Goal: Task Accomplishment & Management: Complete application form

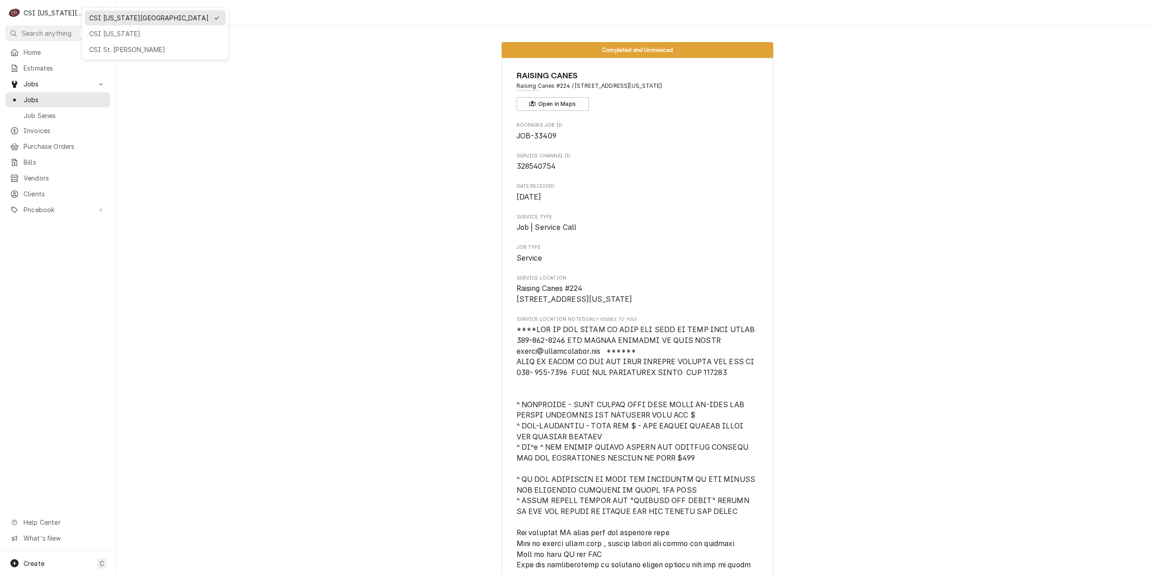
scroll to position [2406, 0]
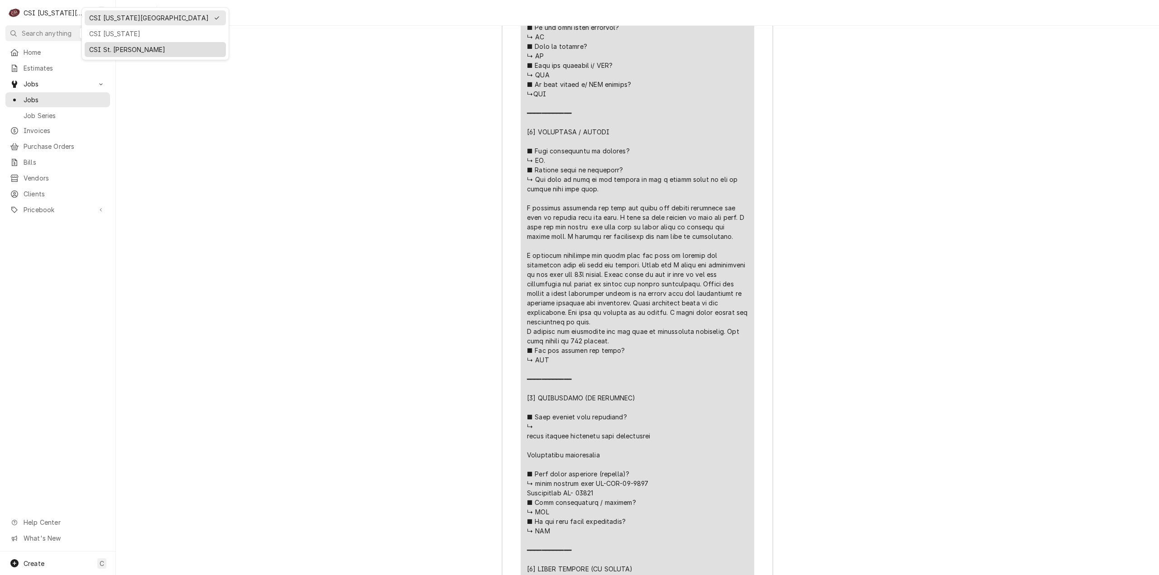
click at [100, 48] on div "CSI St. Louis" at bounding box center [155, 50] width 132 height 10
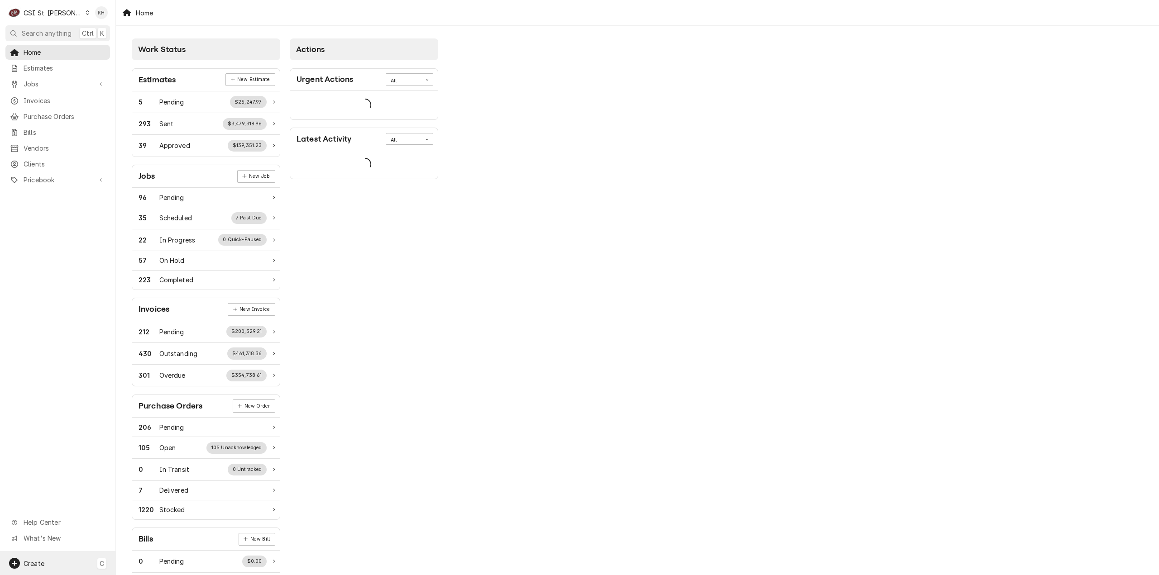
click at [69, 563] on div "Create C" at bounding box center [57, 564] width 115 height 24
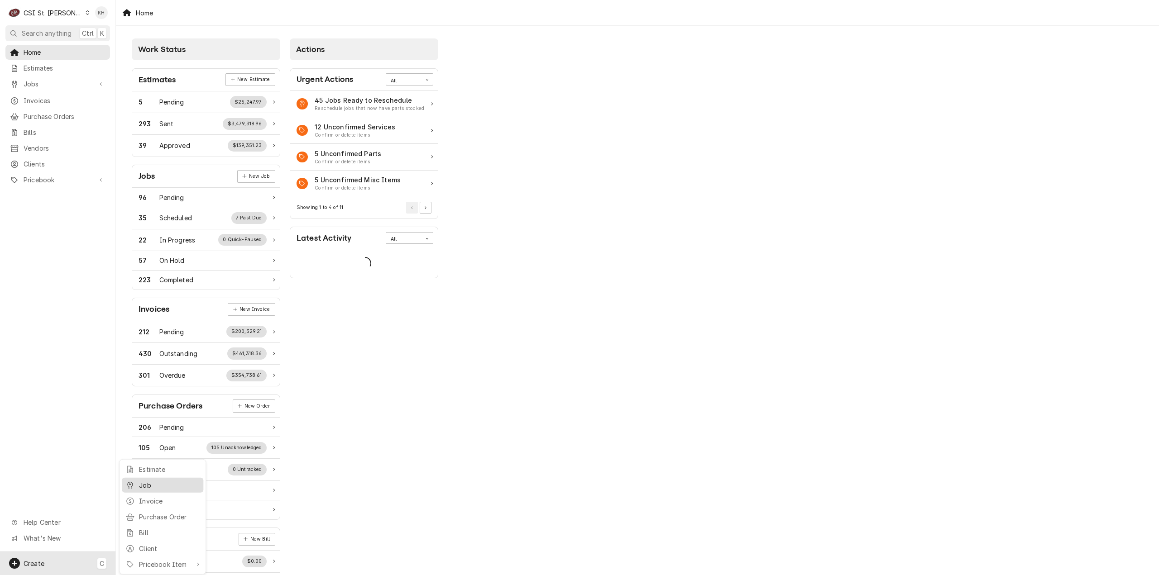
click at [161, 480] on div "Job" at bounding box center [163, 485] width 78 height 11
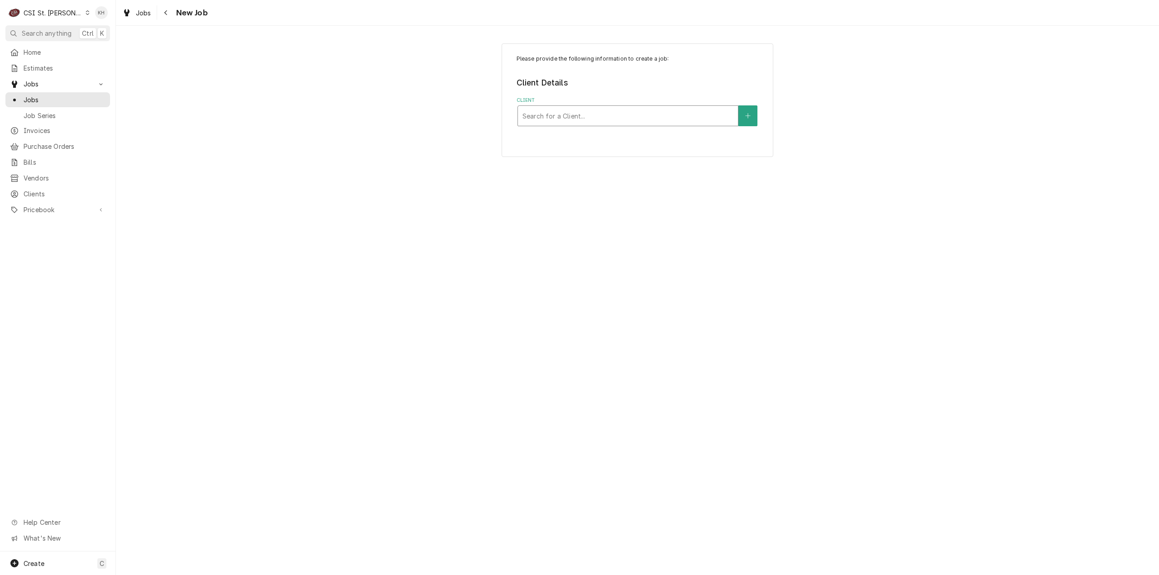
click at [639, 110] on div "Client" at bounding box center [627, 116] width 211 height 16
type input "12215"
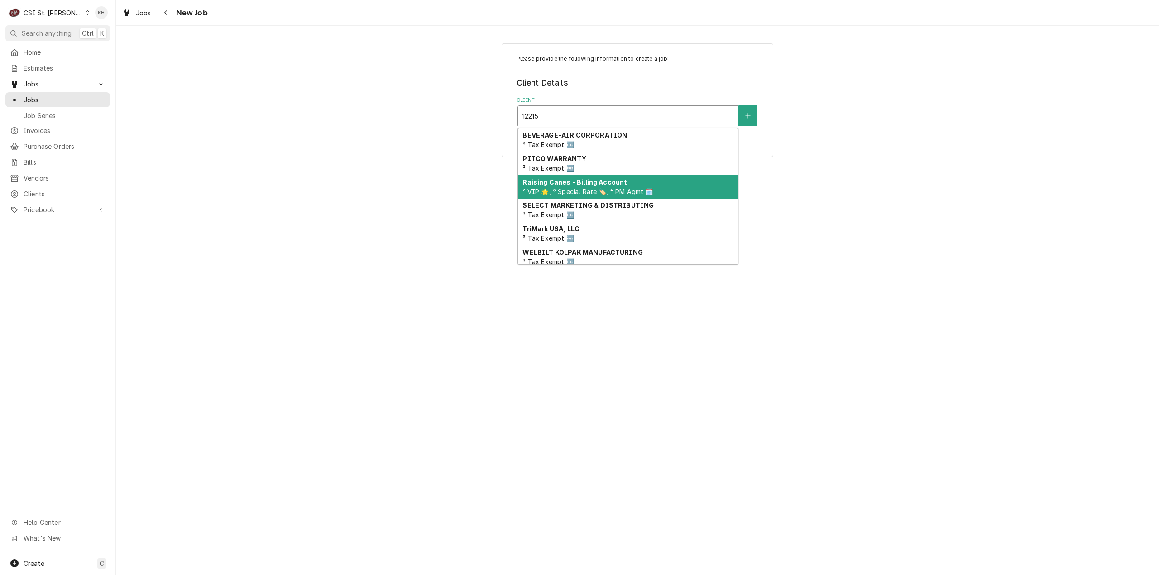
click at [630, 181] on div "Raising Canes - Billing Account ² VIP 🌟, ³ Special Rate 🏷️, ⁴ PM Agmt 🗓️" at bounding box center [628, 187] width 220 height 24
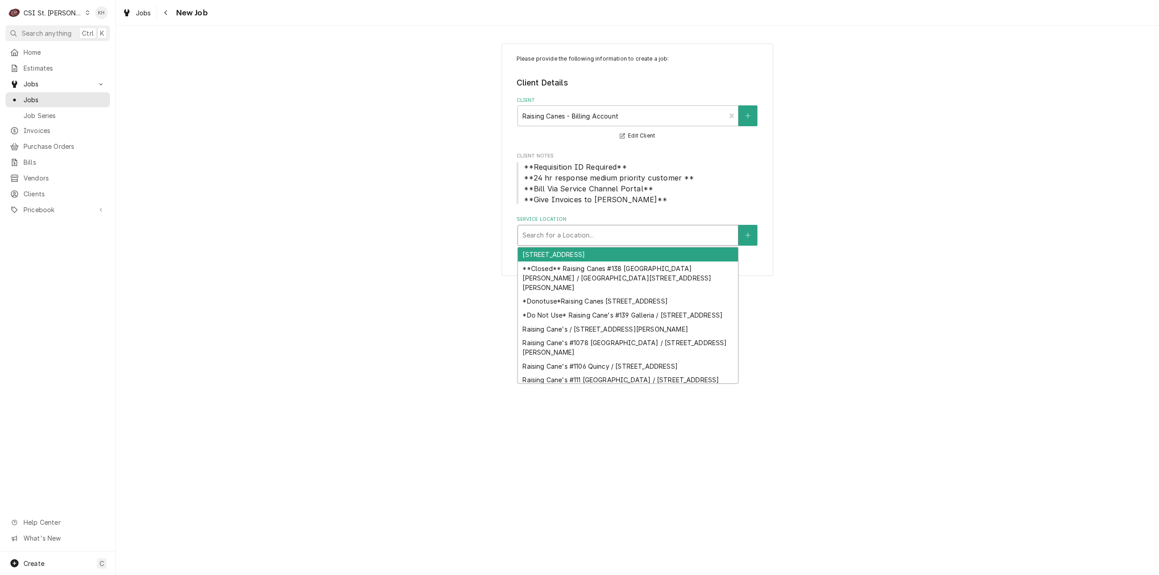
click at [582, 243] on div "Service Location" at bounding box center [627, 235] width 211 height 16
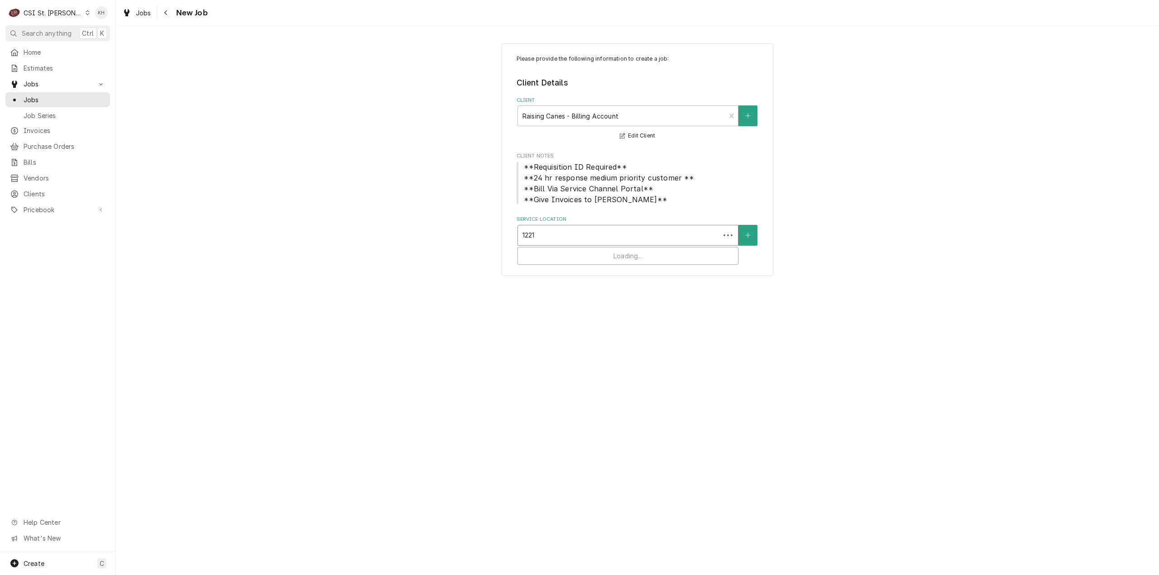
type input "12215"
click at [592, 252] on div "Raising Cane's #147 Des Peres / 12215 Manchester Rd, Des Peres, MO 63131" at bounding box center [628, 260] width 220 height 24
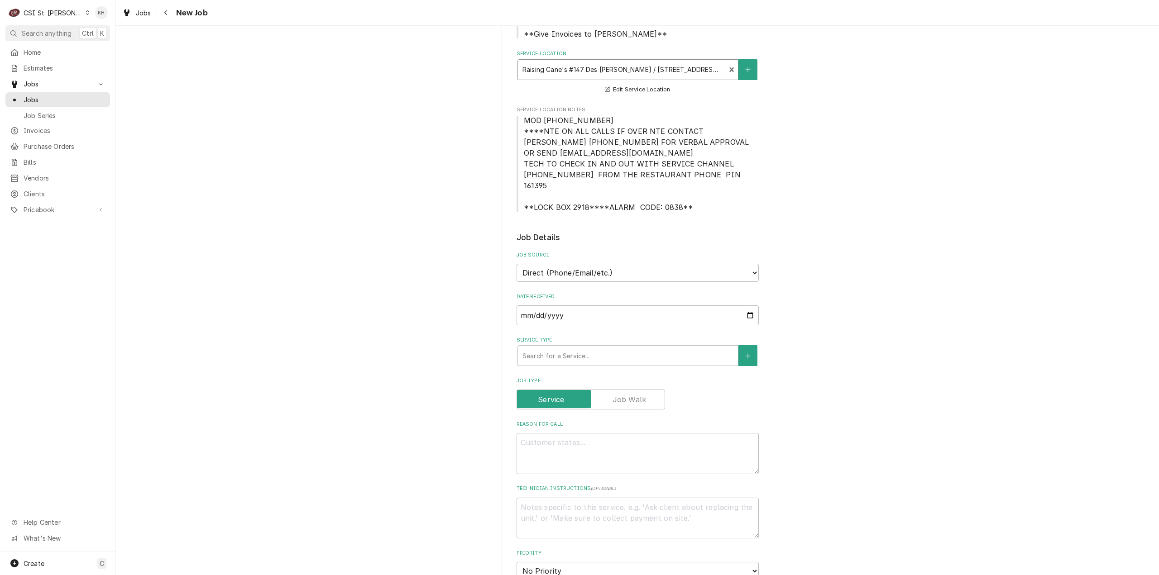
scroll to position [181, 0]
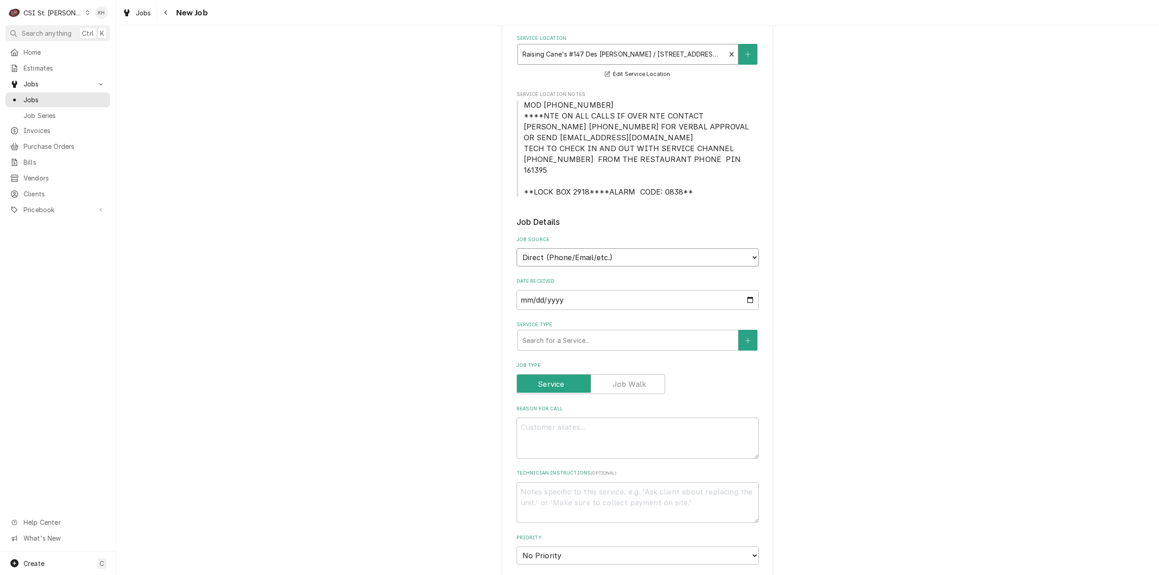
drag, startPoint x: 617, startPoint y: 242, endPoint x: 615, endPoint y: 252, distance: 10.2
click at [617, 249] on select "Direct (Phone/Email/etc.) Service Channel Corrigo Ecotrak Other" at bounding box center [638, 258] width 242 height 18
select select "1"
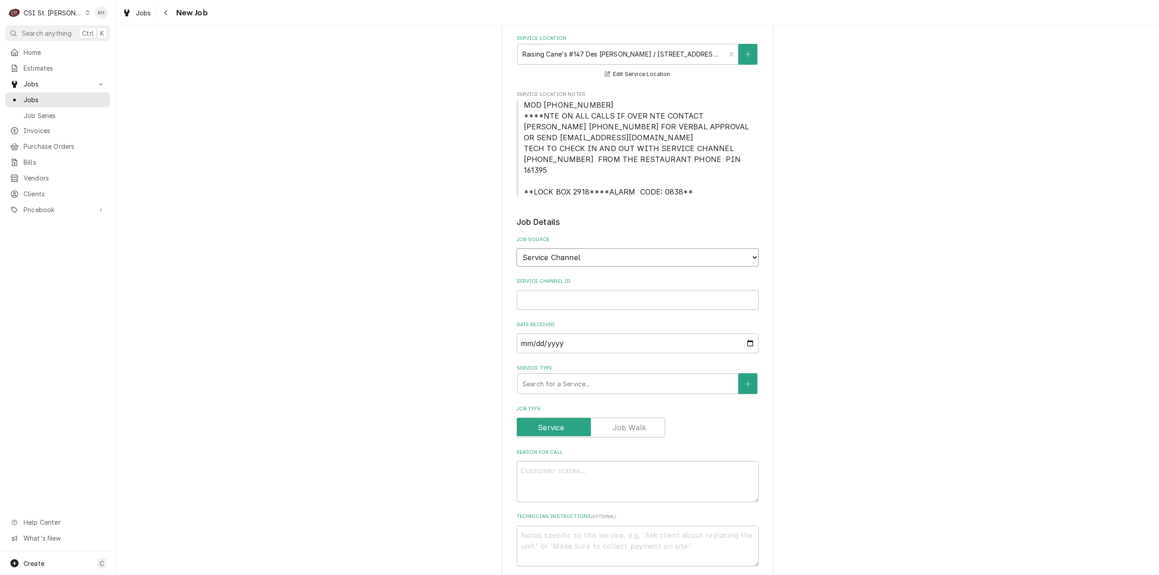
click at [602, 249] on select "Direct (Phone/Email/etc.) Service Channel Corrigo Ecotrak Other" at bounding box center [638, 258] width 242 height 18
click at [517, 249] on select "Direct (Phone/Email/etc.) Service Channel Corrigo Ecotrak Other" at bounding box center [638, 258] width 242 height 18
click at [594, 290] on input "Service Channel ID" at bounding box center [638, 300] width 242 height 20
paste input "328753971"
type textarea "x"
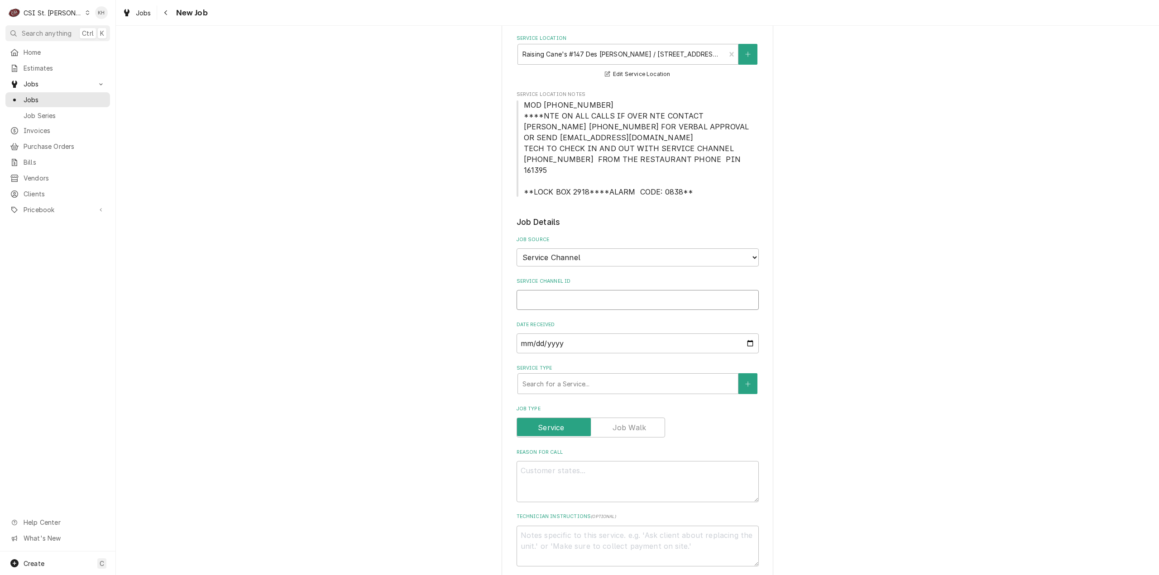
type input "328753971"
type textarea "x"
type input "328753971"
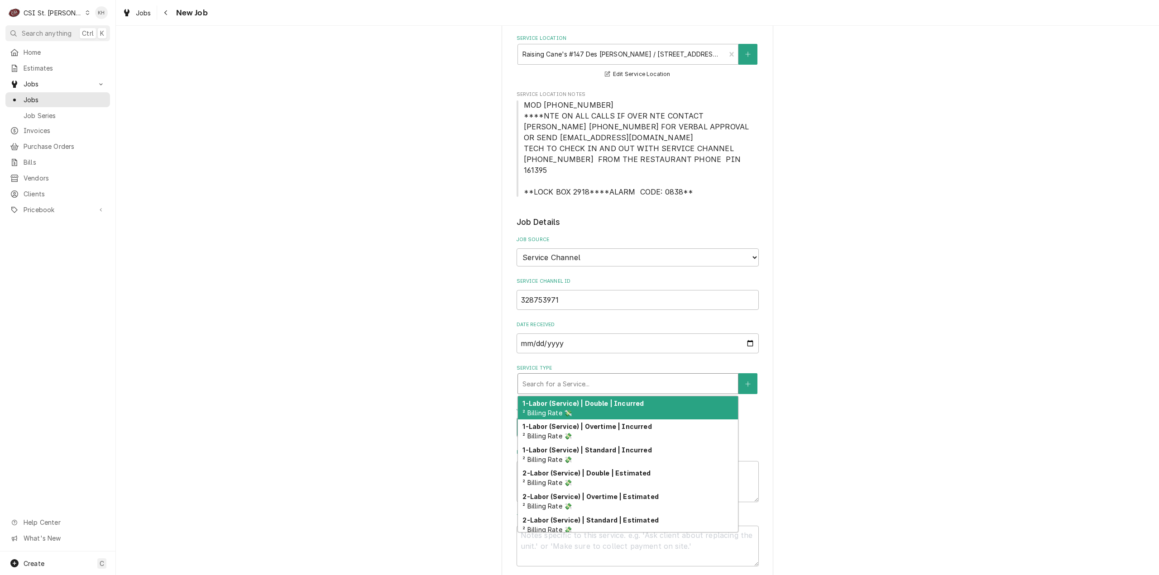
click at [605, 376] on div "Service Type" at bounding box center [627, 384] width 211 height 16
type textarea "x"
type input "s"
type textarea "x"
type input "se"
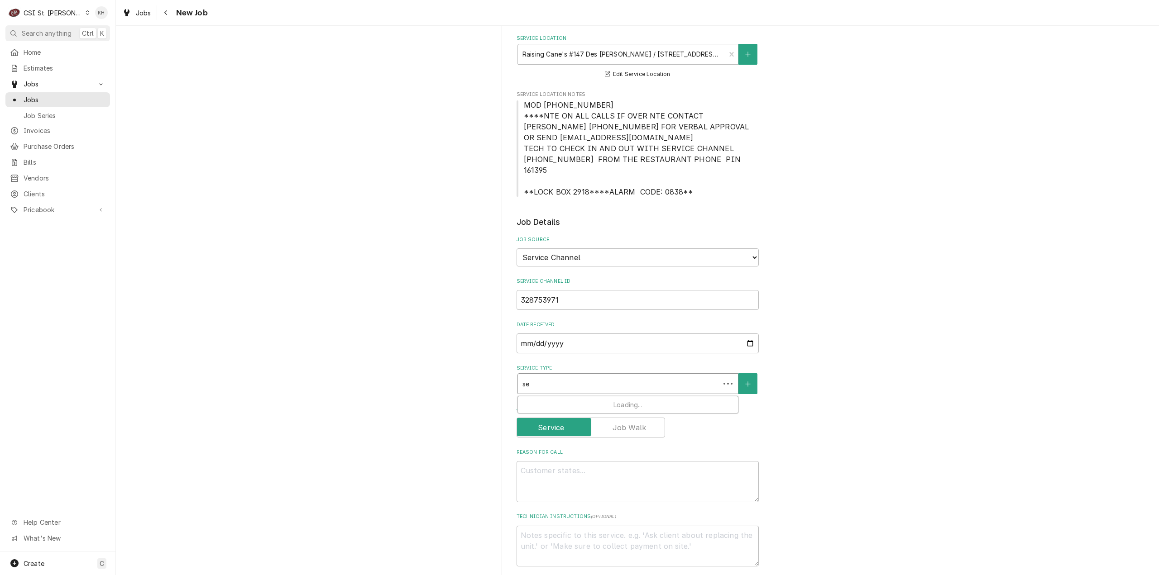
type textarea "x"
type input "ser"
type textarea "x"
type input "serv"
type textarea "x"
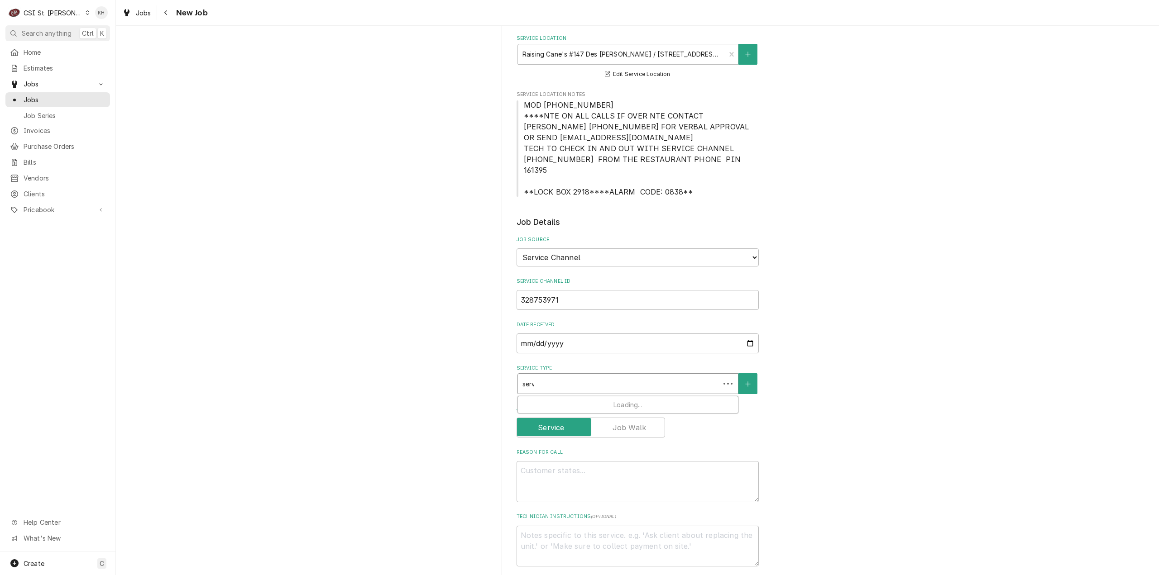
type input "servi"
type textarea "x"
type input "servic"
type textarea "x"
type input "service"
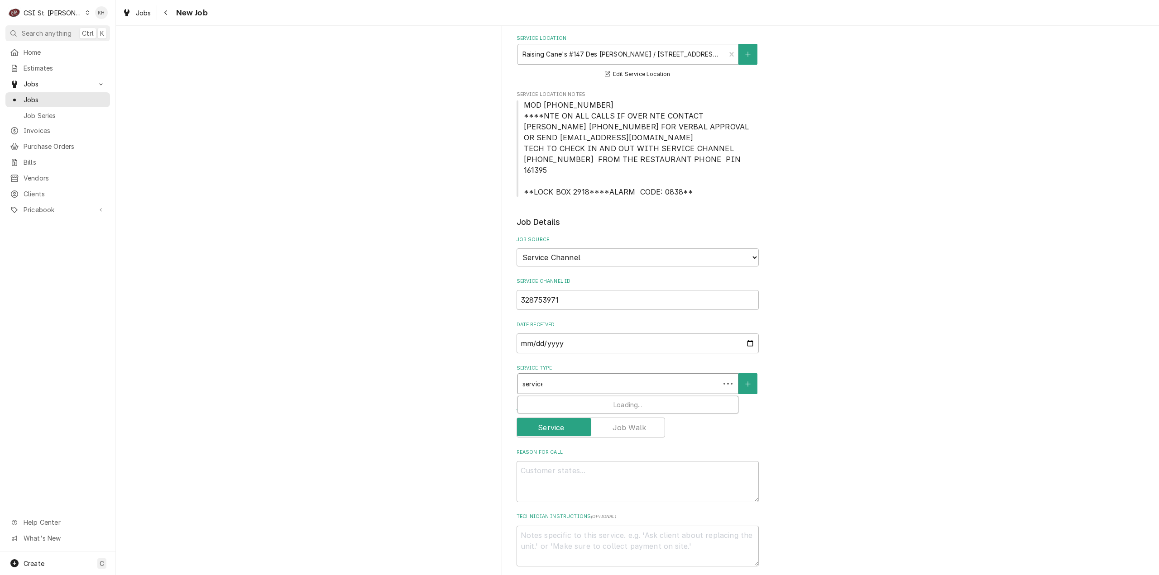
type textarea "x"
type input "service"
type textarea "x"
type input "service a"
type textarea "x"
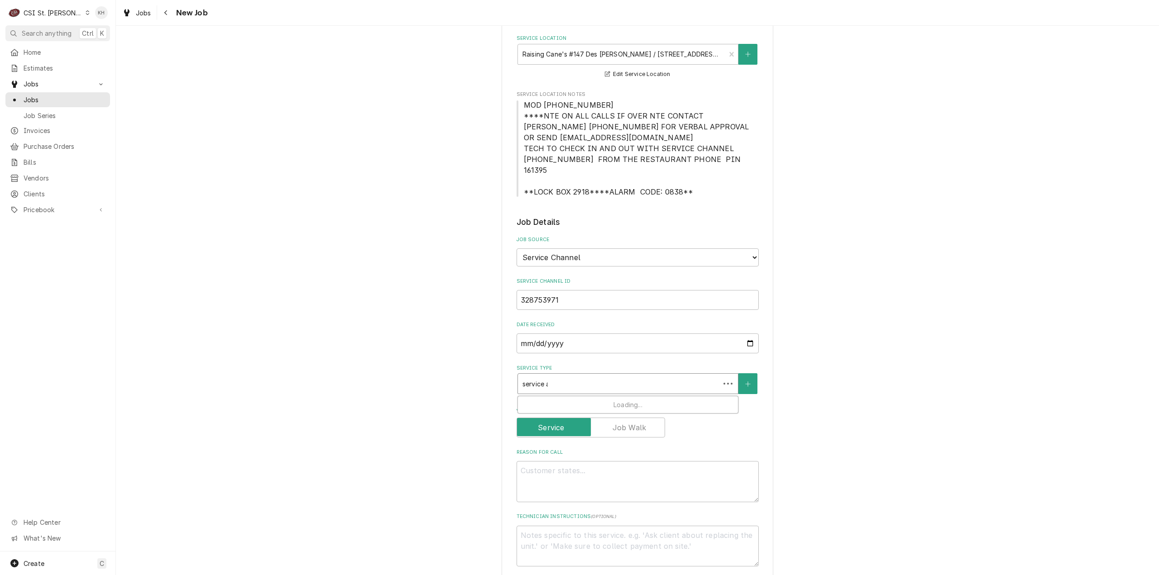
type input "service al"
type textarea "x"
type input "service all"
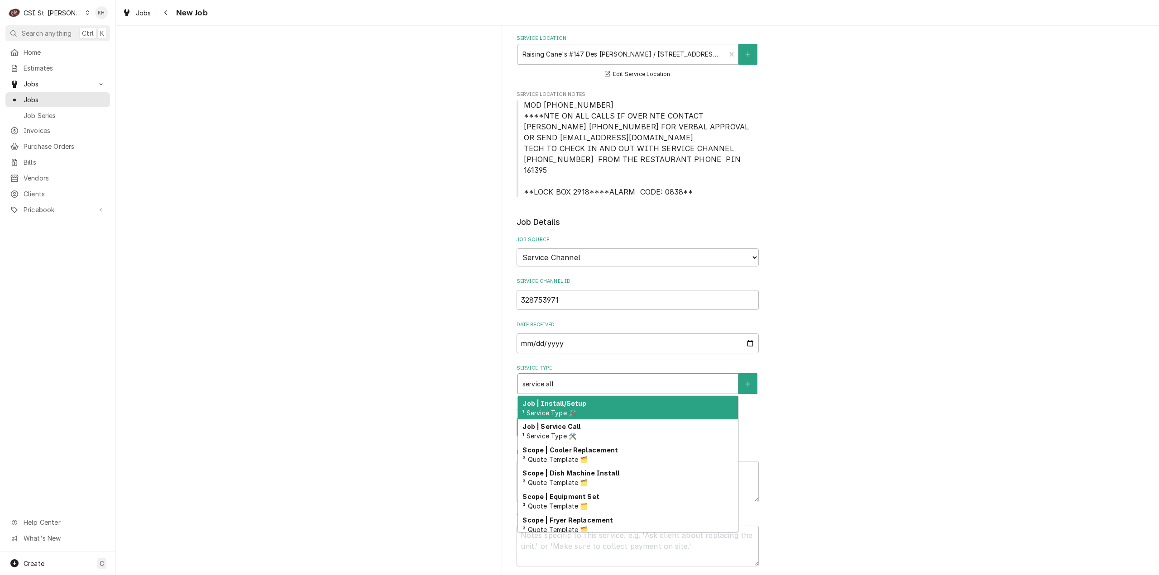
type textarea "x"
type input "service al"
type textarea "x"
type input "service a"
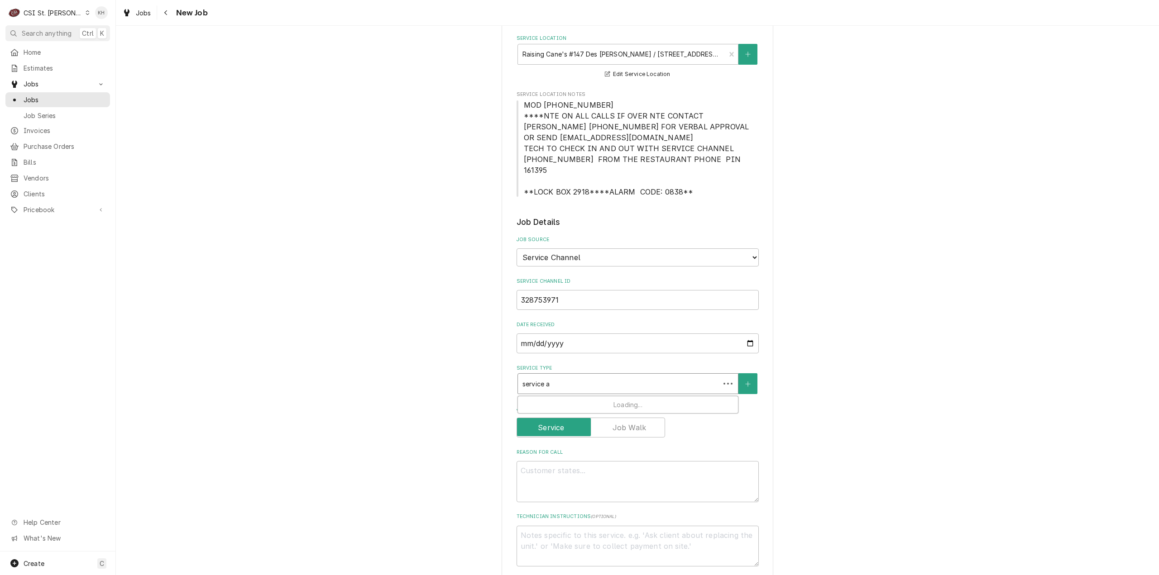
type textarea "x"
type input "service"
type textarea "x"
type input "service"
type textarea "x"
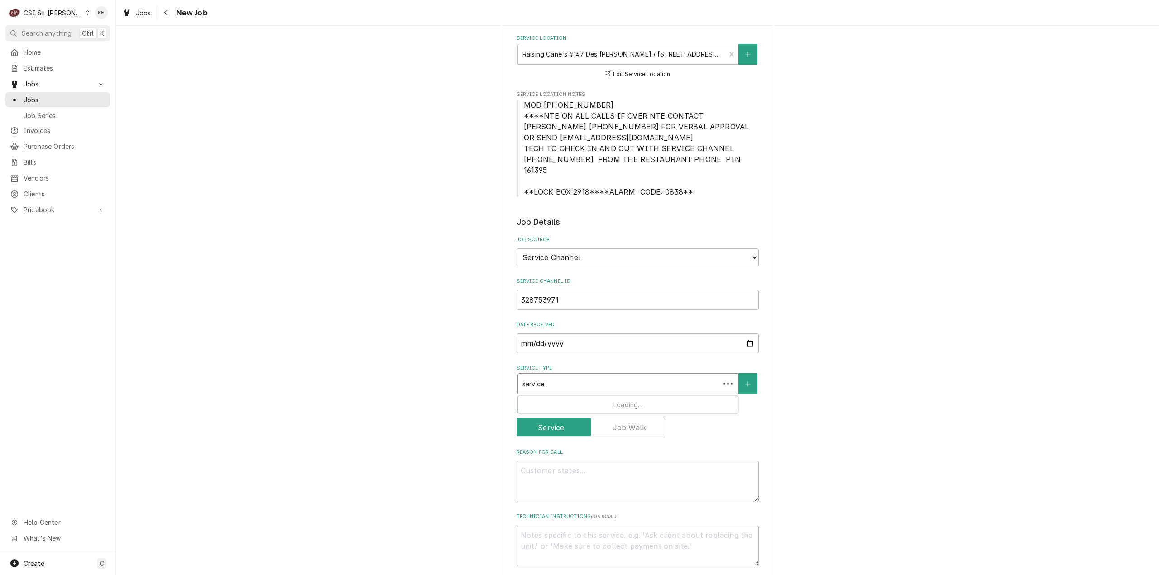
type input "servicec"
type textarea "x"
type input "serviceca"
type textarea "x"
type input "servicec"
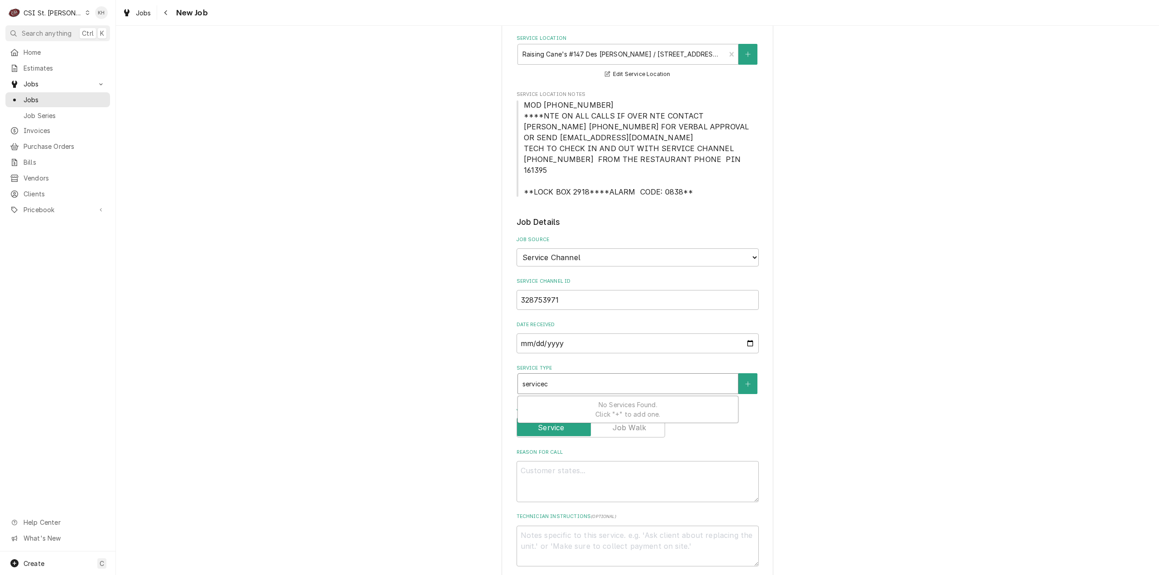
type textarea "x"
type input "service"
type textarea "x"
type input "service"
type textarea "x"
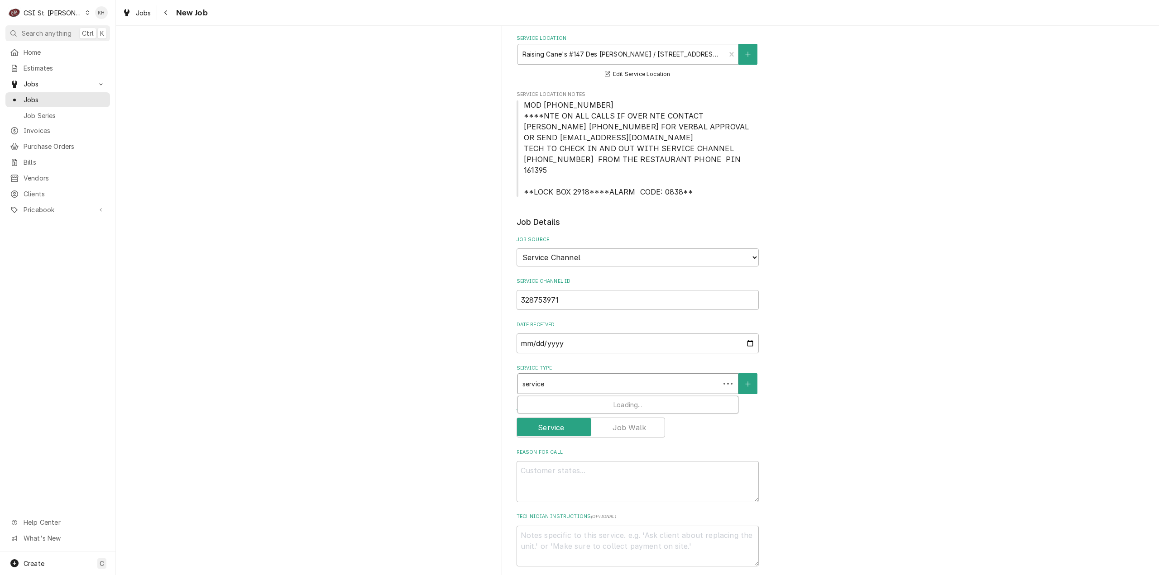
type input "service c"
type textarea "x"
type input "service ca"
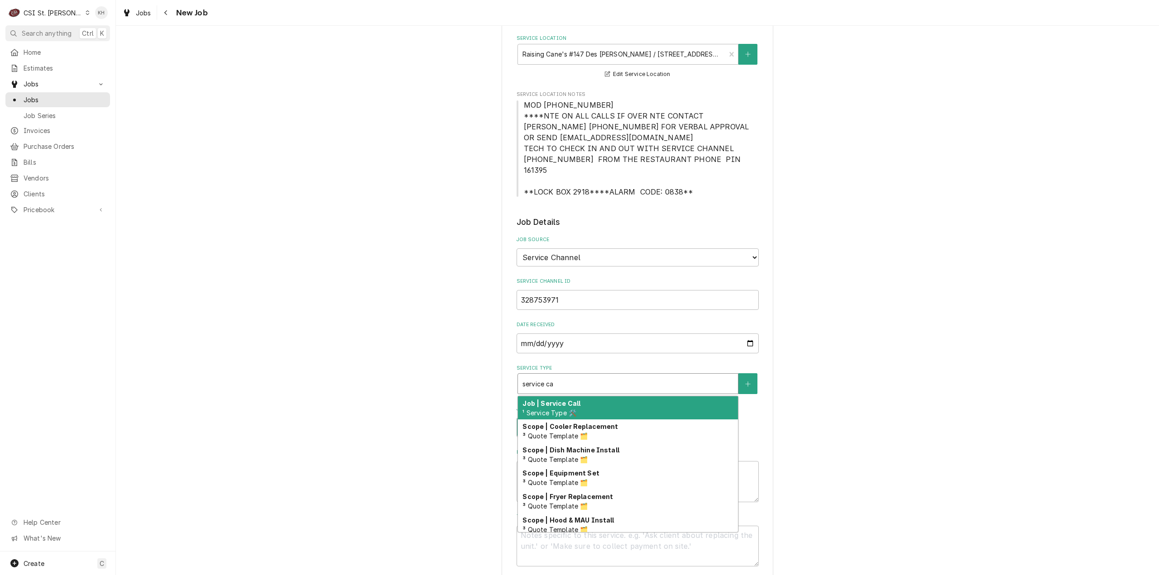
click at [609, 397] on div "Job | Service Call ¹ Service Type 🛠️" at bounding box center [628, 409] width 220 height 24
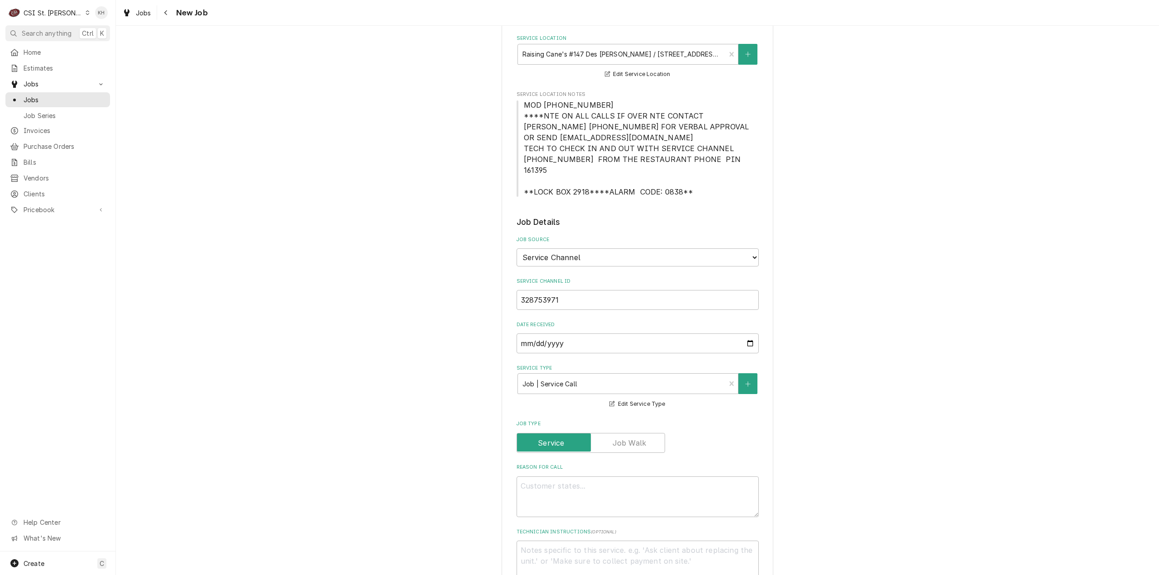
drag, startPoint x: 689, startPoint y: 183, endPoint x: 516, endPoint y: 105, distance: 189.7
click at [517, 105] on span "MOD (314) 909-4763 ****NTE ON ALL CALLS IF OVER NTE CONTACT JEFF COSTA 636-399-…" at bounding box center [638, 149] width 242 height 98
copy span "MOD (314) 909-4763 ****NTE ON ALL CALLS IF OVER NTE CONTACT JEFF COSTA 636-399-…"
click at [552, 551] on textarea "Technician Instructions ( optional )" at bounding box center [638, 561] width 242 height 41
paste textarea "MOD (314) 909-4763 ****NTE ON ALL CALLS IF OVER NTE CONTACT JEFF COSTA 636-399-…"
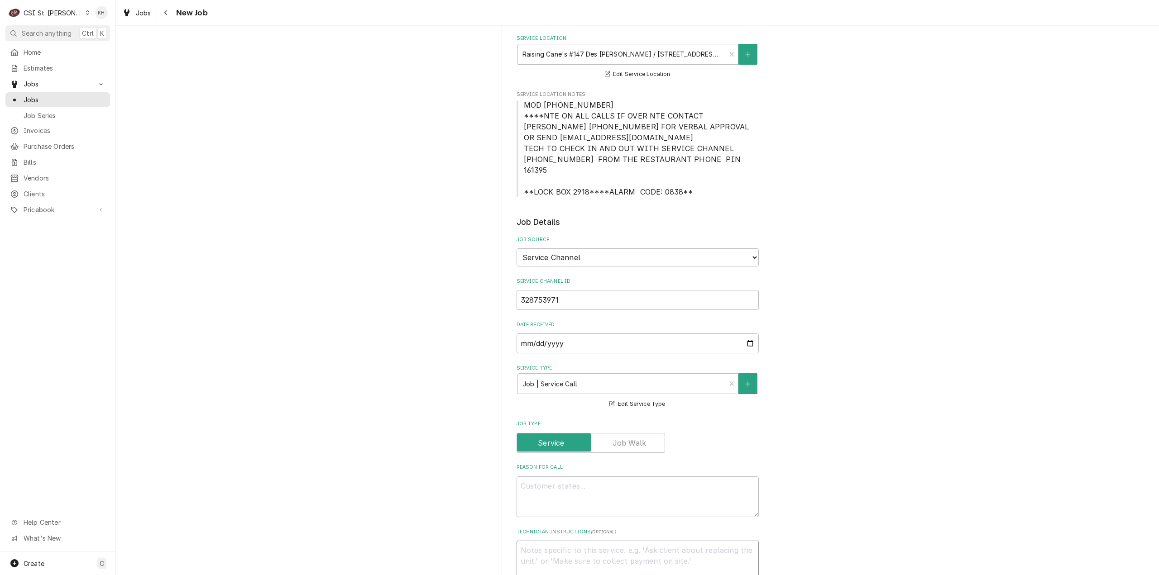
type textarea "x"
type textarea "MOD (314) 909-4763 ****NTE ON ALL CALLS IF OVER NTE CONTACT JEFF COSTA 636-399-…"
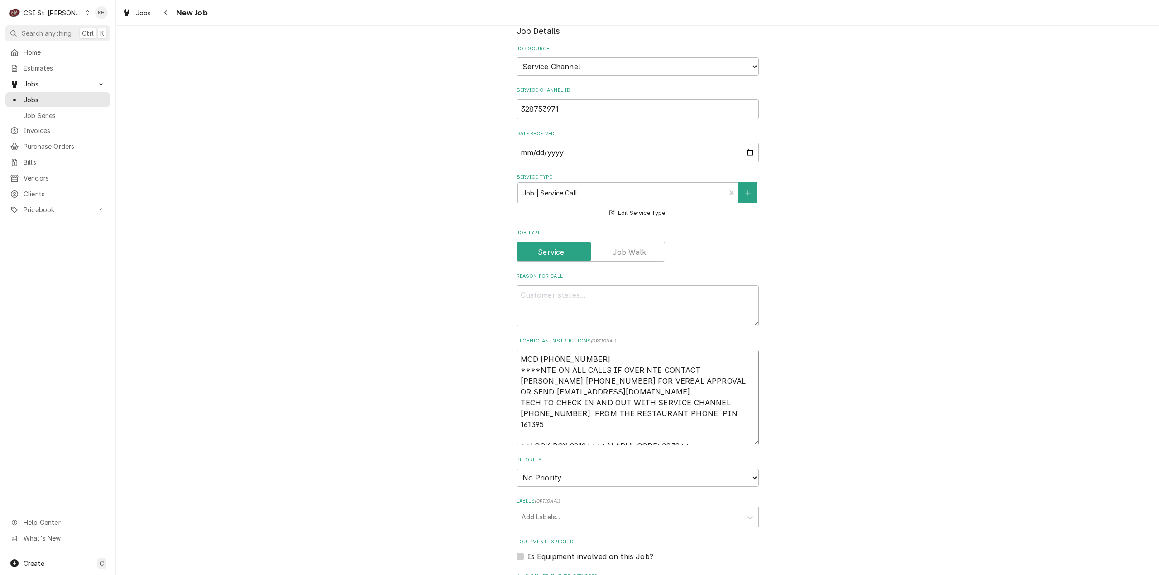
scroll to position [452, 0]
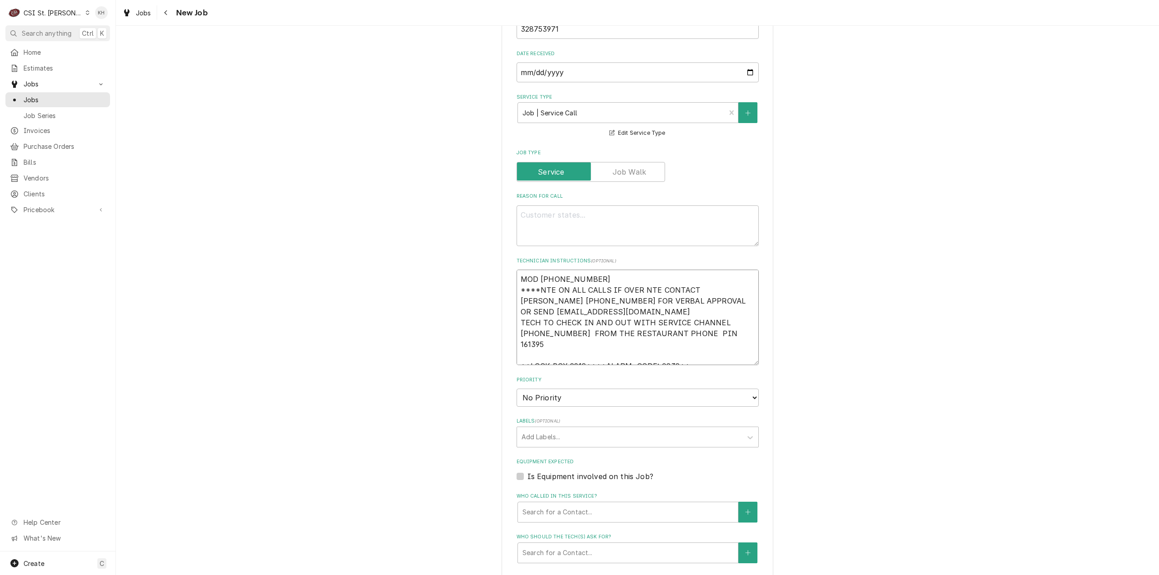
drag, startPoint x: 595, startPoint y: 265, endPoint x: 521, endPoint y: 270, distance: 74.9
click at [512, 259] on div "Please provide the following information to create a job: Client Details Client…" at bounding box center [638, 238] width 272 height 1294
click at [688, 345] on textarea "MOD (314) 909-4763 ****NTE ON ALL CALLS IF OVER NTE CONTACT JEFF COSTA 636-399-…" at bounding box center [638, 318] width 242 height 96
type textarea "x"
type textarea "MOD (314) 909-4763 ****NTE ON ALL CALLS IF OVER NTE CONTACT JEFF COSTA 636-399-…"
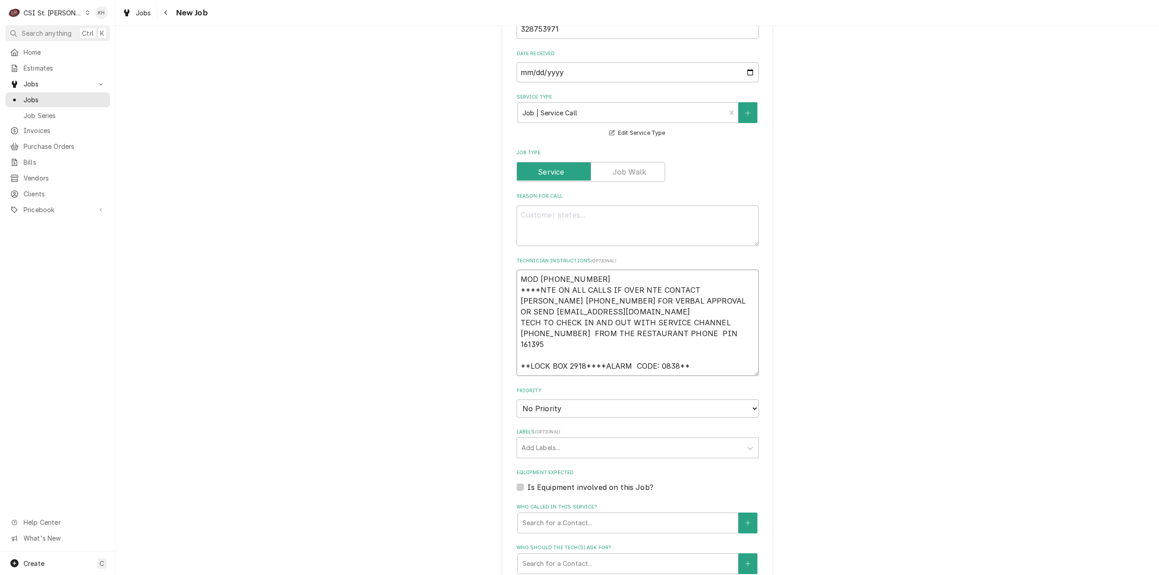
paste textarea "MOD (314) 909-4763"
type textarea "x"
type textarea "MOD (314) 909-4763 ****NTE ON ALL CALLS IF OVER NTE CONTACT JEFF COSTA 636-399-…"
drag, startPoint x: 614, startPoint y: 265, endPoint x: 477, endPoint y: 275, distance: 137.5
click at [477, 275] on div "Please provide the following information to create a job: Client Details Client…" at bounding box center [637, 243] width 1043 height 1321
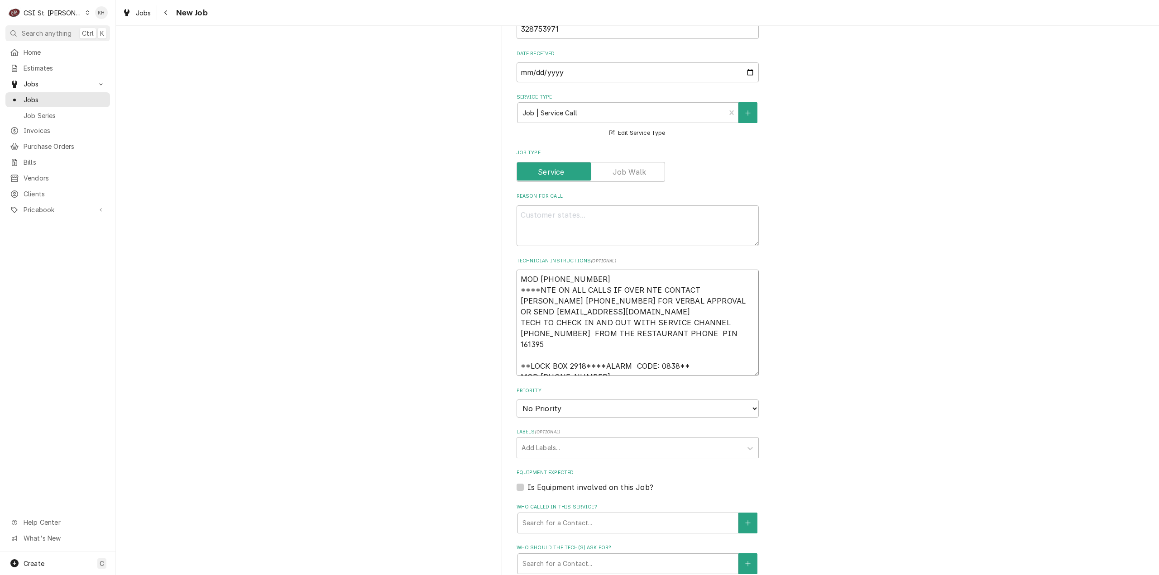
click at [589, 272] on textarea "MOD (314) 909-4763 ****NTE ON ALL CALLS IF OVER NTE CONTACT JEFF COSTA 636-399-…" at bounding box center [638, 323] width 242 height 106
drag, startPoint x: 592, startPoint y: 268, endPoint x: 515, endPoint y: 272, distance: 76.6
type textarea "x"
type textarea "****NTE ON ALL CALLS IF OVER NTE CONTACT JEFF COSTA 636-399-1299 FOR VERBAL APP…"
type textarea "x"
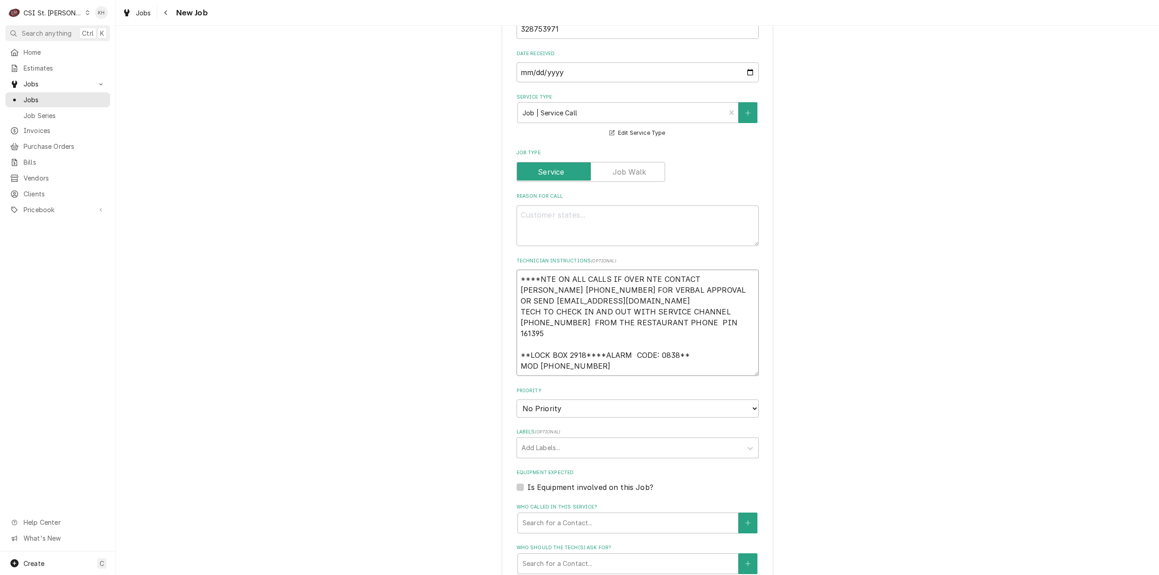
type textarea "****NTE ON ALL CALLS IF OVER NTE CONTACT JEFF COSTA 636-399-1299 FOR VERBAL APP…"
type textarea "x"
type textarea "****NTE ON ALL CALLS IF OVER NTE CONTACT JEFF COSTA 636-399-1299 FOR VERBAL APP…"
click at [645, 206] on textarea "Reason For Call" at bounding box center [638, 226] width 242 height 41
paste textarea "KITCHEN / Hot Side / Fryer #2 (Start from Left) "Equip:" Kitchen "Tag ID"138659…"
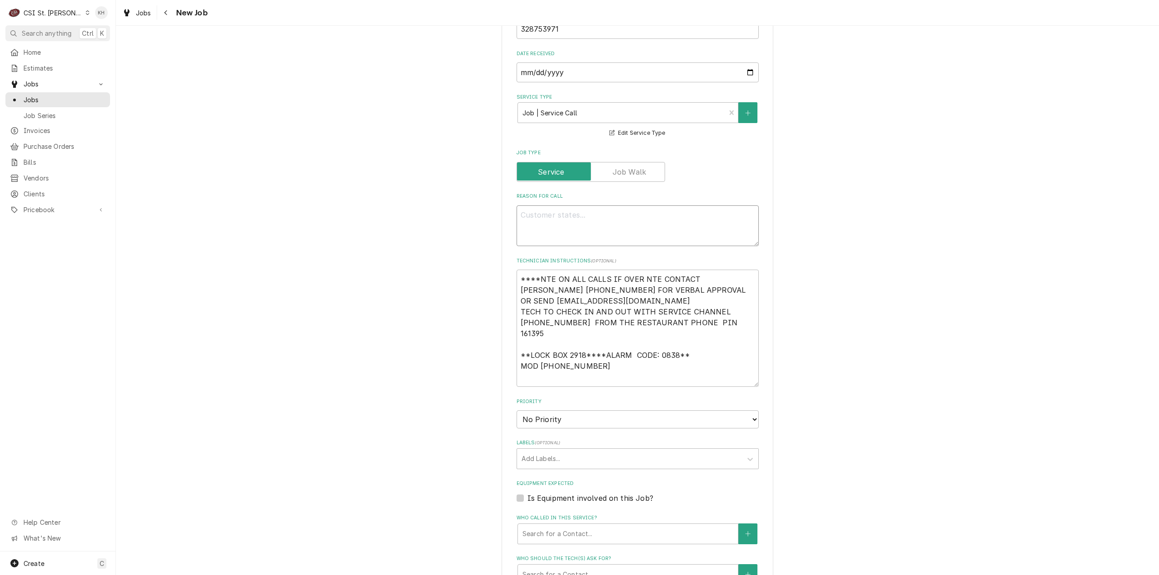
type textarea "x"
type textarea "KITCHEN / Hot Side / Fryer #2 (Start from Left) "Equip:" Kitchen "Tag ID"138659…"
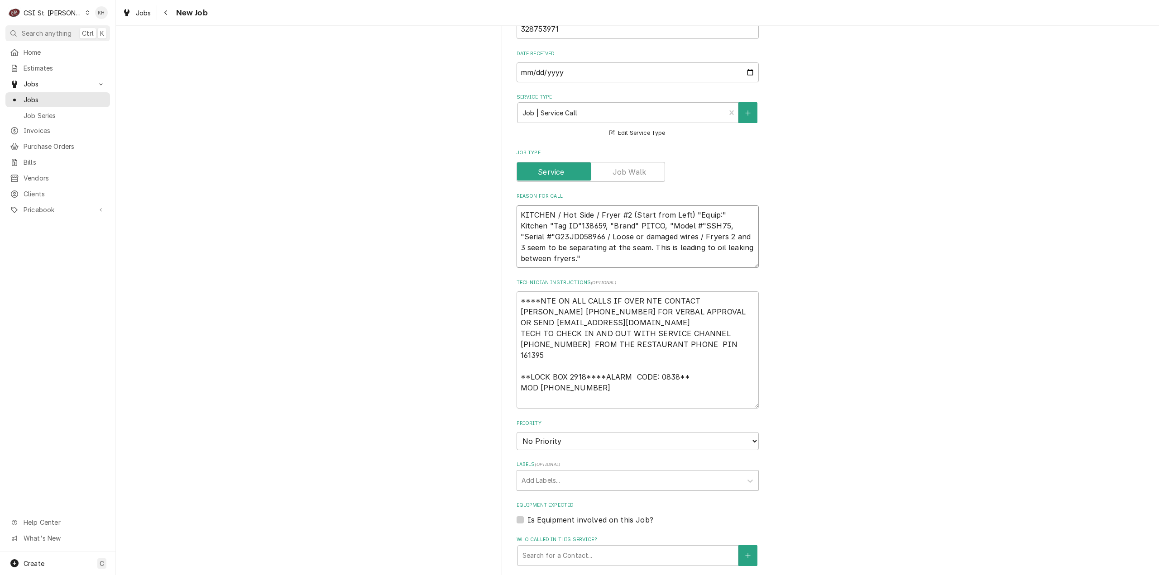
type textarea "x"
type textarea "KITCHEN / Hot Side / Fryer #2 (Start from Left) "Equip:" Kitchen "Tag ID"138659…"
type textarea "x"
type textarea "KITCHEN / Hot Side / Fryer #2 (Start from Left) "Equip:" Kitchen "Tag ID"138659…"
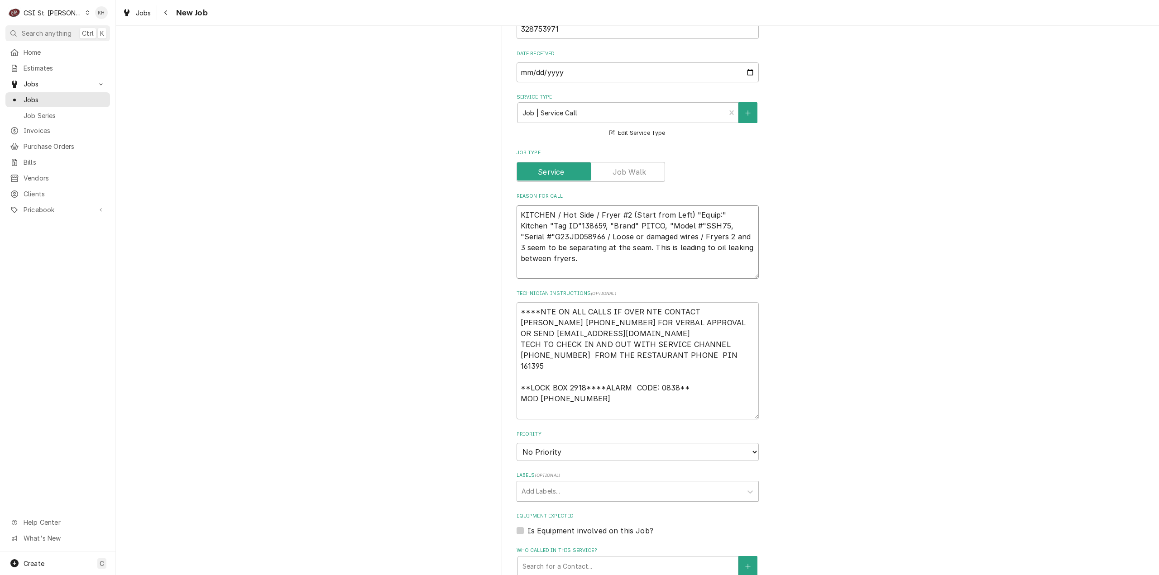
type textarea "x"
type textarea "KITCHEN / Hot Side / Fryer #2 (Start from Left) "Equip:" Kitchen "Tag ID"138659…"
type textarea "x"
type textarea "KITCHEN / Hot Side / Fryer #2 (Start from Left) "Equip:" Kitchen "Tag ID"138659…"
type textarea "x"
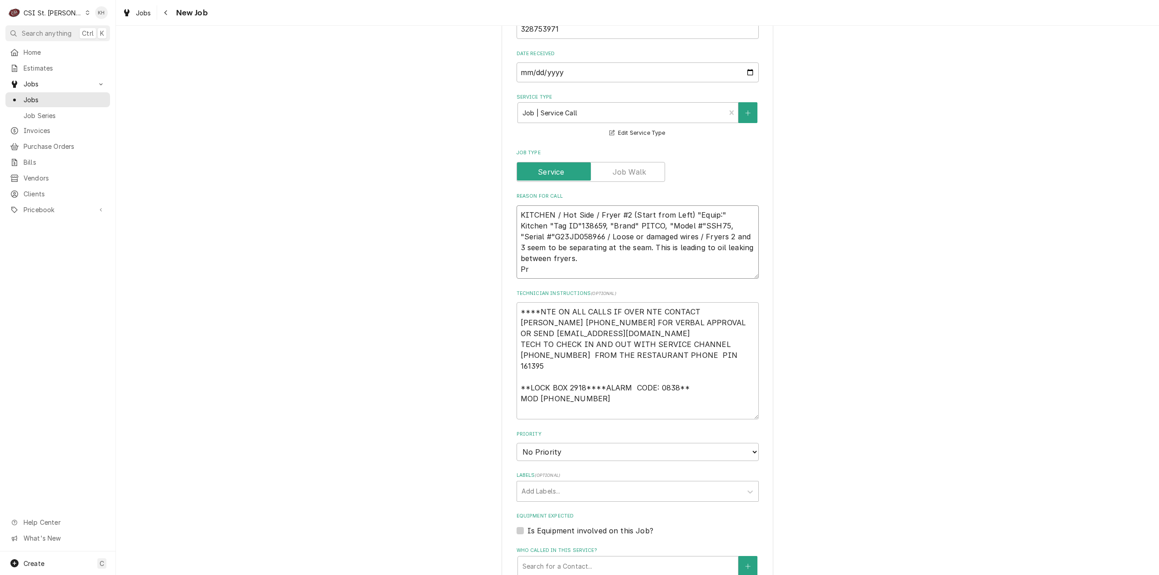
type textarea "KITCHEN / Hot Side / Fryer #2 (Start from Left) "Equip:" Kitchen "Tag ID"138659…"
type textarea "x"
type textarea "KITCHEN / Hot Side / Fryer #2 (Start from Left) "Equip:" Kitchen "Tag ID"138659…"
type textarea "x"
type textarea "KITCHEN / Hot Side / Fryer #2 (Start from Left) "Equip:" Kitchen "Tag ID"138659…"
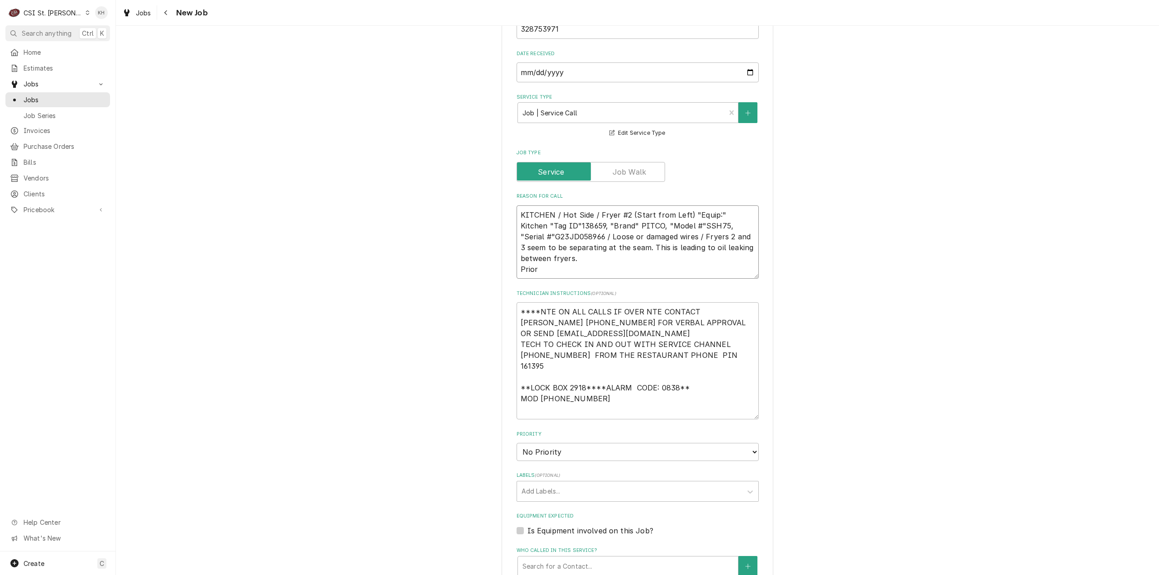
type textarea "x"
type textarea "KITCHEN / Hot Side / Fryer #2 (Start from Left) "Equip:" Kitchen "Tag ID"138659…"
type textarea "x"
type textarea "KITCHEN / Hot Side / Fryer #2 (Start from Left) "Equip:" Kitchen "Tag ID"138659…"
type textarea "x"
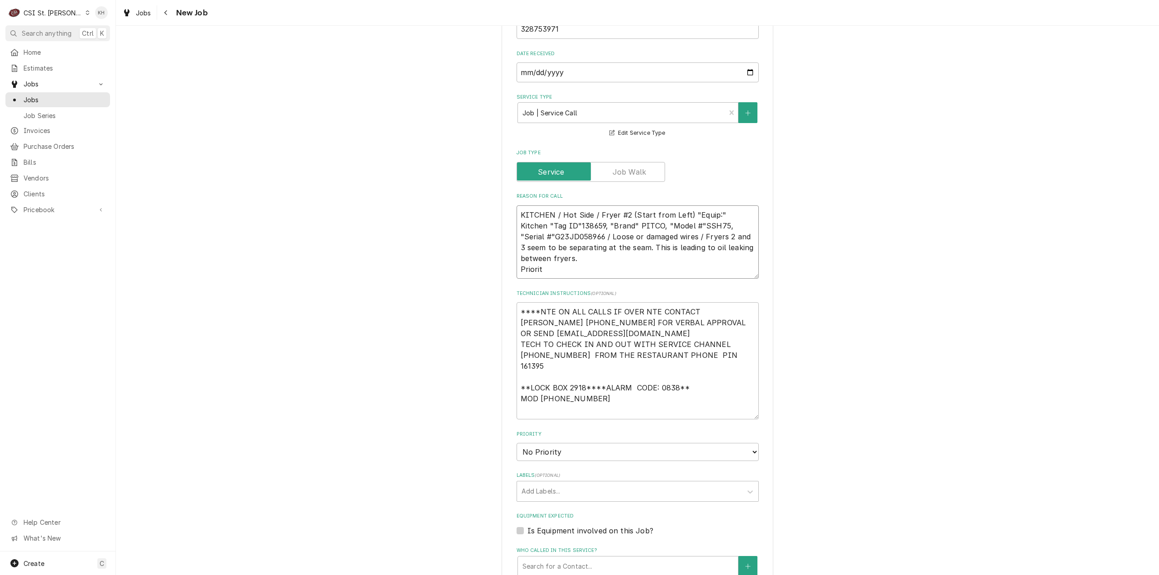
type textarea "KITCHEN / Hot Side / Fryer #2 (Start from Left) "Equip:" Kitchen "Tag ID"138659…"
type textarea "x"
type textarea "KITCHEN / Hot Side / Fryer #2 (Start from Left) "Equip:" Kitchen "Tag ID"138659…"
type textarea "x"
type textarea "KITCHEN / Hot Side / Fryer #2 (Start from Left) "Equip:" Kitchen "Tag ID"138659…"
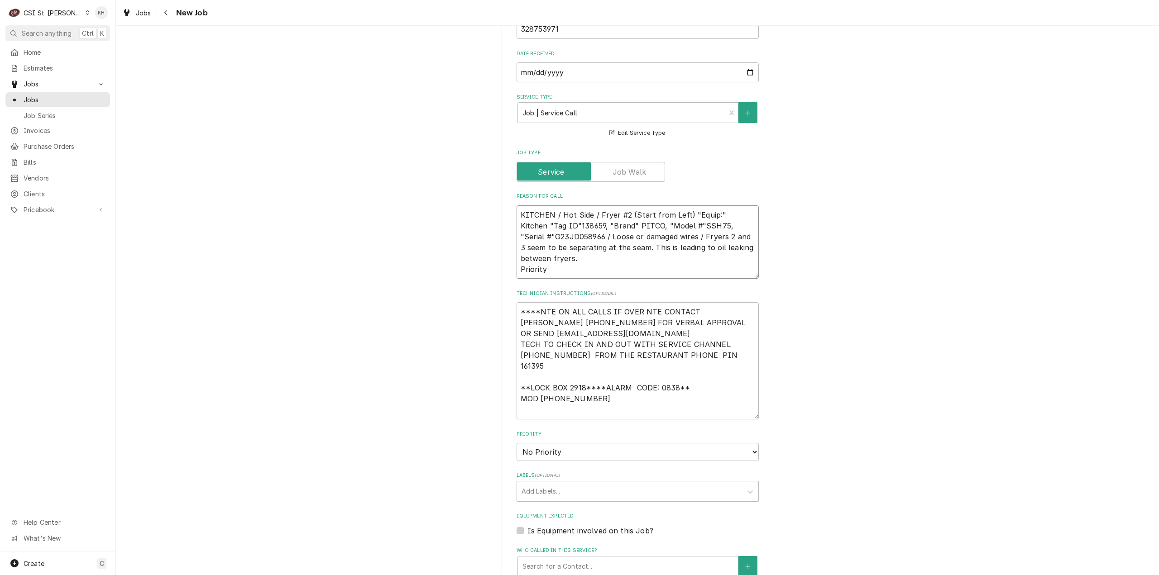
click at [570, 267] on textarea "KITCHEN / Hot Side / Fryer #2 (Start from Left) "Equip:" Kitchen "Tag ID"138659…" at bounding box center [638, 243] width 242 height 74
paste textarea "Non-Emergency - 7 Days"
type textarea "x"
type textarea "KITCHEN / Hot Side / Fryer #2 (Start from Left) "Equip:" Kitchen "Tag ID"138659…"
click at [576, 302] on textarea "****NTE ON ALL CALLS IF OVER NTE CONTACT JEFF COSTA 636-399-1299 FOR VERBAL APP…" at bounding box center [638, 360] width 242 height 117
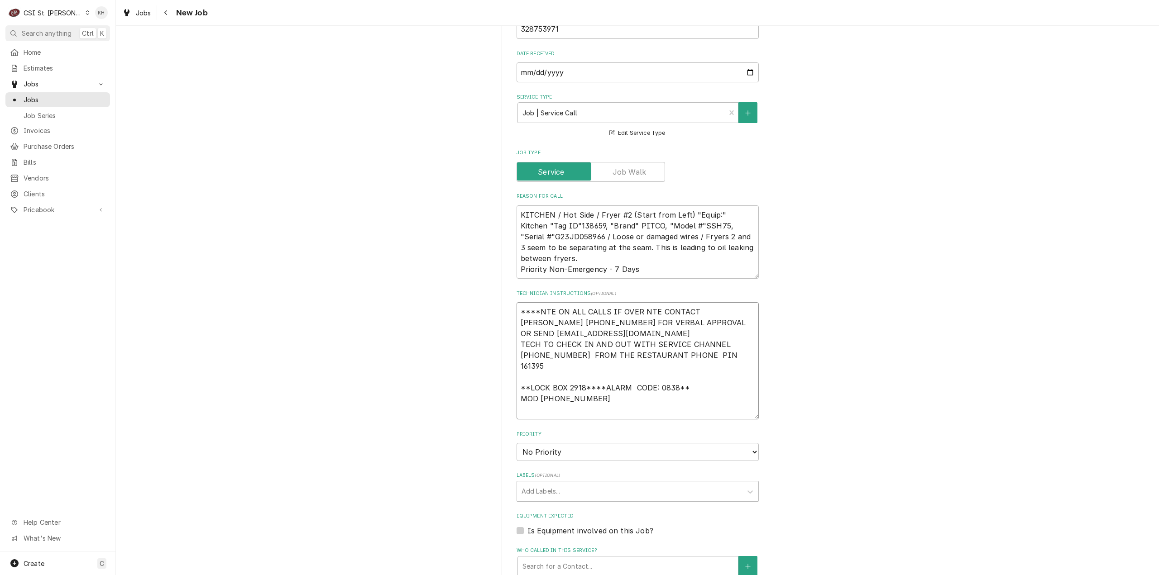
type textarea "x"
type textarea "N ****NTE ON ALL CALLS IF OVER NTE CONTACT JEFF COSTA 636-399-1299 FOR VERBAL A…"
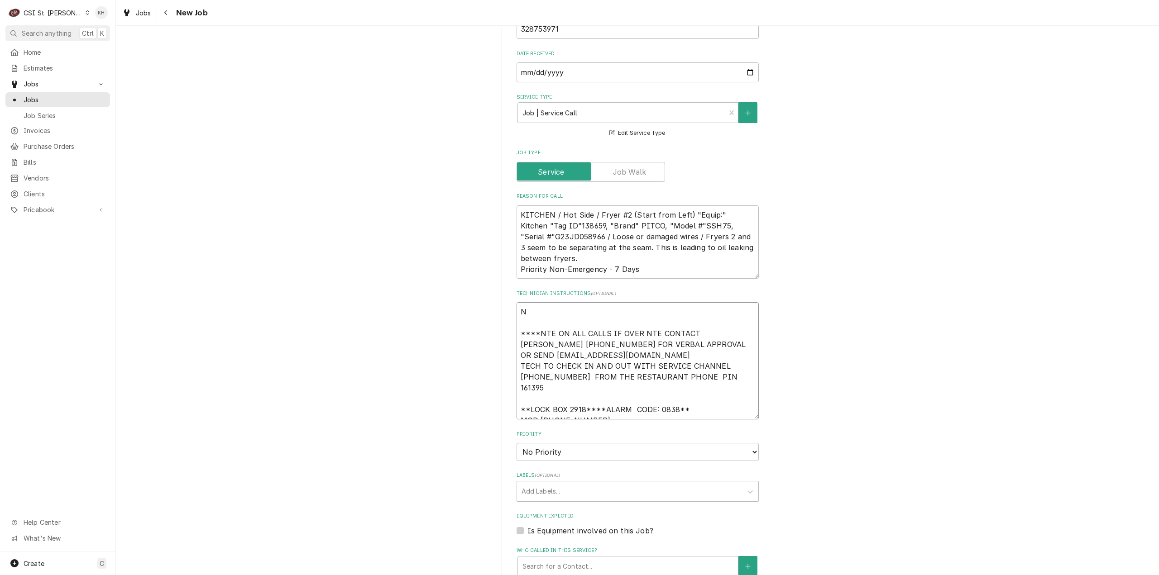
type textarea "x"
type textarea "NT ****NTE ON ALL CALLS IF OVER NTE CONTACT JEFF COSTA 636-399-1299 FOR VERBAL …"
type textarea "x"
type textarea "NTE ****NTE ON ALL CALLS IF OVER NTE CONTACT JEFF COSTA 636-399-1299 FOR VERBAL…"
type textarea "x"
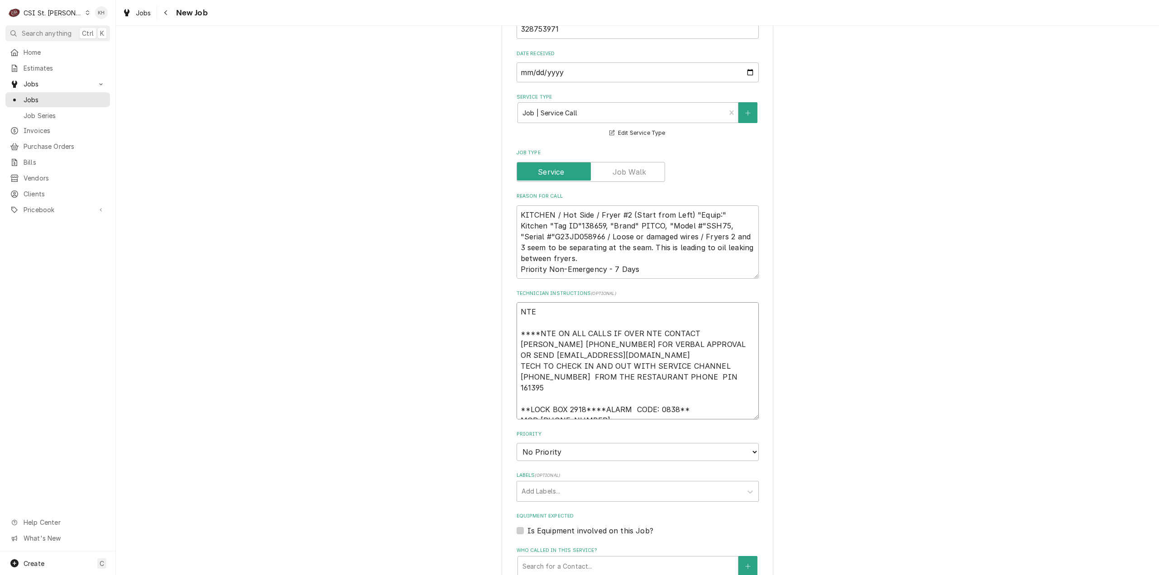
type textarea "NTE ****NTE ON ALL CALLS IF OVER NTE CONTACT JEFF COSTA 636-399-1299 FOR VERBAL…"
type textarea "x"
type textarea "NTE $ ****NTE ON ALL CALLS IF OVER NTE CONTACT JEFF COSTA 636-399-1299 FOR VERB…"
type textarea "x"
type textarea "NTE $4 ****NTE ON ALL CALLS IF OVER NTE CONTACT JEFF COSTA 636-399-1299 FOR VER…"
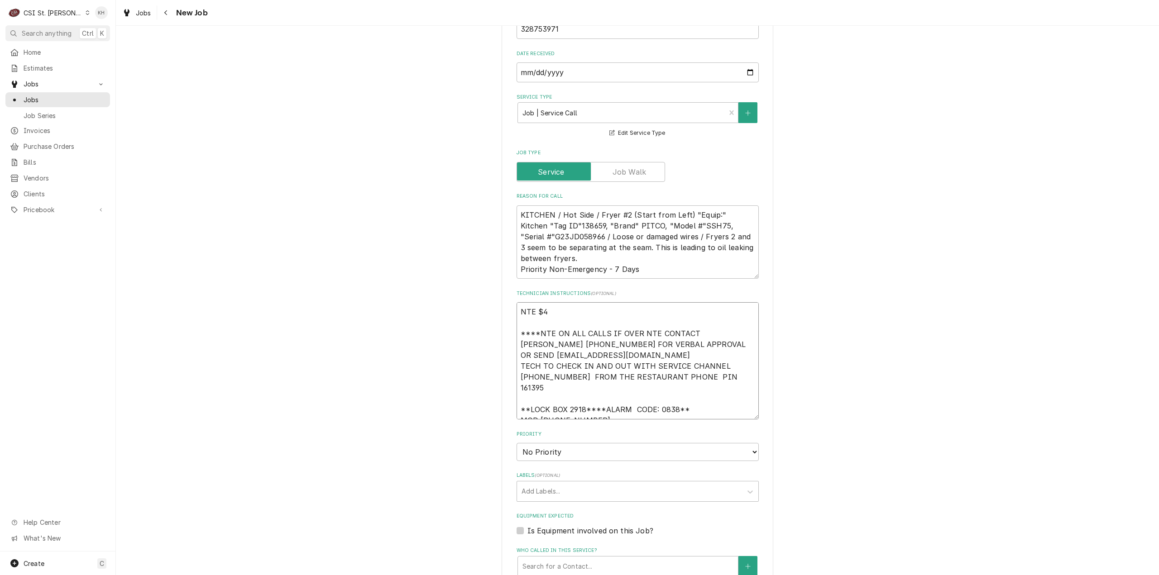
type textarea "x"
type textarea "NTE $45 ****NTE ON ALL CALLS IF OVER NTE CONTACT JEFF COSTA 636-399-1299 FOR VE…"
type textarea "x"
type textarea "NTE $450 ****NTE ON ALL CALLS IF OVER NTE CONTACT JEFF COSTA 636-399-1299 FOR V…"
type textarea "x"
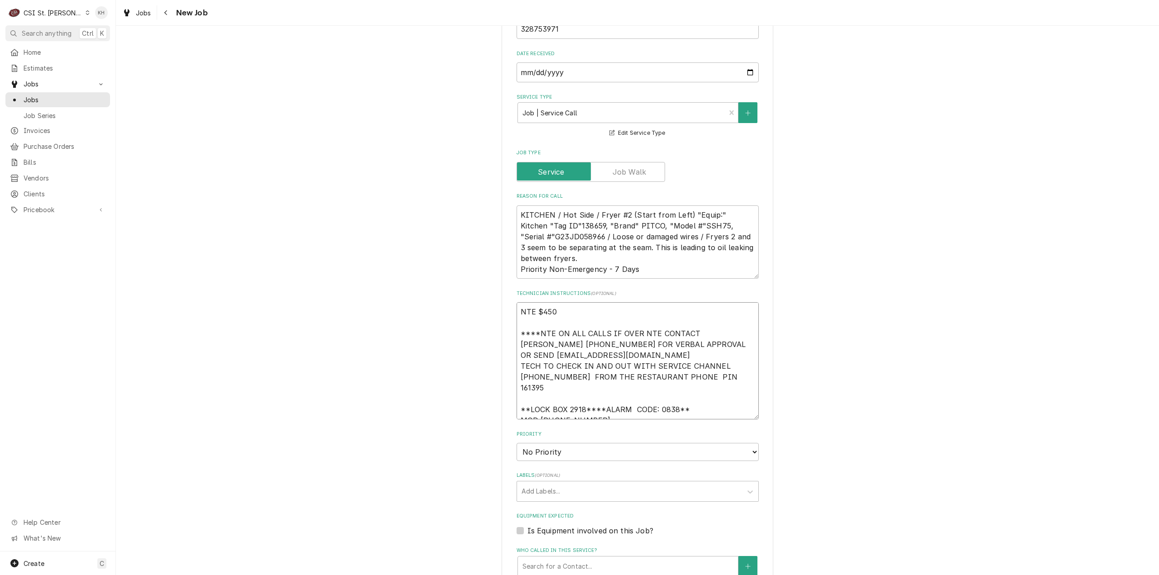
type textarea "NTE $450. ****NTE ON ALL CALLS IF OVER NTE CONTACT JEFF COSTA 636-399-1299 FOR …"
type textarea "x"
type textarea "NTE $450.0 ****NTE ON ALL CALLS IF OVER NTE CONTACT JEFF COSTA 636-399-1299 FOR…"
type textarea "x"
type textarea "NTE $450.00 ****NTE ON ALL CALLS IF OVER NTE CONTACT JEFF COSTA 636-399-1299 FO…"
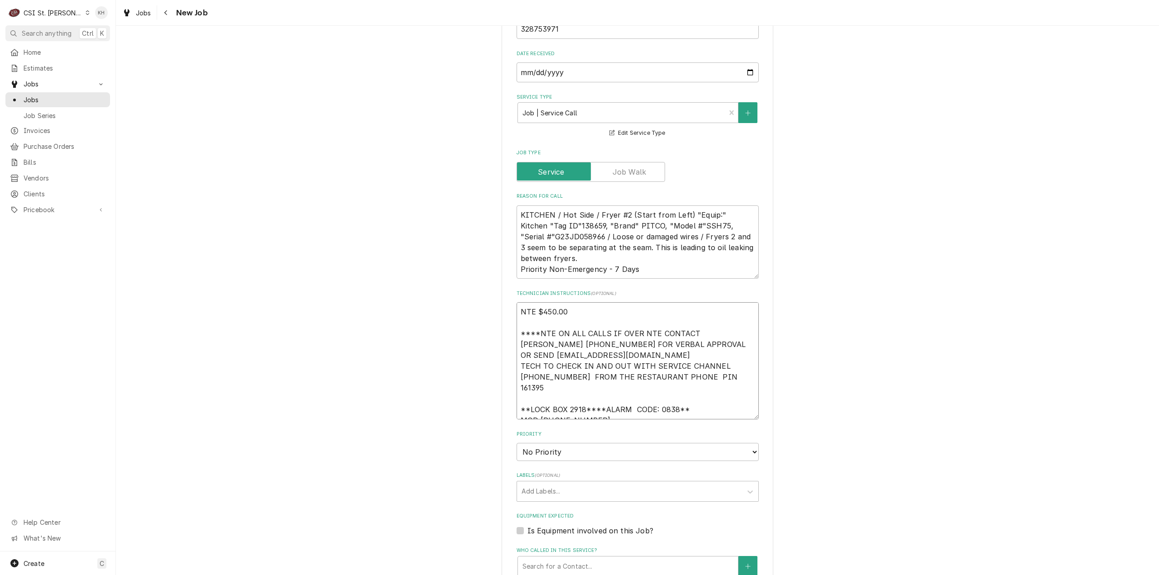
type textarea "x"
type textarea "NTE $450.00 ****NTE ON ALL CALLS IF OVER NTE CONTACT JEFF COSTA 636-399-1299 FO…"
click at [549, 450] on select "No Priority Urgent High Medium Low" at bounding box center [638, 452] width 242 height 18
select select "4"
click at [517, 443] on select "No Priority Urgent High Medium Low" at bounding box center [638, 452] width 242 height 18
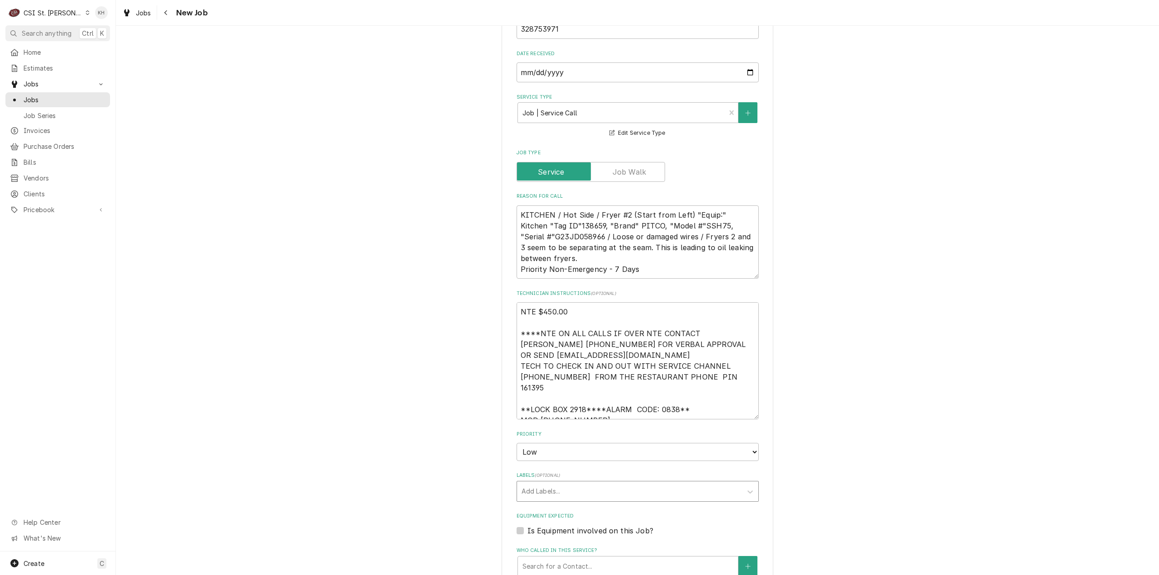
click at [553, 484] on div "Labels" at bounding box center [630, 492] width 216 height 16
type textarea "x"
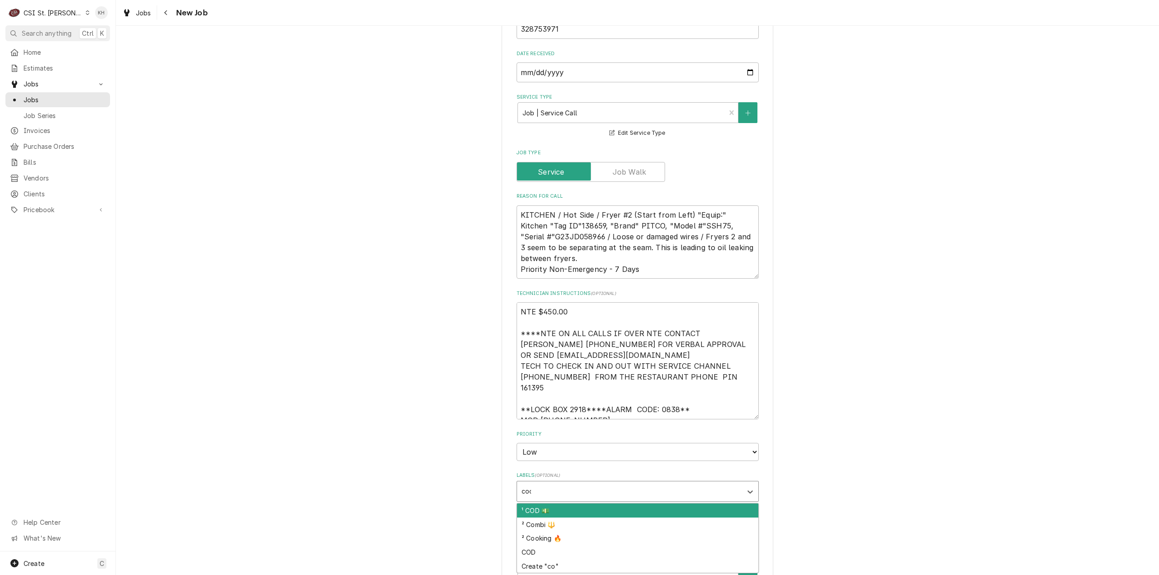
type input "cook"
type textarea "x"
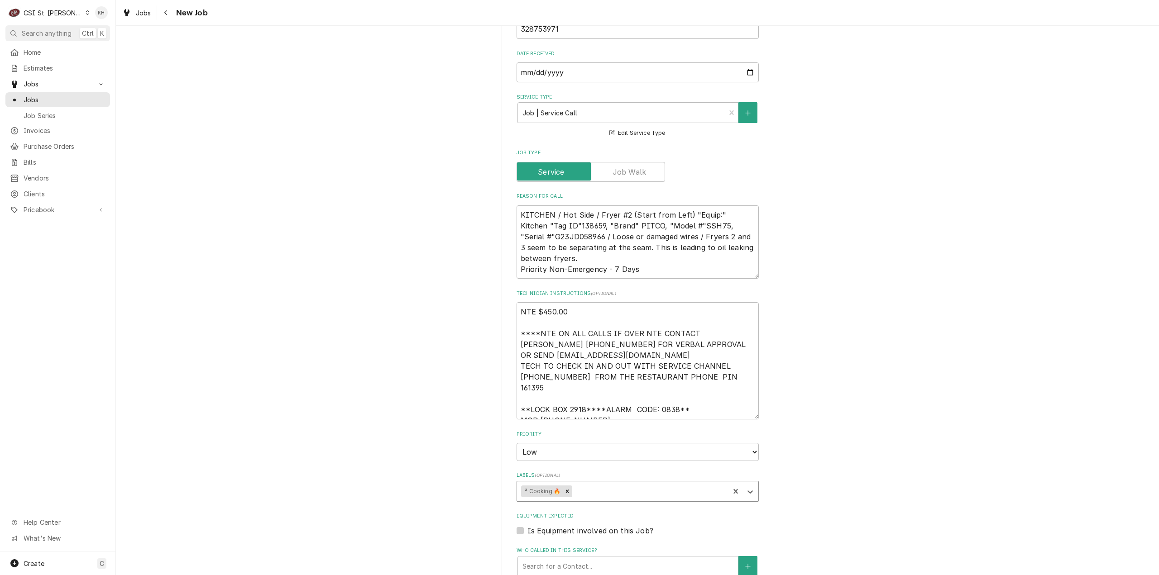
type textarea "x"
click at [527, 526] on label "Is Equipment involved on this Job?" at bounding box center [590, 531] width 126 height 11
click at [527, 526] on input "Equipment Expected" at bounding box center [648, 536] width 242 height 20
checkbox input "true"
click at [566, 223] on textarea "KITCHEN / Hot Side / Fryer #2 (Start from Left) "Equip:" Kitchen "Tag ID"138659…" at bounding box center [638, 243] width 242 height 74
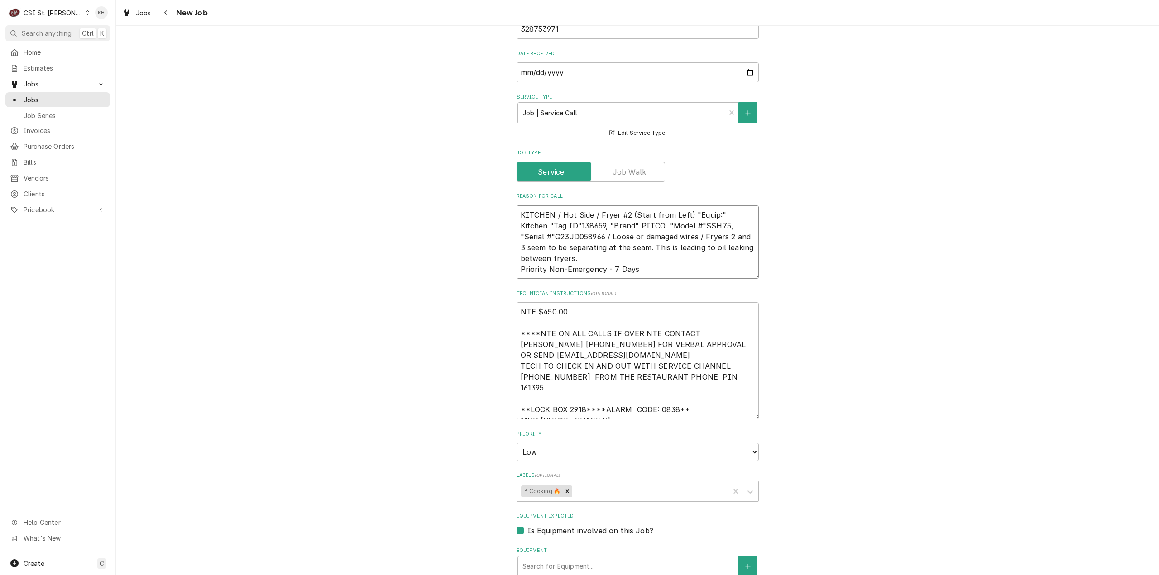
click at [566, 224] on textarea "KITCHEN / Hot Side / Fryer #2 (Start from Left) "Equip:" Kitchen "Tag ID"138659…" at bounding box center [638, 243] width 242 height 74
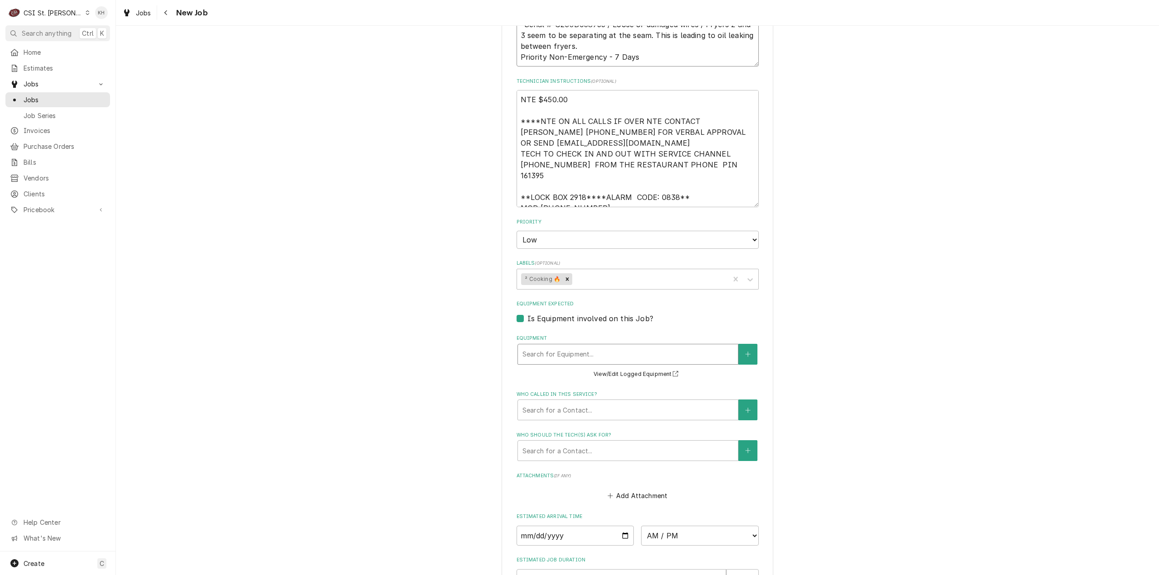
scroll to position [679, 0]
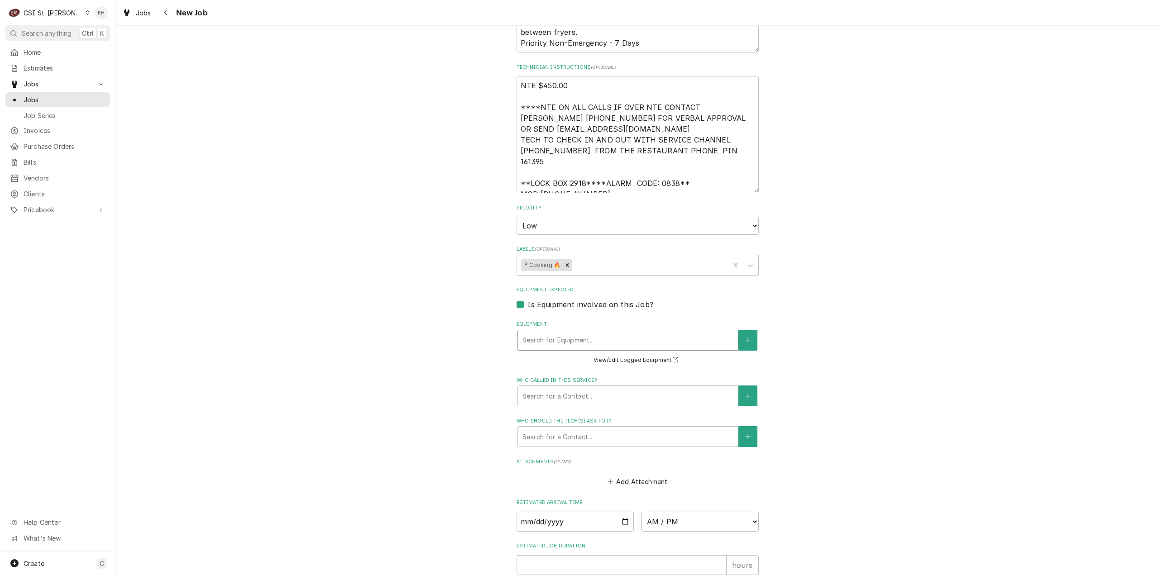
click at [584, 330] on div "Search for Equipment..." at bounding box center [628, 340] width 220 height 20
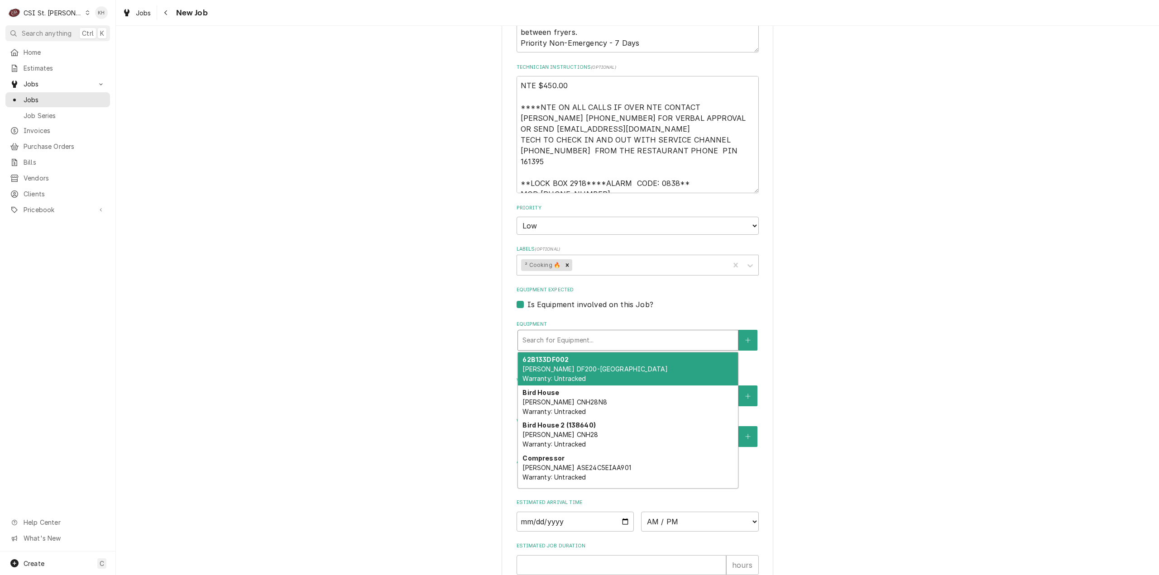
paste input "G23JD058966"
type textarea "x"
type input "G23JD058966"
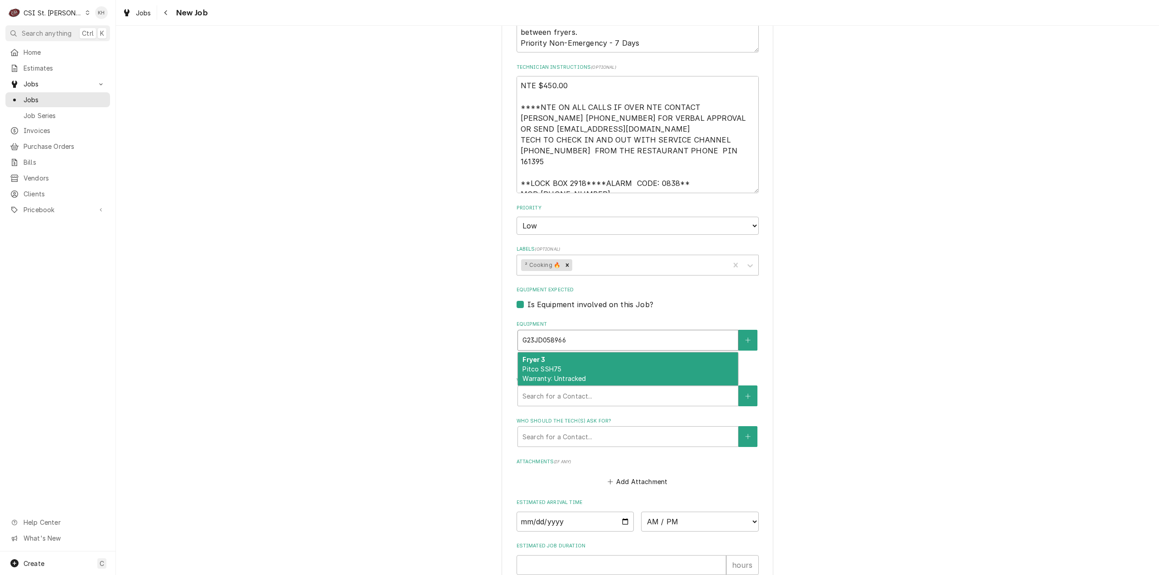
click at [596, 353] on div "Fryer 3 Pitco SSH75 Warranty: Untracked" at bounding box center [628, 369] width 220 height 33
type textarea "x"
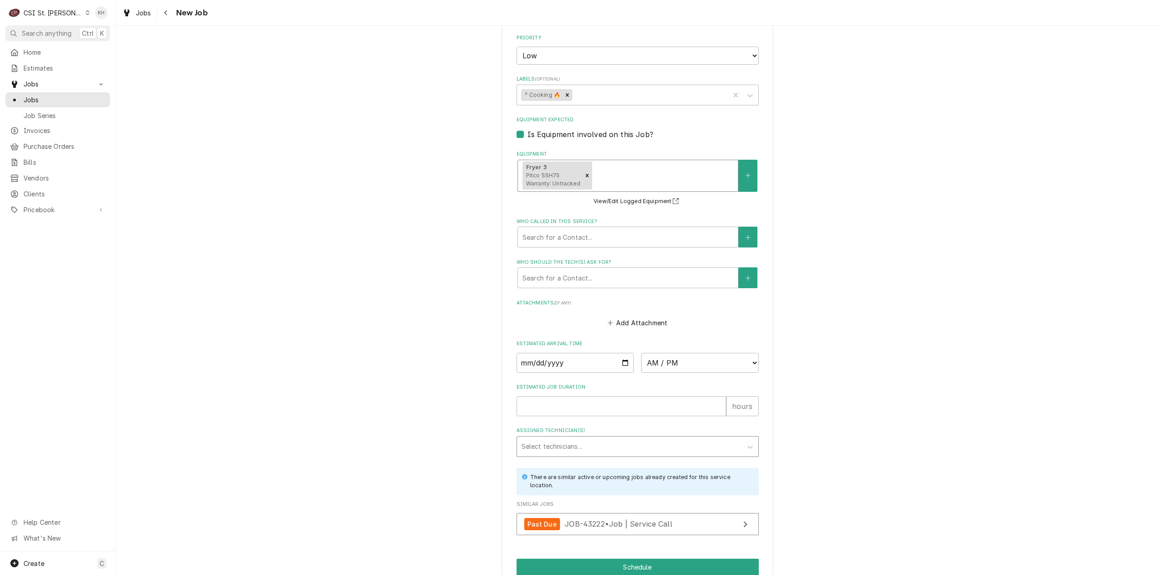
scroll to position [860, 0]
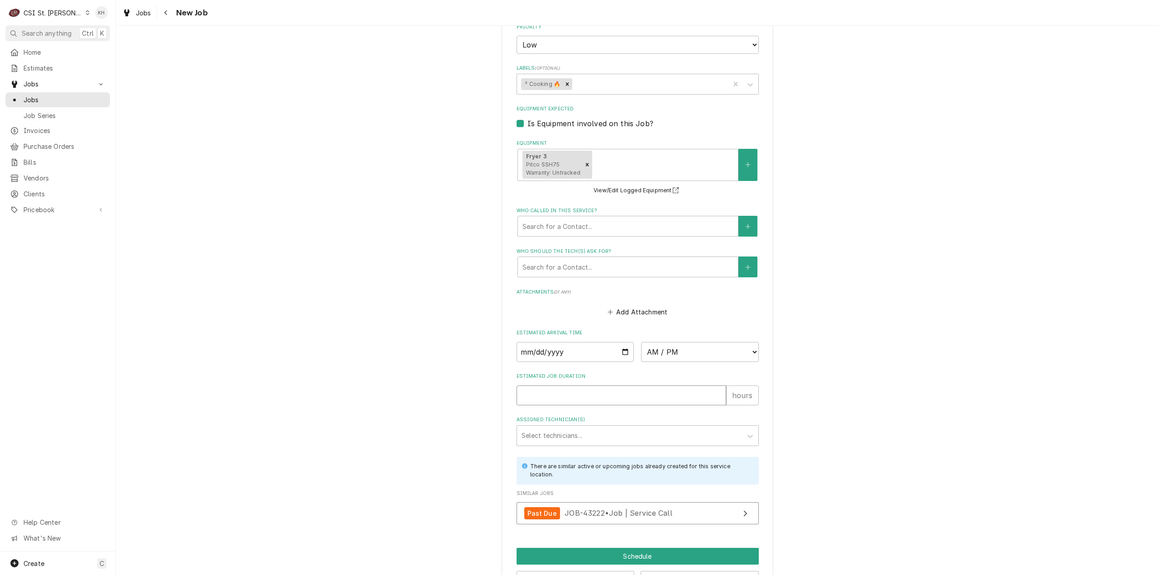
click at [586, 386] on input "Estimated Job Duration" at bounding box center [622, 396] width 210 height 20
type textarea "x"
type input "2"
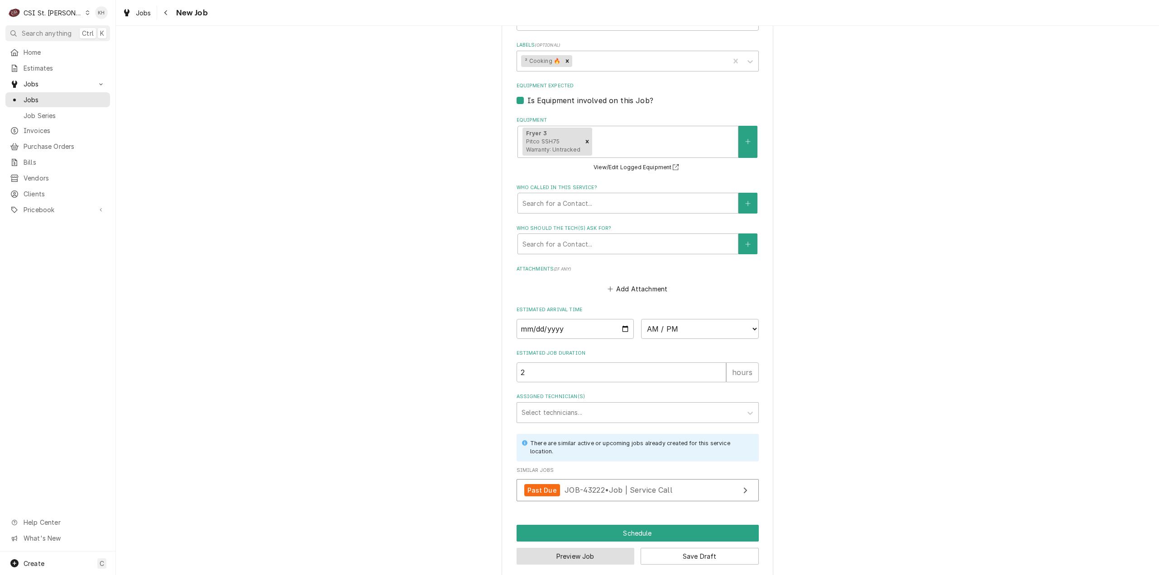
click at [594, 548] on button "Preview Job" at bounding box center [576, 556] width 118 height 17
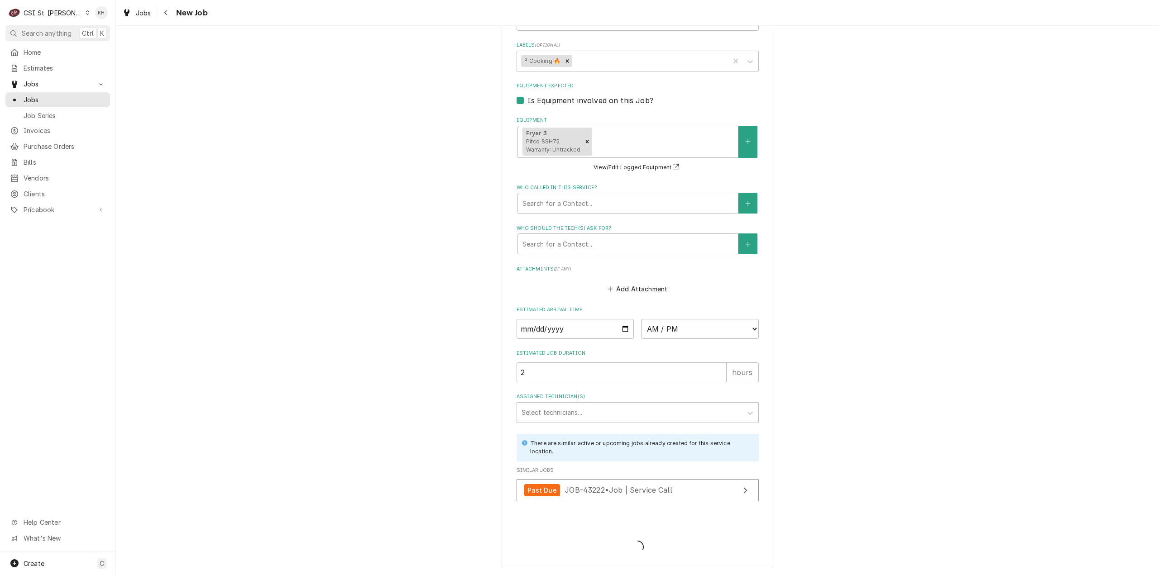
scroll to position [874, 0]
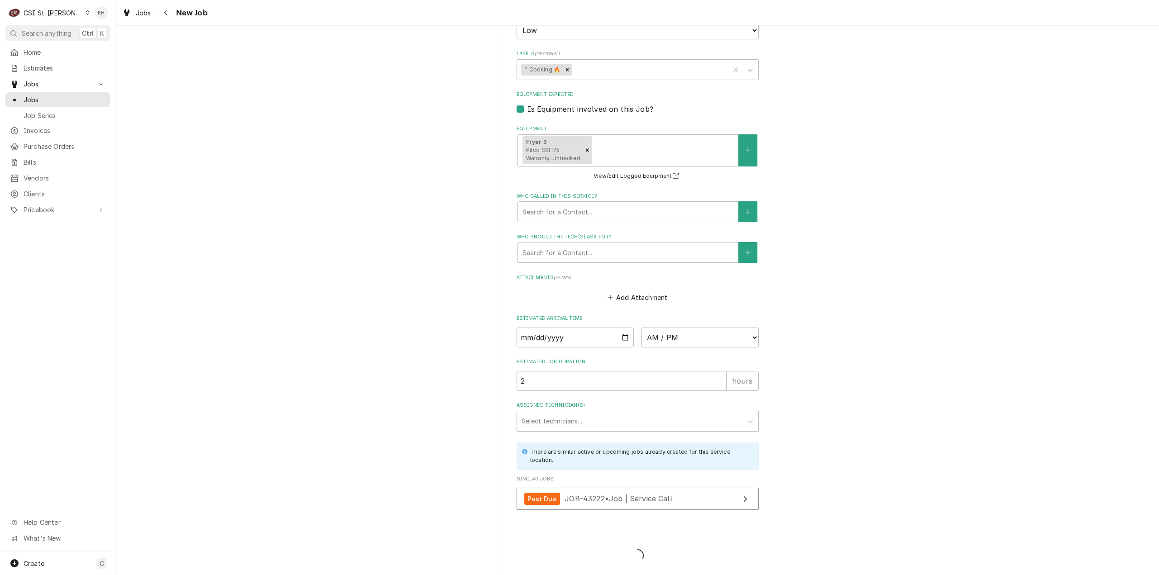
type textarea "x"
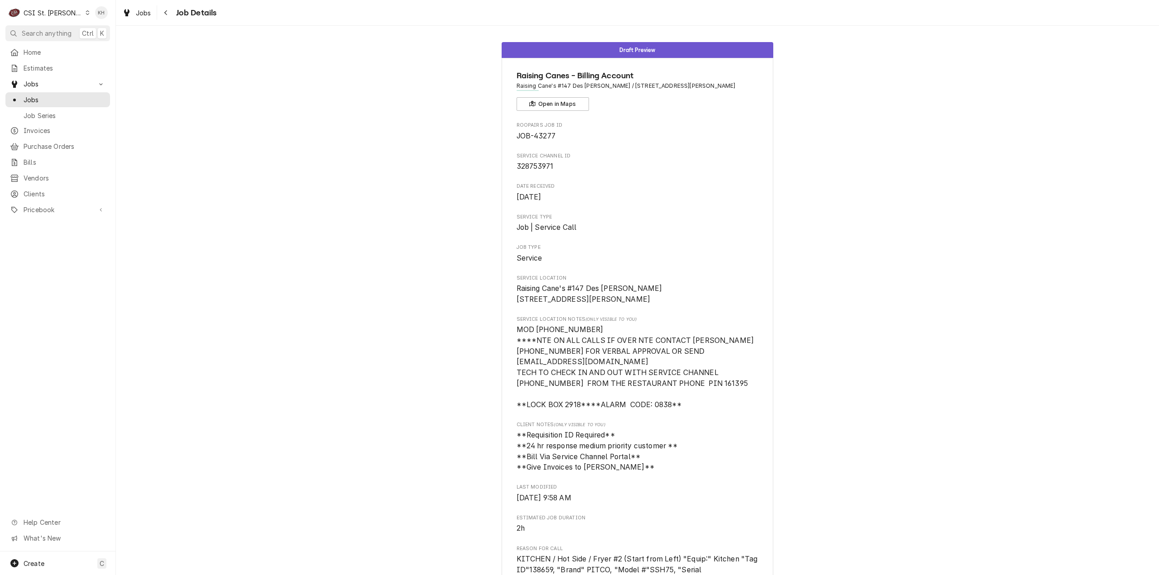
click at [62, 17] on div "CSI St. [PERSON_NAME]" at bounding box center [53, 13] width 59 height 10
click at [110, 20] on div "CSI [US_STATE][GEOGRAPHIC_DATA]" at bounding box center [139, 18] width 120 height 10
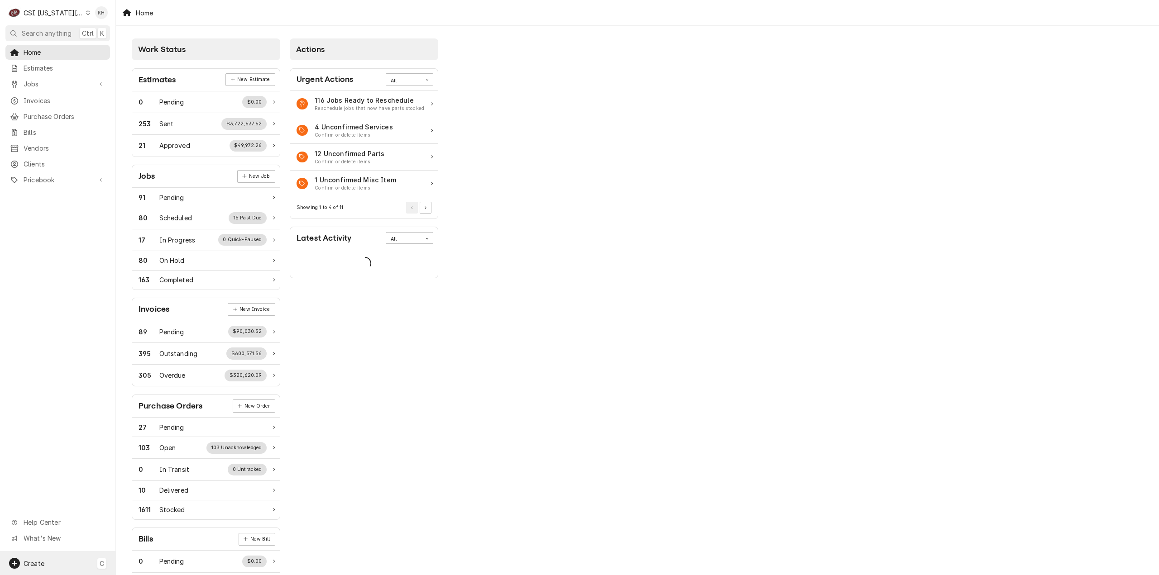
click at [44, 562] on div "Create C" at bounding box center [57, 564] width 115 height 24
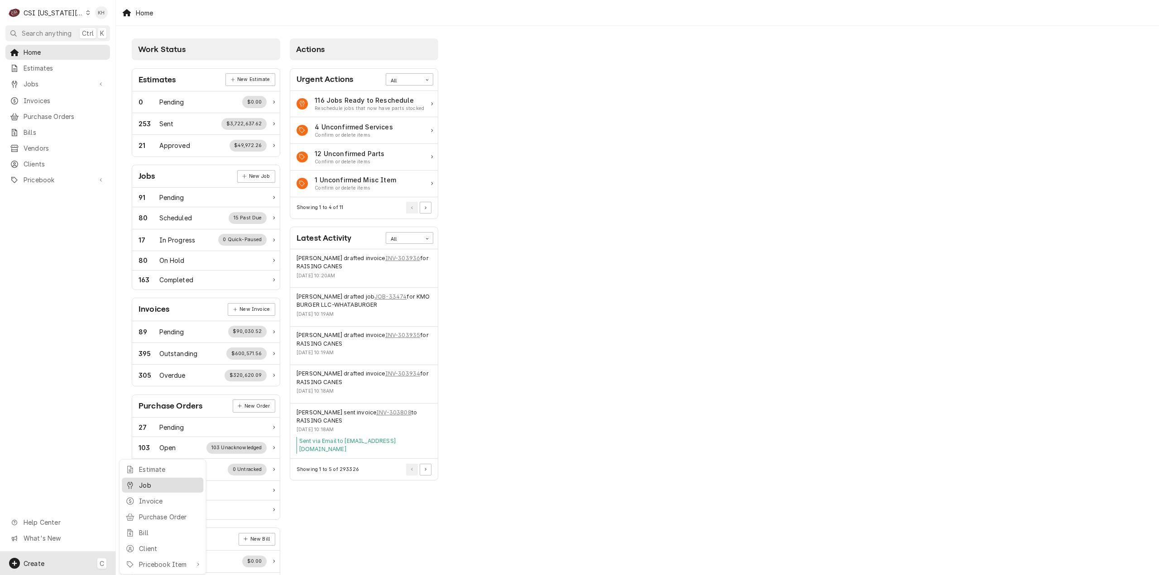
click at [148, 490] on link "Job" at bounding box center [162, 485] width 81 height 15
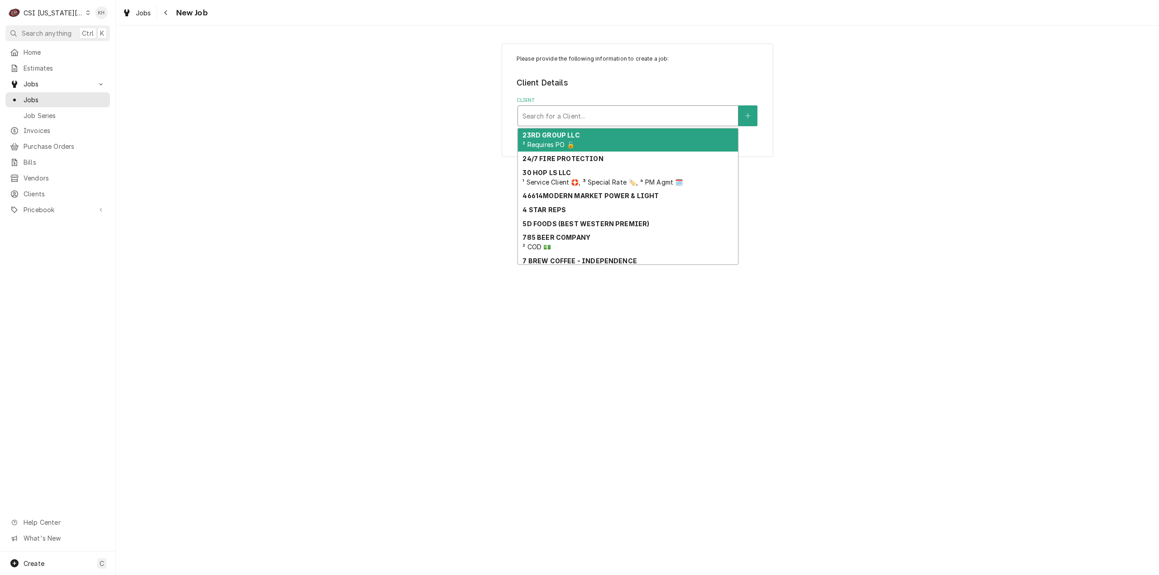
click at [646, 116] on div "Client" at bounding box center [627, 116] width 211 height 16
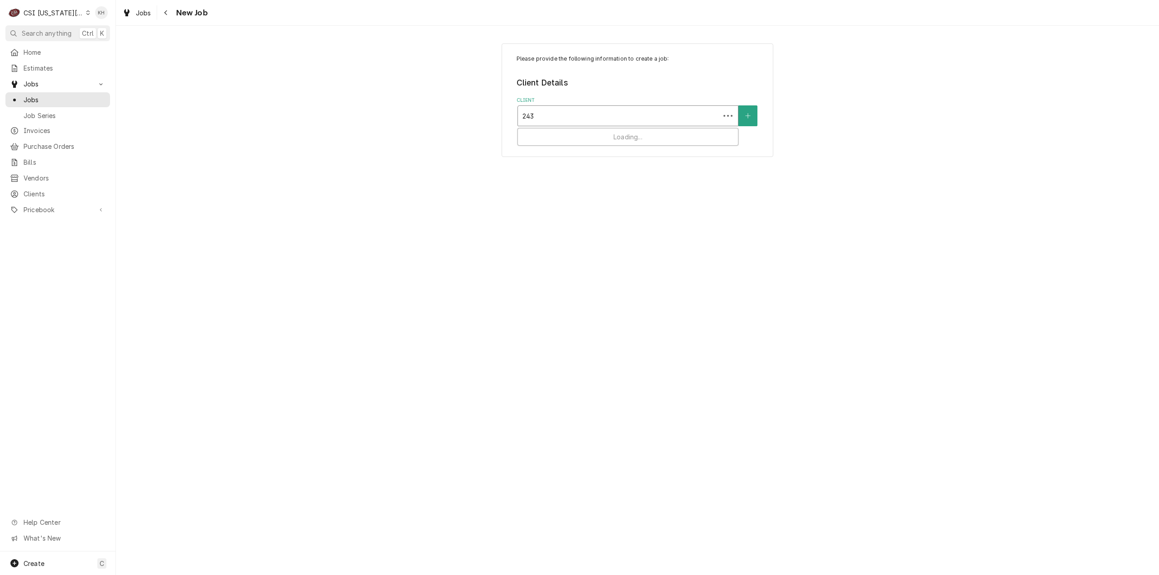
type input "2435"
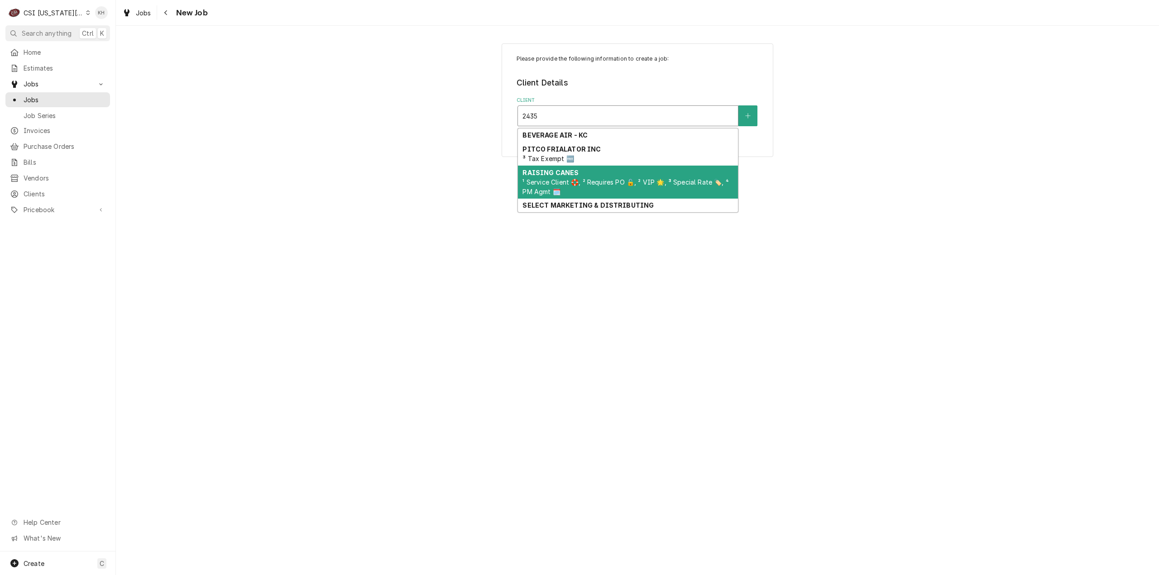
click at [630, 182] on span "¹ Service Client 🛟, ² Requires PO 🔓, ² VIP 🌟, ³ Special Rate 🏷️, ⁴ PM Agmt 🗓️" at bounding box center [625, 186] width 206 height 17
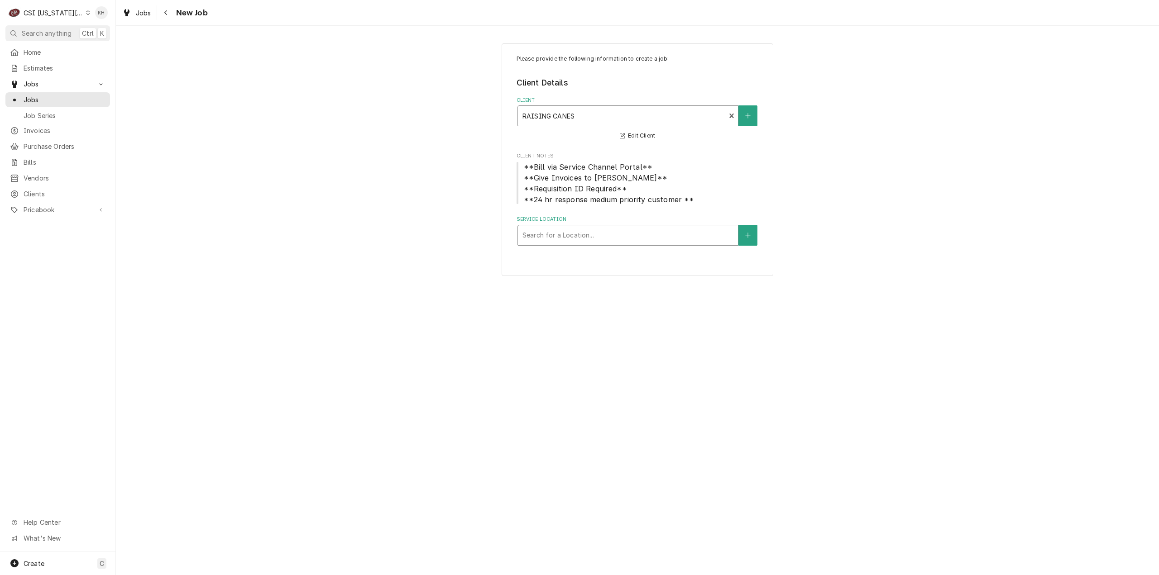
click at [599, 234] on div "Service Location" at bounding box center [627, 235] width 211 height 16
type input "2435"
click at [597, 254] on div "Raising Canes #224 / 2435 Iowa Street, Lawrence, KS 66046" at bounding box center [628, 255] width 220 height 14
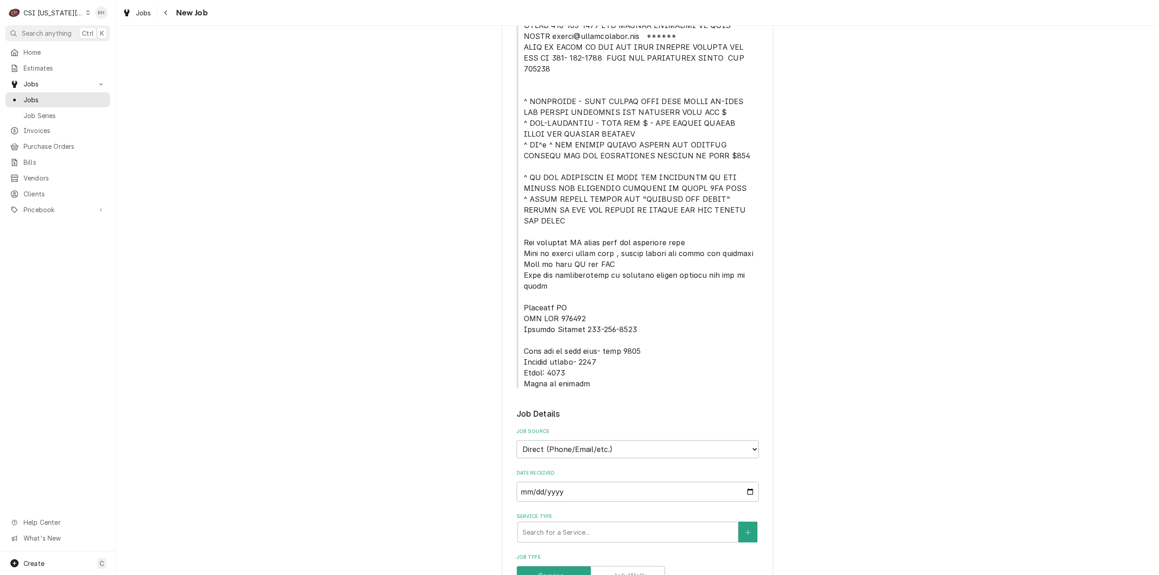
scroll to position [589, 0]
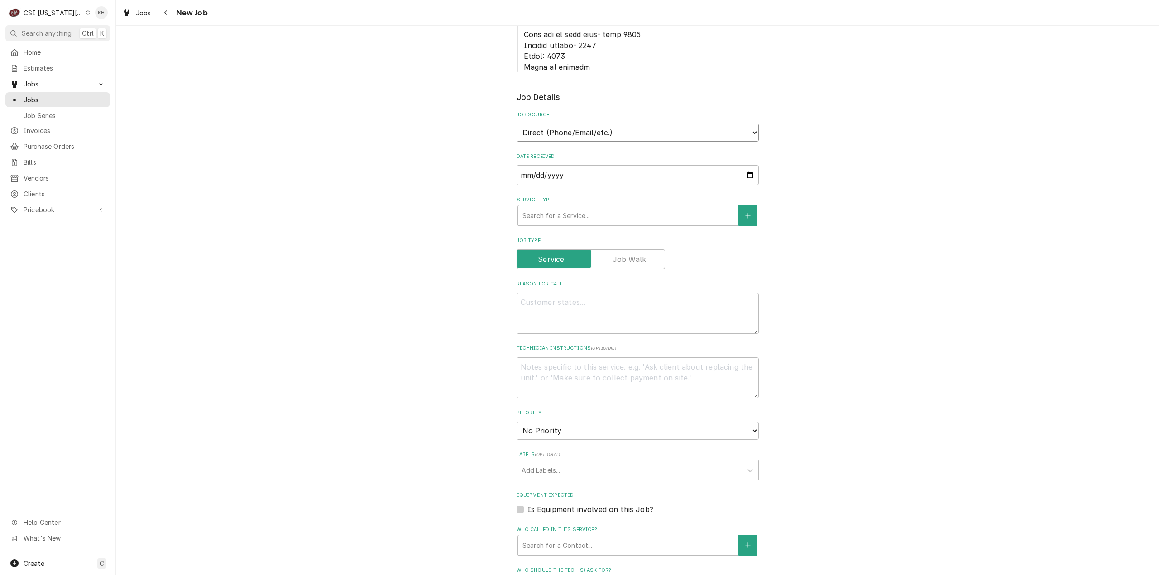
drag, startPoint x: 599, startPoint y: 100, endPoint x: 596, endPoint y: 109, distance: 9.0
click at [599, 124] on select "Direct (Phone/Email/etc.) Service Channel Corrigo Ecotrak Other" at bounding box center [638, 133] width 242 height 18
select select "1"
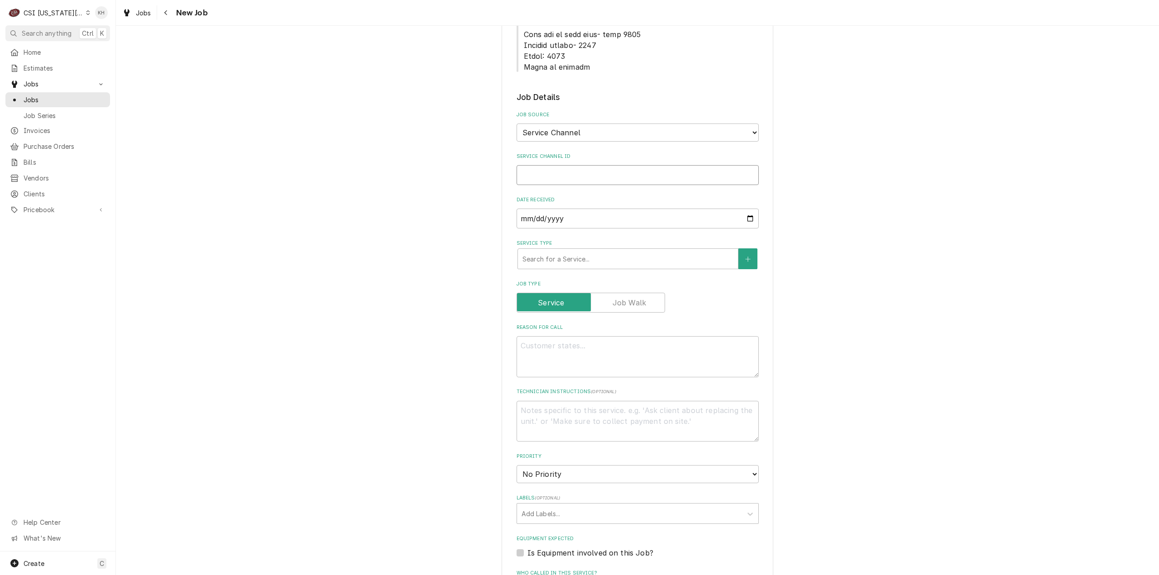
click at [587, 165] on input "Service Channel ID" at bounding box center [638, 175] width 242 height 20
paste input "328756249"
type textarea "x"
type input "328756249"
type textarea "x"
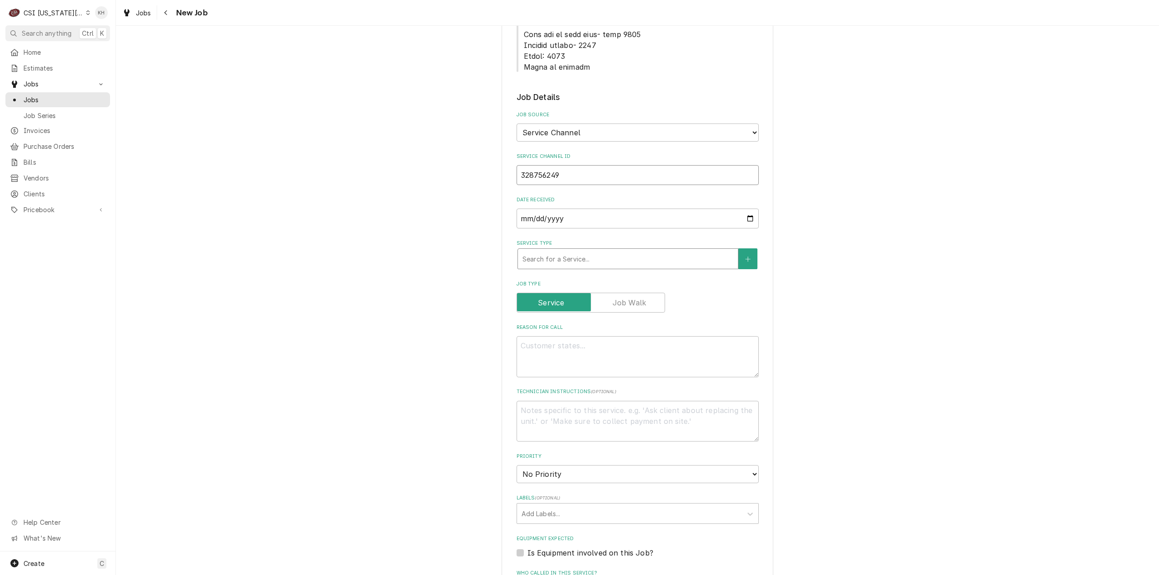
type input "328756249"
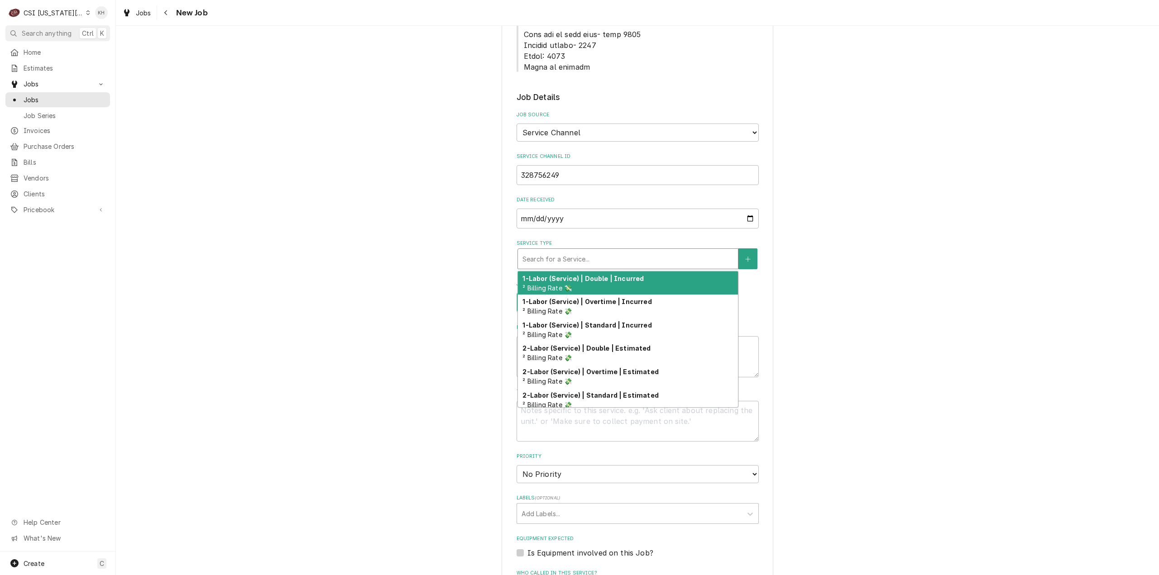
click at [575, 251] on div "Service Type" at bounding box center [627, 259] width 211 height 16
type textarea "x"
type input "s"
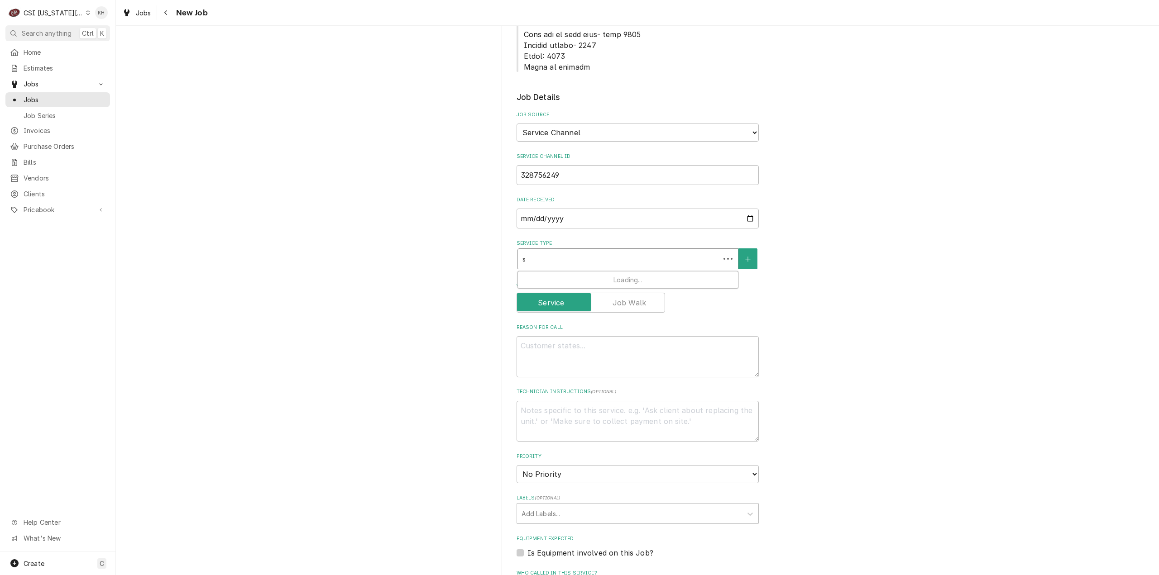
type textarea "x"
type input "se"
type textarea "x"
type input "ser"
type textarea "x"
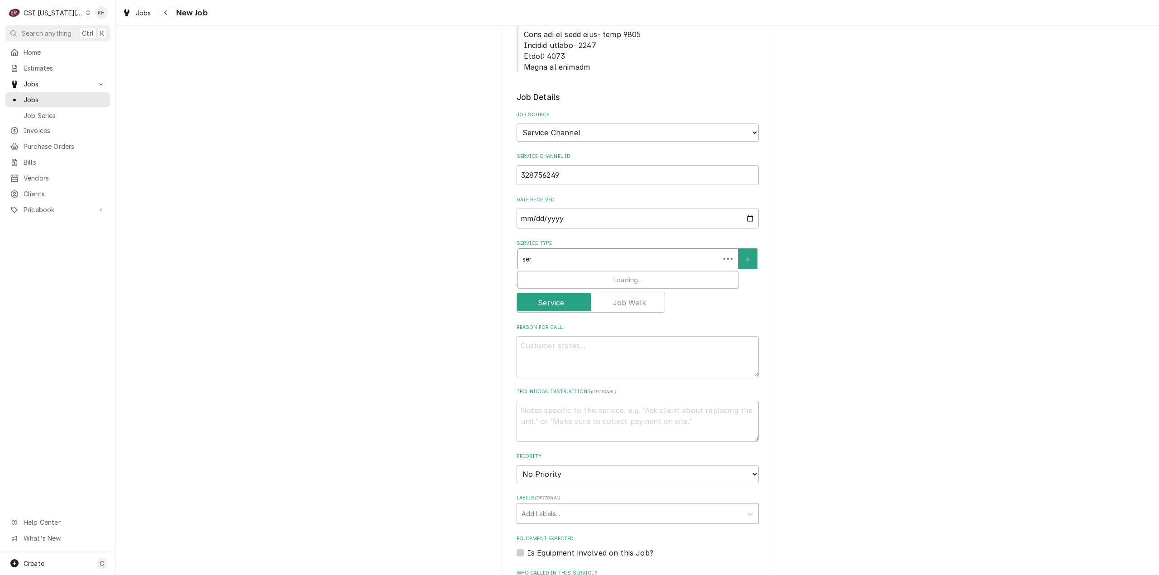
type input "serv"
type textarea "x"
type input "servic"
type textarea "x"
type input "service"
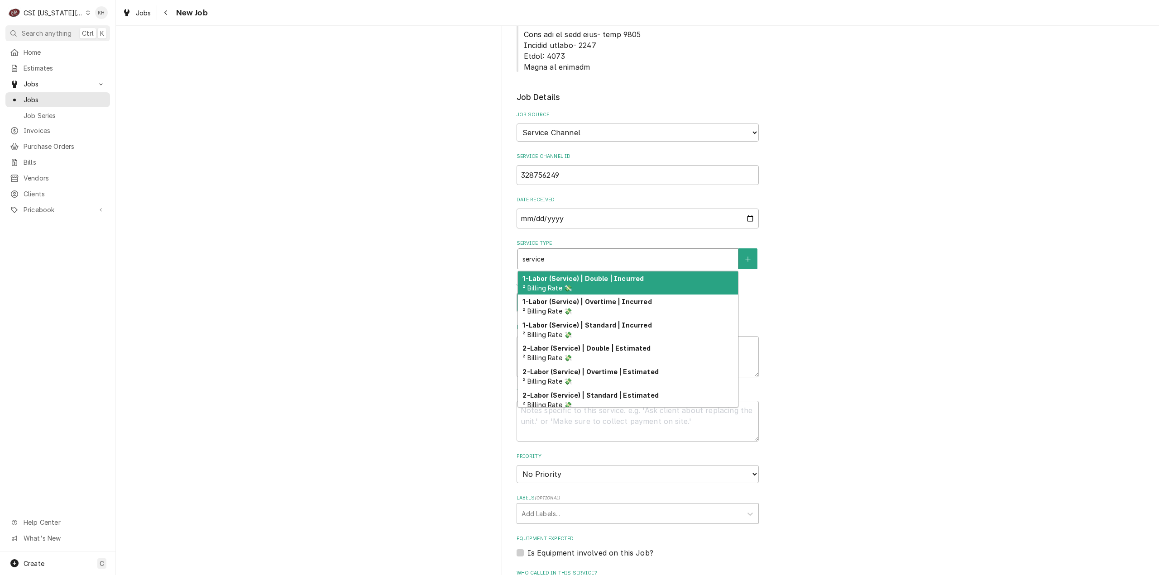
type textarea "x"
type input "service"
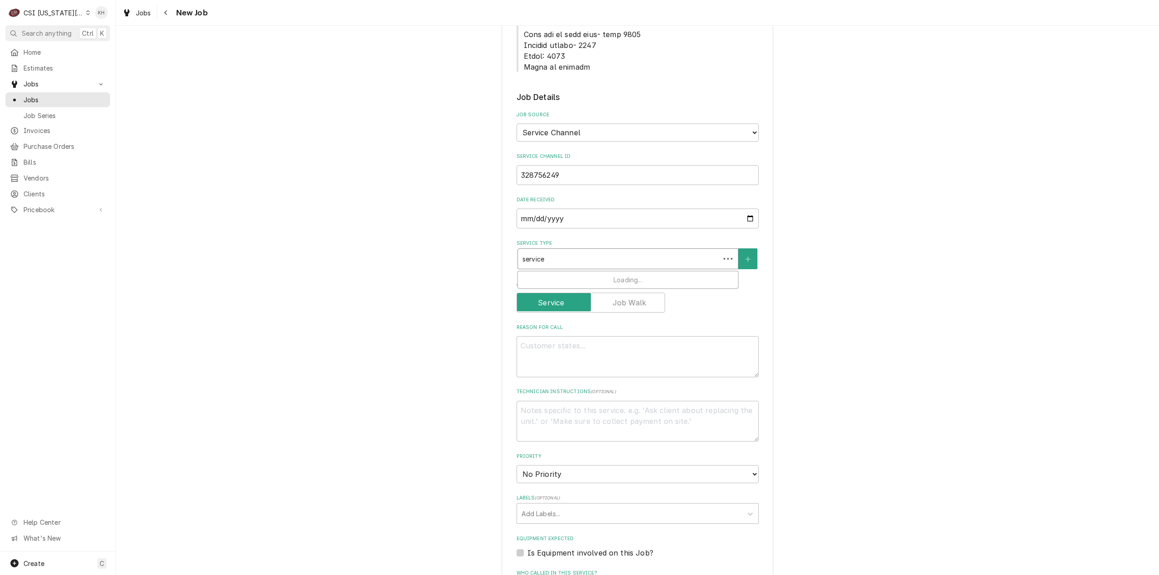
type textarea "x"
type input "service ca"
type textarea "x"
type input "service cal"
type textarea "x"
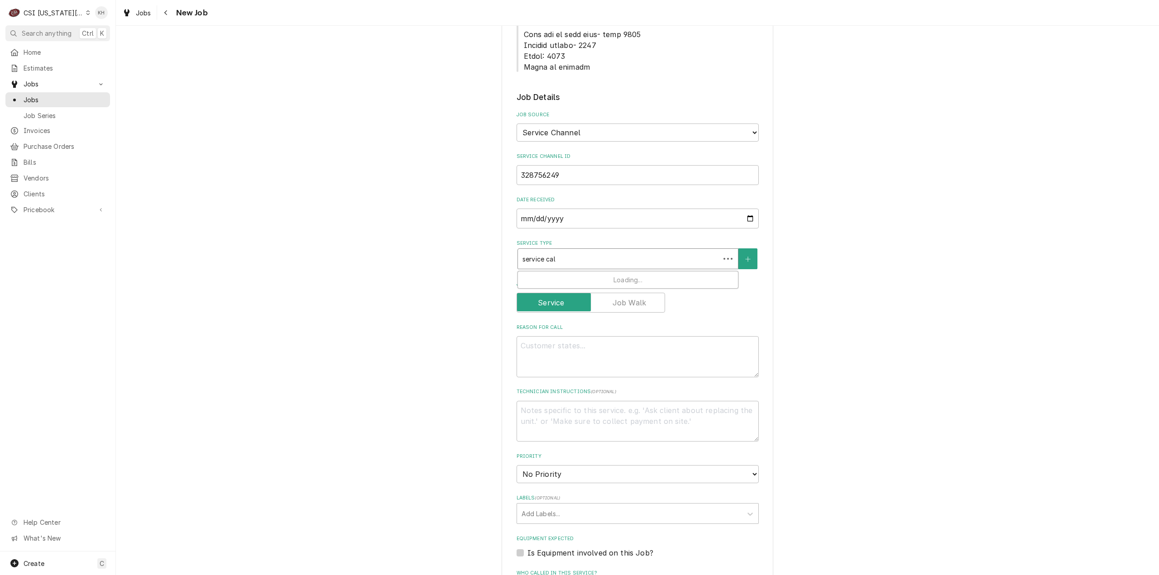
type input "service call"
click at [574, 275] on strong "Job | Service Call" at bounding box center [551, 279] width 58 height 8
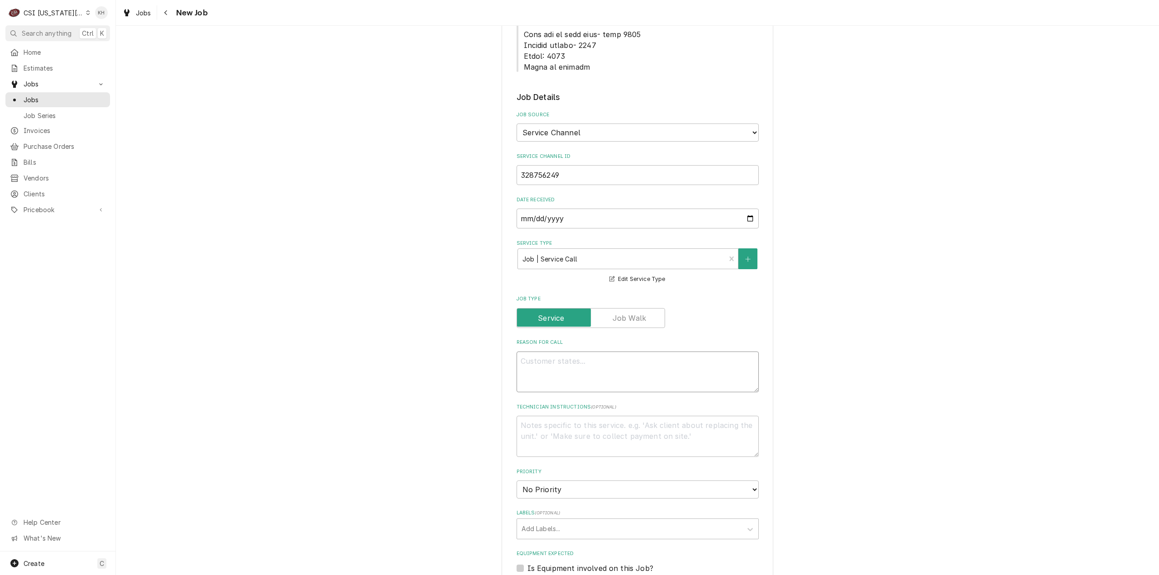
drag, startPoint x: 566, startPoint y: 341, endPoint x: 541, endPoint y: 356, distance: 29.7
click at [554, 352] on textarea "Reason For Call" at bounding box center [638, 372] width 242 height 41
paste textarea "KITCHEN / Hot Side / Toast Grill "Equip:" KITCHEN/HOT SIDE - LOBBY "Tag ID"1170…"
type textarea "x"
type textarea "KITCHEN / Hot Side / Toast Grill "Equip:" KITCHEN/HOT SIDE - LOBBY "Tag ID"1170…"
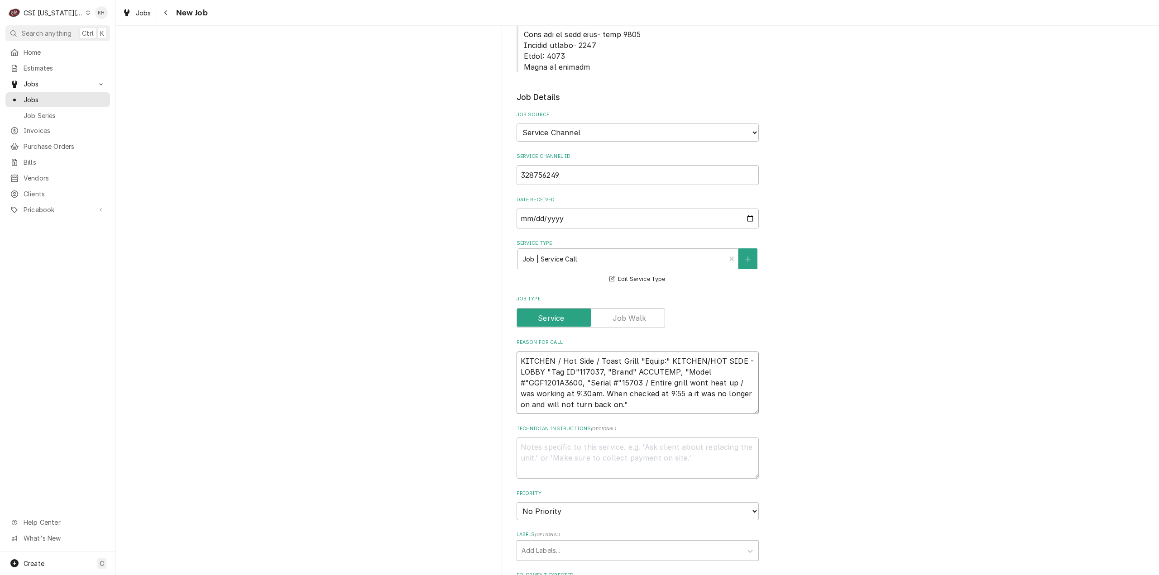
type textarea "x"
type textarea "KITCHEN / Hot Side / Toast Grill "Equip:" KITCHEN/HOT SIDE - LOBBY "Tag ID"1170…"
type textarea "x"
type textarea "KITCHEN / Hot Side / Toast Grill "Equip:" KITCHEN/HOT SIDE - LOBBY "Tag ID"1170…"
type textarea "x"
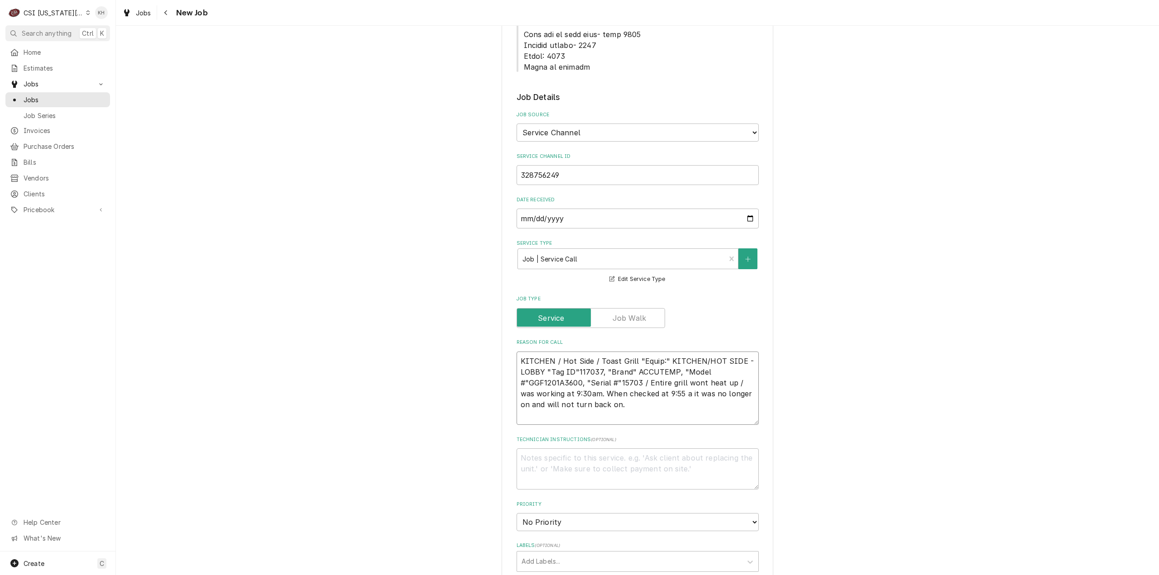
type textarea "KITCHEN / Hot Side / Toast Grill "Equip:" KITCHEN/HOT SIDE - LOBBY "Tag ID"1170…"
type textarea "x"
type textarea "KITCHEN / Hot Side / Toast Grill "Equip:" KITCHEN/HOT SIDE - LOBBY "Tag ID"1170…"
type textarea "x"
type textarea "KITCHEN / Hot Side / Toast Grill "Equip:" KITCHEN/HOT SIDE - LOBBY "Tag ID"1170…"
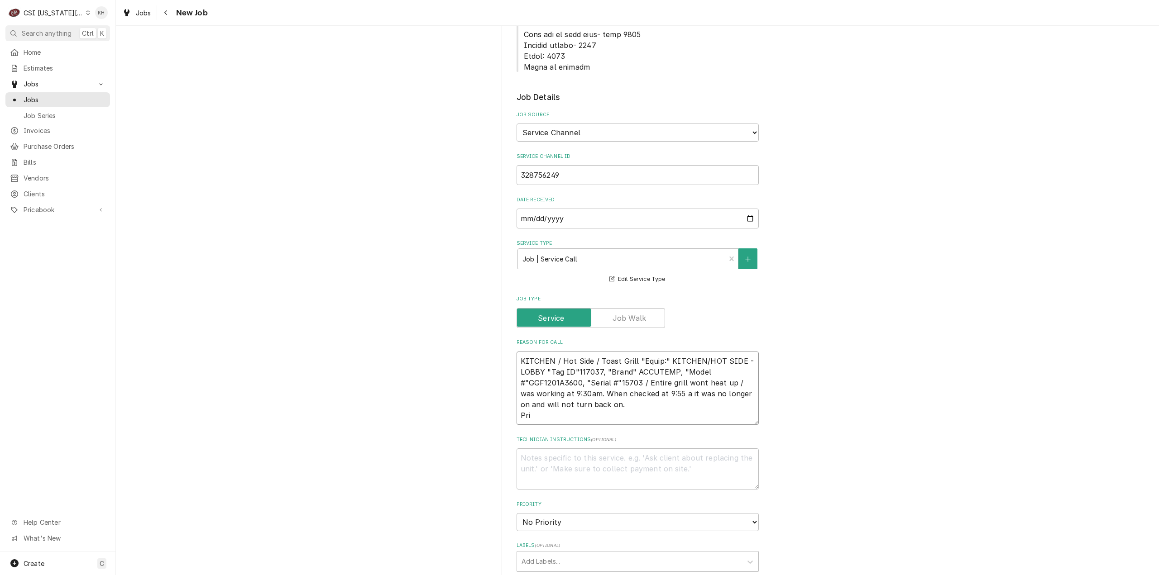
type textarea "x"
type textarea "KITCHEN / Hot Side / Toast Grill "Equip:" KITCHEN/HOT SIDE - LOBBY "Tag ID"1170…"
type textarea "x"
type textarea "KITCHEN / Hot Side / Toast Grill "Equip:" KITCHEN/HOT SIDE - LOBBY "Tag ID"1170…"
type textarea "x"
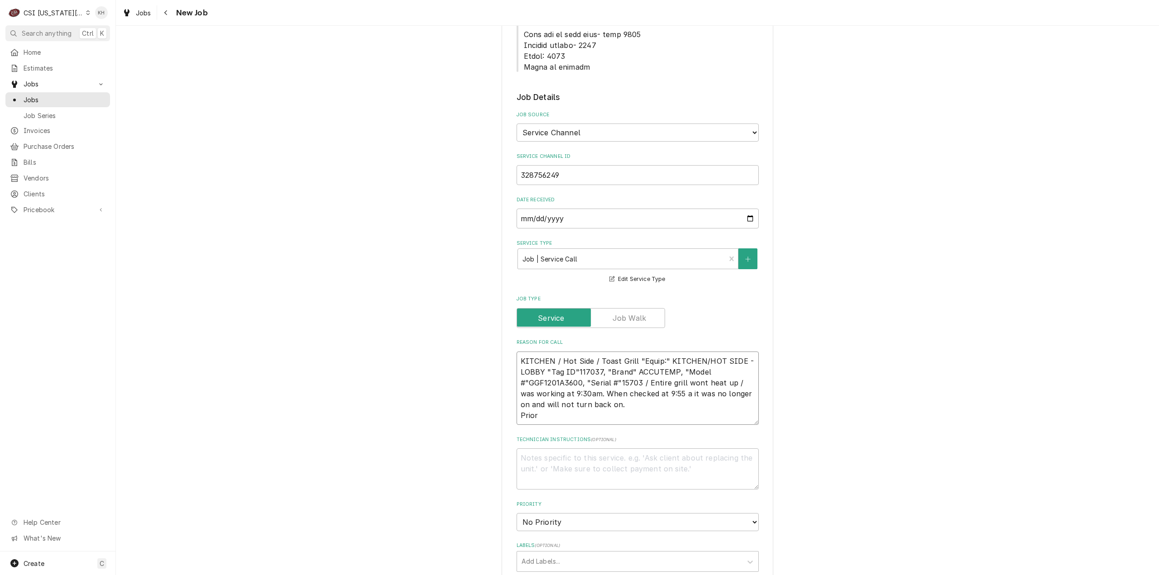
type textarea "KITCHEN / Hot Side / Toast Grill "Equip:" KITCHEN/HOT SIDE - LOBBY "Tag ID"1170…"
type textarea "x"
type textarea "KITCHEN / Hot Side / Toast Grill "Equip:" KITCHEN/HOT SIDE - LOBBY "Tag ID"1170…"
type textarea "x"
type textarea "KITCHEN / Hot Side / Toast Grill "Equip:" KITCHEN/HOT SIDE - LOBBY "Tag ID"1170…"
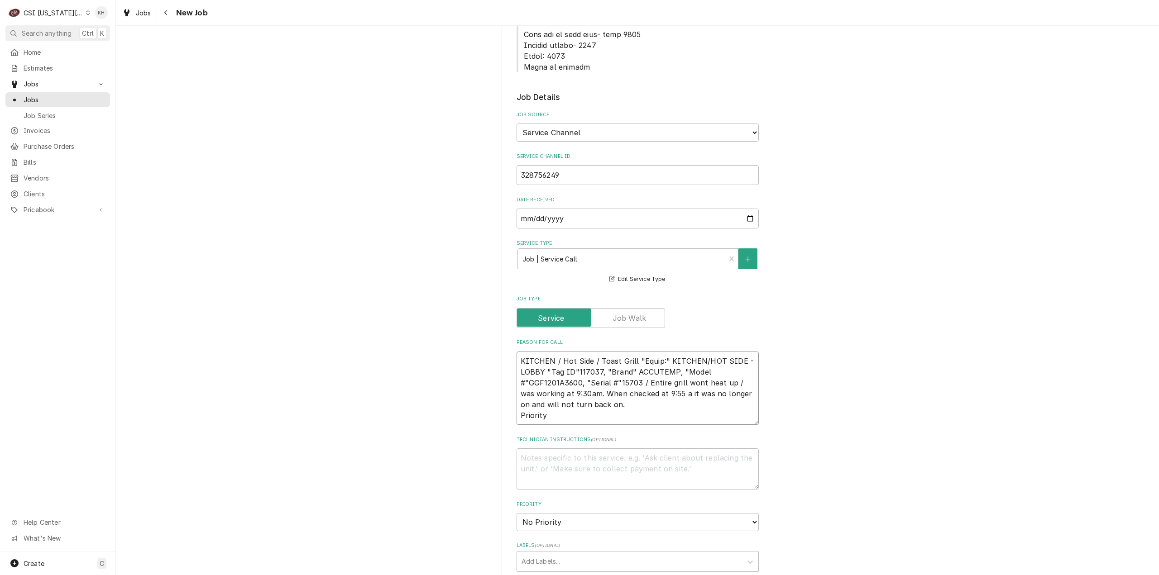
type textarea "x"
type textarea "KITCHEN / Hot Side / Toast Grill "Equip:" KITCHEN/HOT SIDE - LOBBY "Tag ID"1170…"
type textarea "x"
type textarea "KITCHEN / Hot Side / Toast Grill "Equip:" KITCHEN/HOT SIDE - LOBBY "Tag ID"1170…"
click at [595, 385] on textarea "KITCHEN / Hot Side / Toast Grill "Equip:" KITCHEN/HOT SIDE - LOBBY "Tag ID"1170…" at bounding box center [638, 389] width 242 height 74
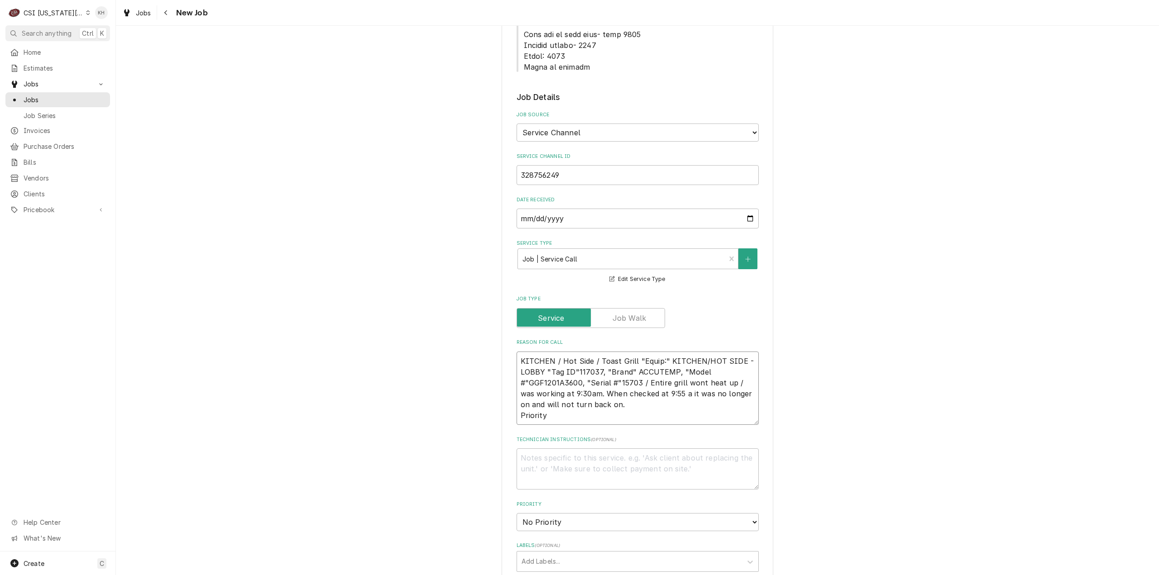
paste textarea "Emergency < 4 Hours"
type textarea "x"
type textarea "KITCHEN / Hot Side / Toast Grill "Equip:" KITCHEN/HOT SIDE - LOBBY "Tag ID"1170…"
type textarea "x"
type textarea "KITCHEN / Hot Side / Toast Grill "Equip:" KITCHEN/HOT SIDE - LOBBY "Tag ID"1170…"
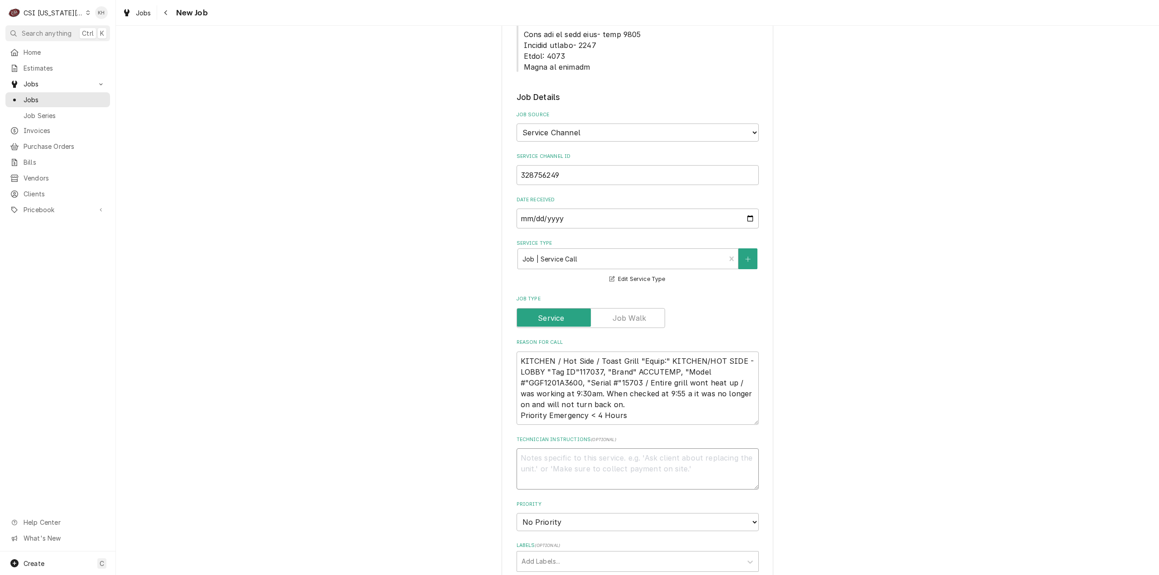
click at [570, 449] on textarea "Technician Instructions ( optional )" at bounding box center [638, 469] width 242 height 41
type textarea "x"
type textarea "N"
type textarea "x"
type textarea "NT"
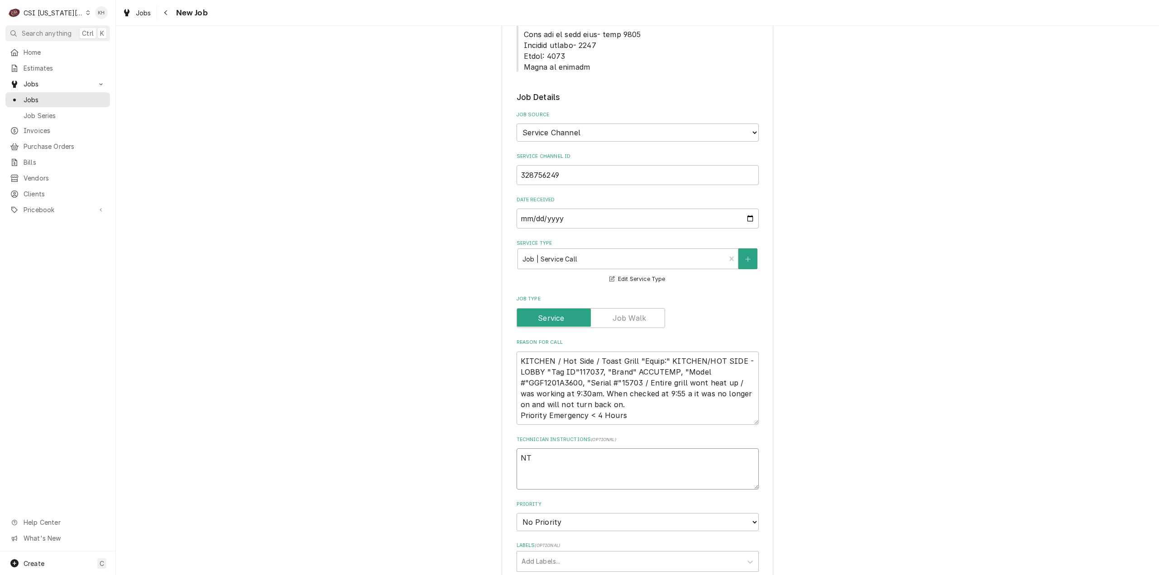
type textarea "x"
type textarea "NTE"
type textarea "x"
type textarea "NTE"
type textarea "x"
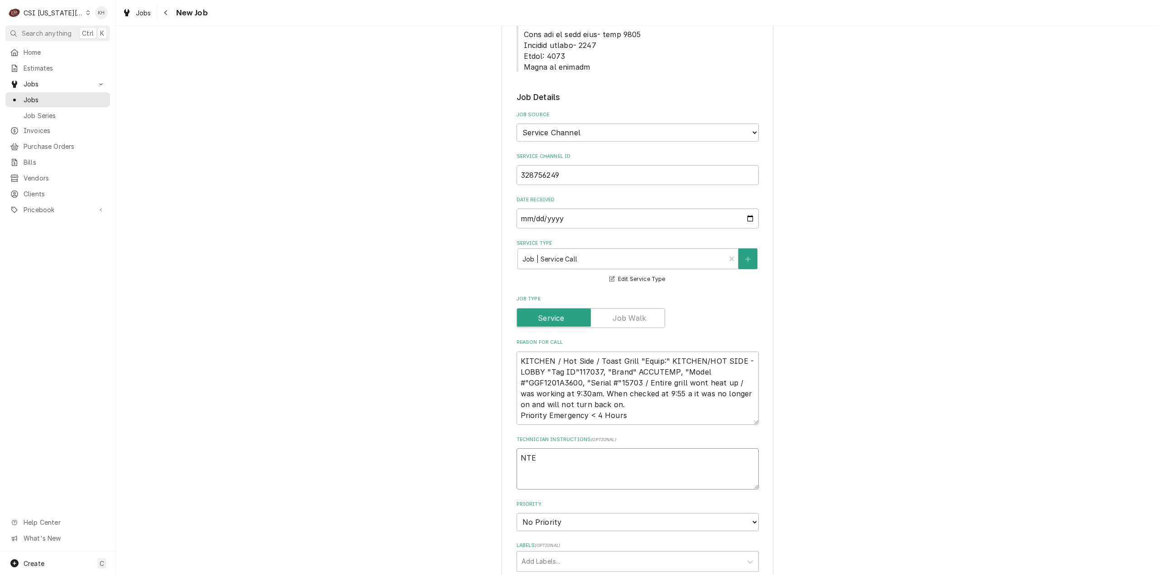
type textarea "NTE $"
type textarea "x"
type textarea "NTE $4"
type textarea "x"
type textarea "NTE $450"
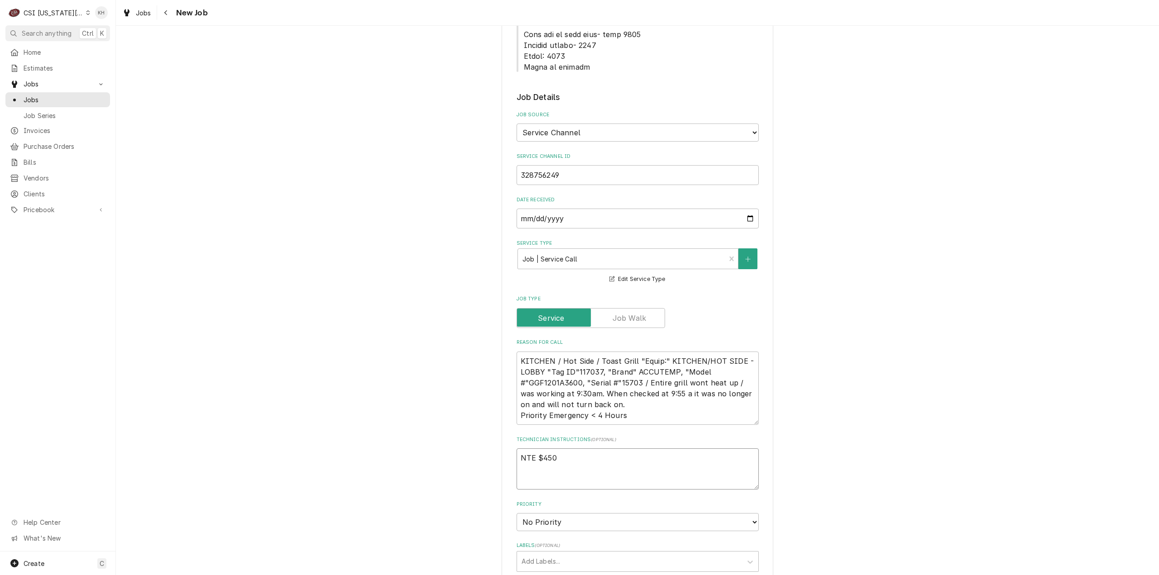
type textarea "x"
type textarea "NTE $450."
type textarea "x"
type textarea "NTE $450.0"
type textarea "x"
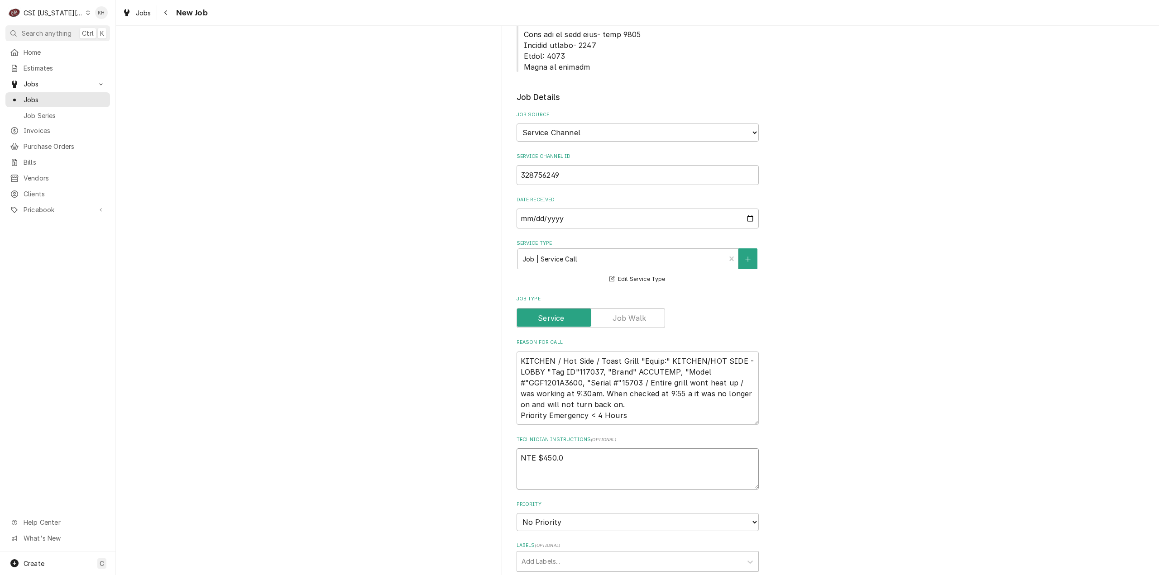
type textarea "NTE $450.00"
type textarea "x"
type textarea "NTE $450.00"
type textarea "x"
type textarea "NTE $450.00"
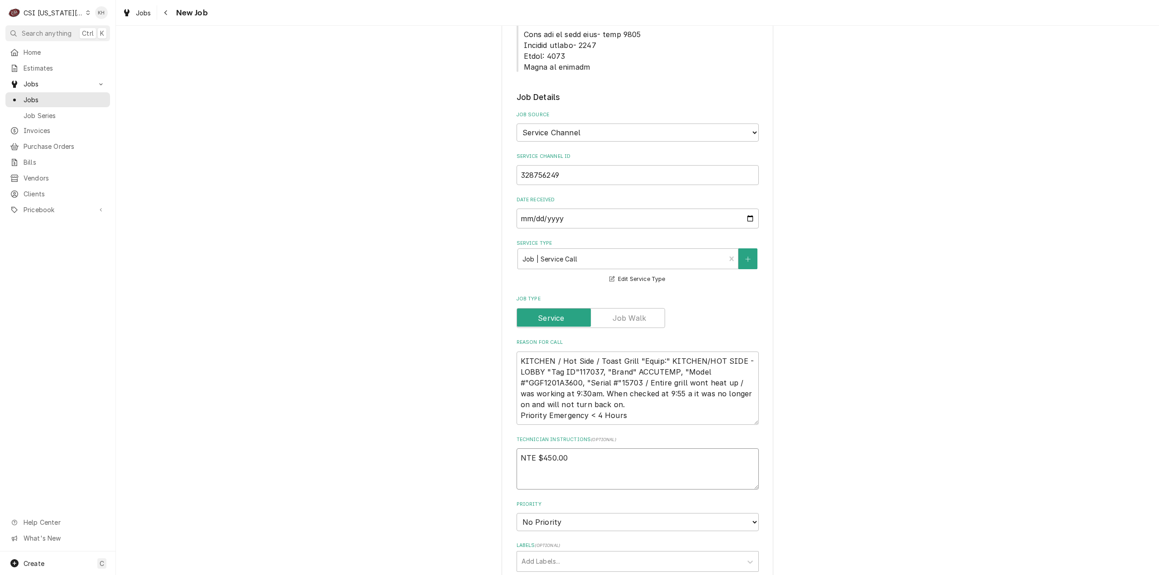
type textarea "x"
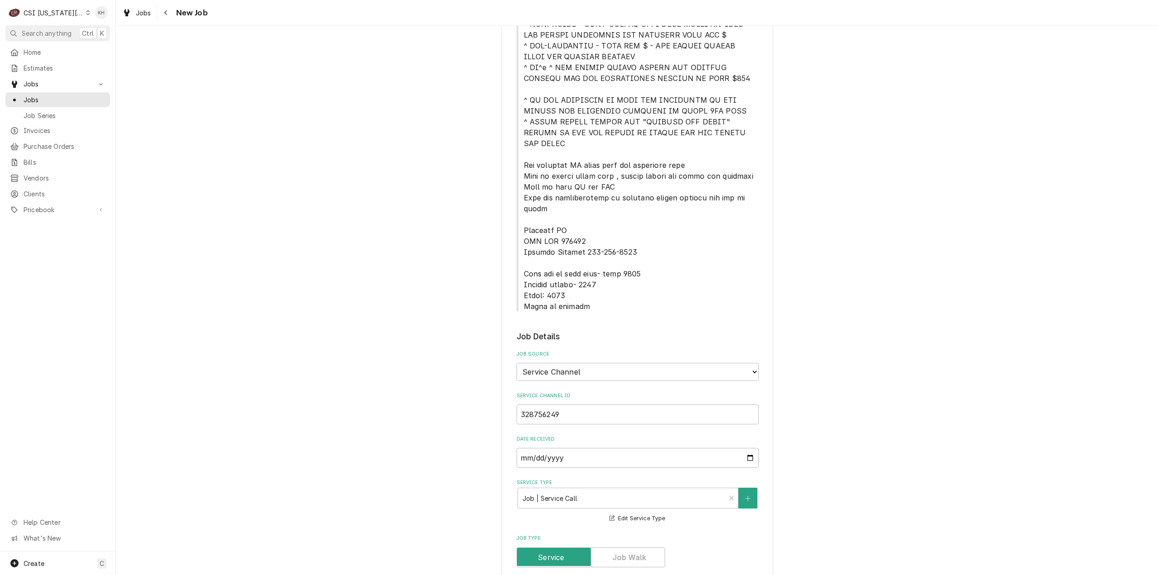
scroll to position [226, 0]
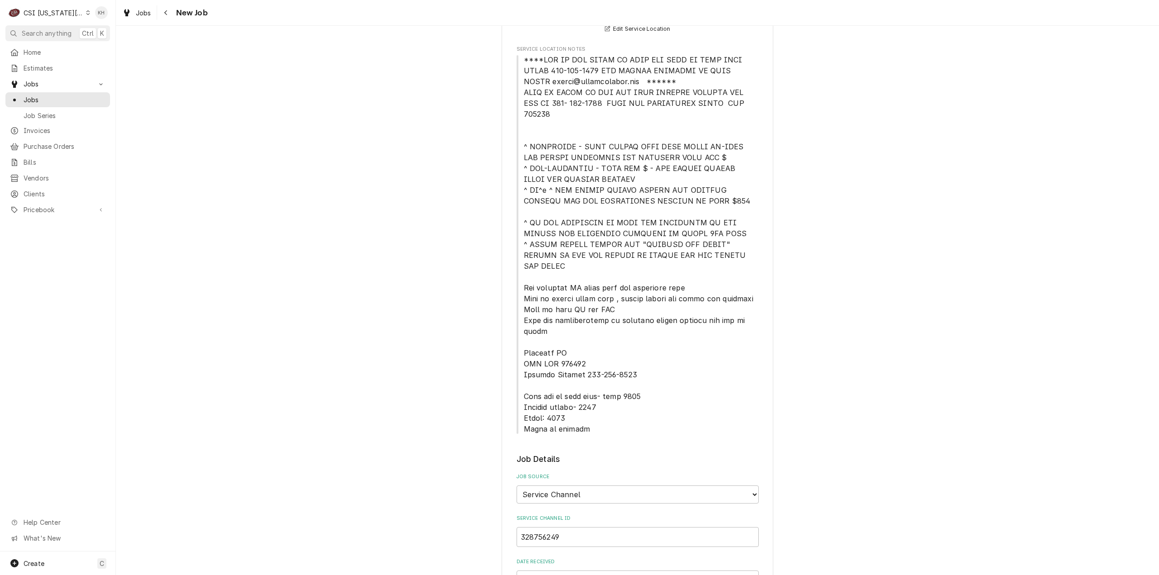
type textarea "NTE $450.00"
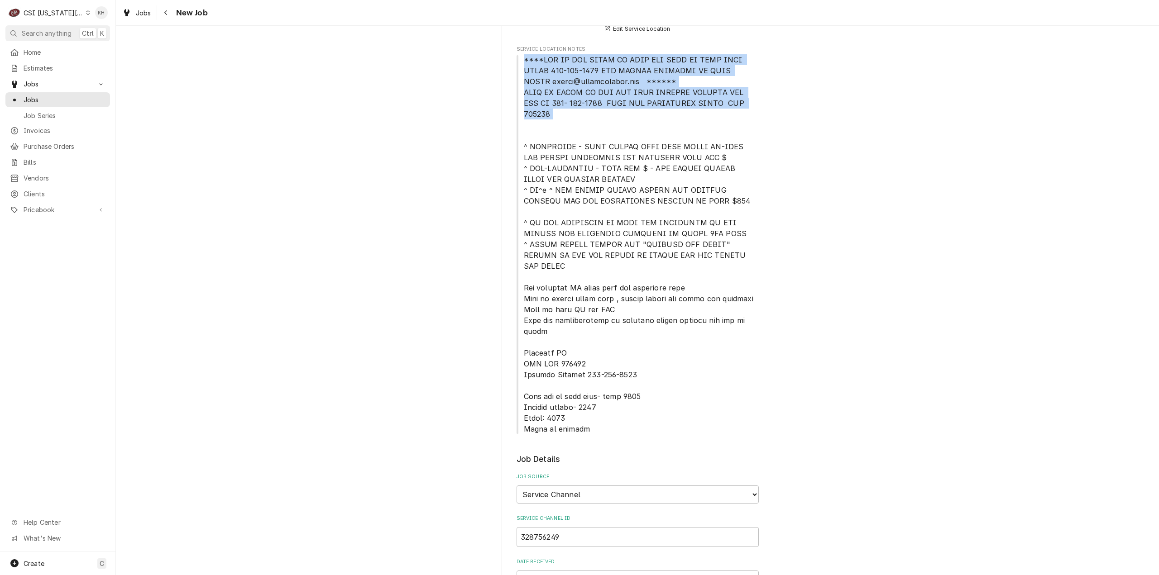
drag, startPoint x: 521, startPoint y: 60, endPoint x: 754, endPoint y: 112, distance: 239.2
click at [754, 112] on span "Service Location Notes" at bounding box center [638, 244] width 242 height 380
copy span "****NTE ON ALL CALLS IF OVER NTE NEED TO CALL JEFF COSTA 636-399-1299 FOR VERBA…"
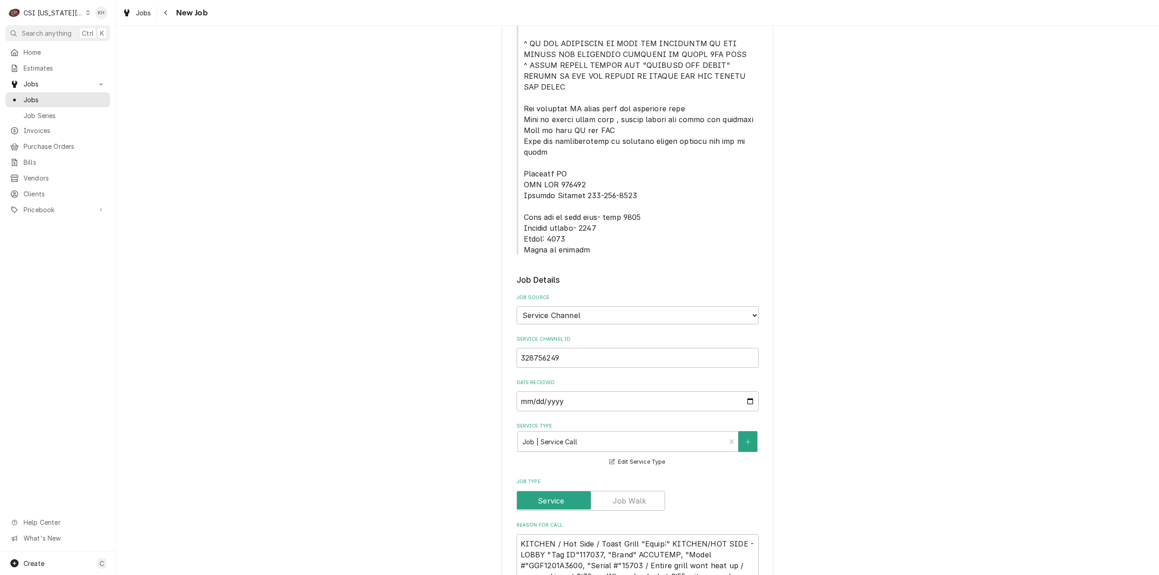
scroll to position [543, 0]
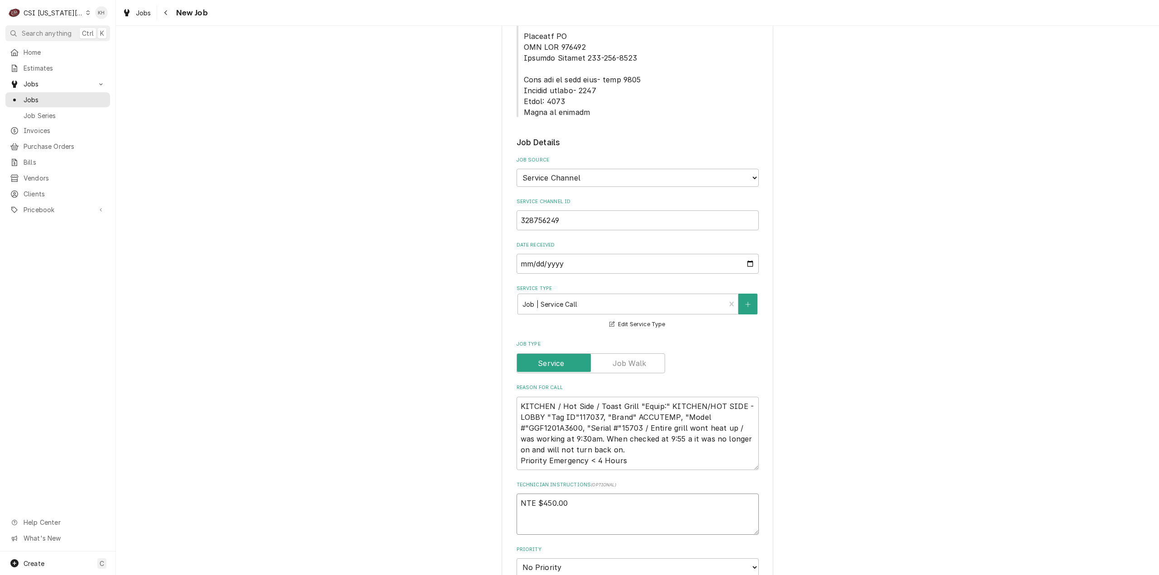
click at [552, 497] on textarea "NTE $450.00" at bounding box center [638, 514] width 242 height 41
paste textarea "****NTE ON ALL CALLS IF OVER NTE NEED TO CALL JEFF COSTA 636-399-1299 FOR VERBA…"
type textarea "x"
type textarea "NTE $450.00 ****NTE ON ALL CALLS IF OVER NTE NEED TO CALL JEFF COSTA 636-399-12…"
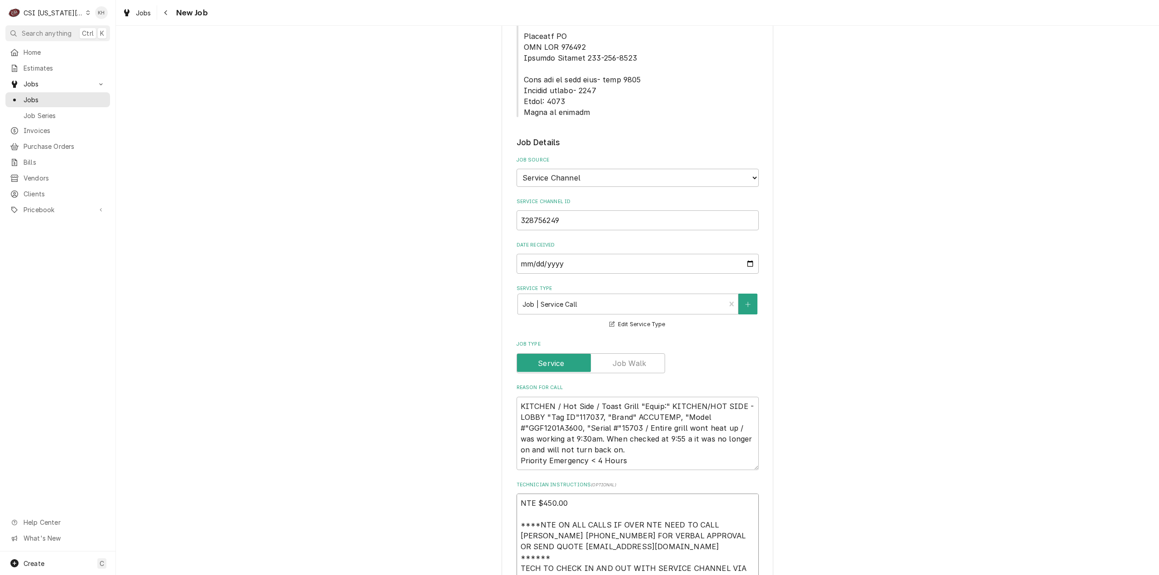
scroll to position [6, 0]
type textarea "x"
type textarea "NTE $450.00 ****NTE ON ALL CALLS IF OVER NTE NEED TO CALL JEFF COSTA 636-399-12…"
type textarea "x"
type textarea "NTE $450.00 ****NTE ON ALL CALLS IF OVER NTE NEED TO CALL JEFF COSTA 636-399-12…"
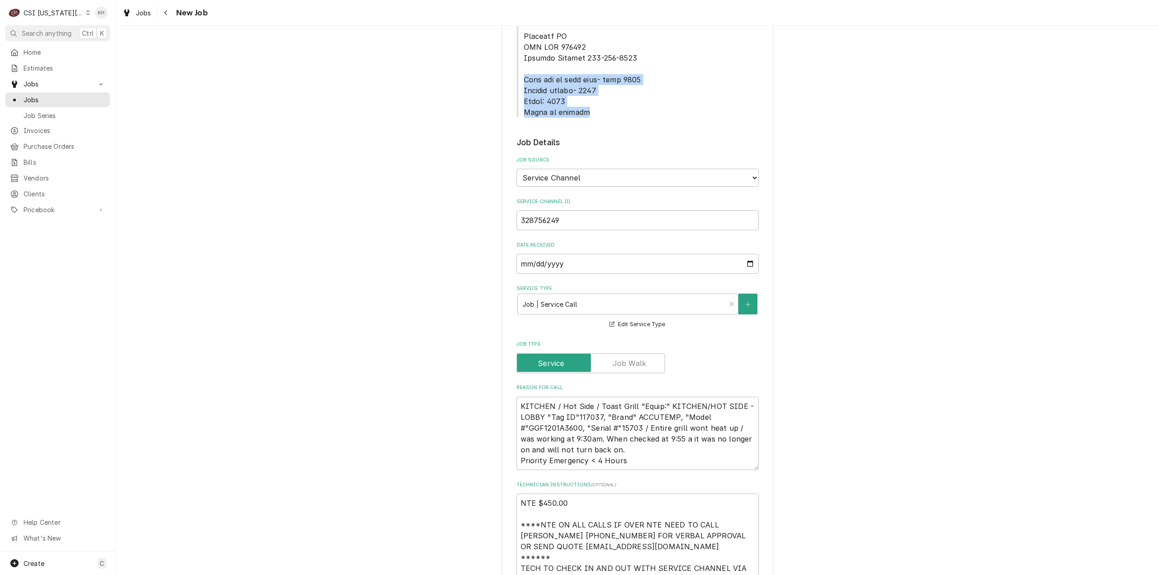
drag, startPoint x: 520, startPoint y: 48, endPoint x: 578, endPoint y: 83, distance: 67.5
copy span "Lock box by back door- code 9847 Outside ladder- 1996 Alarm: 1345 Alarm in kitc…"
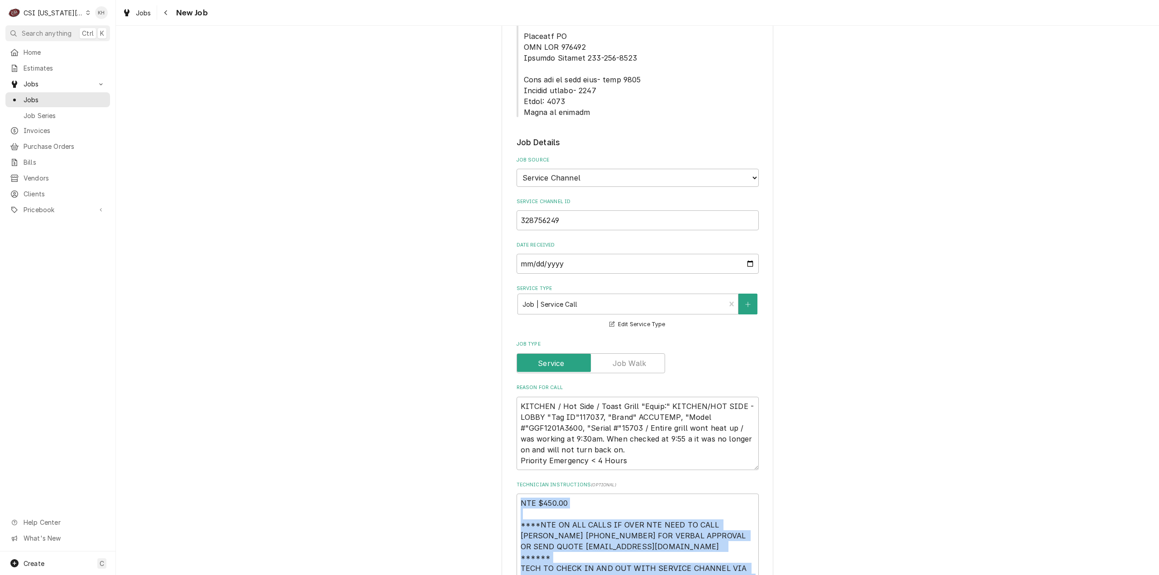
scroll to position [11, 0]
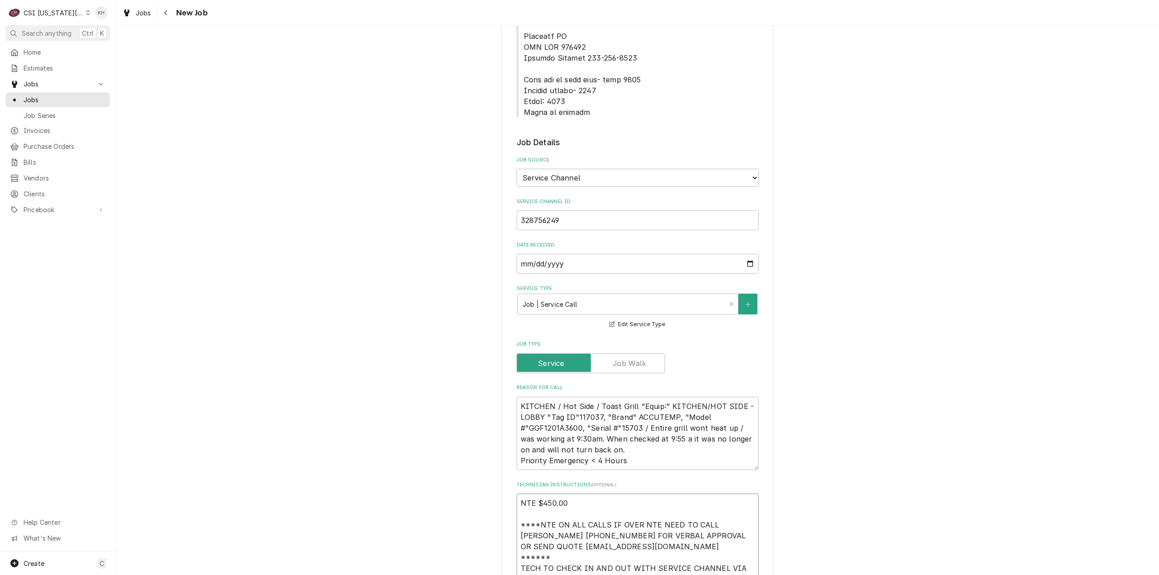
click at [549, 563] on textarea "NTE $450.00 ****NTE ON ALL CALLS IF OVER NTE NEED TO CALL JEFF COSTA 636-399-12…" at bounding box center [638, 547] width 242 height 106
paste textarea "Lock box by back door- code 9847 Outside ladder- 1996 Alarm: 1345 Alarm in kitc…"
type textarea "x"
type textarea "NTE $450.00 ****NTE ON ALL CALLS IF OVER NTE NEED TO CALL JEFF COSTA 636-399-12…"
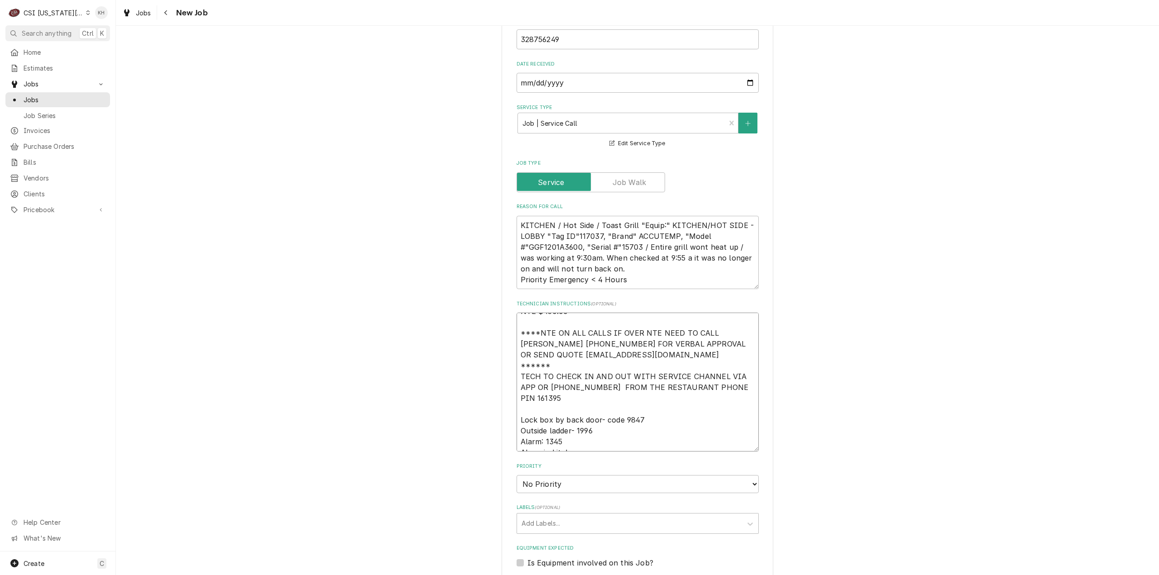
type textarea "x"
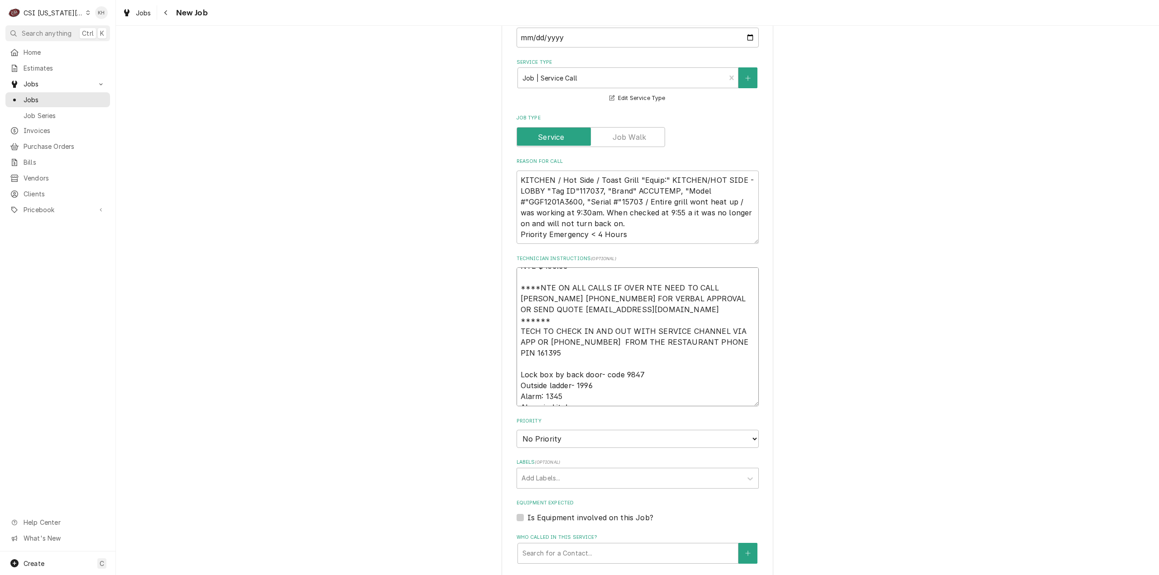
scroll to position [789, 0]
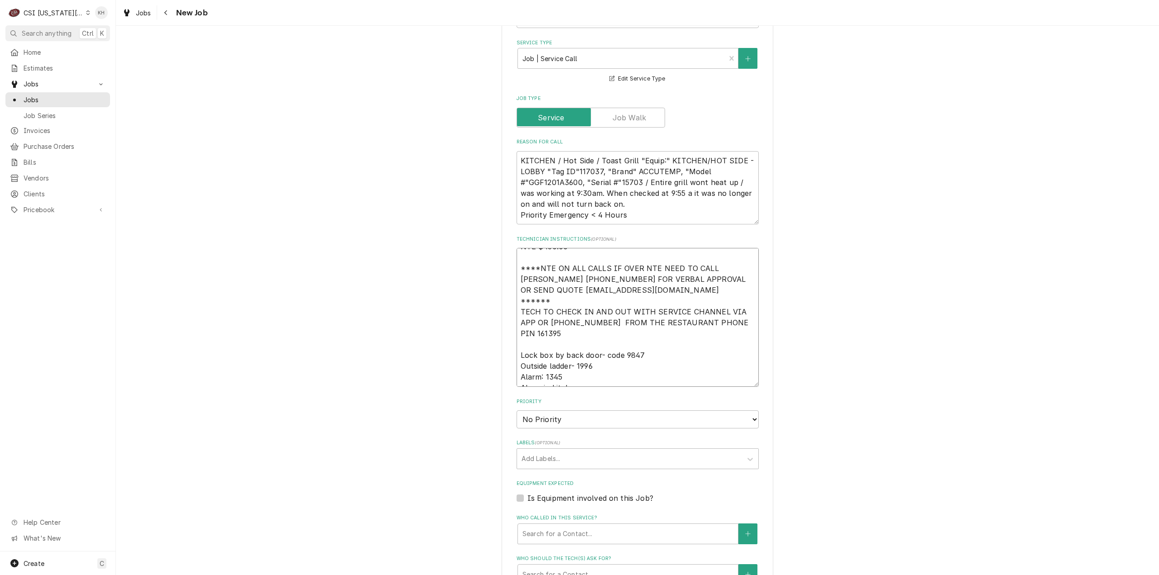
type textarea "NTE $450.00 ****NTE ON ALL CALLS IF OVER NTE NEED TO CALL JEFF COSTA 636-399-12…"
click at [582, 411] on select "No Priority Urgent High Medium Low" at bounding box center [638, 420] width 242 height 18
select select "1"
click at [517, 411] on select "No Priority Urgent High Medium Low" at bounding box center [638, 420] width 242 height 18
click at [559, 451] on div "Labels" at bounding box center [630, 459] width 216 height 16
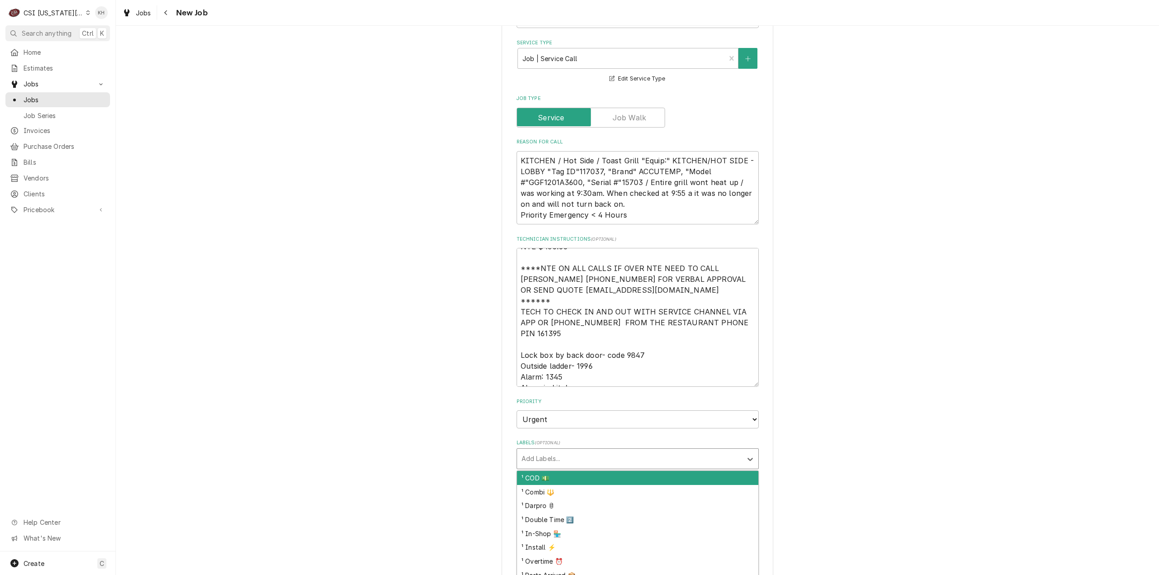
type textarea "x"
type input "o"
type input "cook"
type textarea "x"
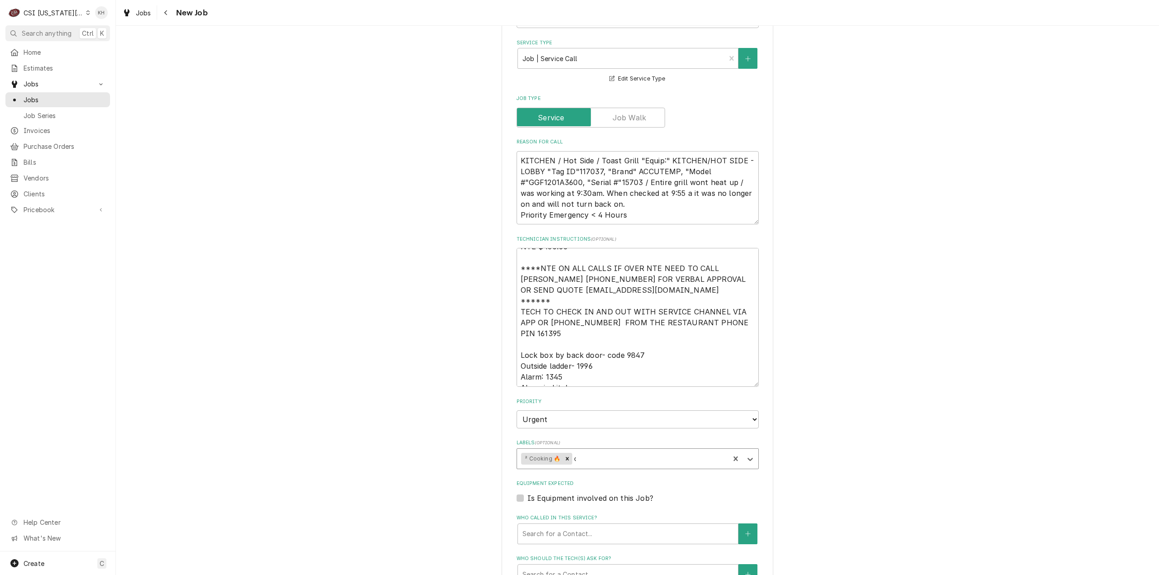
type input "ov"
type textarea "x"
type input "over"
type textarea "x"
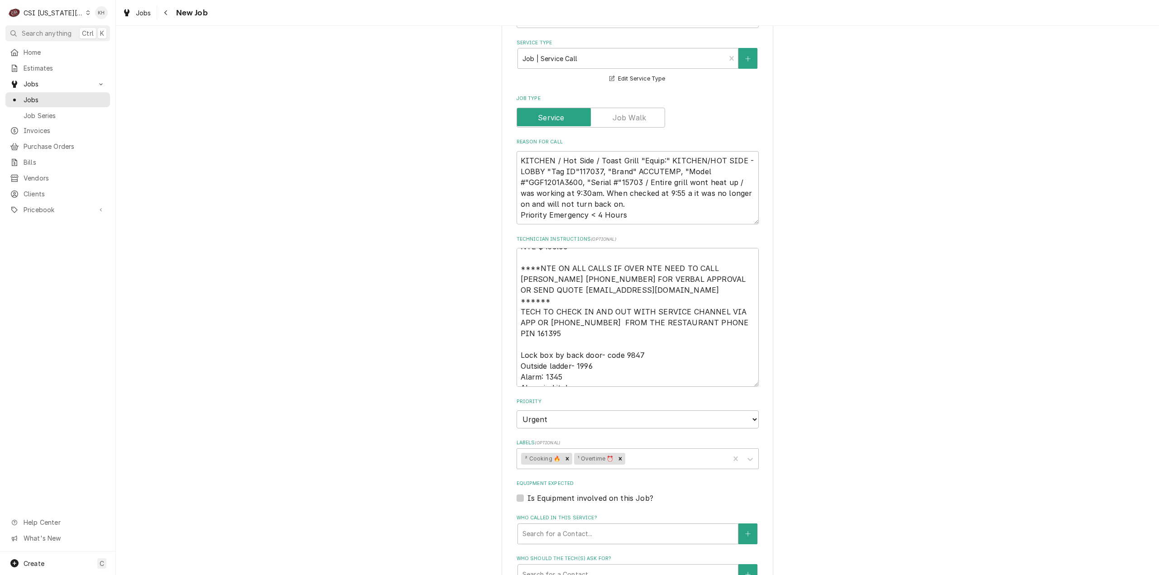
click at [527, 493] on label "Is Equipment involved on this Job?" at bounding box center [590, 498] width 126 height 11
click at [527, 493] on input "Equipment Expected" at bounding box center [648, 503] width 242 height 20
checkbox input "true"
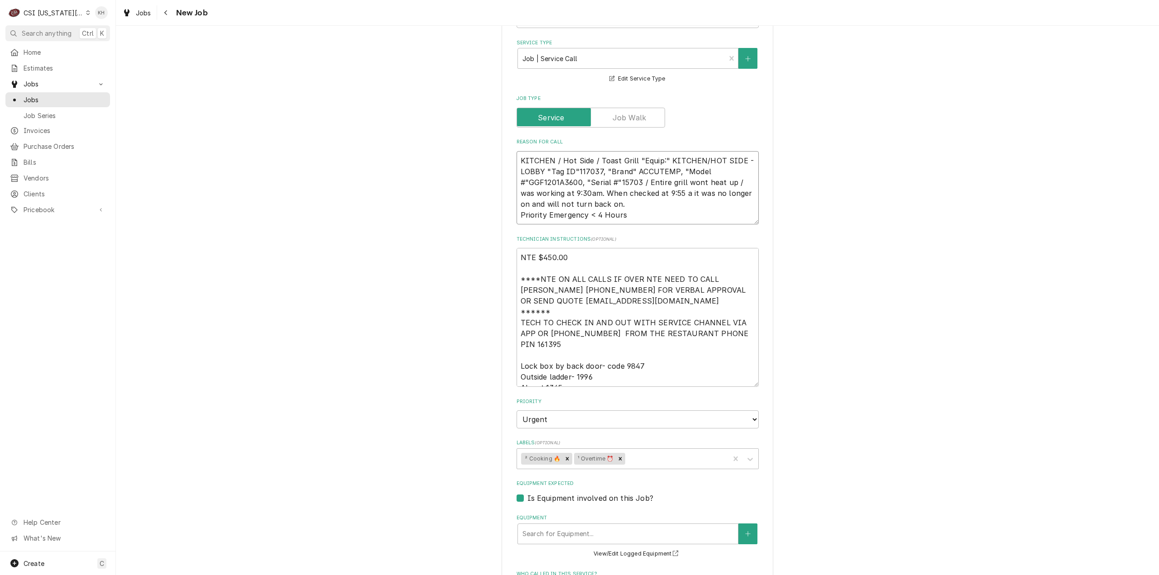
click at [628, 151] on textarea "KITCHEN / Hot Side / Toast Grill "Equip:" KITCHEN/HOT SIDE - LOBBY "Tag ID"1170…" at bounding box center [638, 188] width 242 height 74
click at [603, 526] on div "Equipment" at bounding box center [627, 534] width 211 height 16
paste input "15703"
type textarea "x"
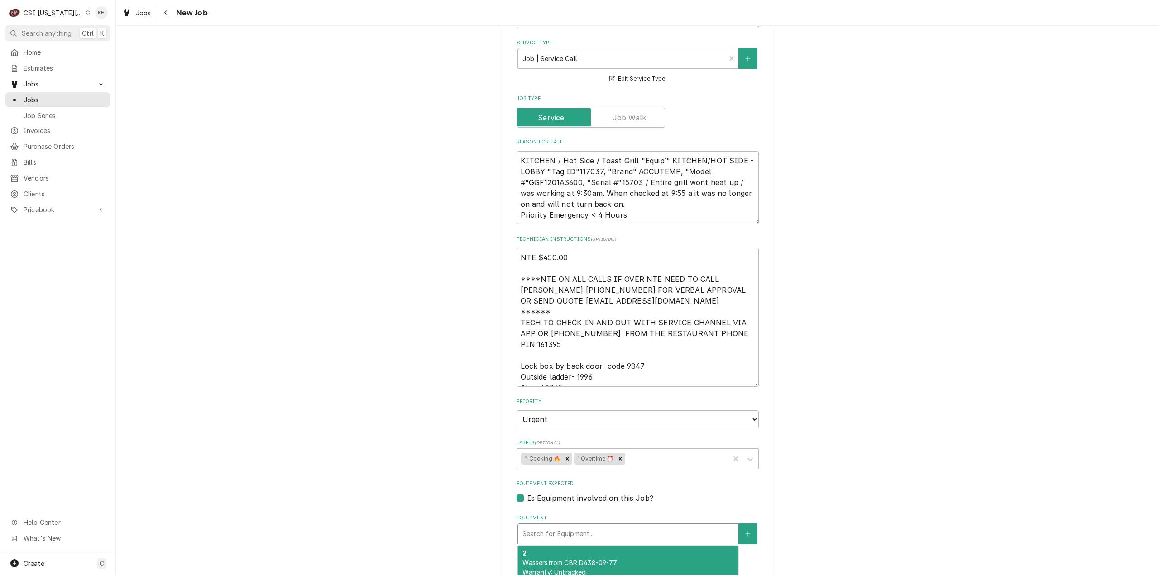
type input "15703"
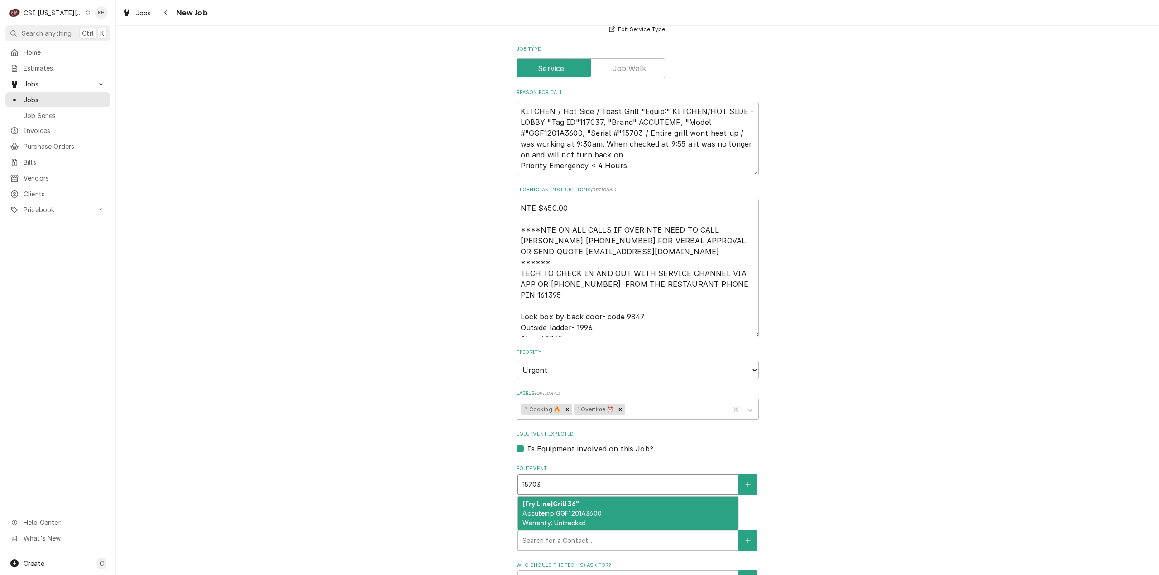
scroll to position [880, 0]
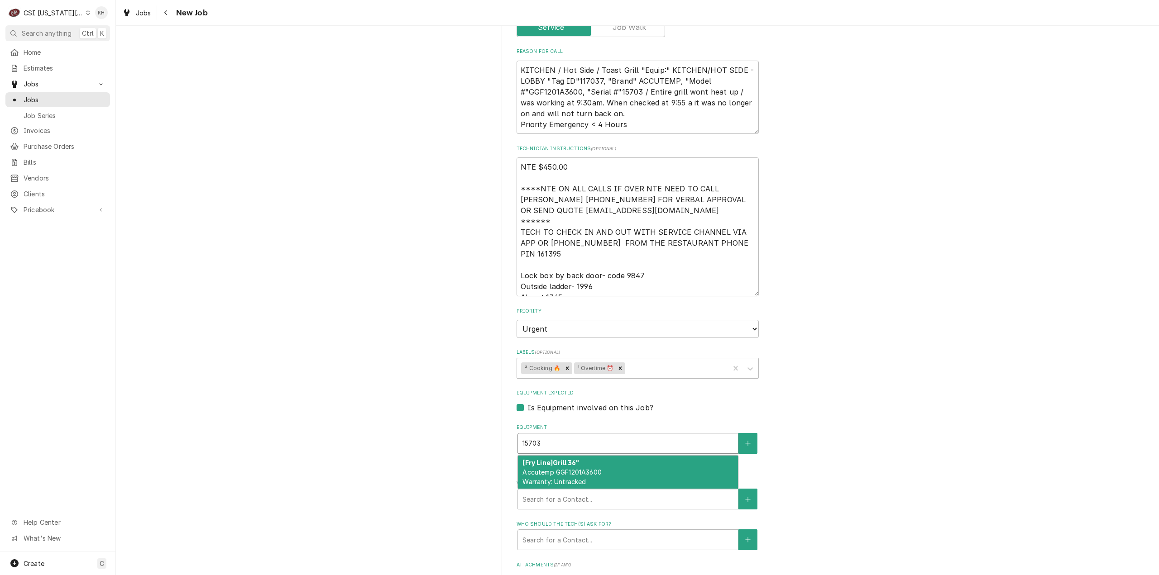
click at [593, 456] on div "[Fry Line] Grill 36" Accutemp GGF1201A3600 Warranty: Untracked" at bounding box center [628, 472] width 220 height 33
type textarea "x"
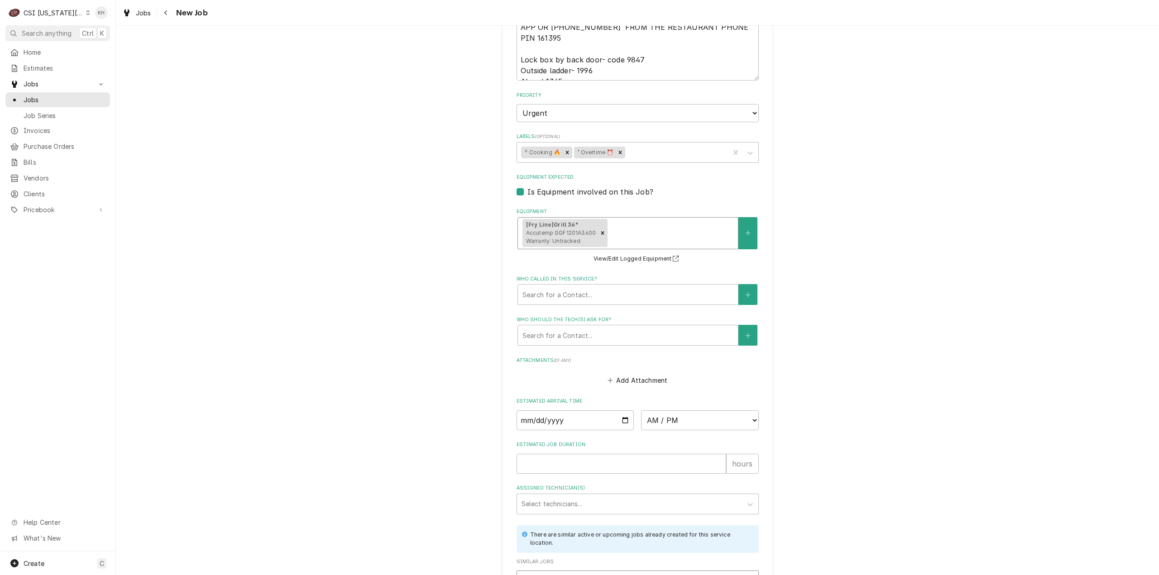
scroll to position [1151, 0]
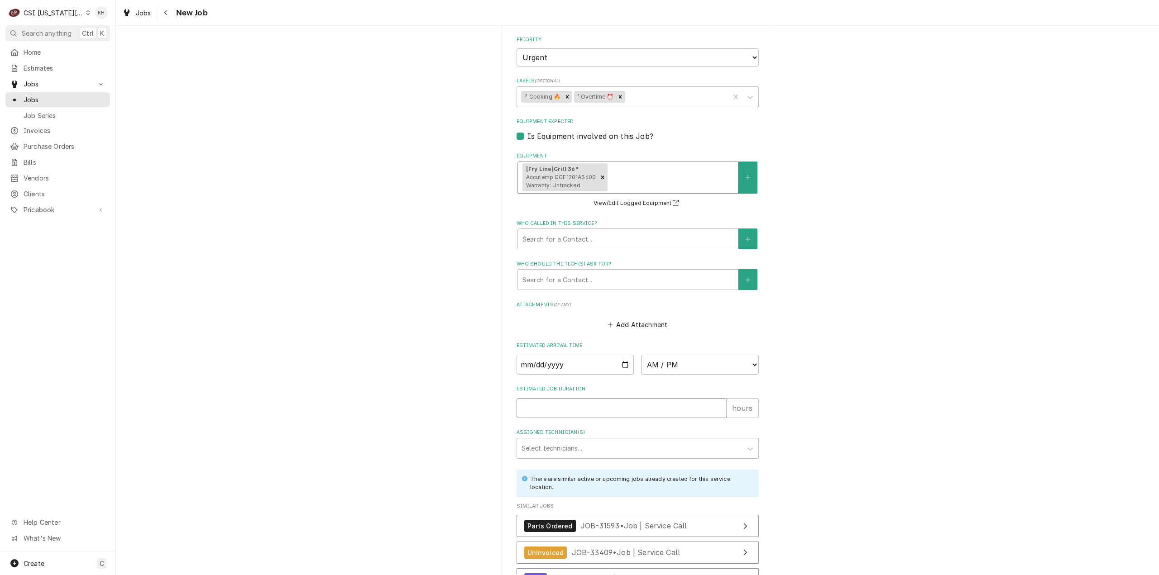
click at [579, 398] on input "Estimated Job Duration" at bounding box center [622, 408] width 210 height 20
type textarea "x"
type input "2"
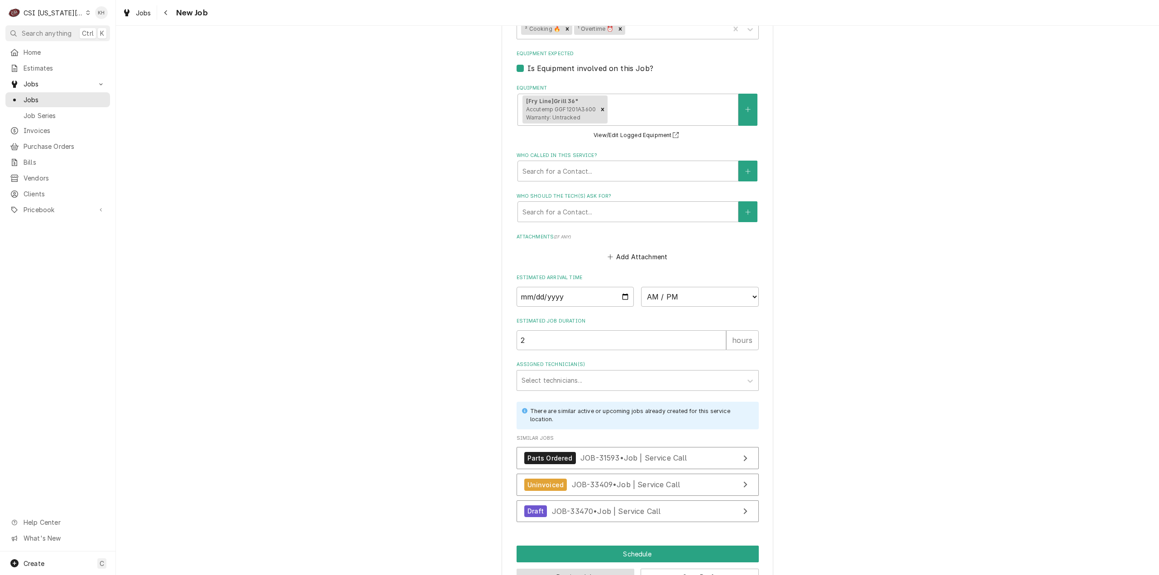
click at [569, 569] on button "Preview Job" at bounding box center [576, 577] width 118 height 17
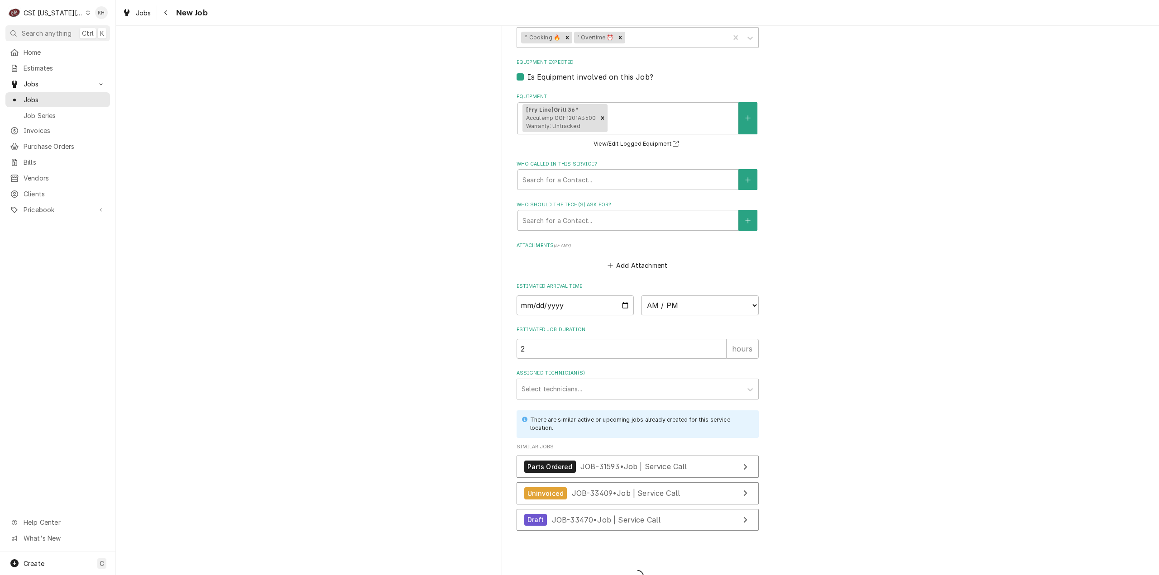
type textarea "x"
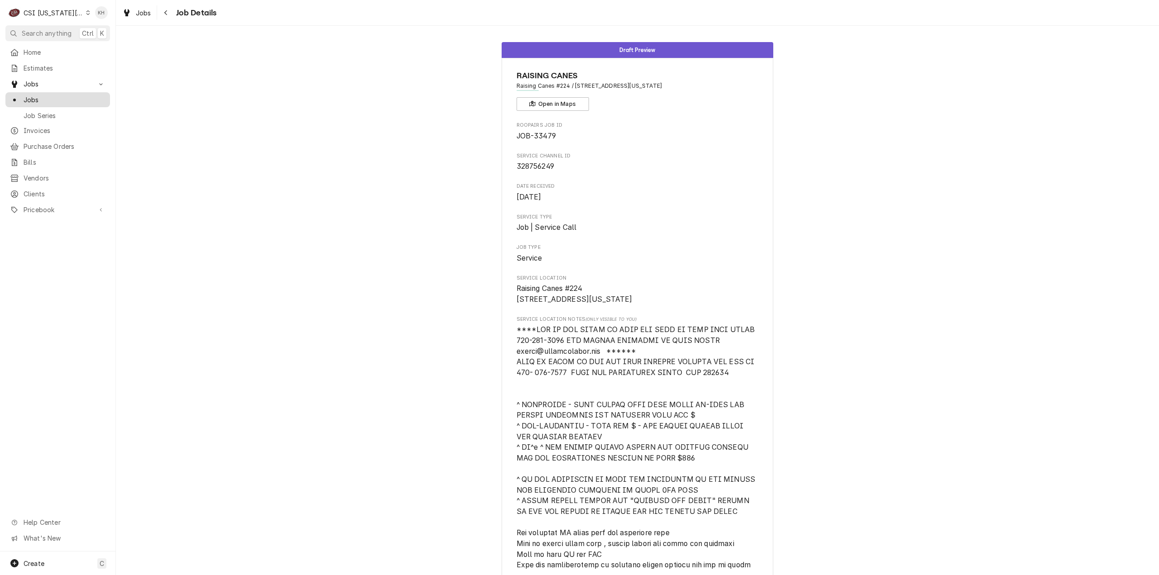
click at [57, 103] on link "Jobs" at bounding box center [57, 99] width 105 height 15
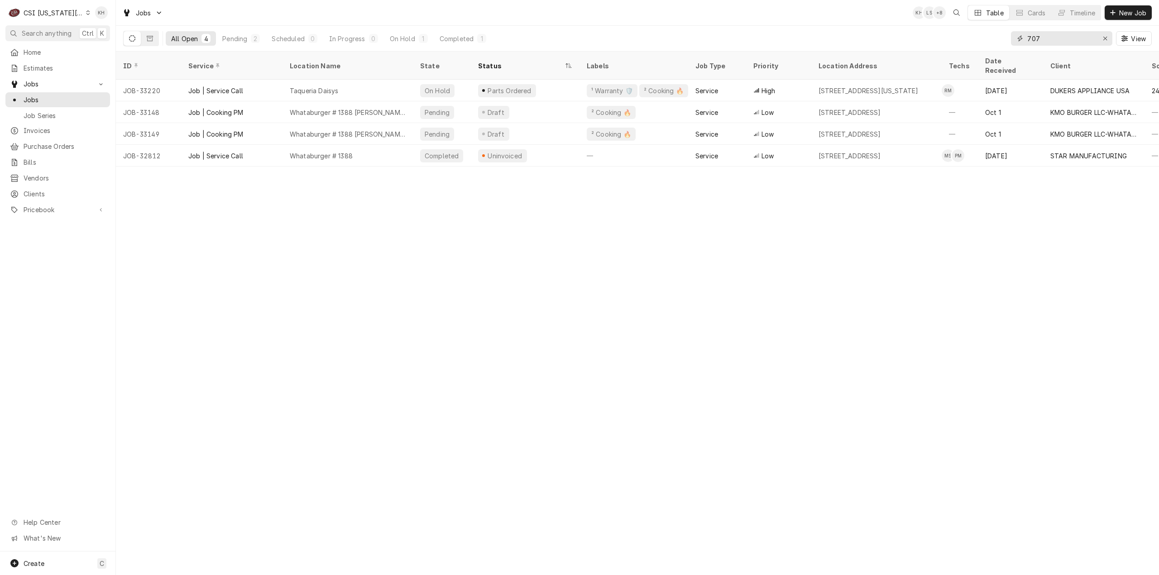
drag, startPoint x: 1043, startPoint y: 37, endPoint x: 957, endPoint y: 46, distance: 86.5
click at [957, 46] on div "All Open 4 Pending 2 Scheduled 0 In Progress 0 On Hold 1 Completed 1 707 View" at bounding box center [637, 38] width 1029 height 25
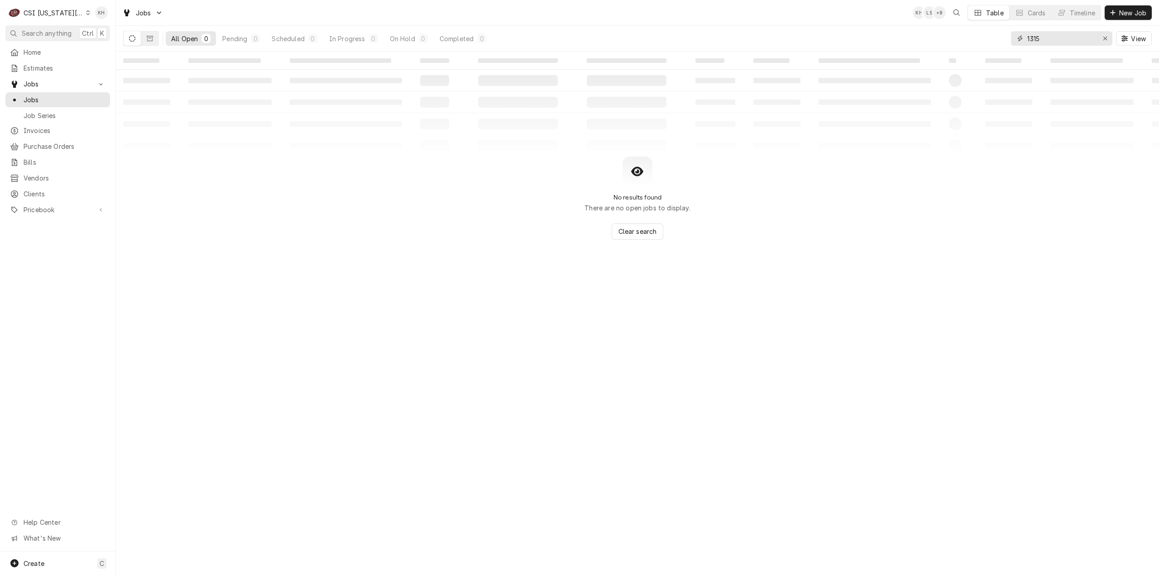
type input "1315"
click at [51, 6] on div "C CSI [US_STATE] City" at bounding box center [48, 13] width 87 height 18
click at [104, 32] on div "CSI [US_STATE]" at bounding box center [155, 34] width 132 height 10
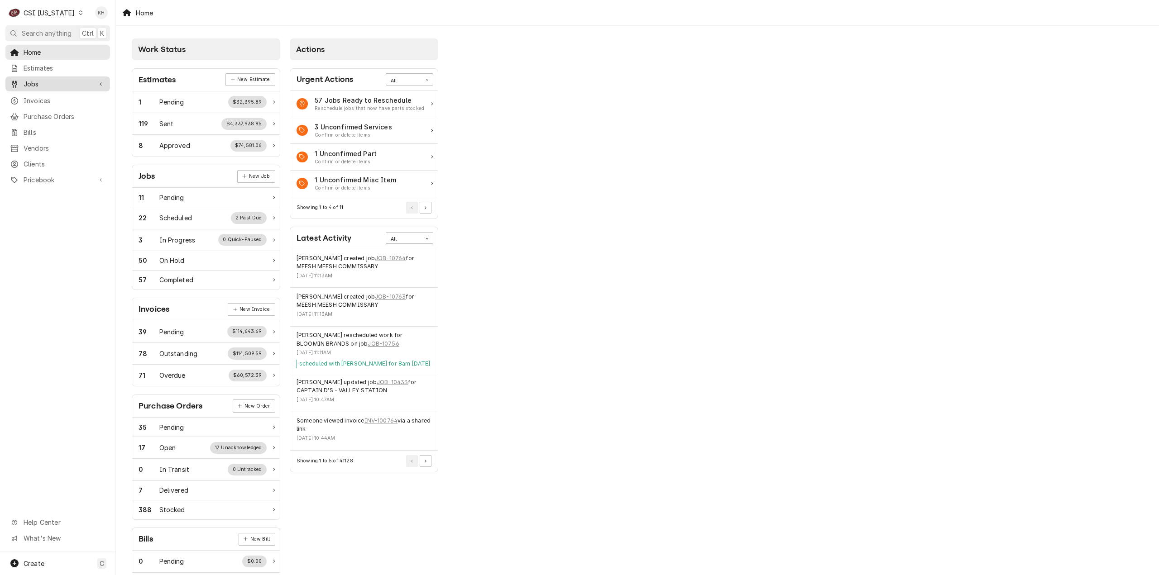
click at [33, 86] on div "Jobs" at bounding box center [57, 83] width 101 height 11
click at [34, 96] on span "Jobs" at bounding box center [65, 100] width 82 height 10
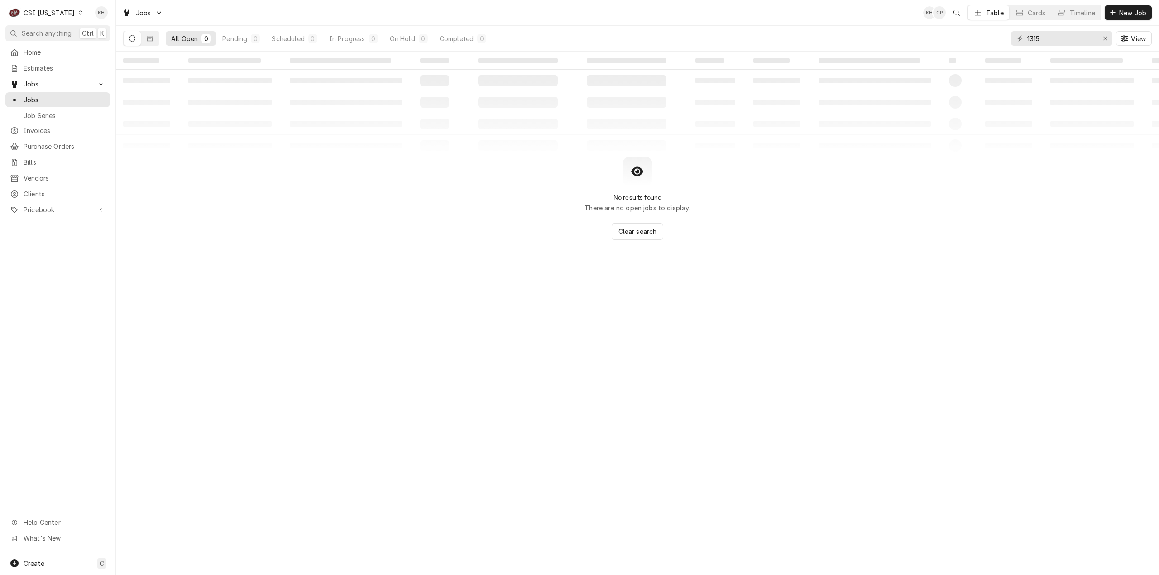
click at [43, 12] on div "CSI [US_STATE]" at bounding box center [49, 13] width 51 height 10
click at [107, 44] on div "CSI St. Louis" at bounding box center [141, 49] width 125 height 11
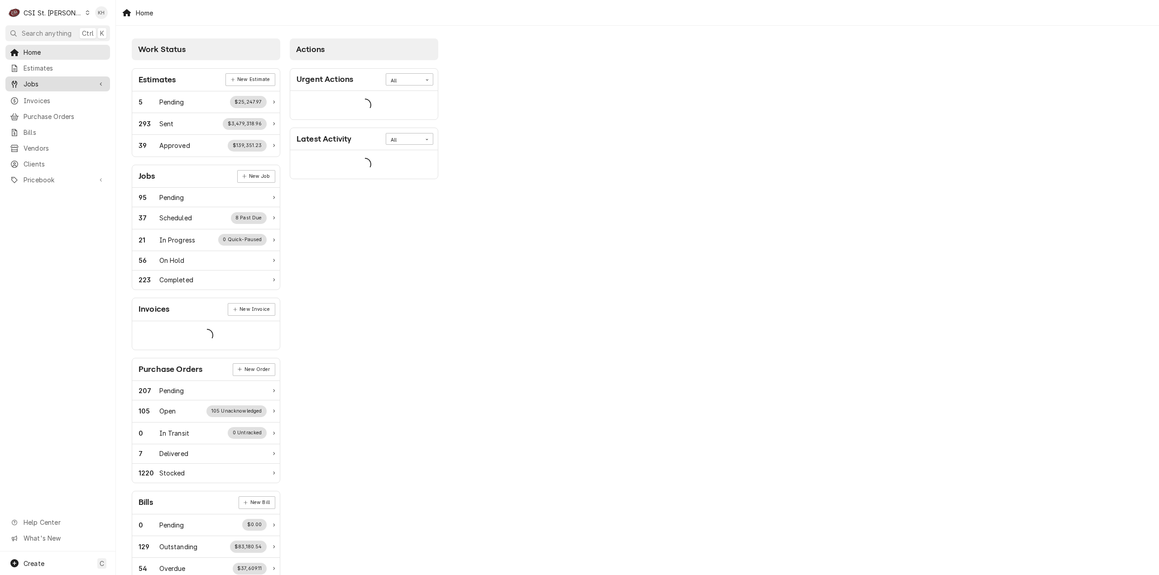
click at [68, 79] on span "Jobs" at bounding box center [58, 84] width 68 height 10
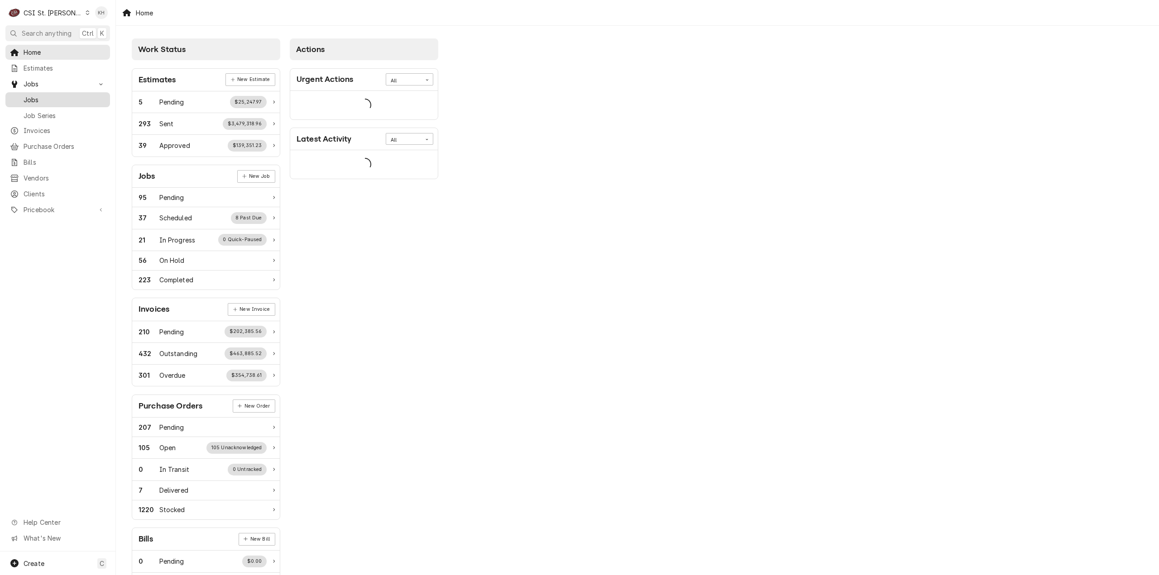
click at [70, 95] on span "Jobs" at bounding box center [65, 100] width 82 height 10
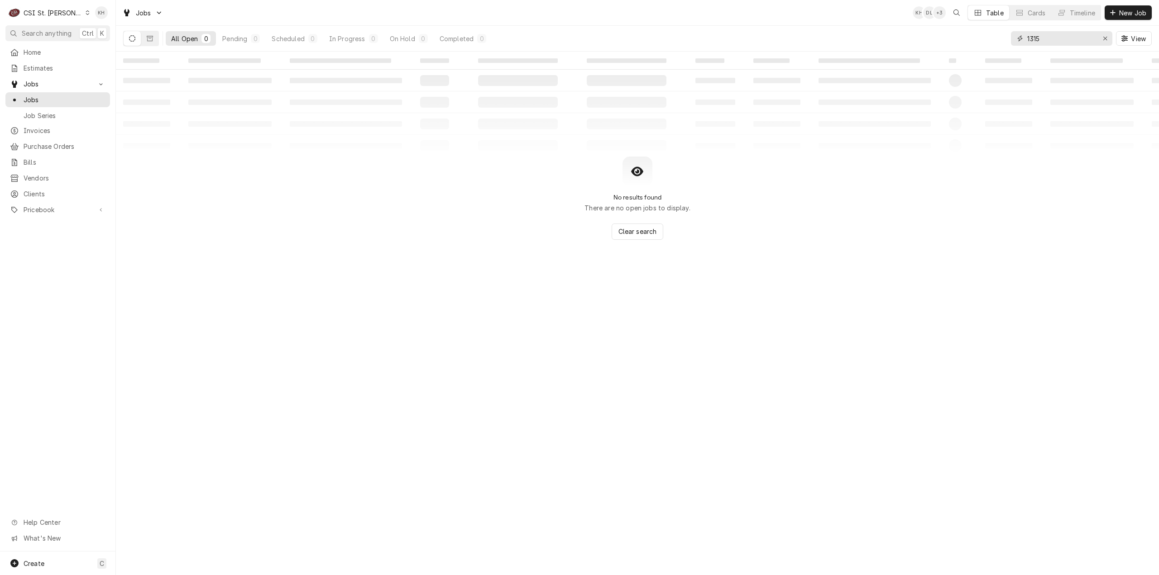
drag, startPoint x: 1063, startPoint y: 38, endPoint x: 942, endPoint y: 44, distance: 121.9
click at [942, 44] on div "All Open 0 Pending 0 Scheduled 0 In Progress 0 On Hold 0 Completed 0 1315 View" at bounding box center [637, 38] width 1029 height 25
type input "2208 burn"
click at [54, 12] on div "CSI St. [PERSON_NAME]" at bounding box center [53, 13] width 59 height 10
click at [97, 19] on div "CSI [US_STATE][GEOGRAPHIC_DATA]" at bounding box center [139, 18] width 120 height 10
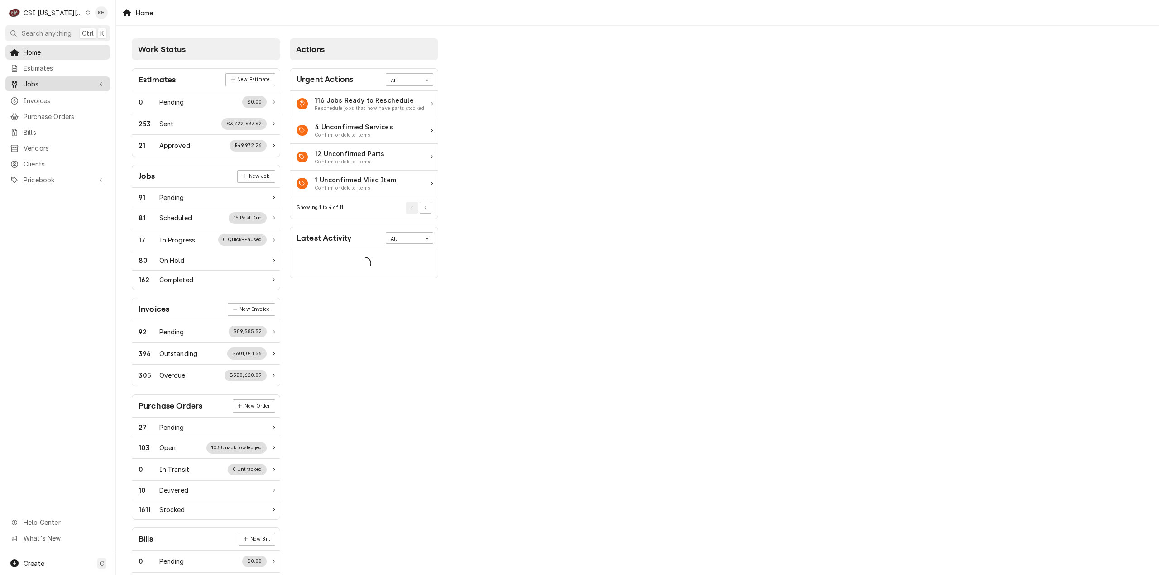
click at [51, 88] on link "Jobs" at bounding box center [57, 84] width 105 height 15
click at [48, 95] on span "Jobs" at bounding box center [65, 100] width 82 height 10
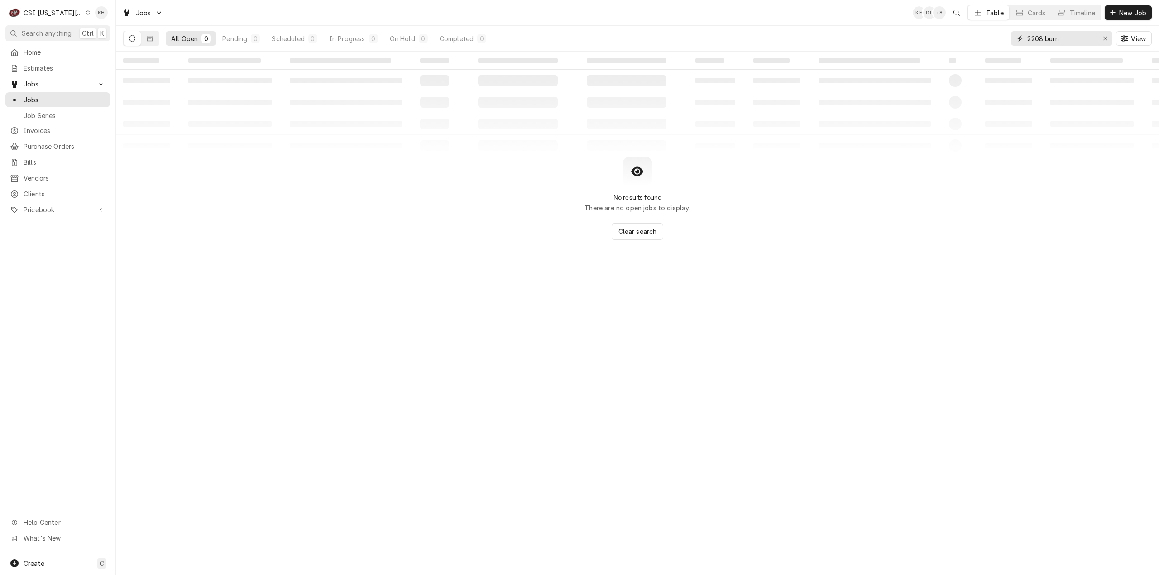
click at [1053, 38] on input "2208 burn" at bounding box center [1061, 38] width 68 height 14
type input "2208 bern"
click at [67, 13] on div "CSI Kansas City" at bounding box center [54, 13] width 60 height 10
click at [99, 48] on div "CSI St. [PERSON_NAME]" at bounding box center [155, 50] width 132 height 10
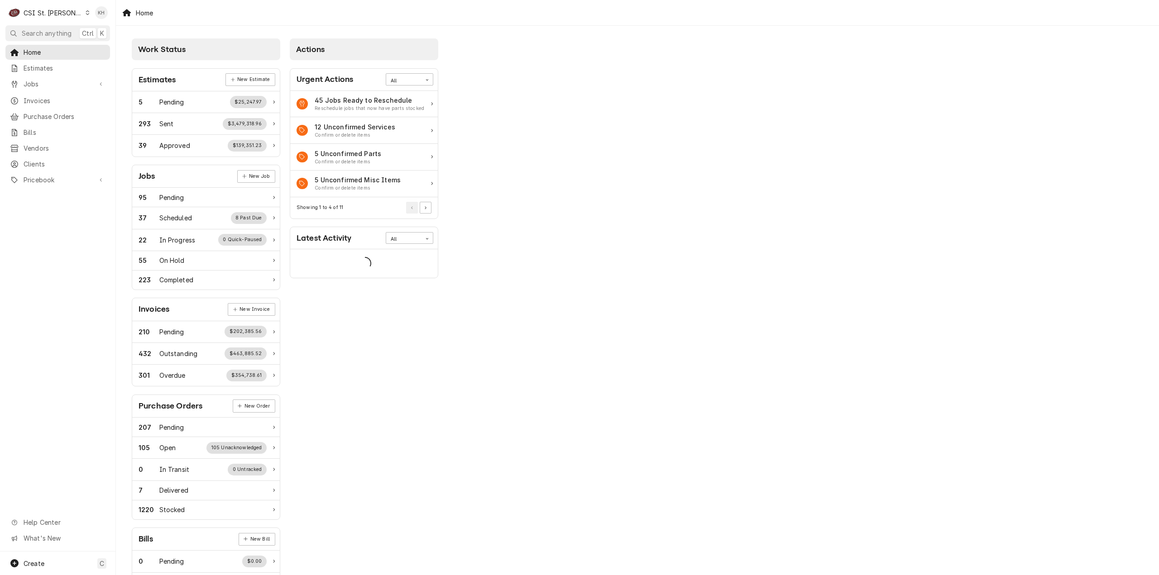
drag, startPoint x: 90, startPoint y: 81, endPoint x: 81, endPoint y: 89, distance: 11.8
click at [89, 81] on span "Jobs" at bounding box center [58, 84] width 68 height 10
click at [77, 95] on span "Jobs" at bounding box center [65, 100] width 82 height 10
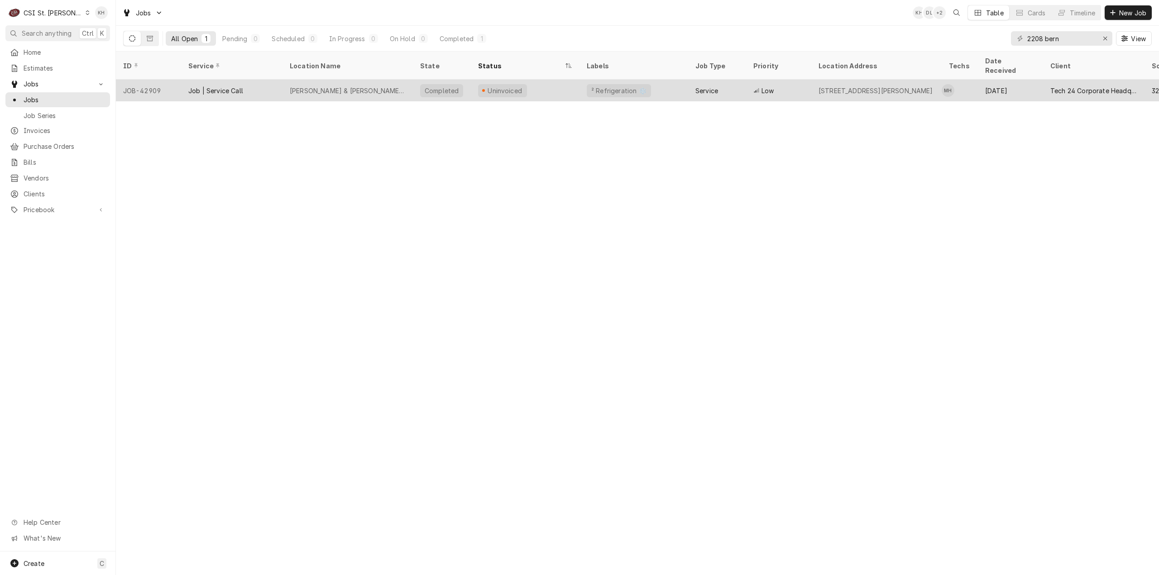
click at [379, 80] on div "[PERSON_NAME] & [PERSON_NAME] #2074 [GEOGRAPHIC_DATA]" at bounding box center [348, 91] width 130 height 22
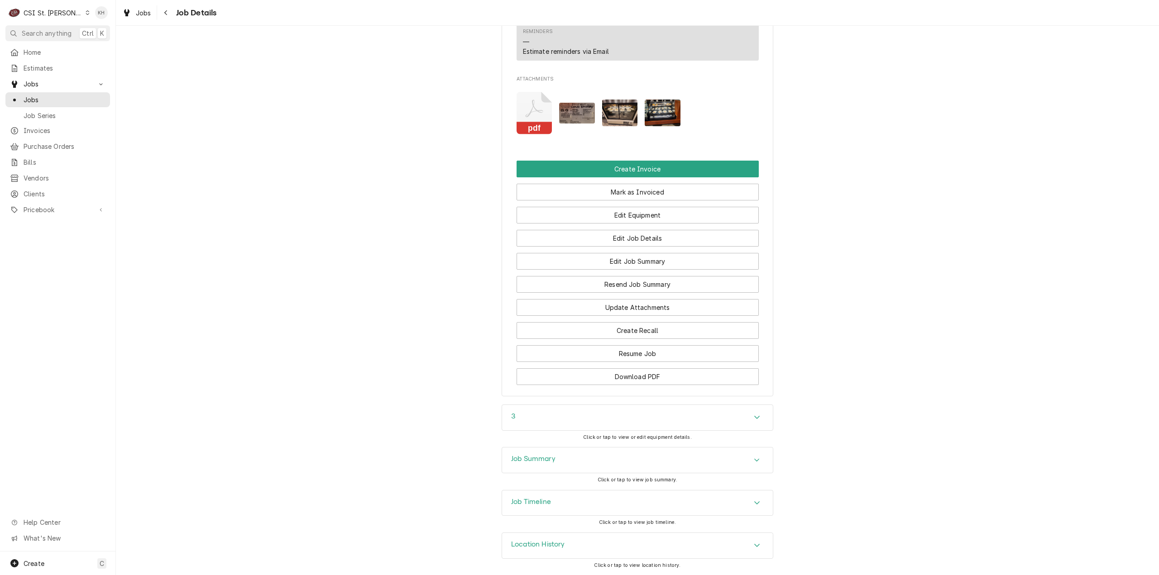
click at [571, 471] on div "Job Summary" at bounding box center [637, 460] width 271 height 25
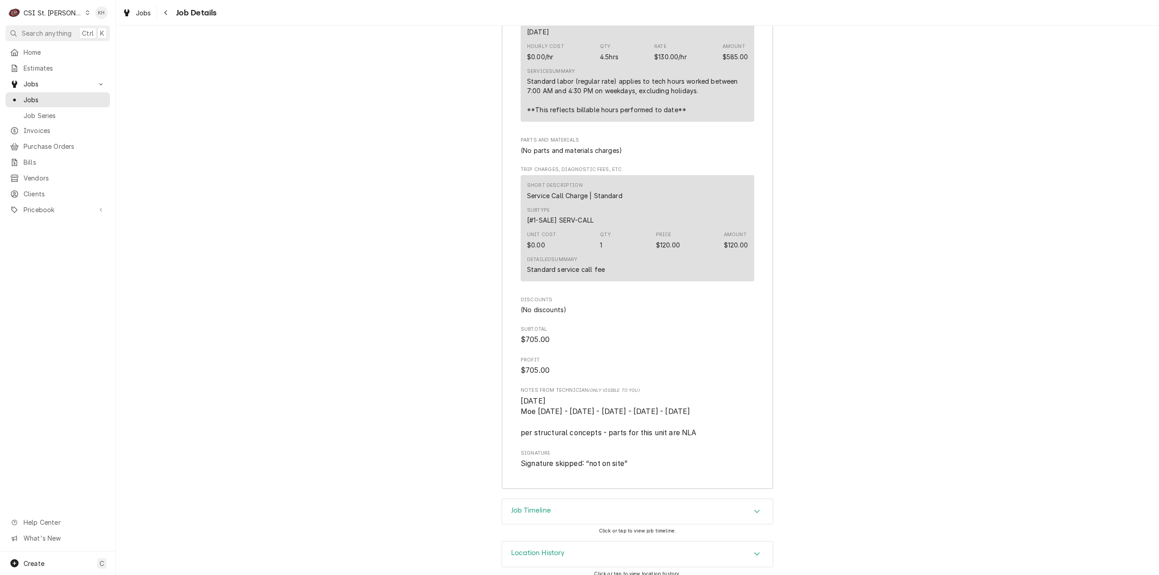
scroll to position [2420, 0]
click at [575, 517] on div "Job Timeline Click or tap to view job timeline." at bounding box center [638, 518] width 272 height 43
click at [573, 508] on div "Job Timeline" at bounding box center [637, 509] width 271 height 25
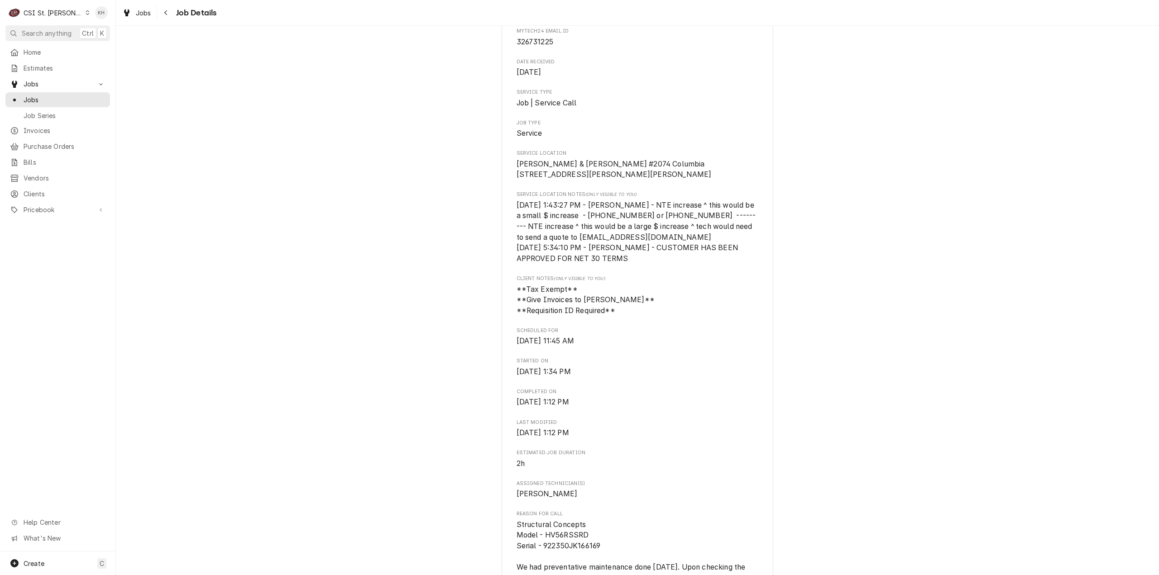
scroll to position [0, 0]
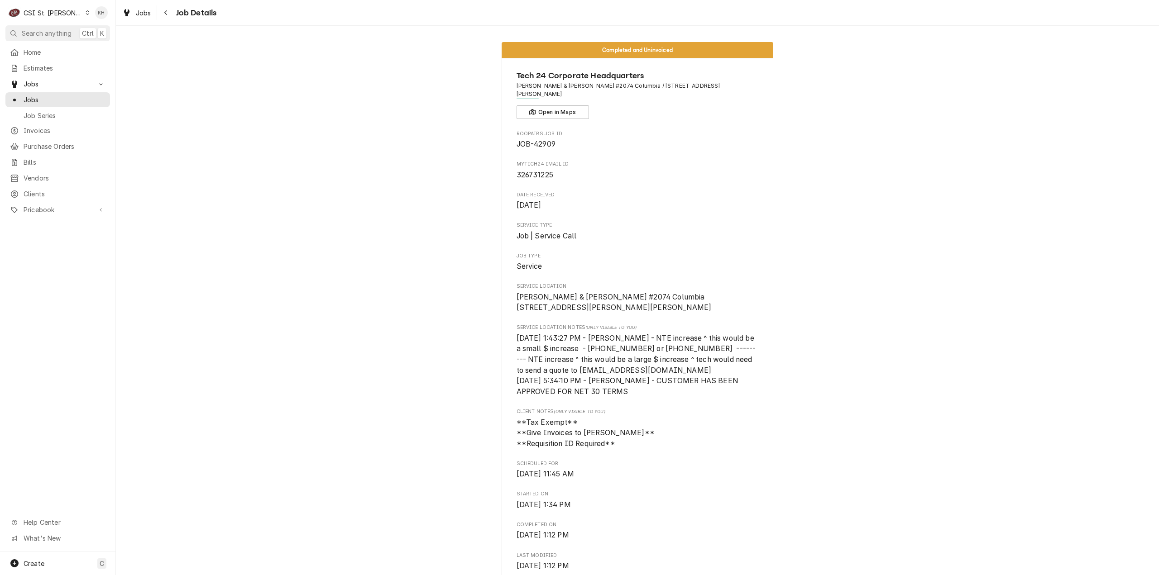
drag, startPoint x: 828, startPoint y: 293, endPoint x: 598, endPoint y: 466, distance: 287.8
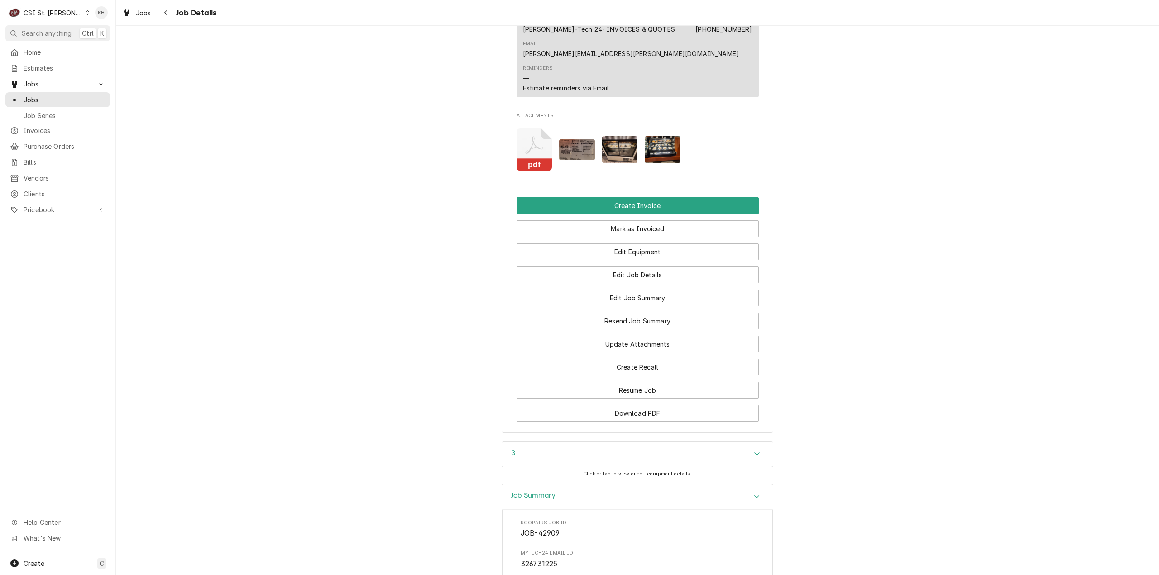
scroll to position [1087, 0]
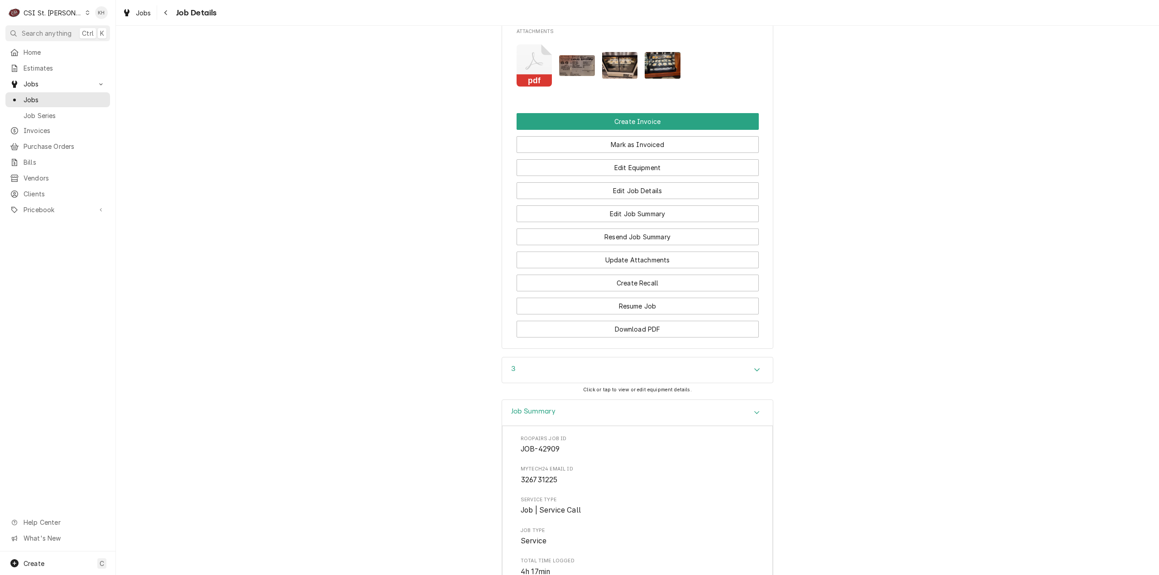
drag, startPoint x: 552, startPoint y: 411, endPoint x: 548, endPoint y: 397, distance: 14.6
click at [551, 410] on div "Job Summary" at bounding box center [637, 413] width 271 height 26
click at [541, 370] on div "3" at bounding box center [637, 370] width 271 height 25
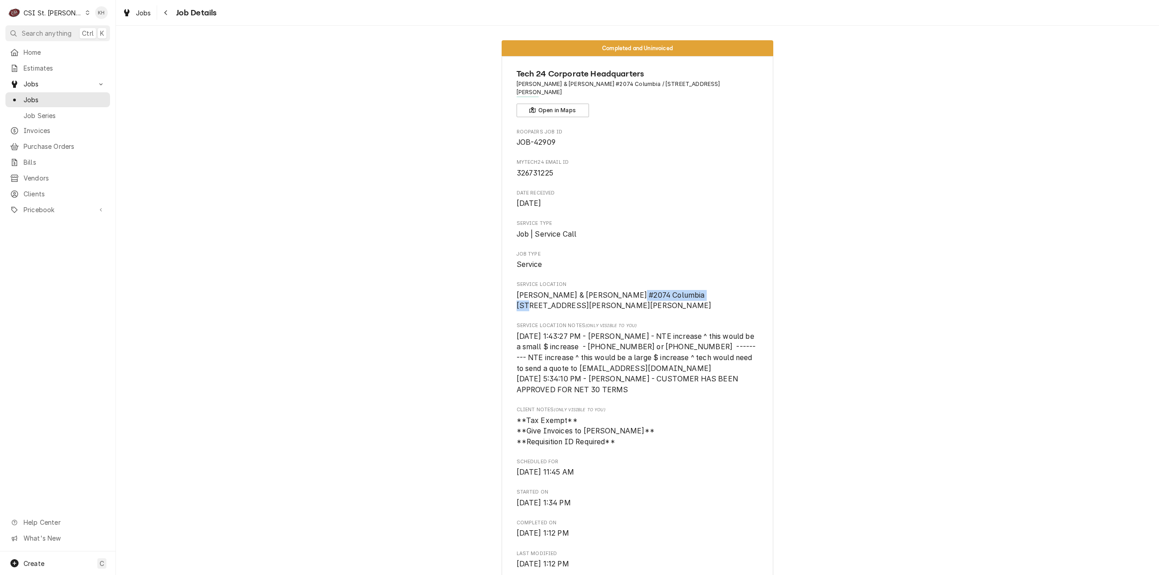
scroll to position [0, 0]
click at [46, 95] on span "Jobs" at bounding box center [65, 100] width 82 height 10
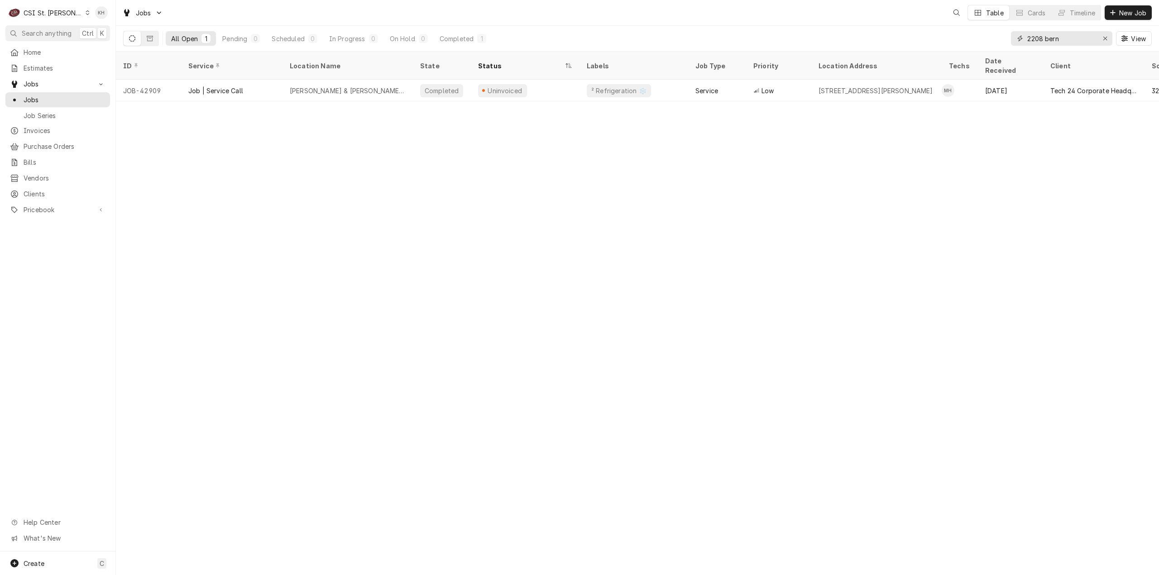
drag, startPoint x: 1069, startPoint y: 42, endPoint x: 972, endPoint y: 51, distance: 96.9
click at [972, 51] on div "All Open 1 Pending 0 Scheduled 0 In Progress 0 On Hold 0 Completed 1 2208 bern …" at bounding box center [637, 39] width 1043 height 26
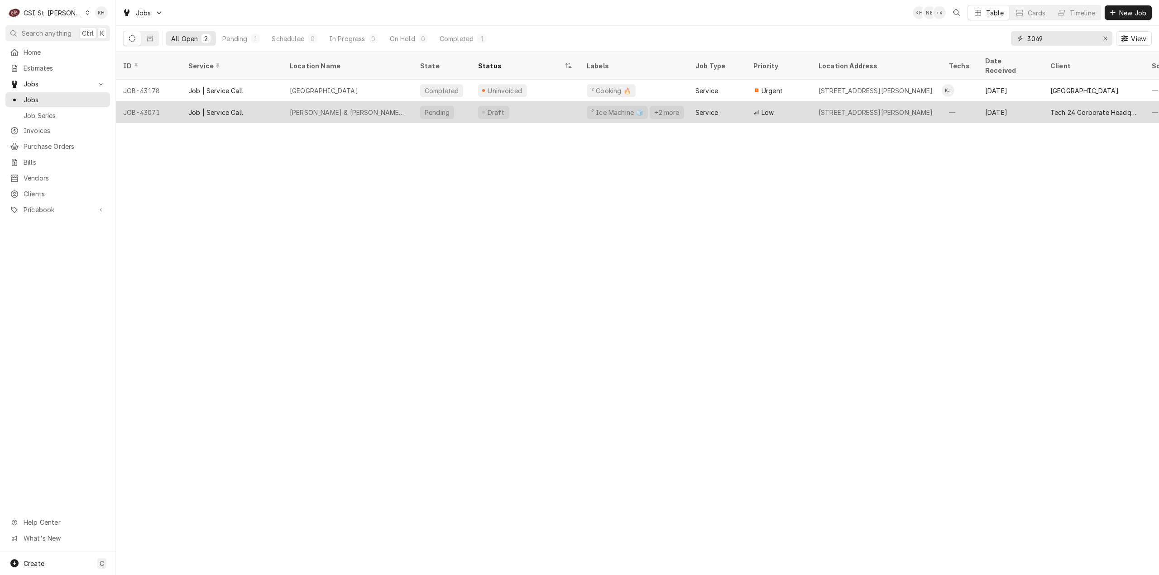
type input "3049"
click at [534, 102] on div "Draft" at bounding box center [525, 112] width 109 height 22
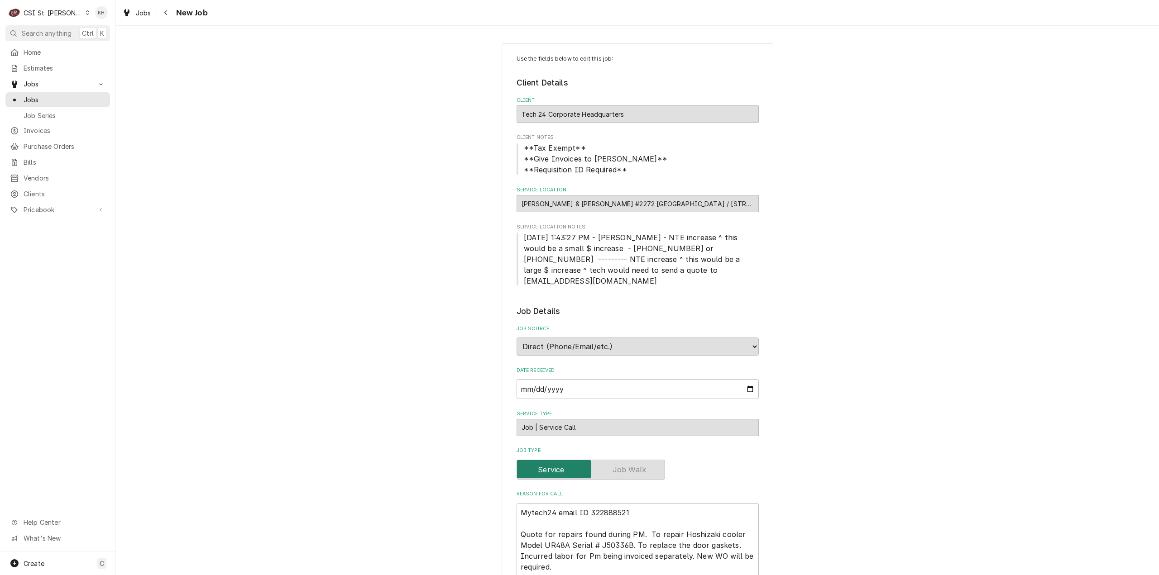
type textarea "x"
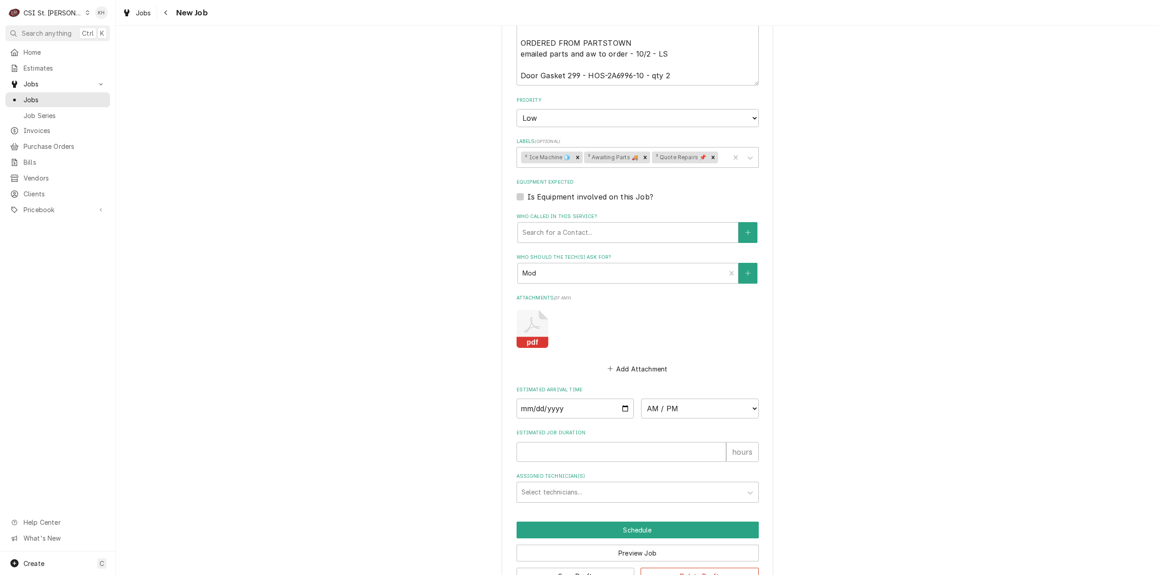
scroll to position [630, 0]
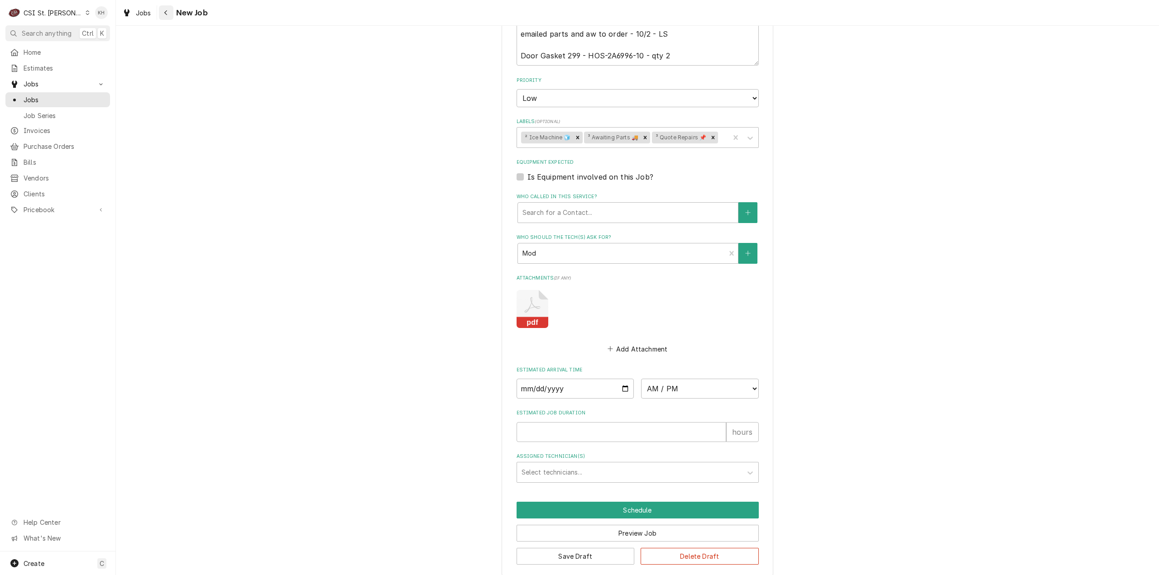
click at [167, 12] on icon "Navigate back" at bounding box center [166, 13] width 4 height 6
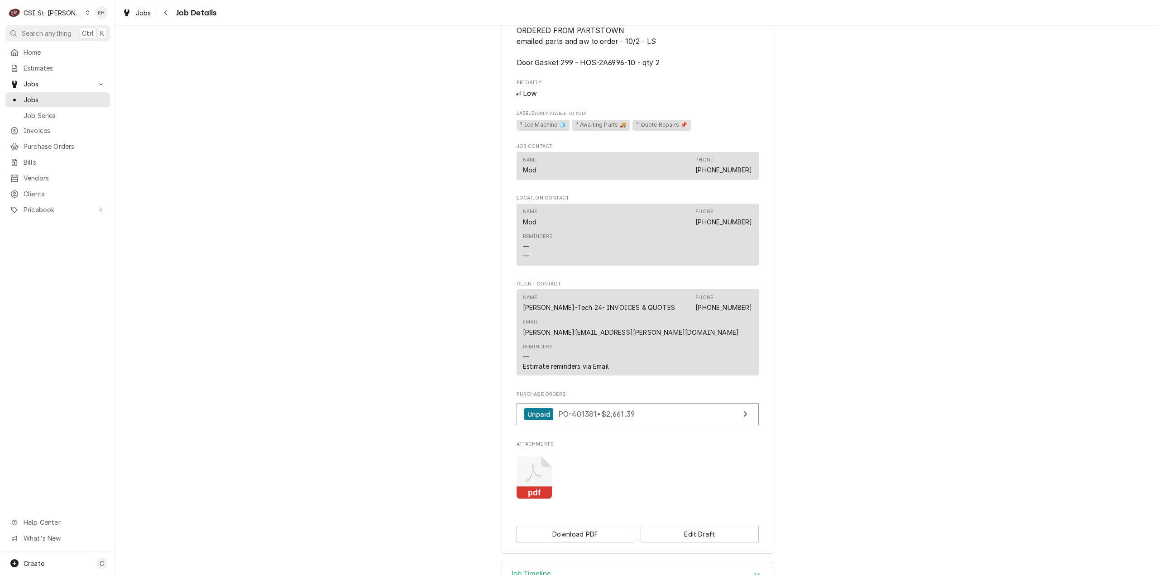
scroll to position [671, 0]
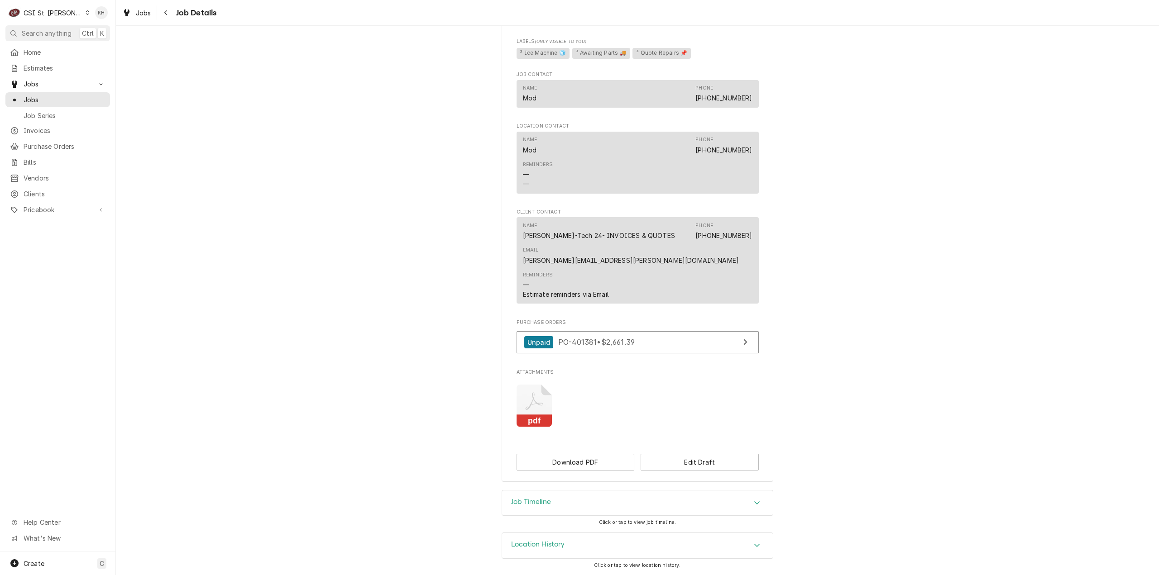
click at [534, 510] on div "Job Timeline" at bounding box center [637, 503] width 271 height 25
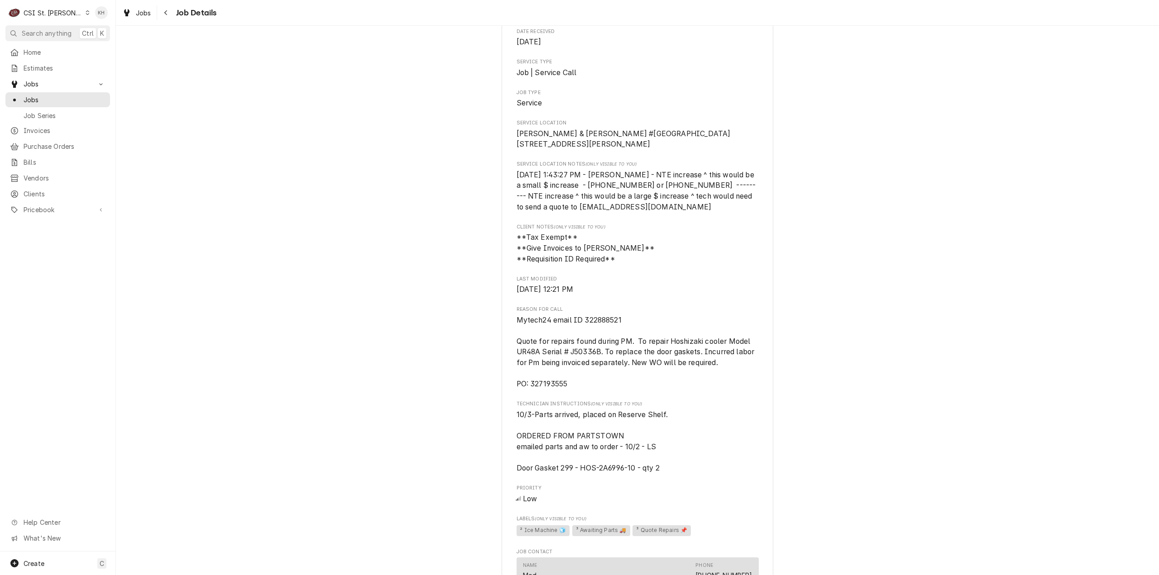
scroll to position [0, 0]
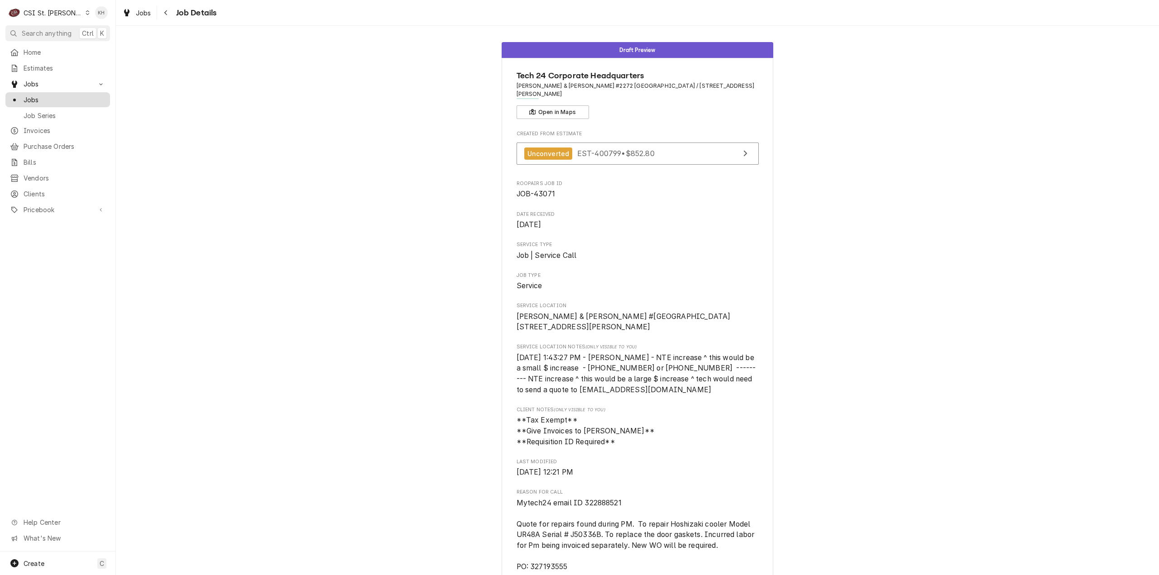
click at [87, 101] on span "Jobs" at bounding box center [65, 100] width 82 height 10
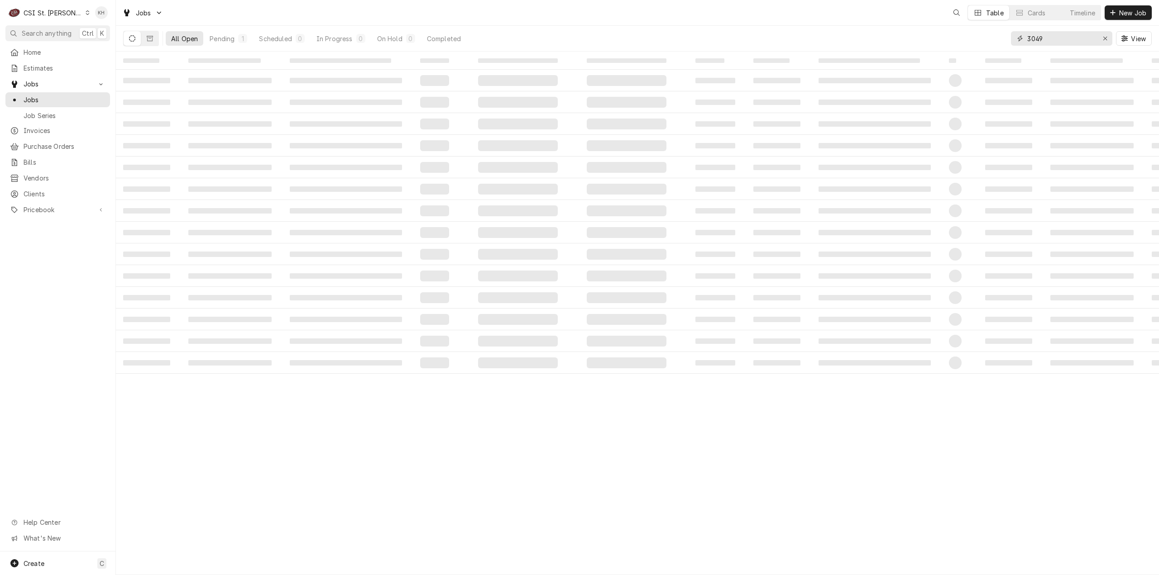
drag, startPoint x: 1005, startPoint y: 38, endPoint x: 998, endPoint y: 38, distance: 6.8
click at [998, 38] on div "All Open Pending 1 Scheduled 0 In Progress 0 On Hold 0 Completed 3049 View" at bounding box center [637, 38] width 1029 height 25
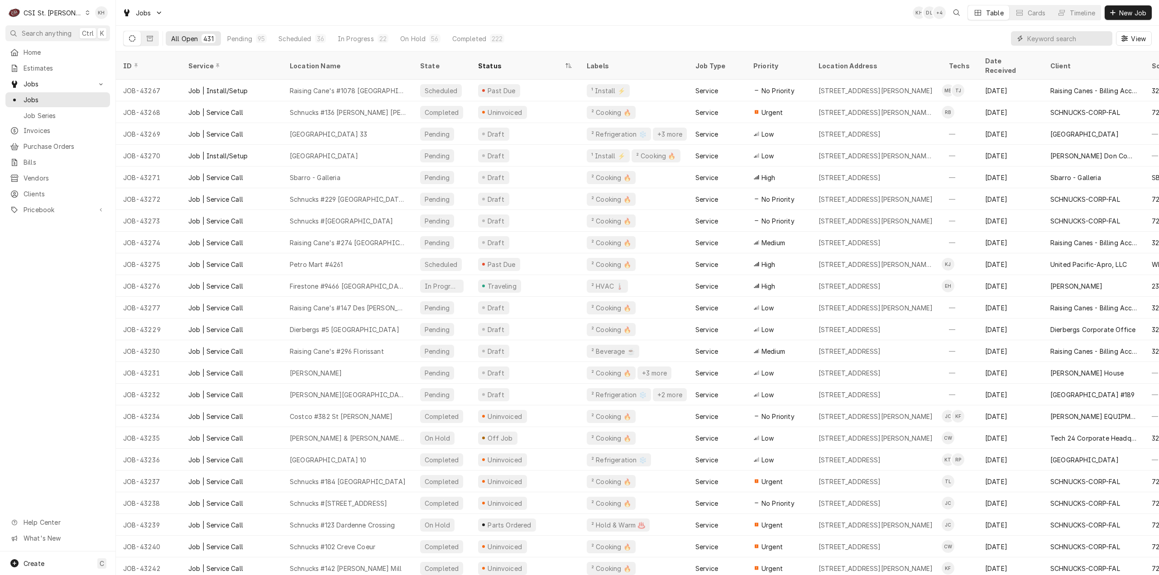
click at [1034, 33] on input "Dynamic Content Wrapper" at bounding box center [1067, 38] width 81 height 14
click at [1037, 36] on input "Dynamic Content Wrapper" at bounding box center [1067, 38] width 81 height 14
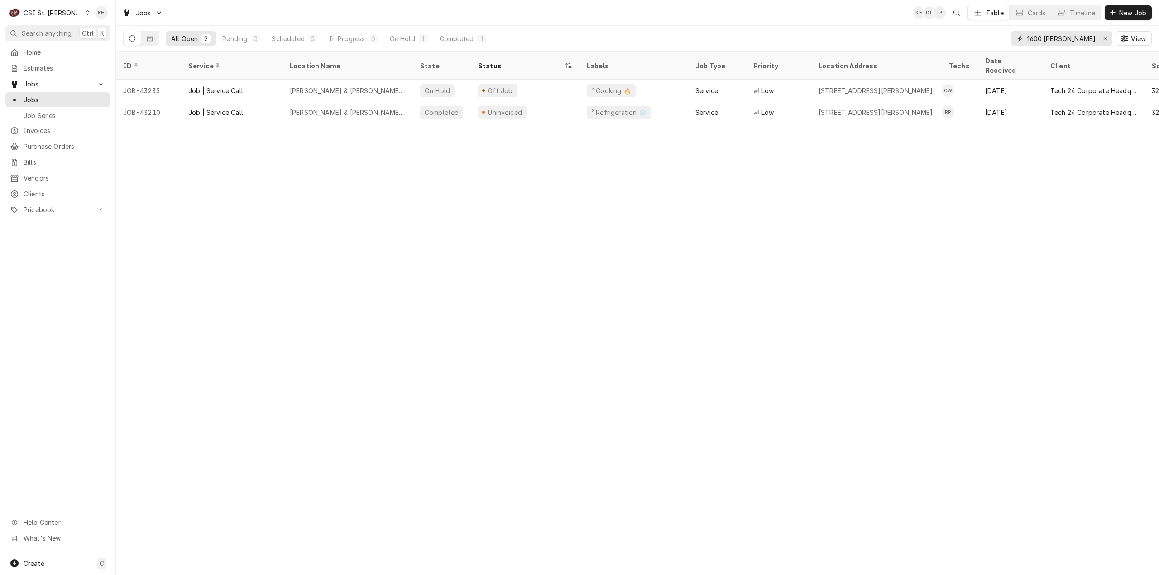
type input "1600 [PERSON_NAME]"
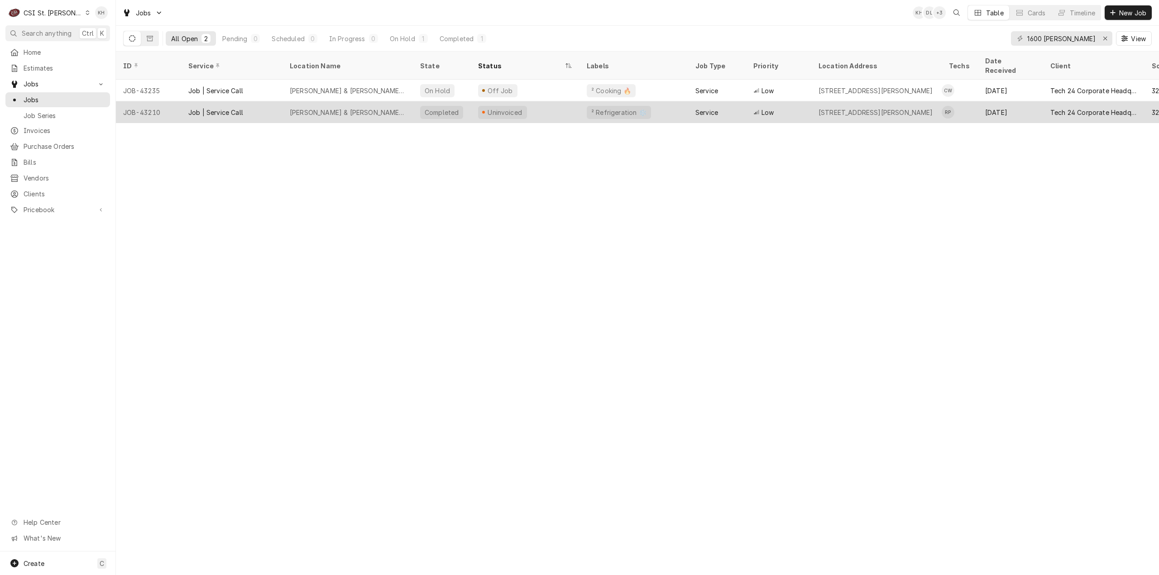
click at [659, 101] on div "² Refrigeration ❄️" at bounding box center [633, 112] width 109 height 22
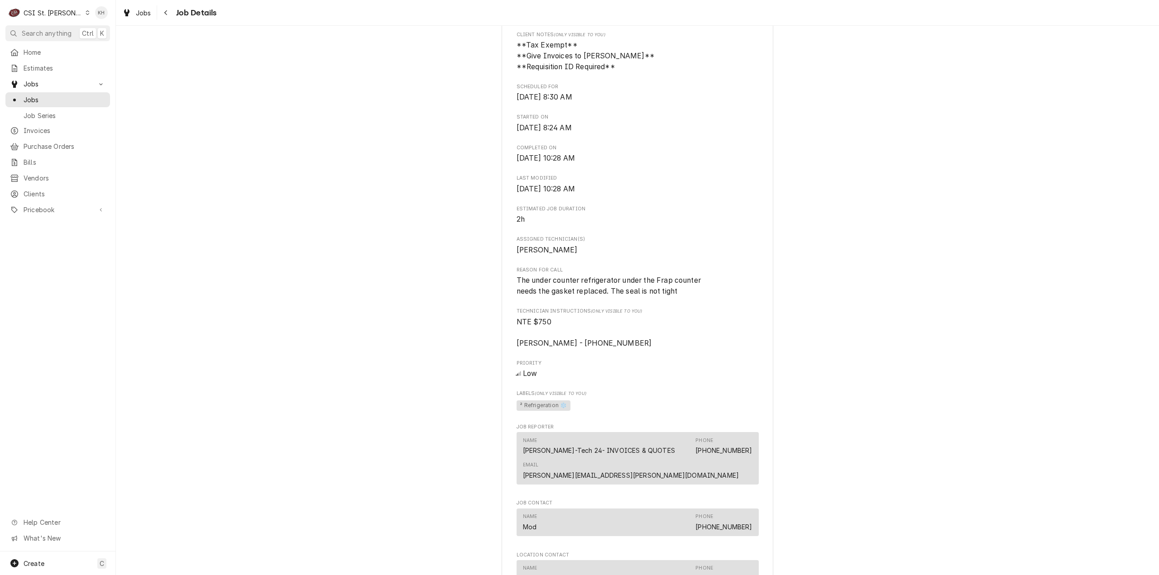
scroll to position [362, 0]
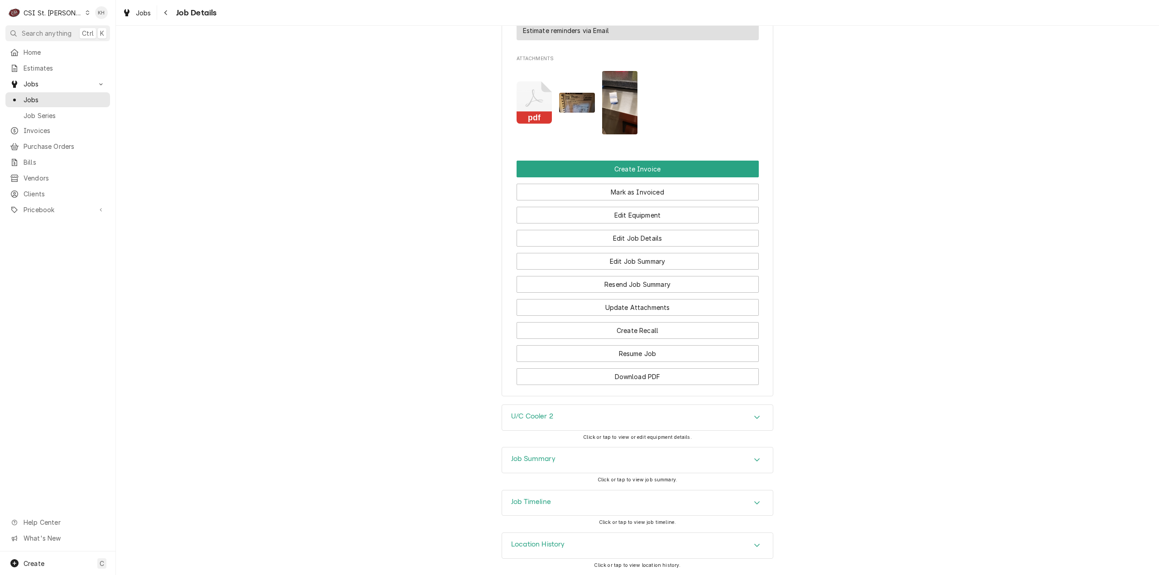
click at [569, 455] on div "Job Summary" at bounding box center [637, 460] width 271 height 25
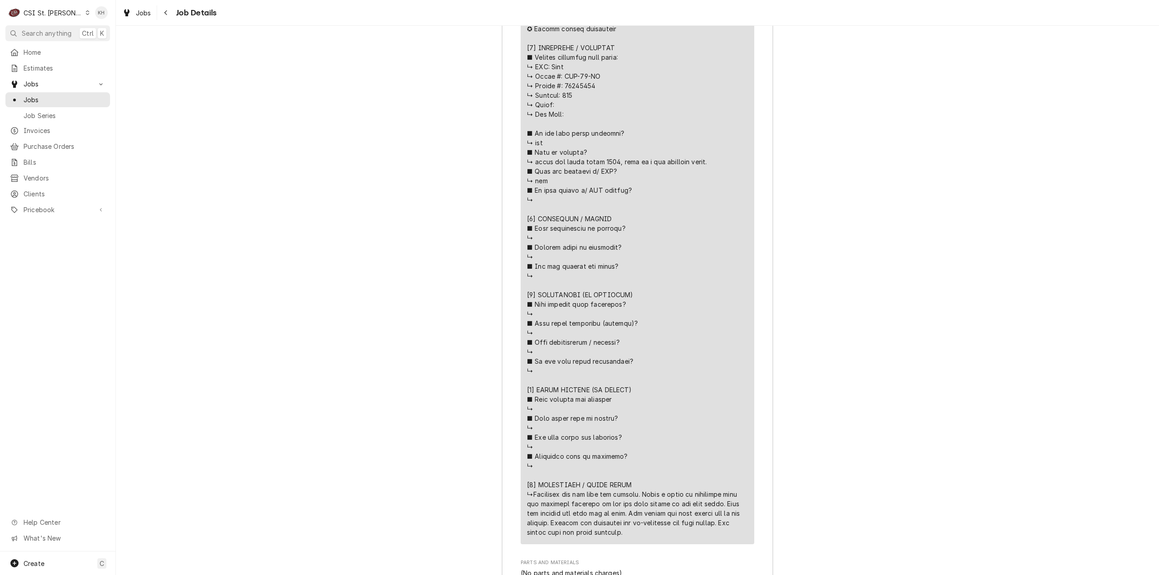
scroll to position [2048, 0]
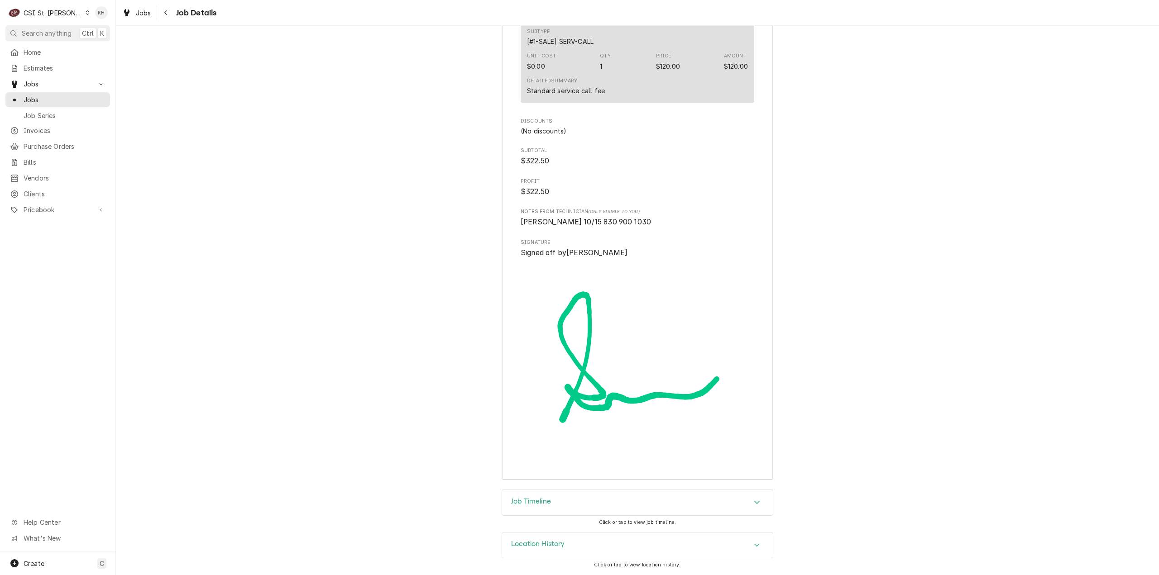
click at [547, 501] on h3 "Job Timeline" at bounding box center [531, 502] width 40 height 9
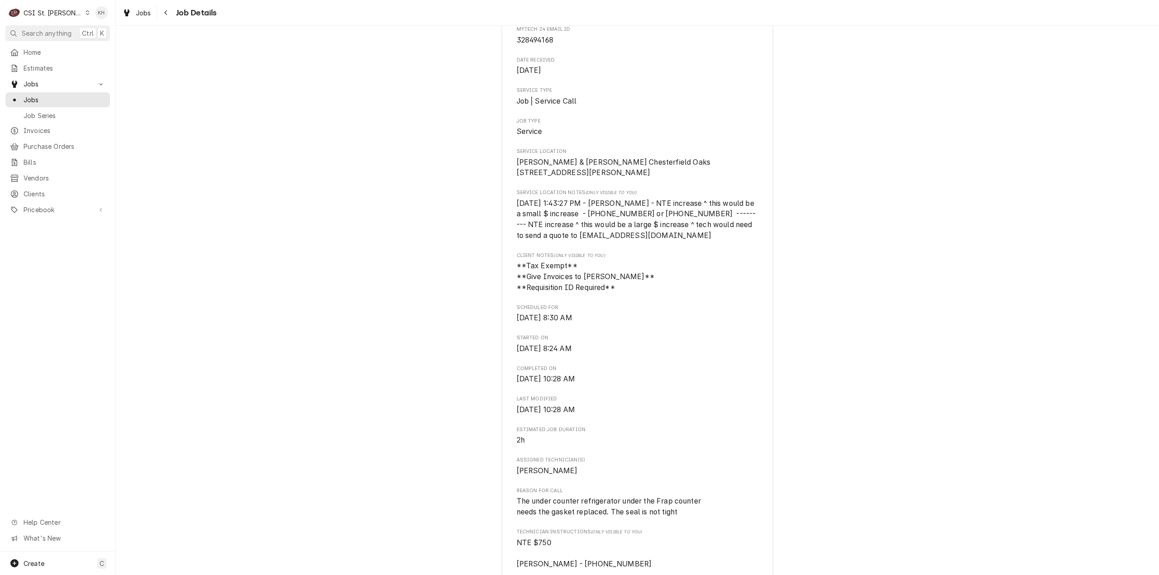
scroll to position [0, 0]
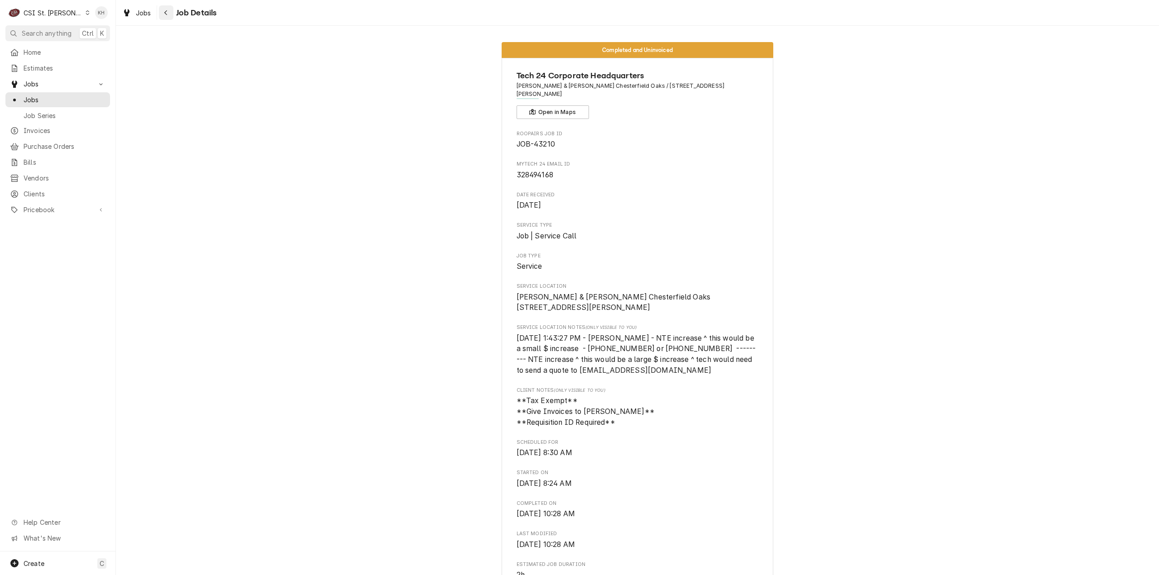
click at [170, 15] on div "Navigate back" at bounding box center [166, 12] width 9 height 9
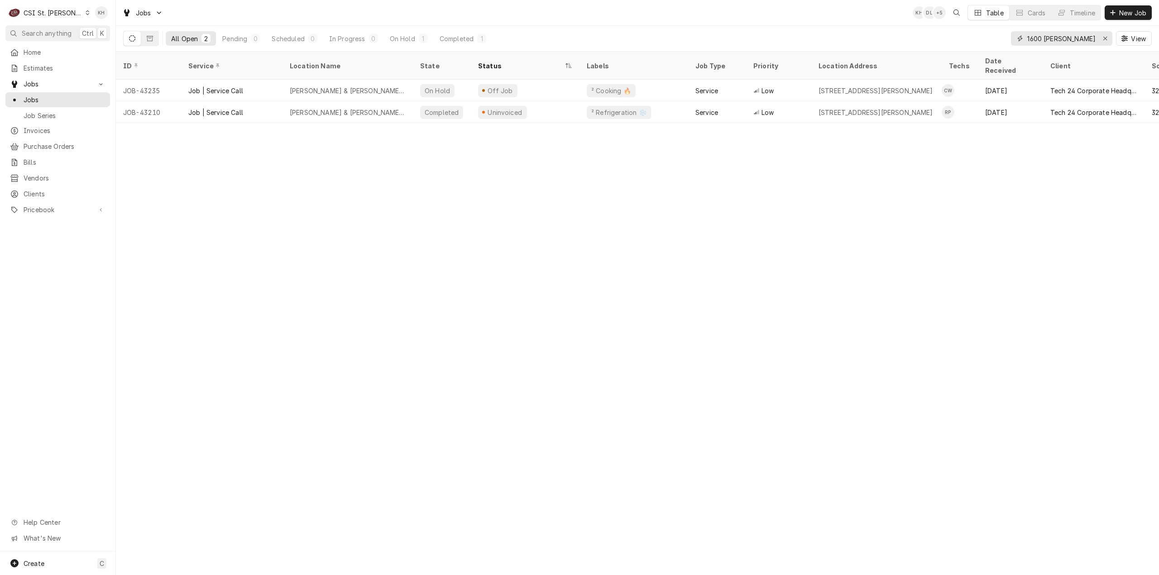
drag, startPoint x: 1073, startPoint y: 38, endPoint x: 974, endPoint y: 41, distance: 99.2
click at [974, 41] on div "All Open 2 Pending 0 Scheduled 0 In Progress 0 On Hold 1 Completed 1 1600 clark…" at bounding box center [637, 38] width 1029 height 25
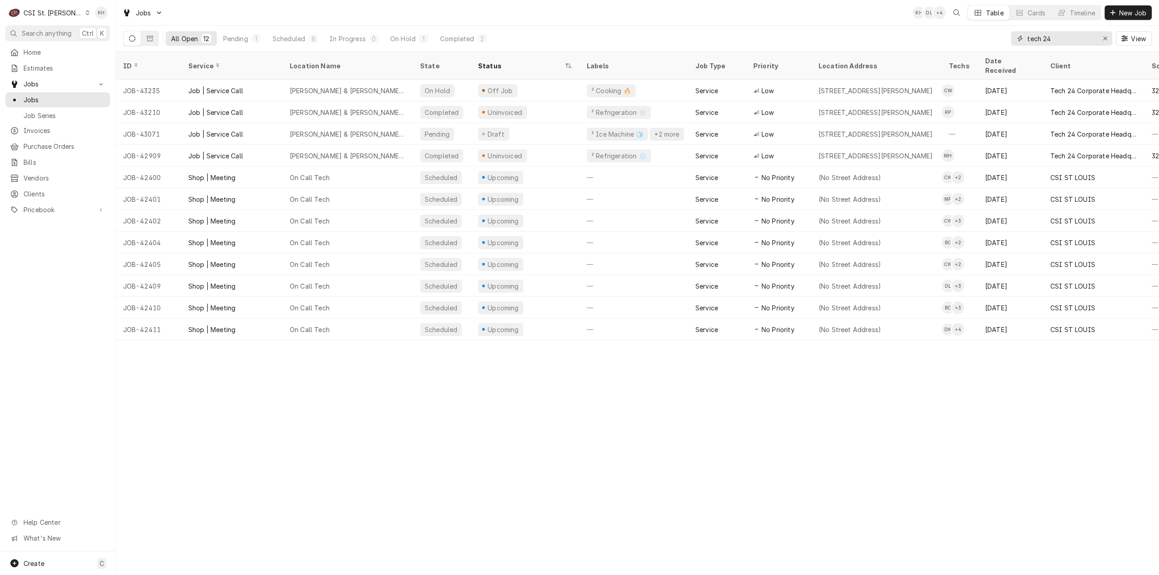
type input "tech 24"
click at [397, 422] on div "ID Service Location Name State Status Labels Job Type Priority Location Address…" at bounding box center [637, 314] width 1043 height 524
click at [49, 28] on button "Search anything Ctrl K" at bounding box center [57, 33] width 105 height 16
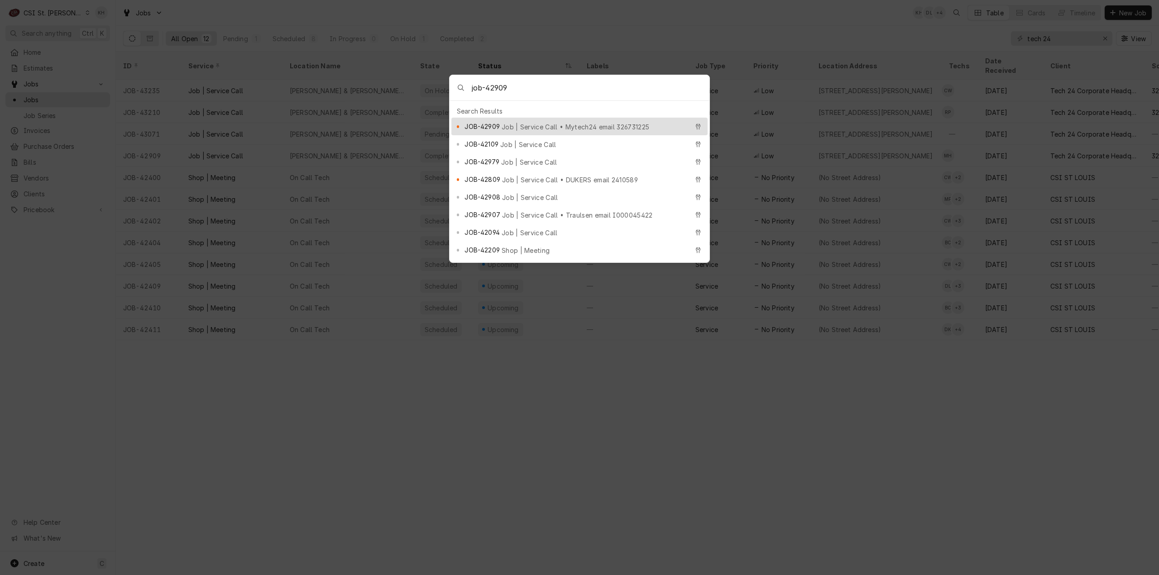
type input "job-42909"
click at [615, 122] on span "Job | Service Call • Mytech24 email 326731225" at bounding box center [576, 127] width 148 height 10
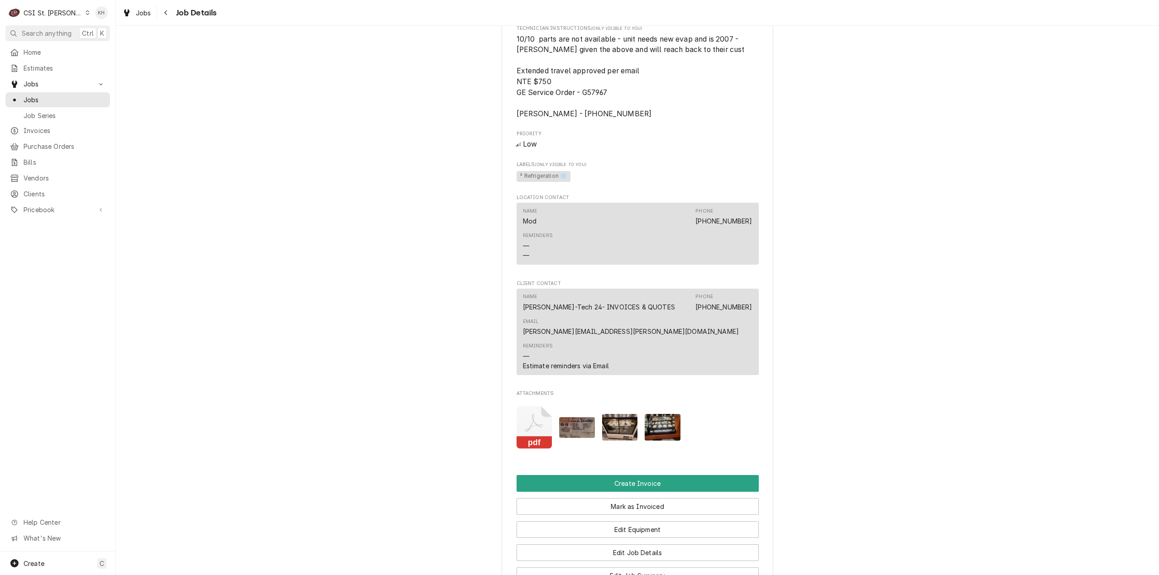
scroll to position [996, 0]
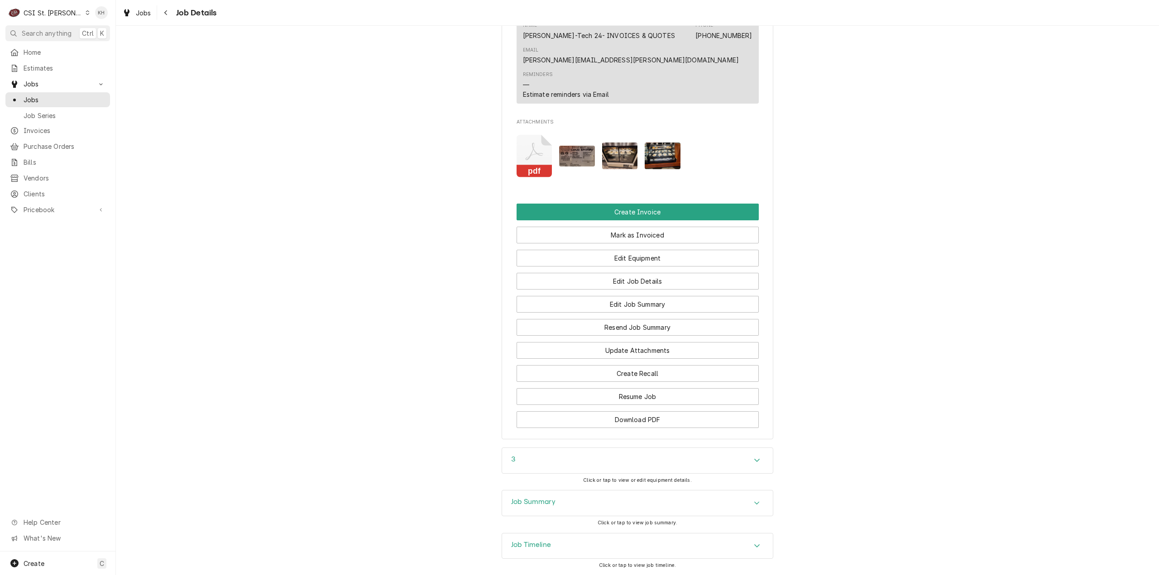
click at [539, 514] on div "Job Summary" at bounding box center [637, 503] width 271 height 25
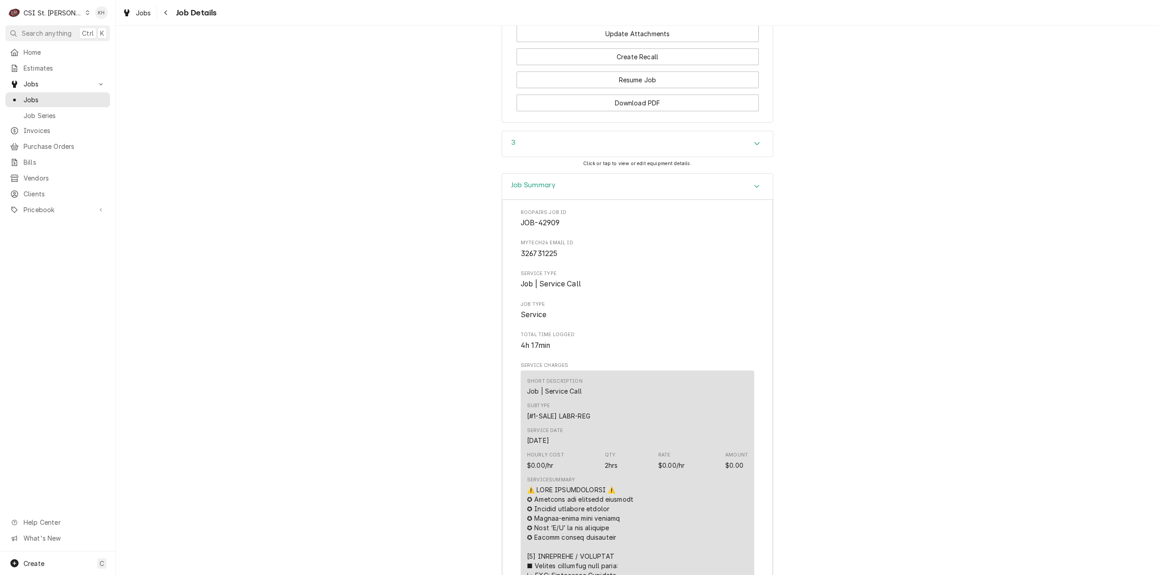
click at [549, 187] on h3 "Job Summary" at bounding box center [533, 185] width 44 height 9
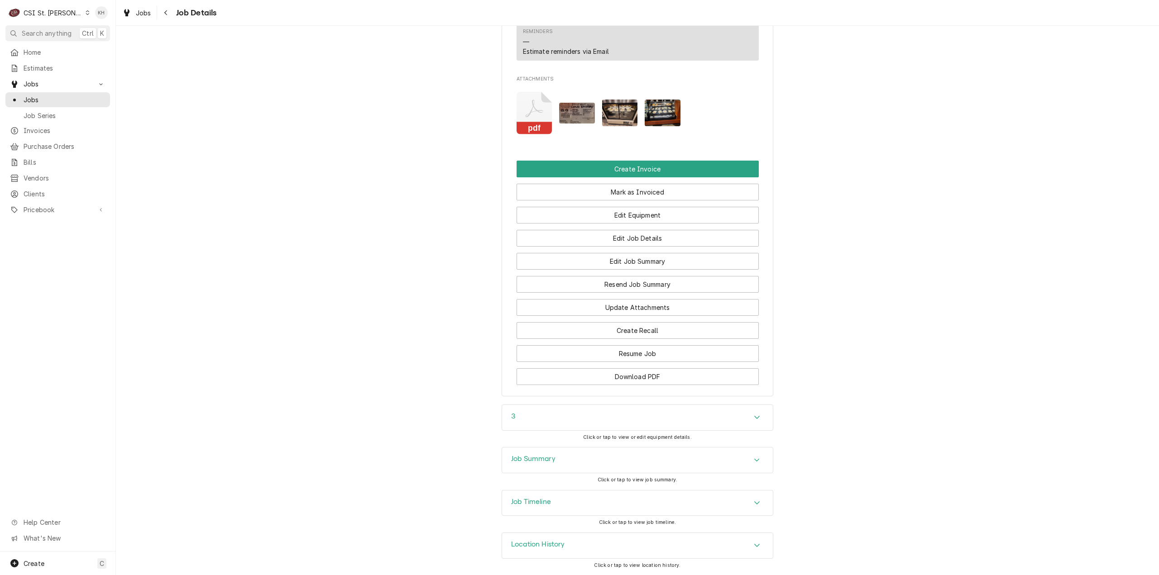
click at [560, 499] on div "Job Timeline" at bounding box center [637, 503] width 271 height 25
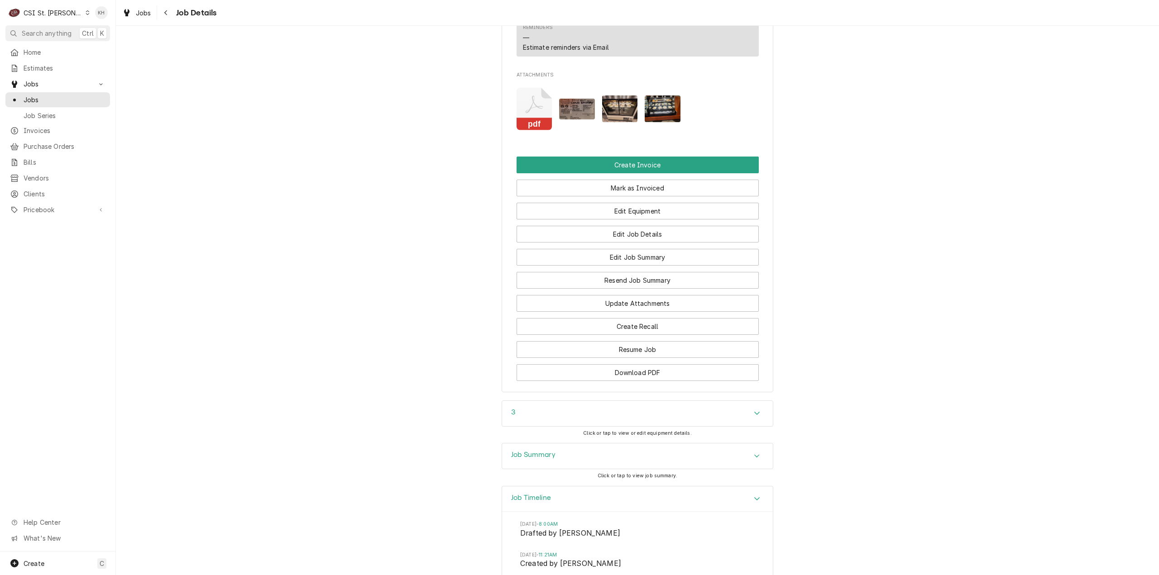
click at [559, 469] on div "Job Summary" at bounding box center [637, 456] width 271 height 25
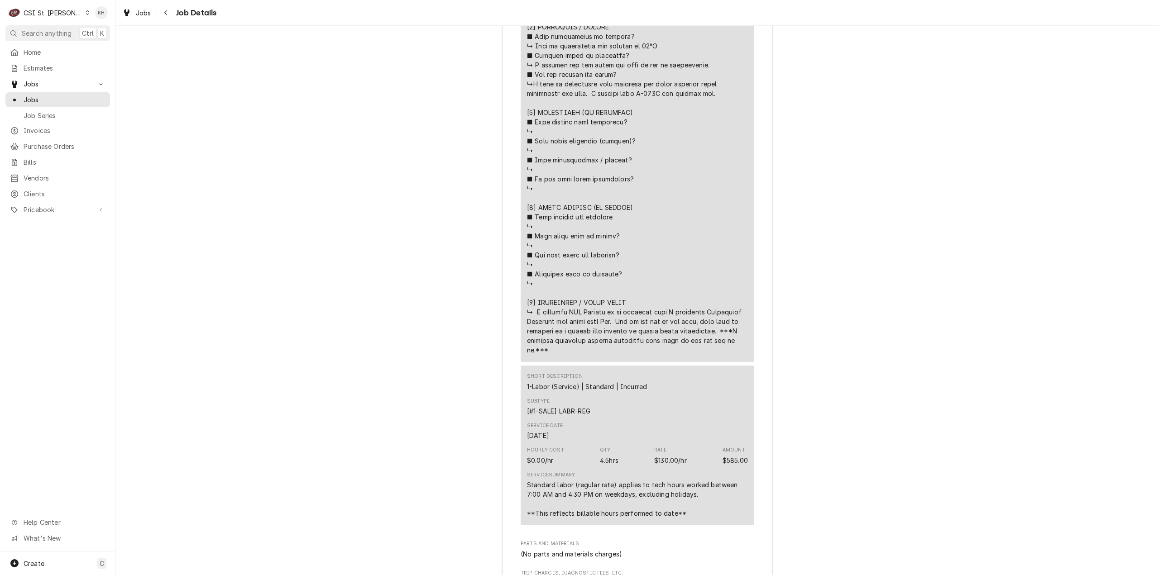
scroll to position [1903, 0]
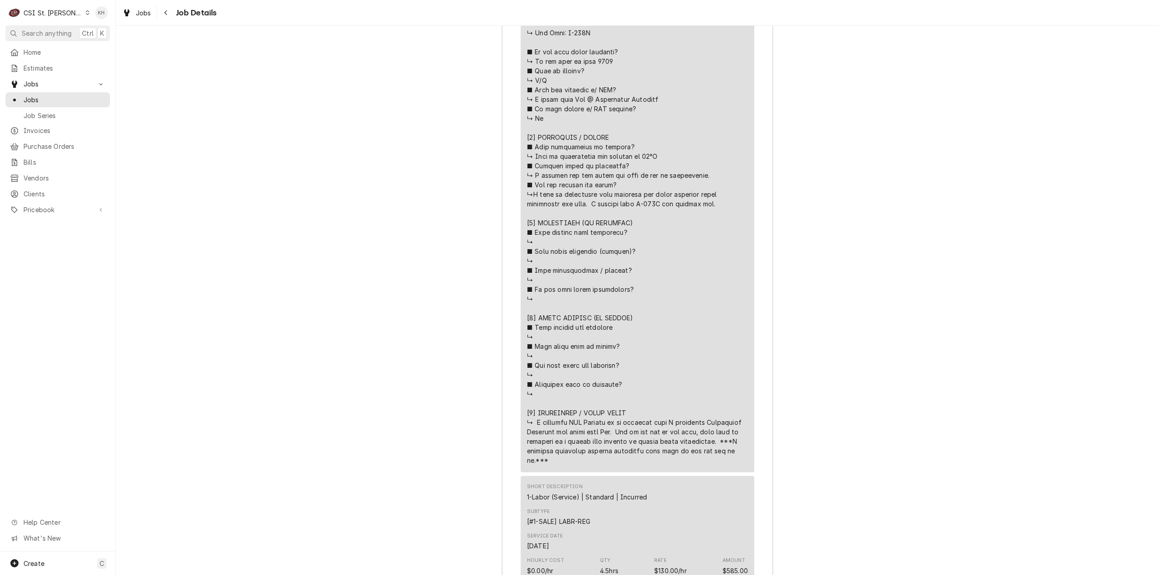
click at [47, 16] on div "CSI St. [PERSON_NAME]" at bounding box center [53, 13] width 59 height 10
click at [107, 18] on div "CSI [US_STATE][GEOGRAPHIC_DATA]" at bounding box center [139, 18] width 120 height 10
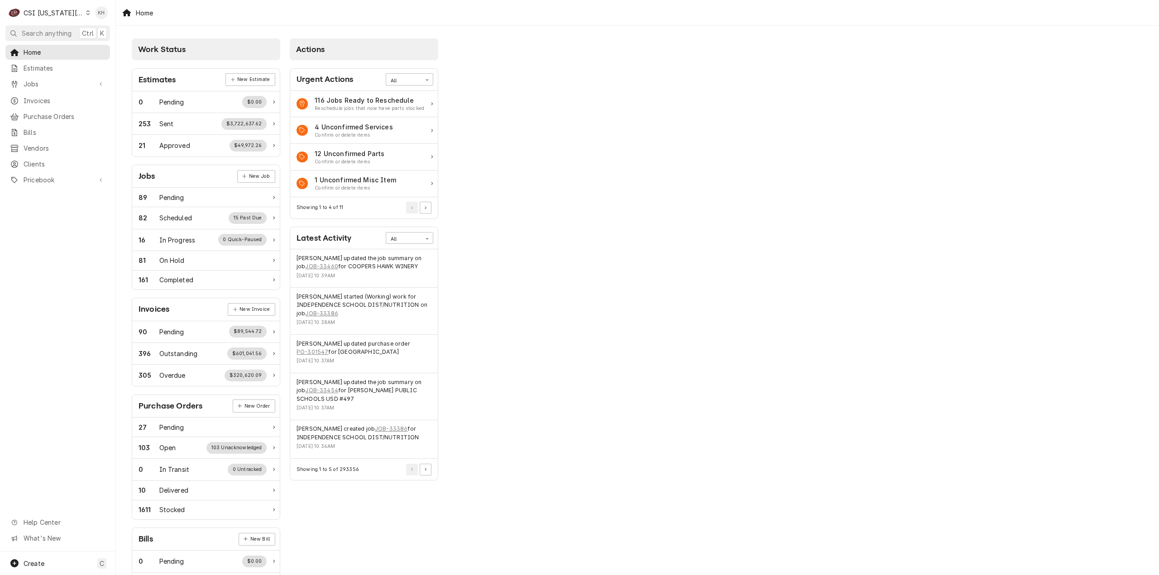
drag, startPoint x: 67, startPoint y: 78, endPoint x: 55, endPoint y: 43, distance: 36.9
click at [58, 57] on div "Home Estimates Jobs Jobs Job Series Invoices Purchase Orders Bills Vendors Clie…" at bounding box center [57, 117] width 115 height 144
click at [54, 34] on span "Search anything" at bounding box center [47, 34] width 50 height 10
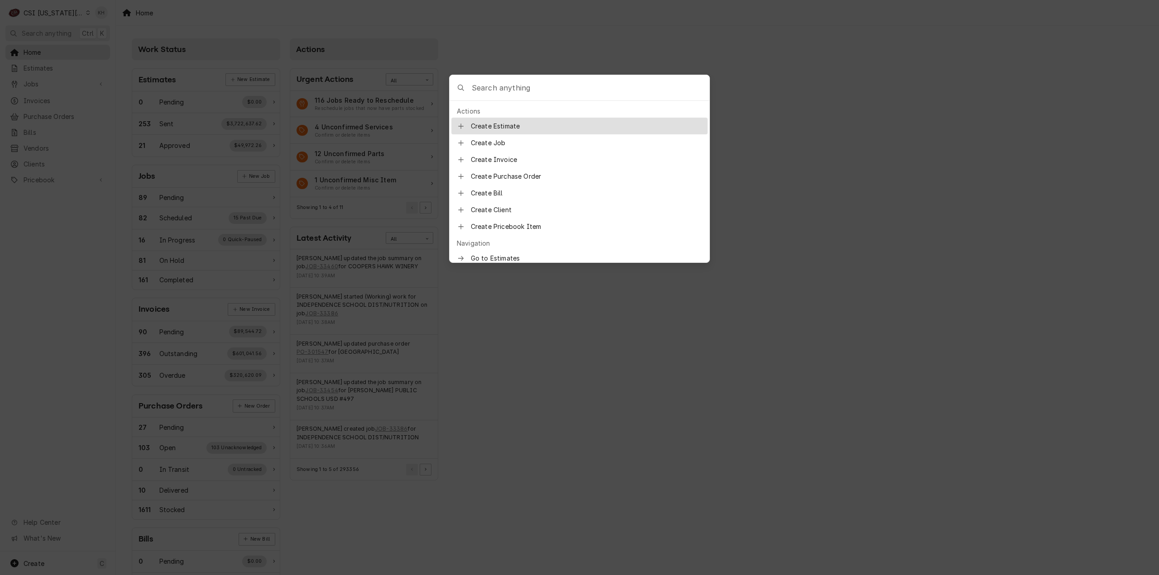
click at [567, 85] on input "Global Command Menu" at bounding box center [591, 87] width 238 height 25
type input "job-33403"
click at [541, 121] on div "JOB-33403 Job | Install/Setup • SC 328443084" at bounding box center [576, 126] width 224 height 10
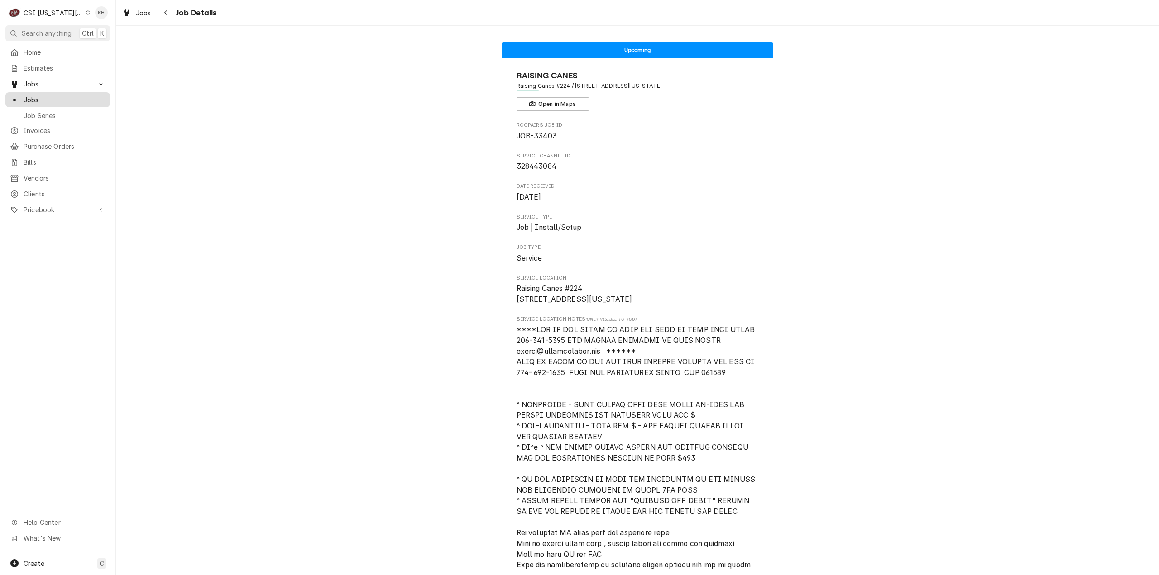
click at [59, 99] on span "Jobs" at bounding box center [65, 100] width 82 height 10
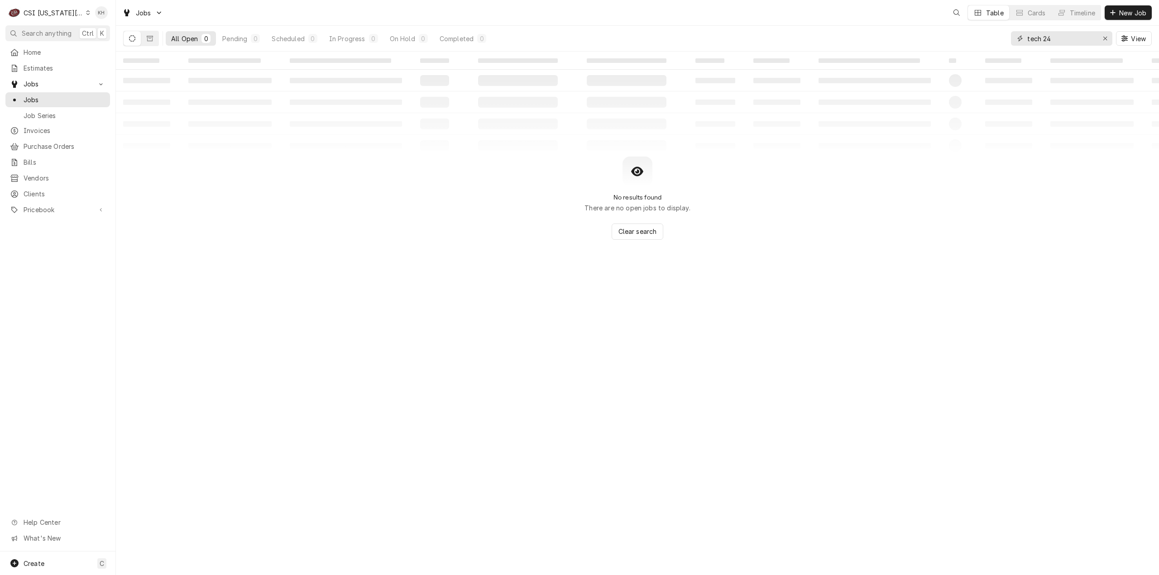
drag, startPoint x: 1058, startPoint y: 40, endPoint x: 949, endPoint y: 47, distance: 108.4
click at [949, 47] on div "All Open 0 Pending 0 Scheduled 0 In Progress 0 On Hold 0 Completed 0 tech 24 Vi…" at bounding box center [637, 38] width 1029 height 25
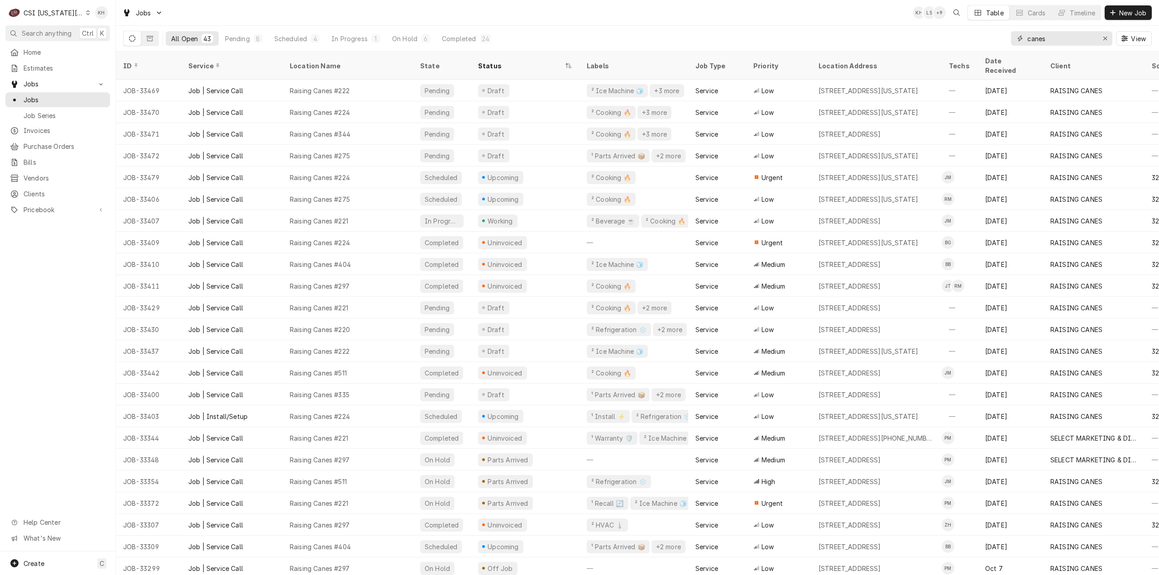
type input "canes"
click at [47, 5] on div "C CSI Kansas City" at bounding box center [48, 13] width 87 height 18
drag, startPoint x: 50, startPoint y: 10, endPoint x: 48, endPoint y: 16, distance: 6.6
click at [49, 12] on html "C CSI Kansas City KH Search anything Ctrl K Home Estimates Jobs Jobs Job Series…" at bounding box center [579, 287] width 1159 height 575
drag, startPoint x: 62, startPoint y: 16, endPoint x: 126, endPoint y: 24, distance: 63.9
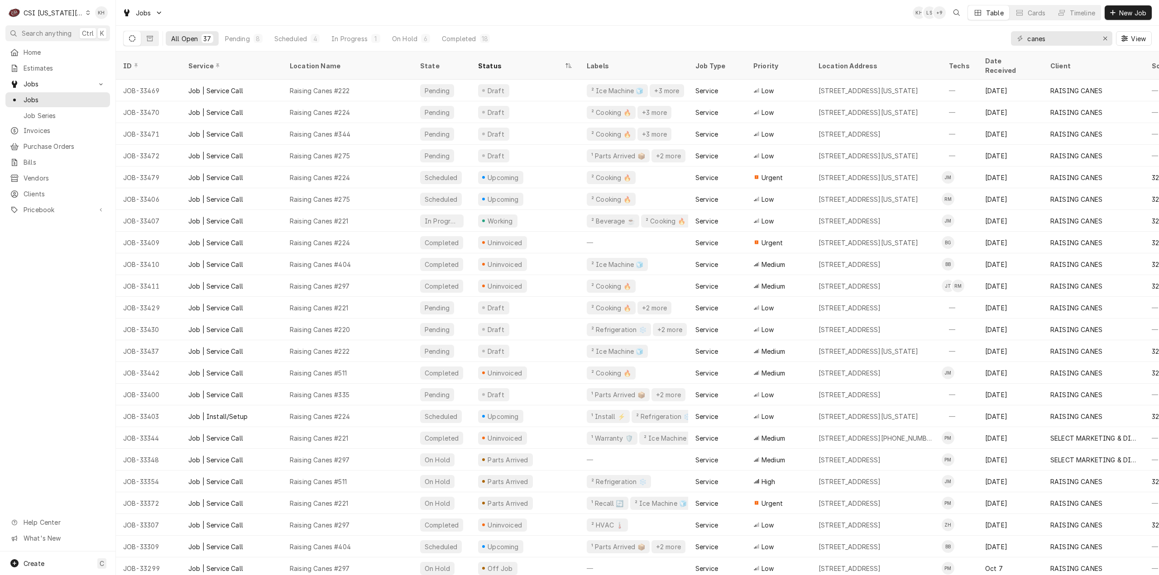
click at [65, 15] on div "CSI Kansas City" at bounding box center [54, 13] width 60 height 10
click at [116, 45] on div "CSI St. [PERSON_NAME]" at bounding box center [155, 50] width 132 height 10
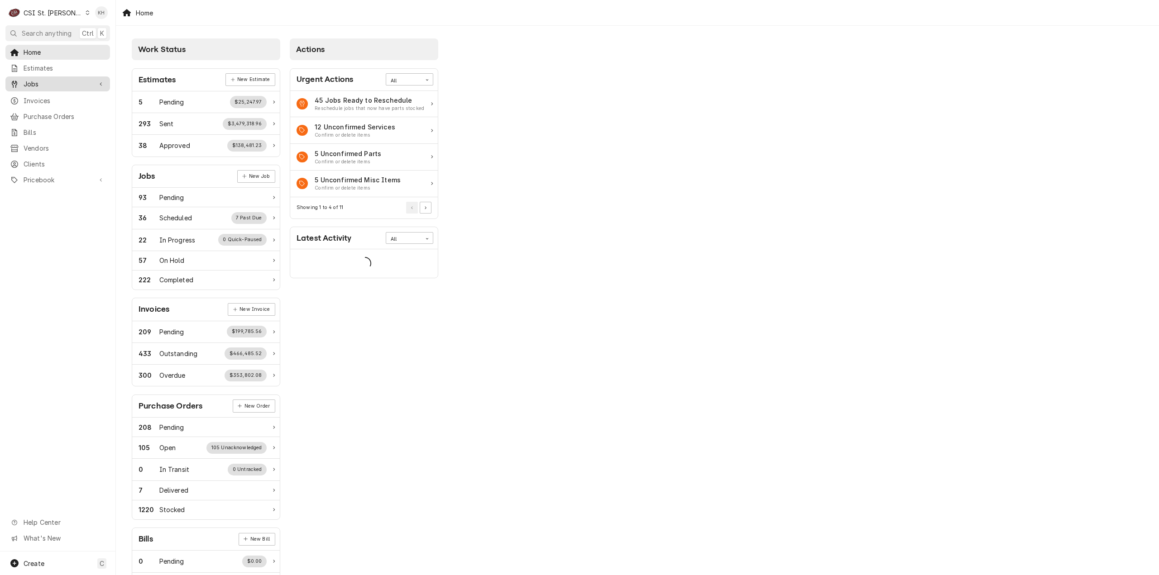
click at [40, 79] on span "Jobs" at bounding box center [58, 84] width 68 height 10
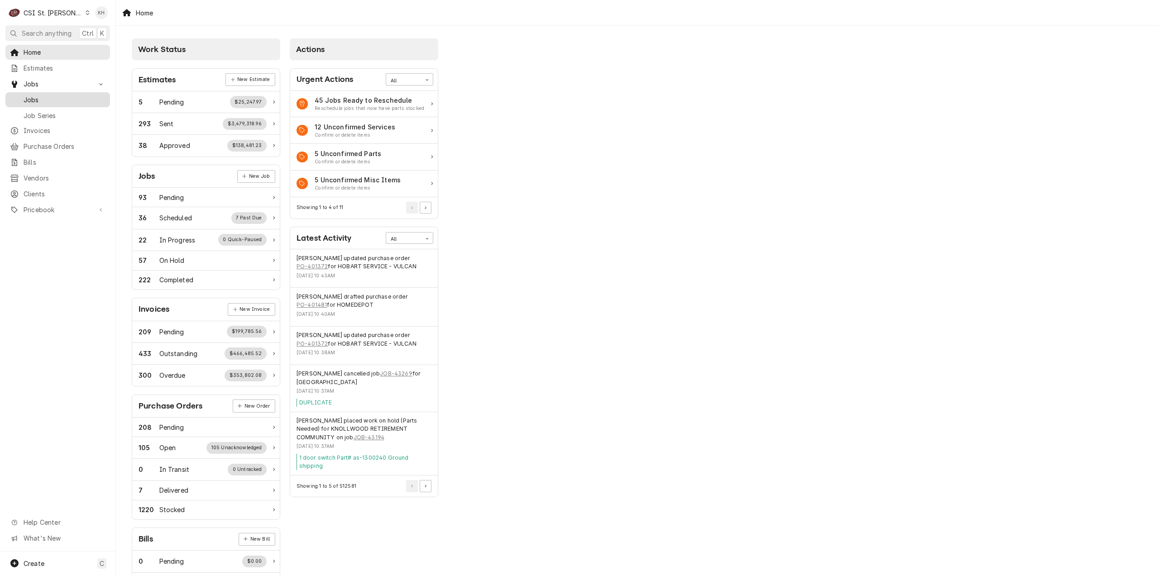
click at [42, 95] on span "Jobs" at bounding box center [65, 100] width 82 height 10
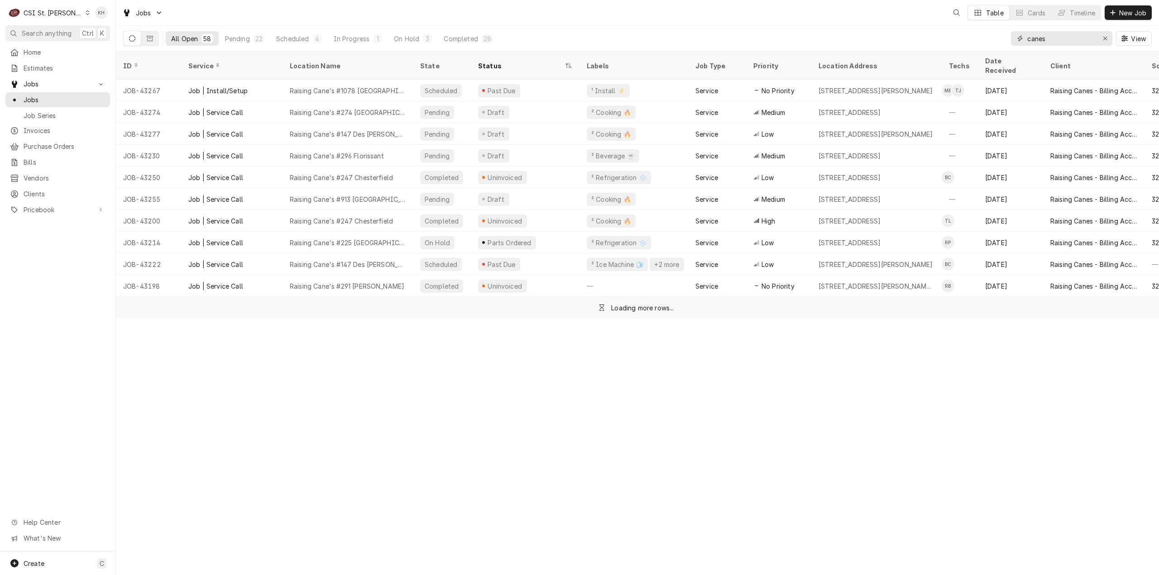
drag, startPoint x: 1076, startPoint y: 38, endPoint x: 883, endPoint y: 45, distance: 193.0
click at [884, 45] on div "All Open 58 Pending 22 Scheduled 4 In Progress 1 On Hold 3 Completed 28 canes V…" at bounding box center [637, 38] width 1029 height 25
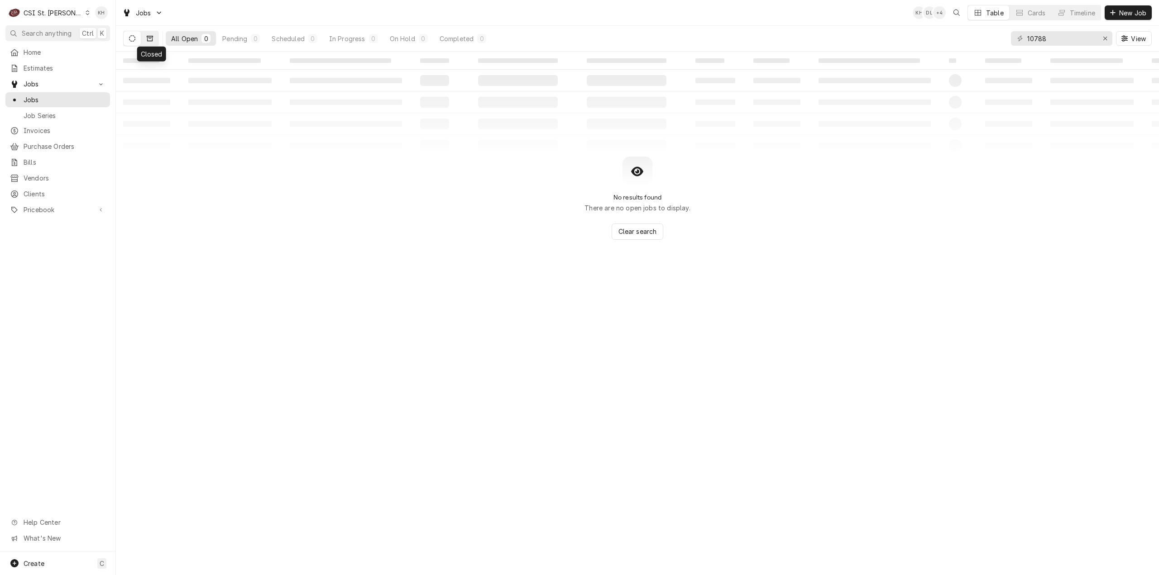
click at [153, 35] on button "Dynamic Content Wrapper" at bounding box center [149, 38] width 17 height 14
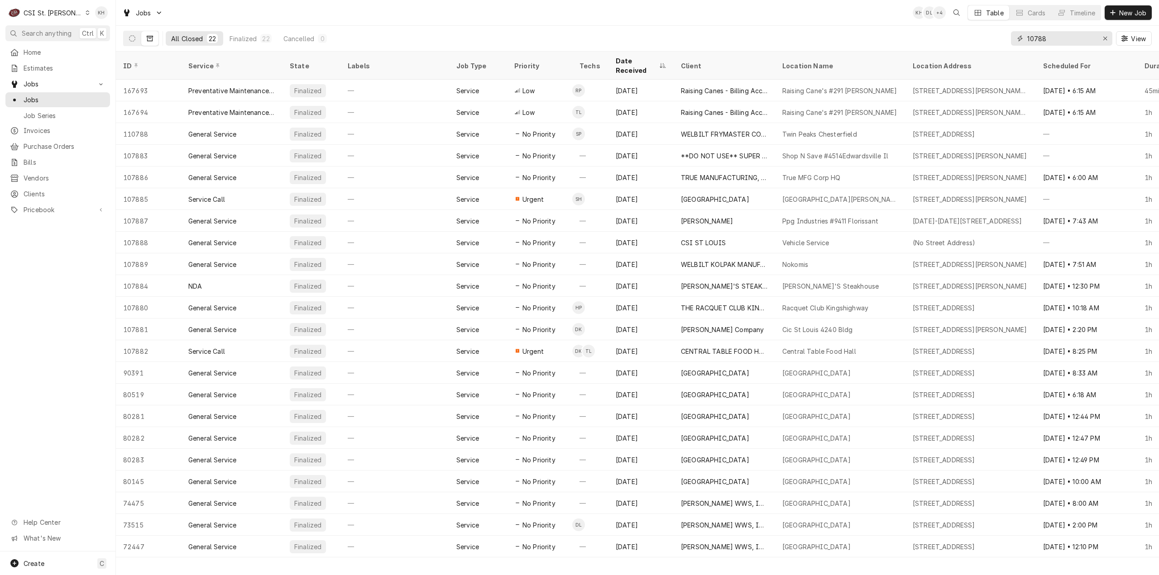
drag, startPoint x: 1048, startPoint y: 38, endPoint x: 1034, endPoint y: 38, distance: 13.1
click at [1034, 38] on input "10788" at bounding box center [1061, 38] width 68 height 14
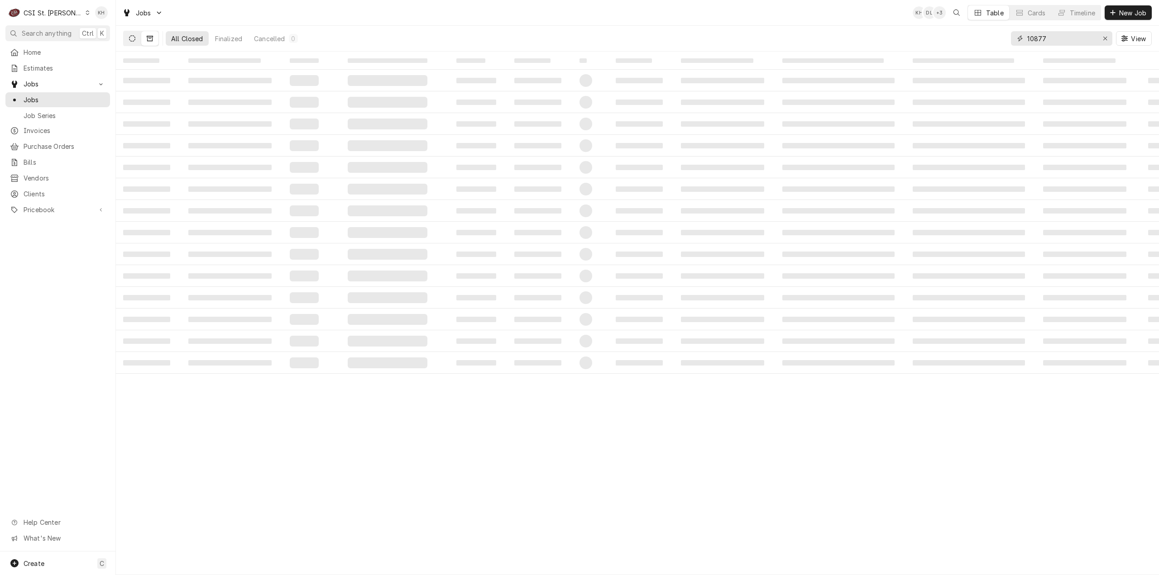
type input "10877"
click at [137, 38] on button "Dynamic Content Wrapper" at bounding box center [132, 38] width 17 height 14
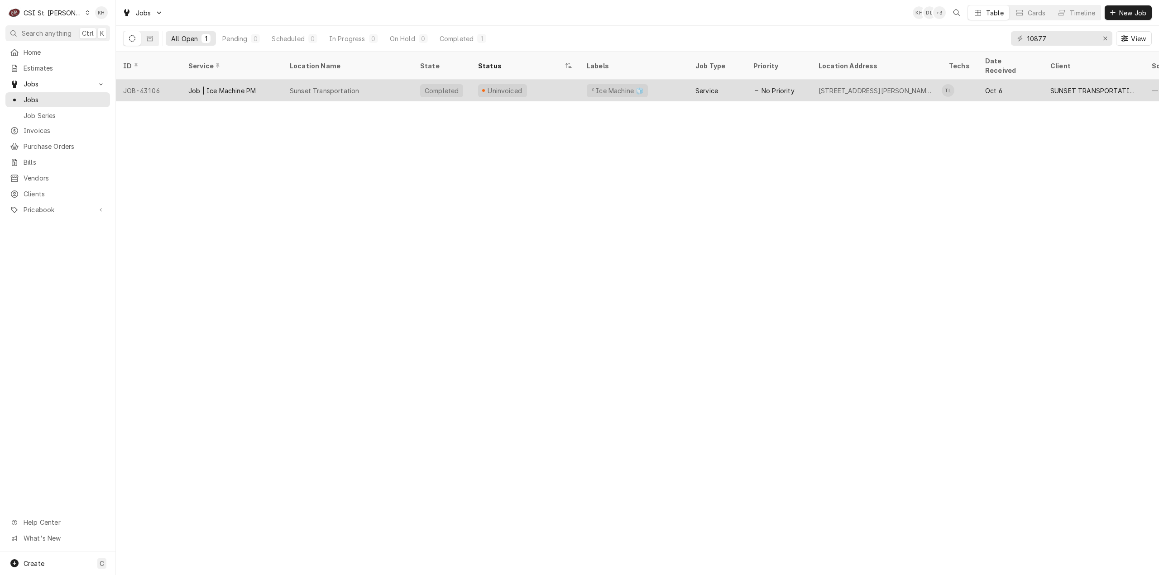
click at [391, 80] on div "Sunset Transportation" at bounding box center [348, 91] width 130 height 22
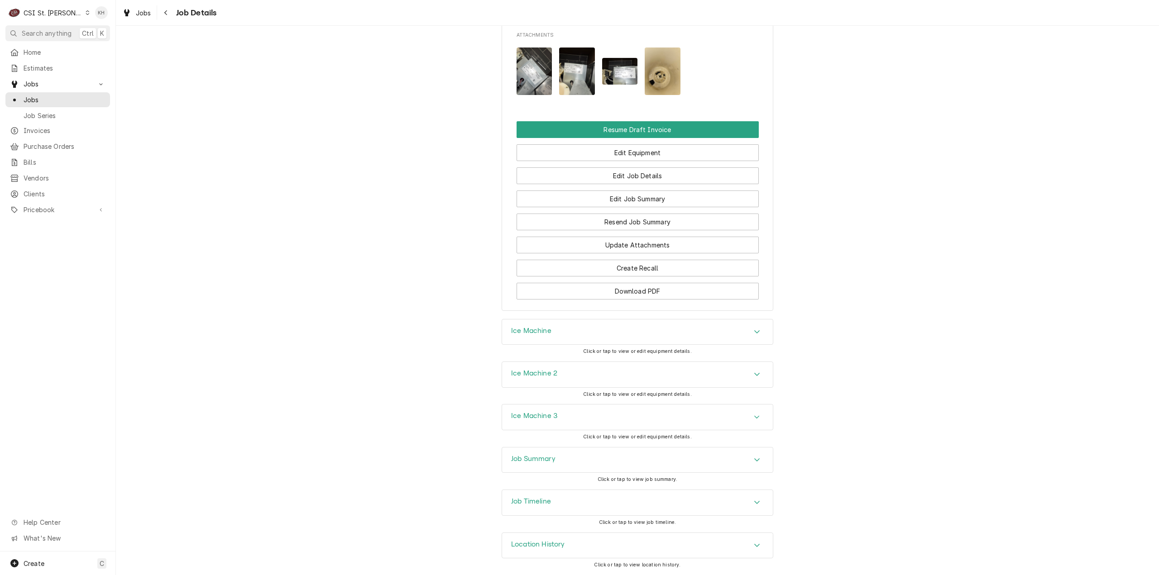
scroll to position [971, 0]
click at [588, 464] on div "Job Summary" at bounding box center [637, 460] width 271 height 25
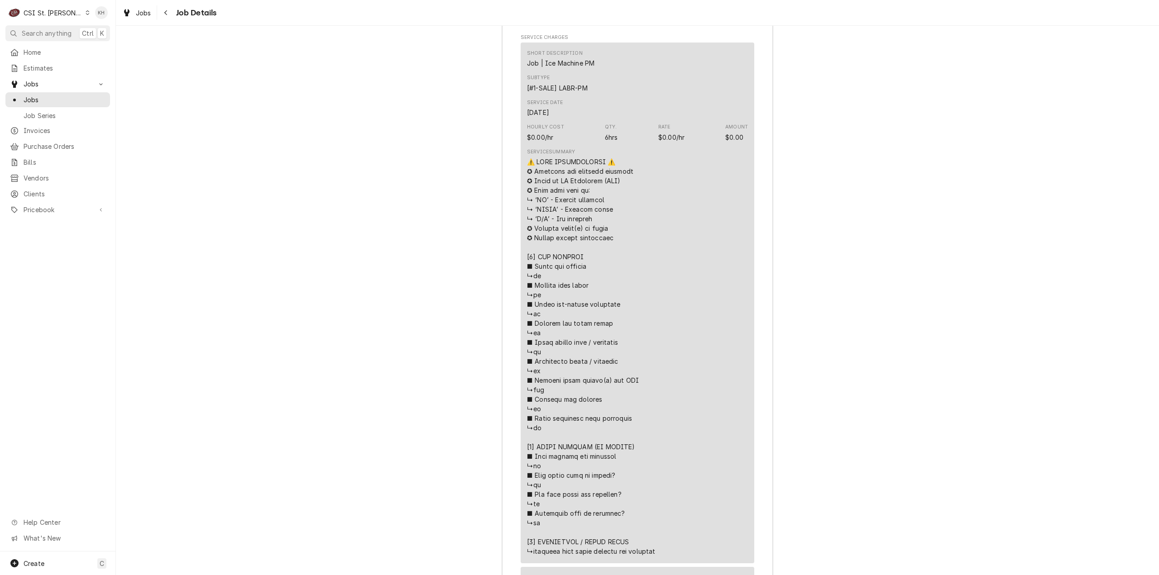
scroll to position [1214, 0]
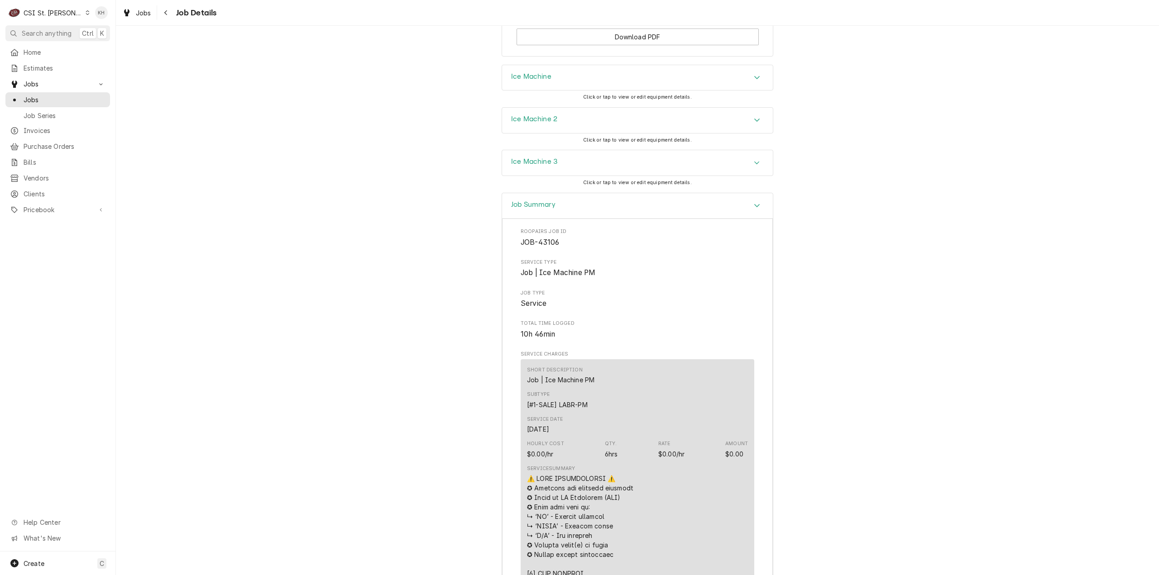
drag, startPoint x: 567, startPoint y: 219, endPoint x: 564, endPoint y: 213, distance: 6.1
click at [567, 219] on div "Job Summary" at bounding box center [637, 206] width 271 height 26
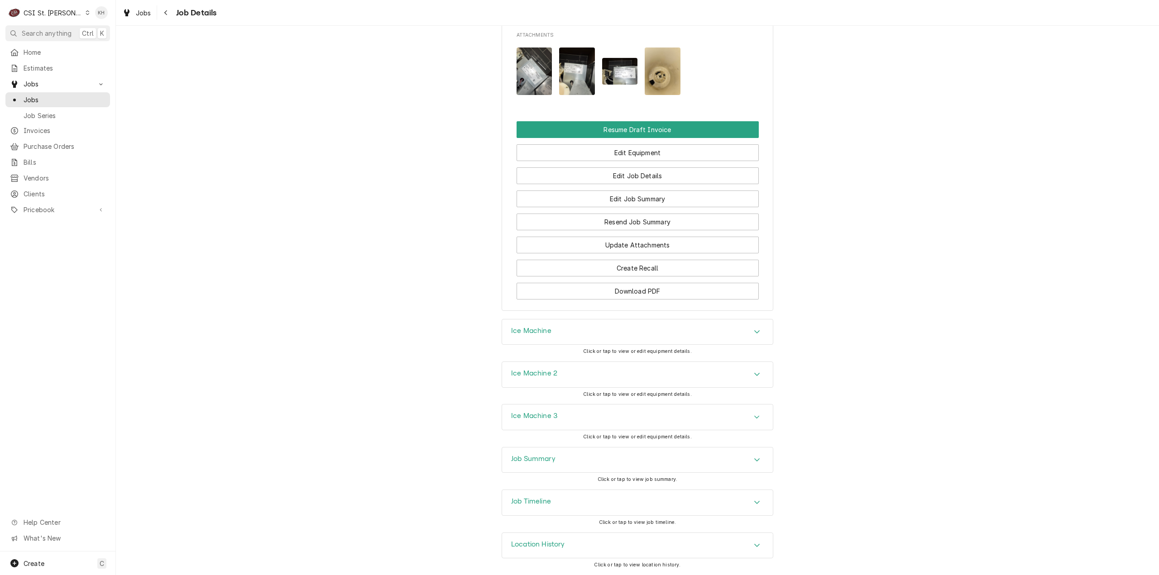
click at [581, 331] on div "Ice Machine" at bounding box center [637, 332] width 271 height 25
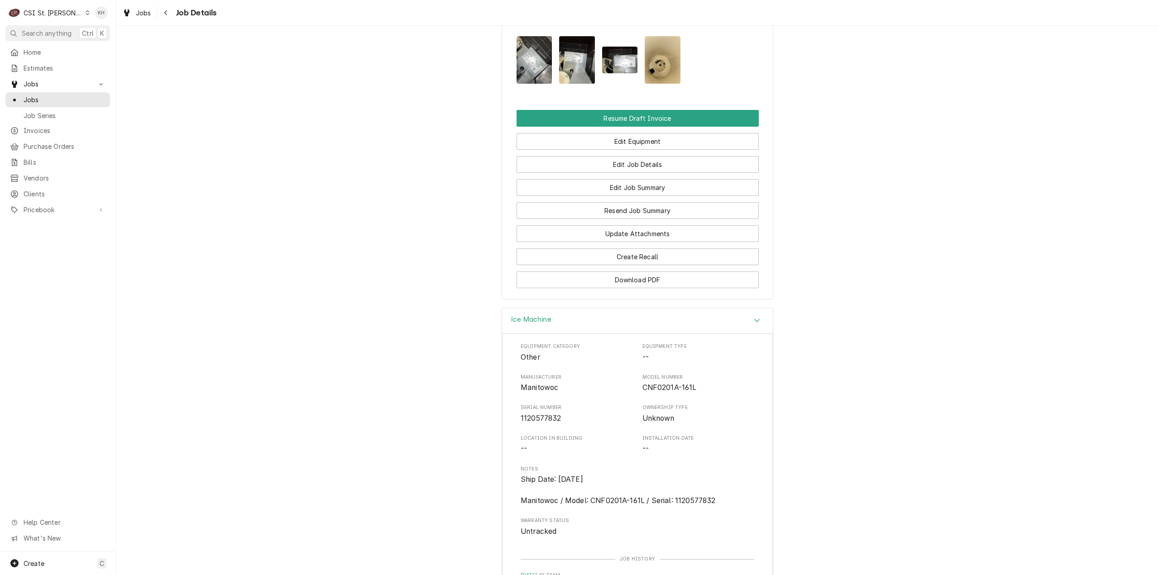
drag, startPoint x: 581, startPoint y: 331, endPoint x: 578, endPoint y: 356, distance: 24.7
click at [581, 332] on div "Ice Machine" at bounding box center [637, 321] width 271 height 26
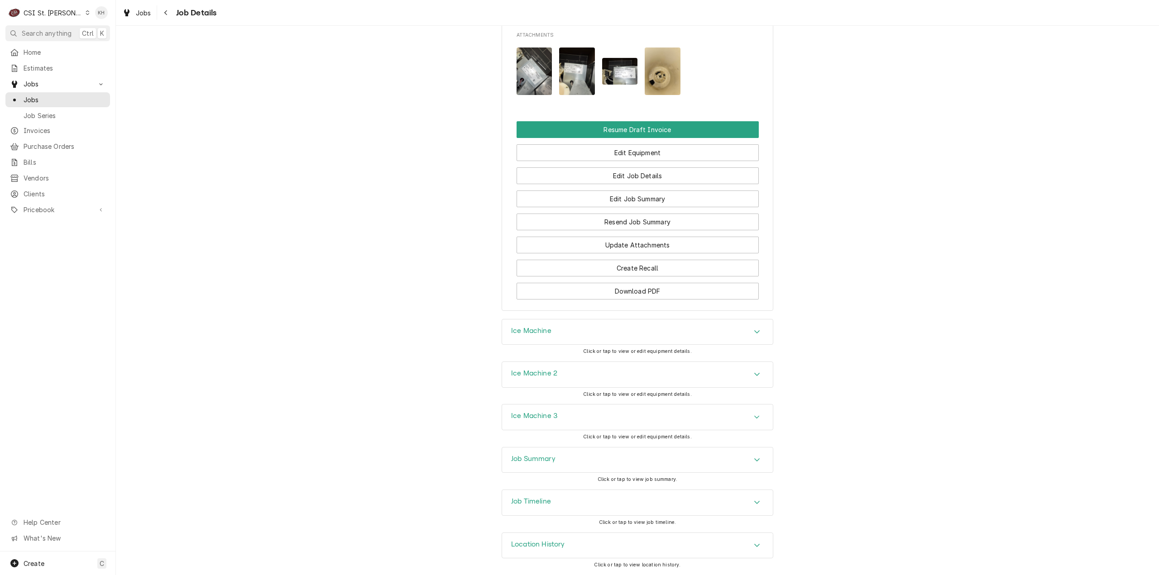
click at [575, 372] on div "Ice Machine 2" at bounding box center [637, 374] width 271 height 25
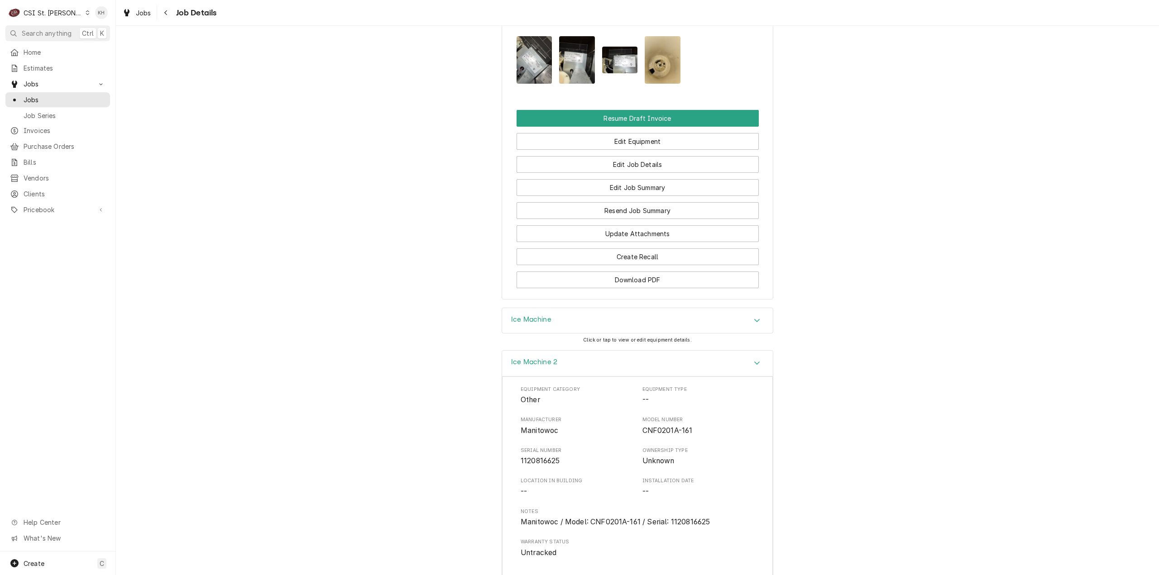
click at [575, 372] on div "Ice Machine 2" at bounding box center [637, 364] width 271 height 26
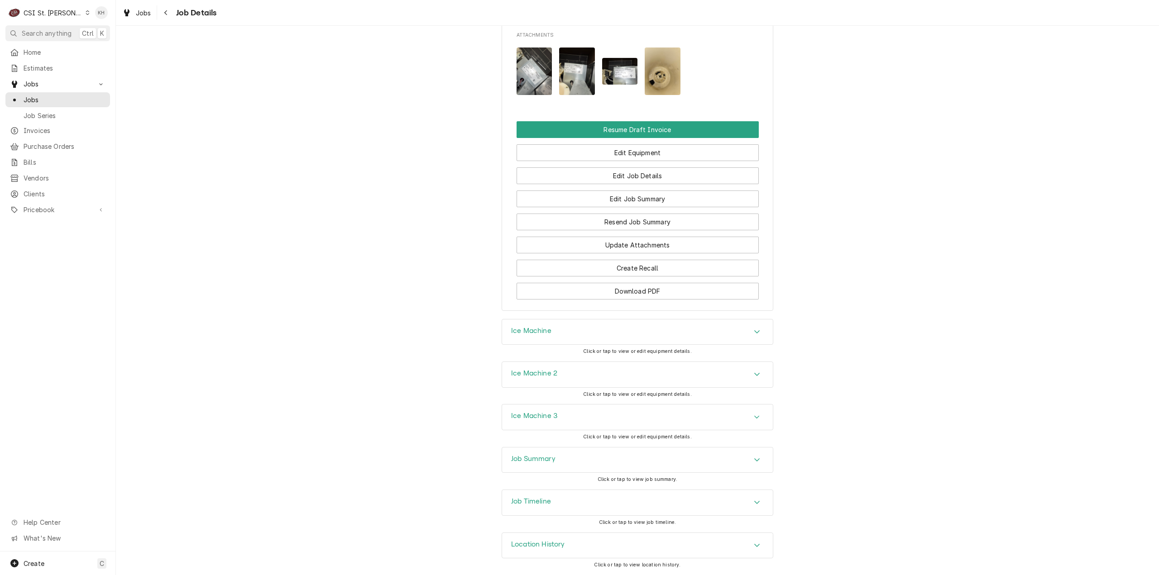
click at [565, 426] on div "Ice Machine 3" at bounding box center [637, 417] width 271 height 25
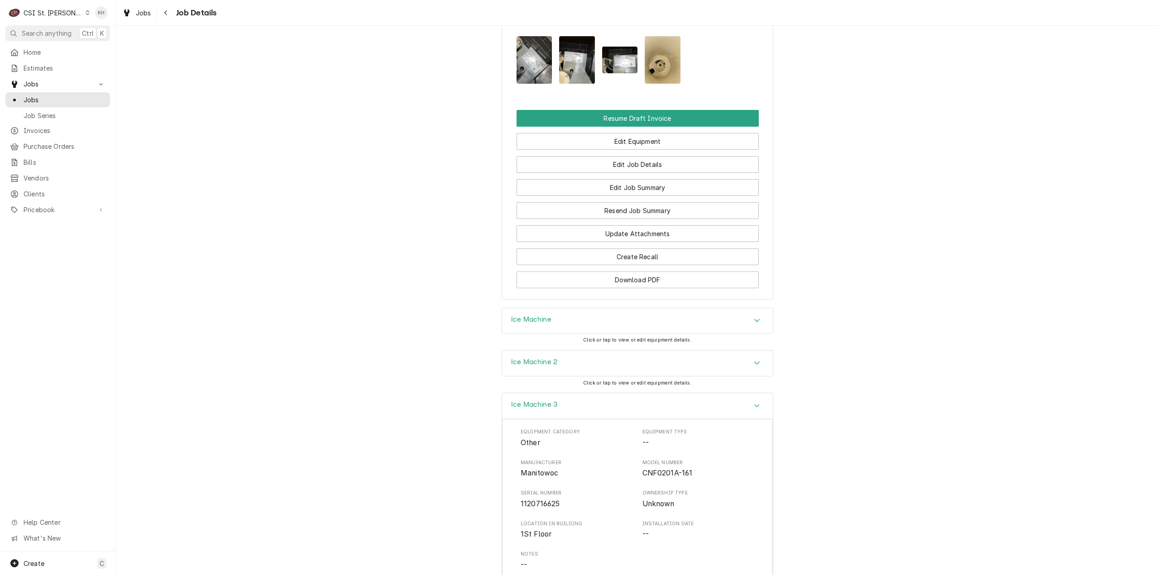
click at [565, 419] on div "Ice Machine 3" at bounding box center [637, 406] width 271 height 26
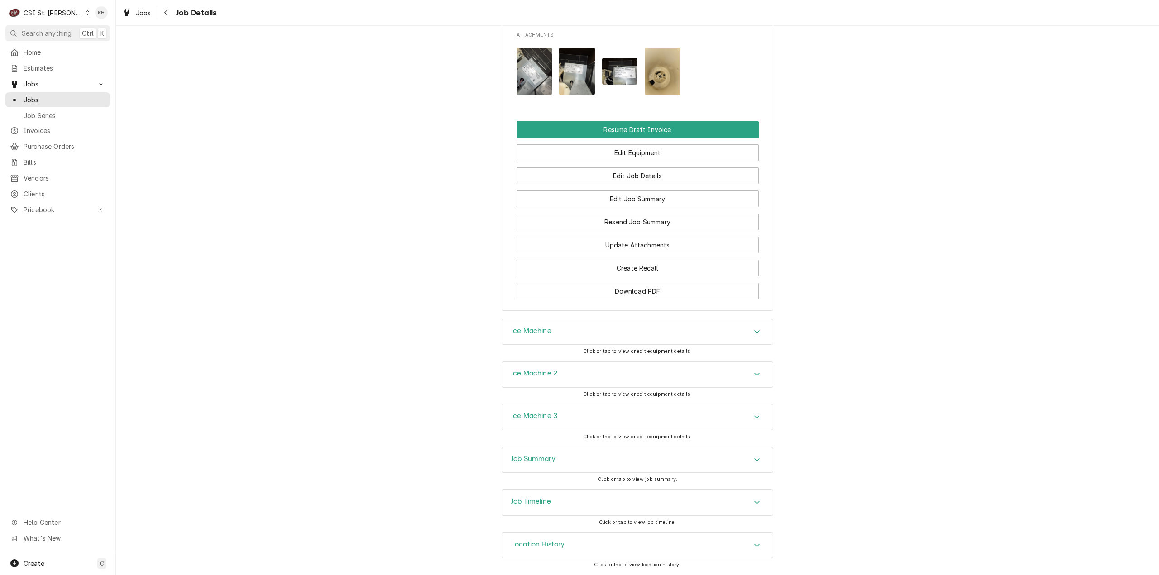
click at [566, 383] on div "Ice Machine 2" at bounding box center [637, 374] width 271 height 25
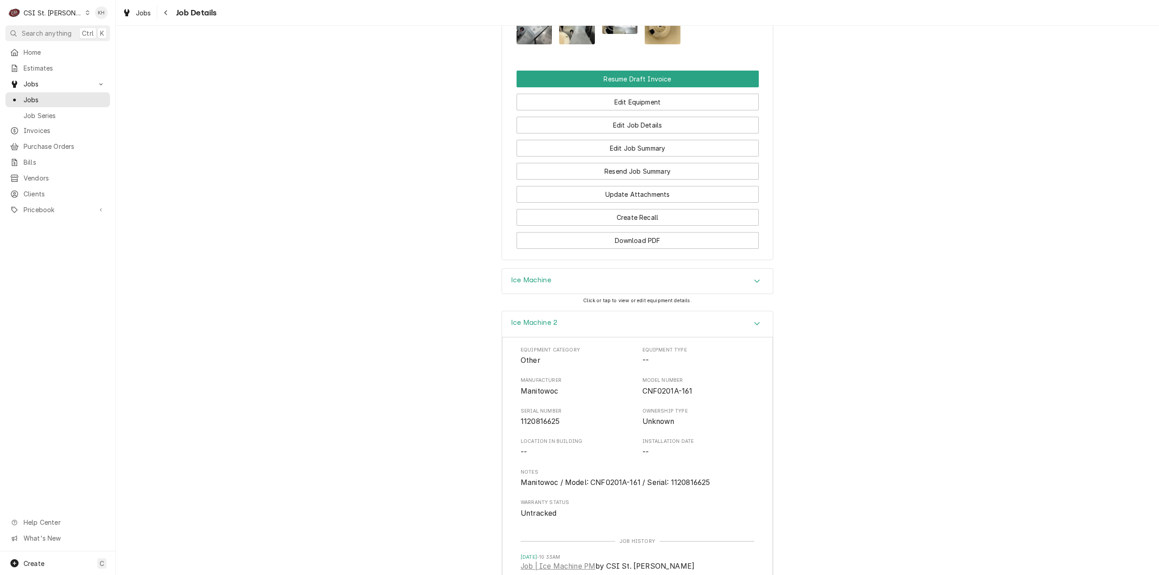
scroll to position [1061, 0]
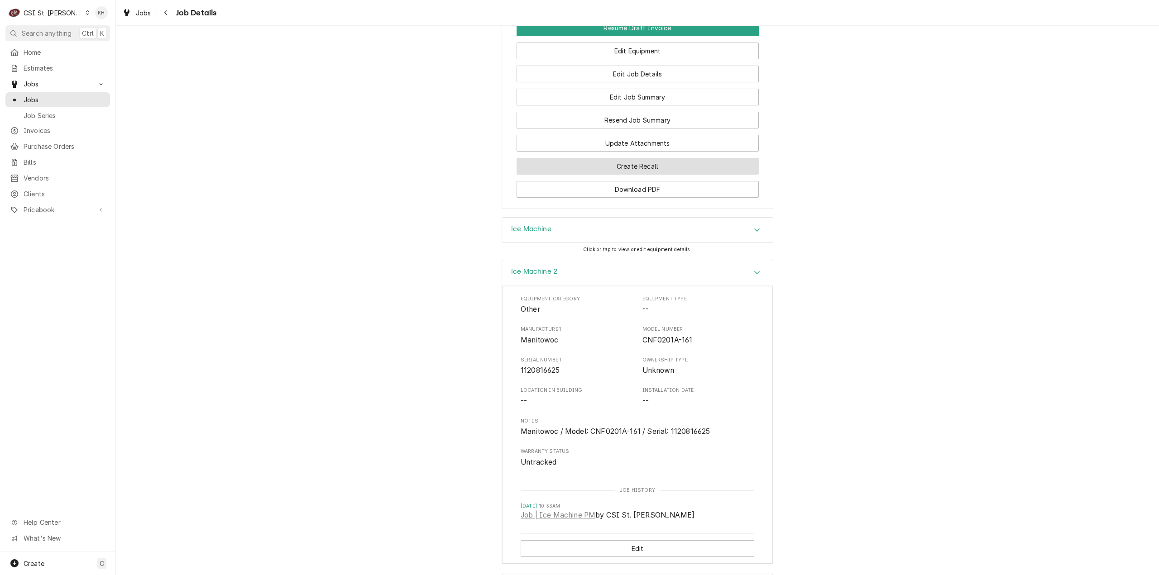
drag, startPoint x: 549, startPoint y: 287, endPoint x: 550, endPoint y: 271, distance: 16.8
click at [548, 278] on div "Ice Machine 2" at bounding box center [637, 273] width 271 height 26
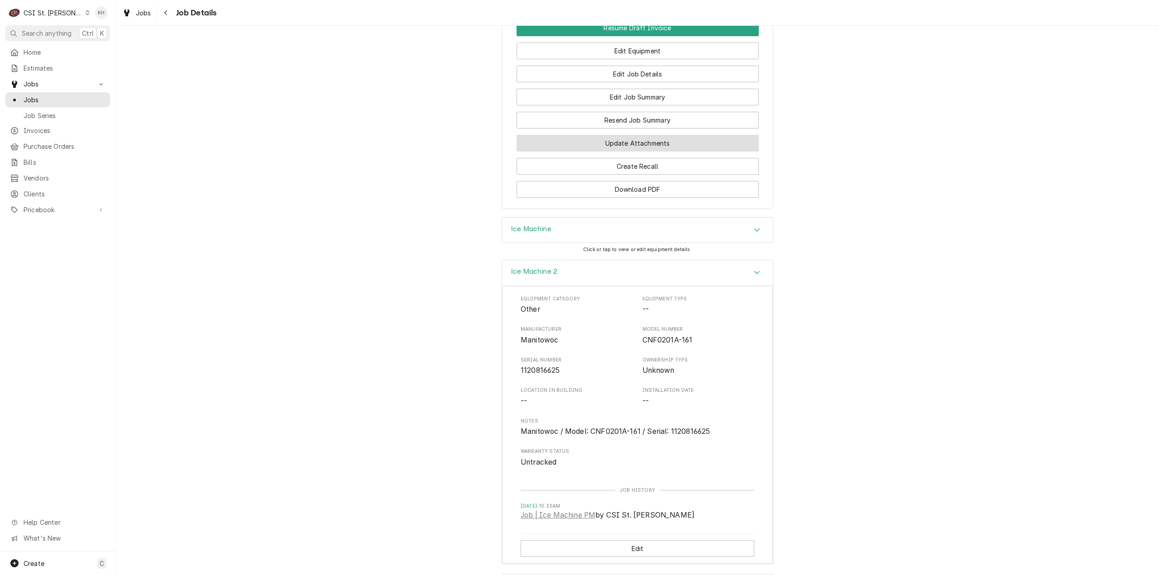
scroll to position [971, 0]
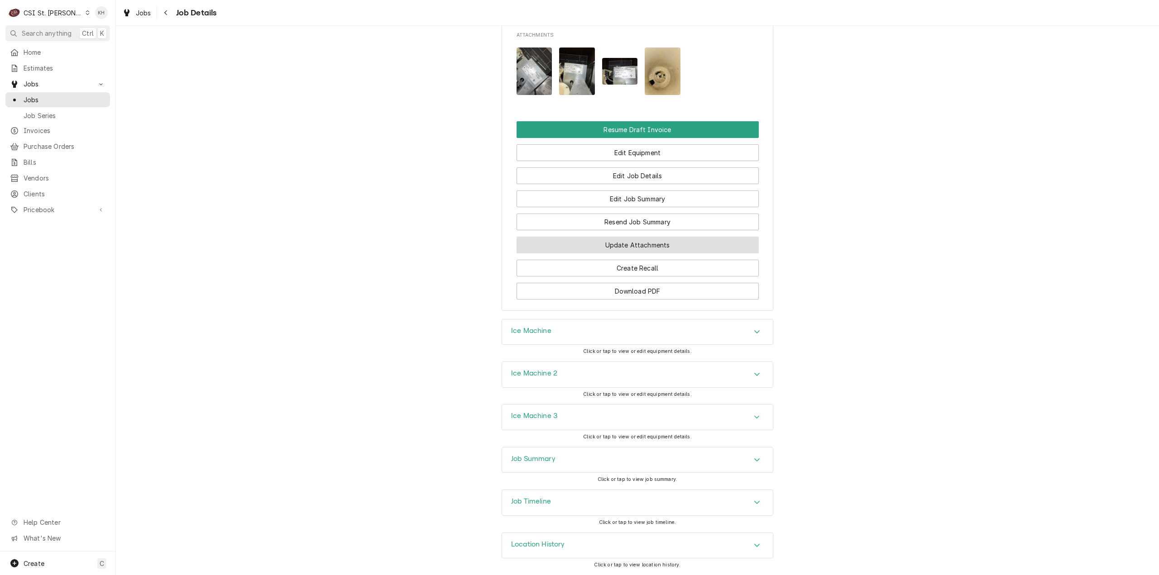
click at [556, 252] on button "Update Attachments" at bounding box center [638, 245] width 242 height 17
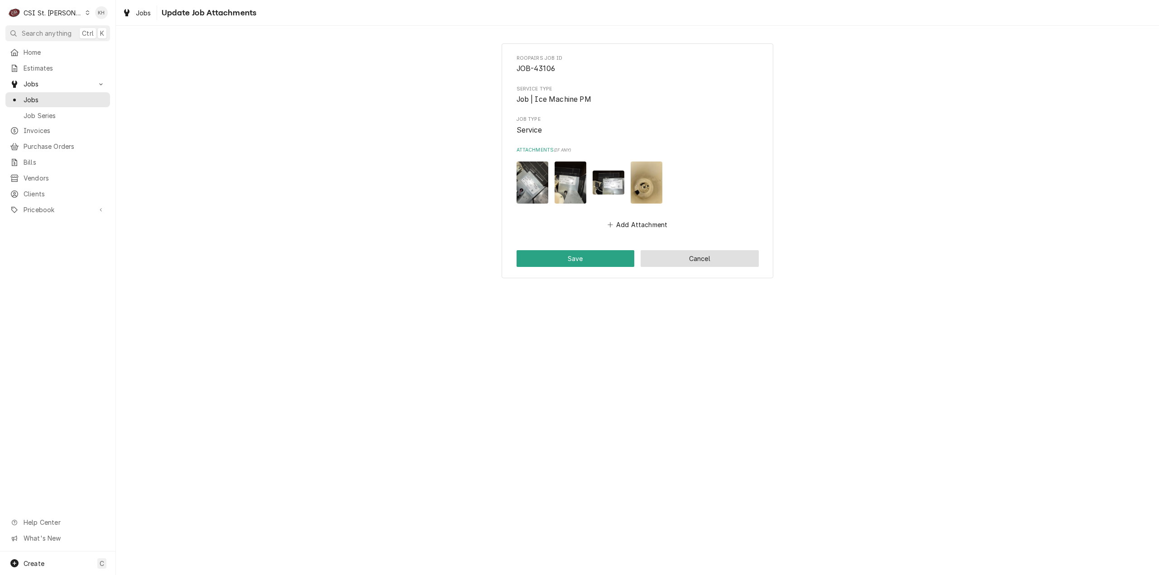
click at [679, 259] on button "Cancel" at bounding box center [700, 258] width 118 height 17
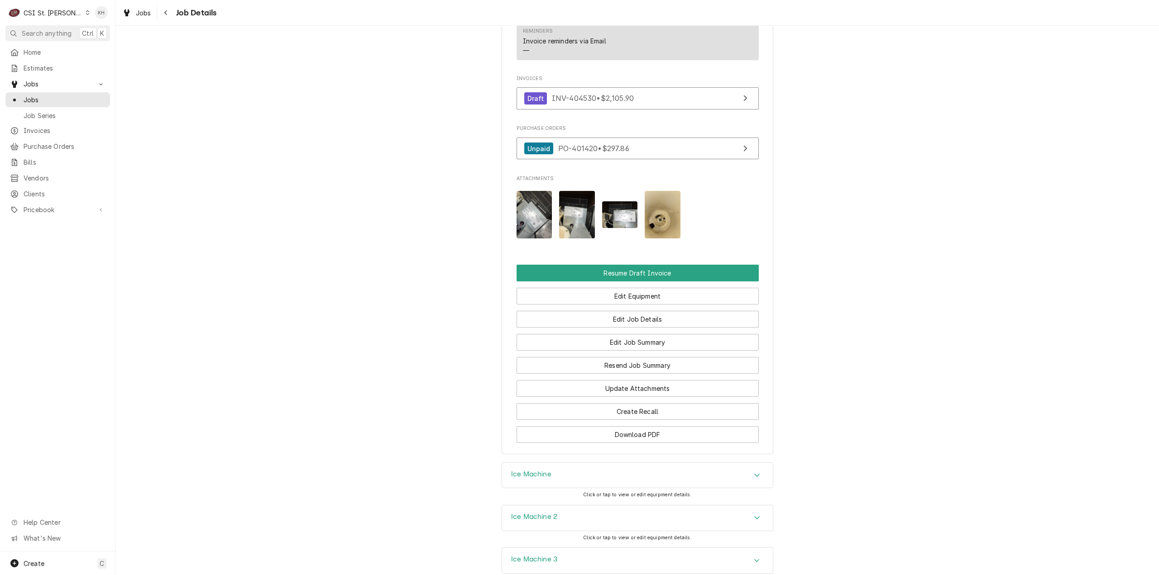
scroll to position [867, 0]
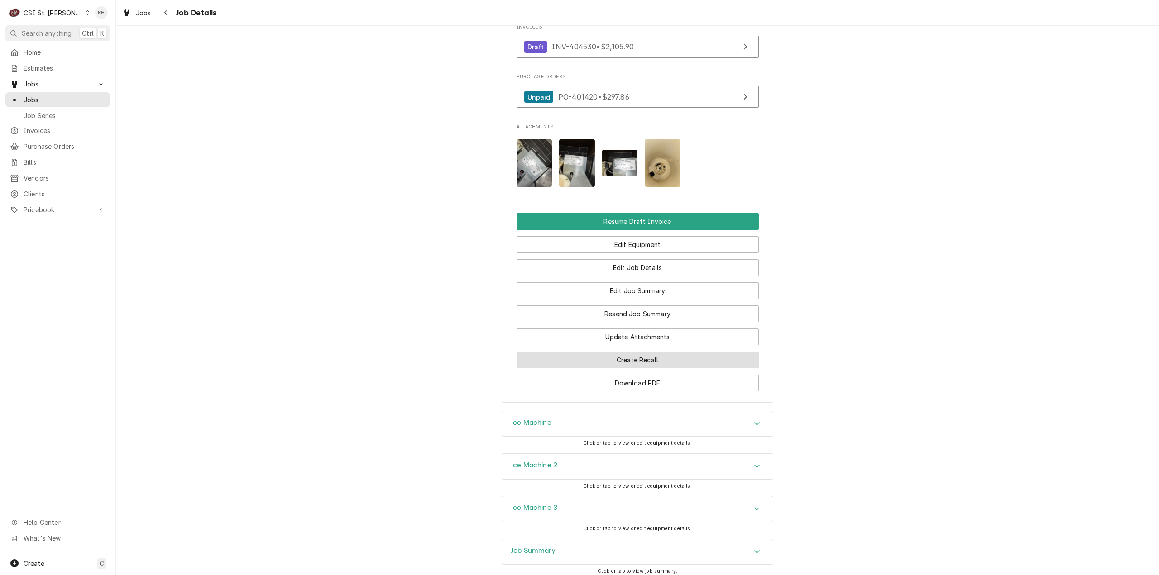
click at [665, 369] on button "Create Recall" at bounding box center [638, 360] width 242 height 17
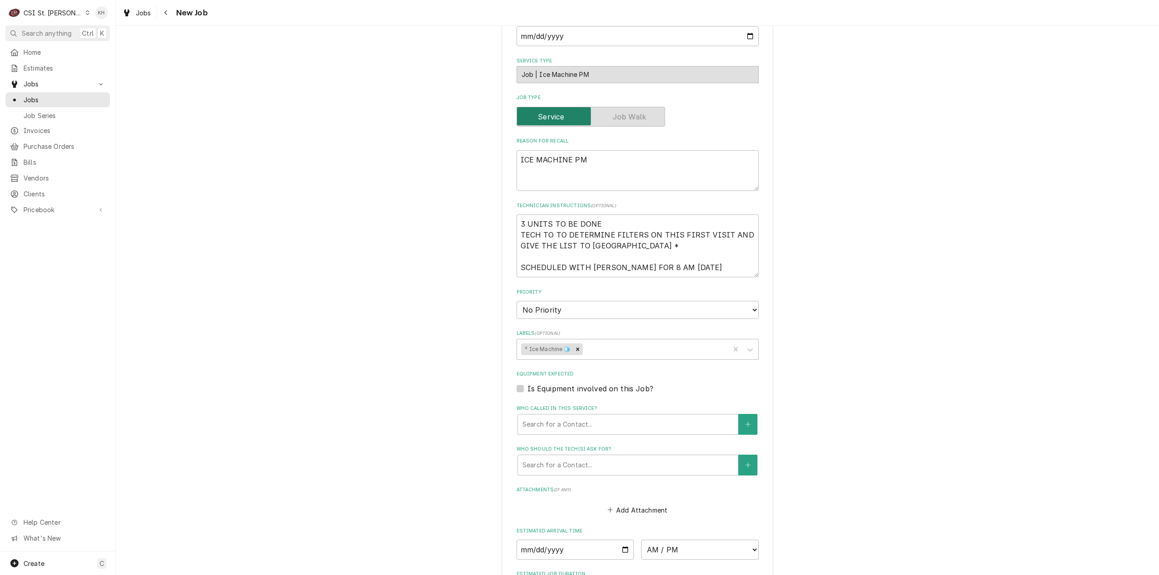
scroll to position [317, 0]
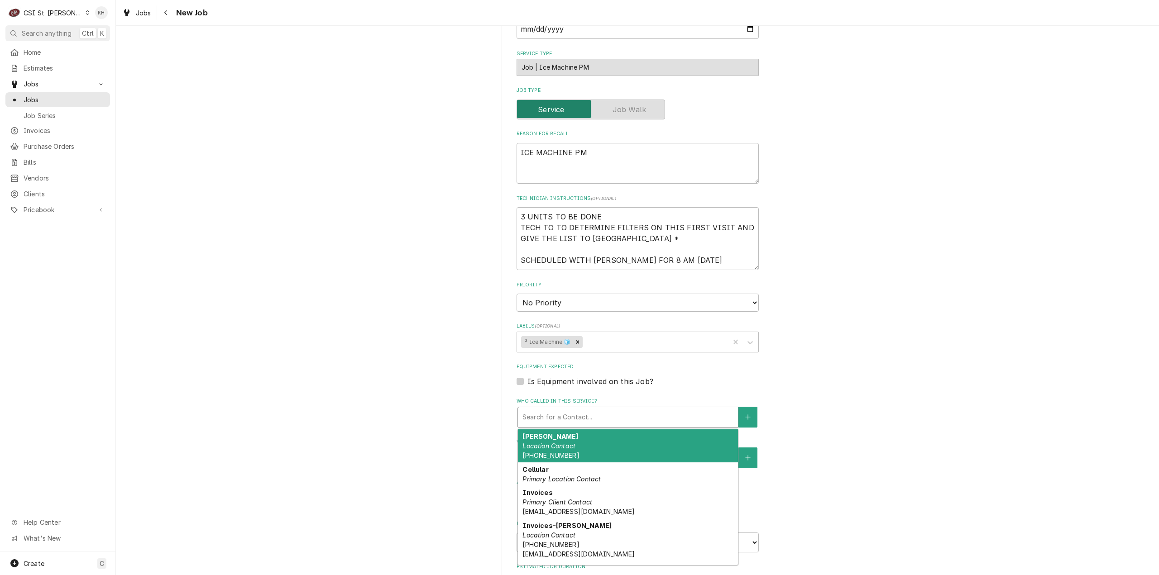
click at [535, 416] on div "Who called in this service?" at bounding box center [627, 417] width 211 height 16
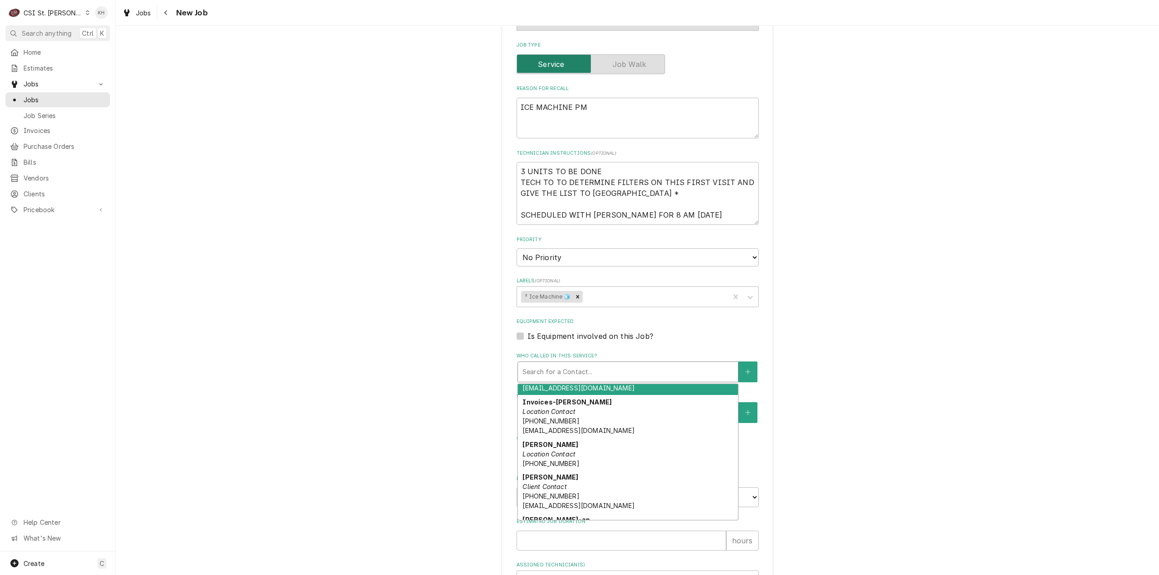
scroll to position [91, 0]
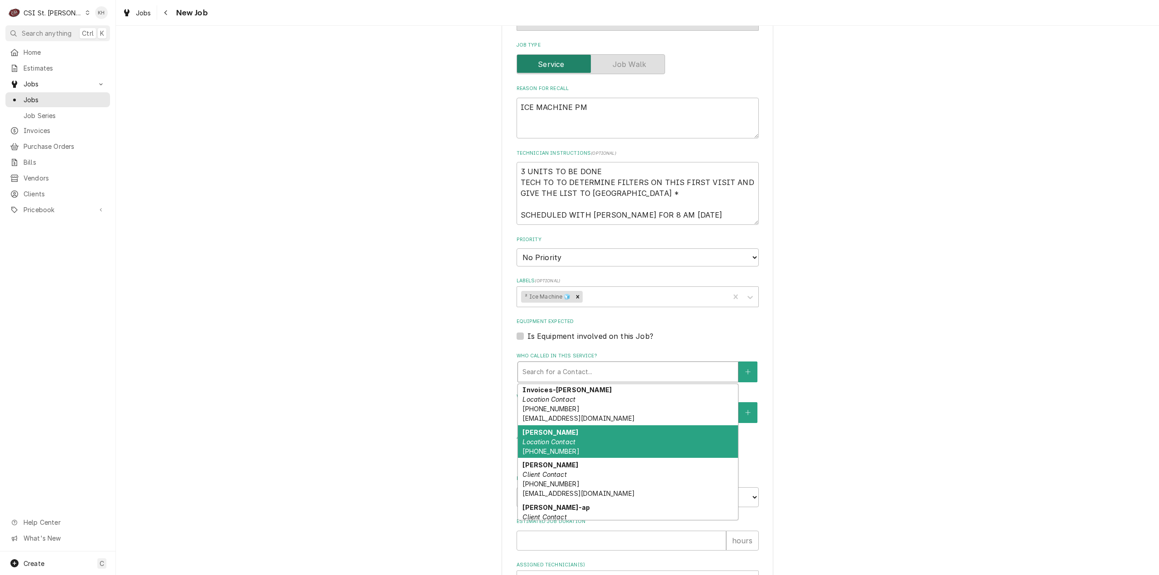
click at [577, 448] on div "[PERSON_NAME] Location Contact [PHONE_NUMBER]" at bounding box center [628, 442] width 220 height 33
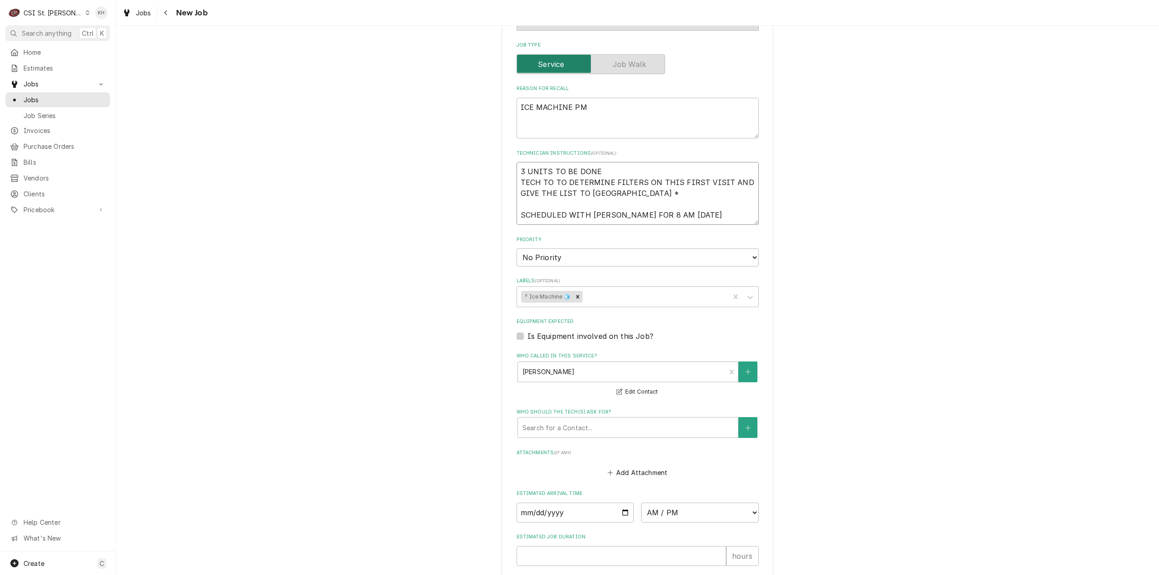
drag, startPoint x: 716, startPoint y: 216, endPoint x: 495, endPoint y: 171, distance: 225.5
click at [495, 171] on div "Please provide the following information to create a job: Client Details Client…" at bounding box center [637, 179] width 1043 height 1012
type textarea "x"
type textarea "S"
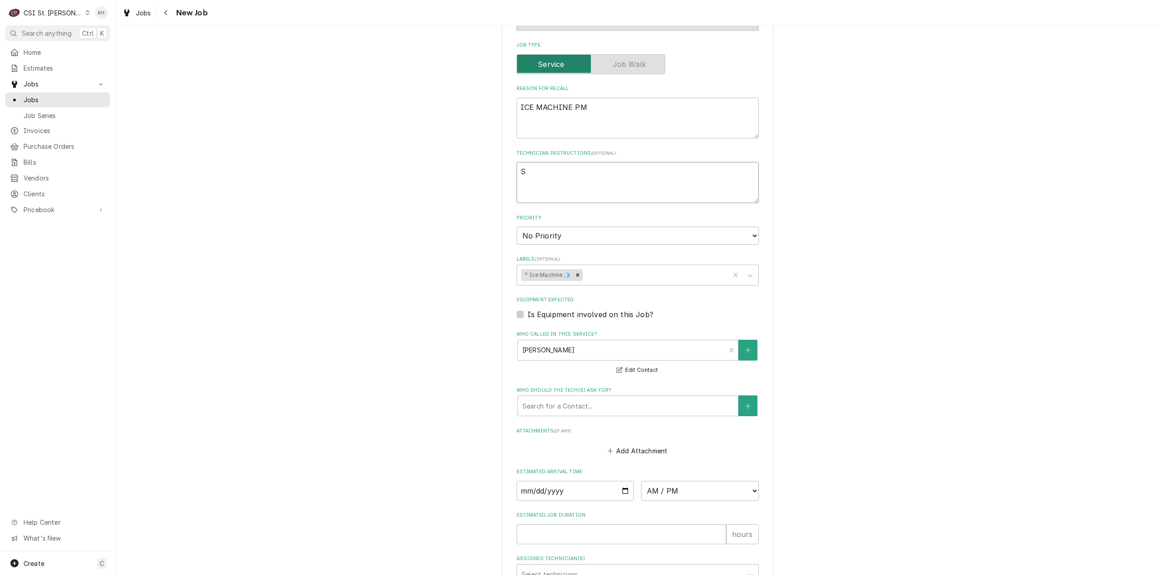
type textarea "x"
type textarea "Se"
type textarea "x"
type textarea "Ser"
type textarea "x"
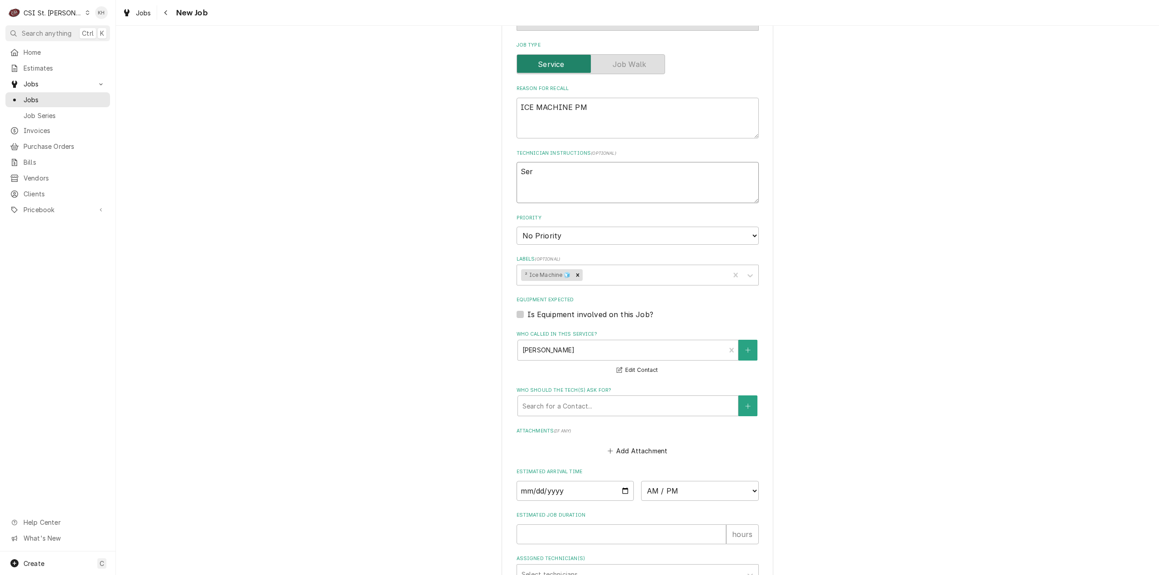
type textarea "Serv"
type textarea "x"
type textarea "Servi"
type textarea "x"
type textarea "Servic"
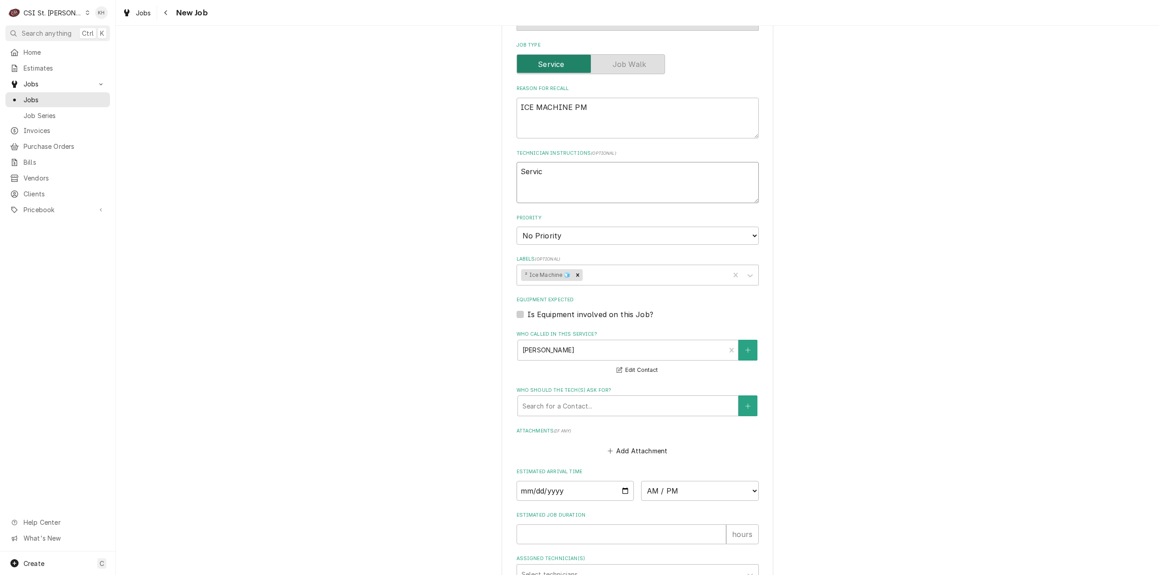
type textarea "x"
type textarea "Service"
type textarea "x"
type textarea "Service H"
type textarea "x"
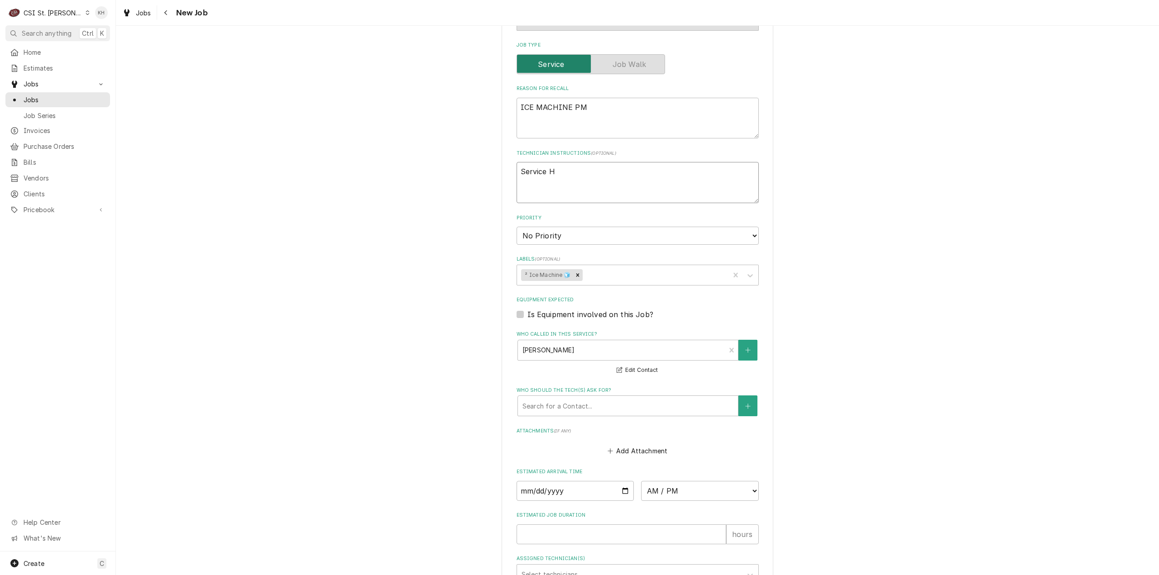
type textarea "Service Ho"
type textarea "x"
type textarea "Service Hour"
type textarea "x"
type textarea "Service Hours"
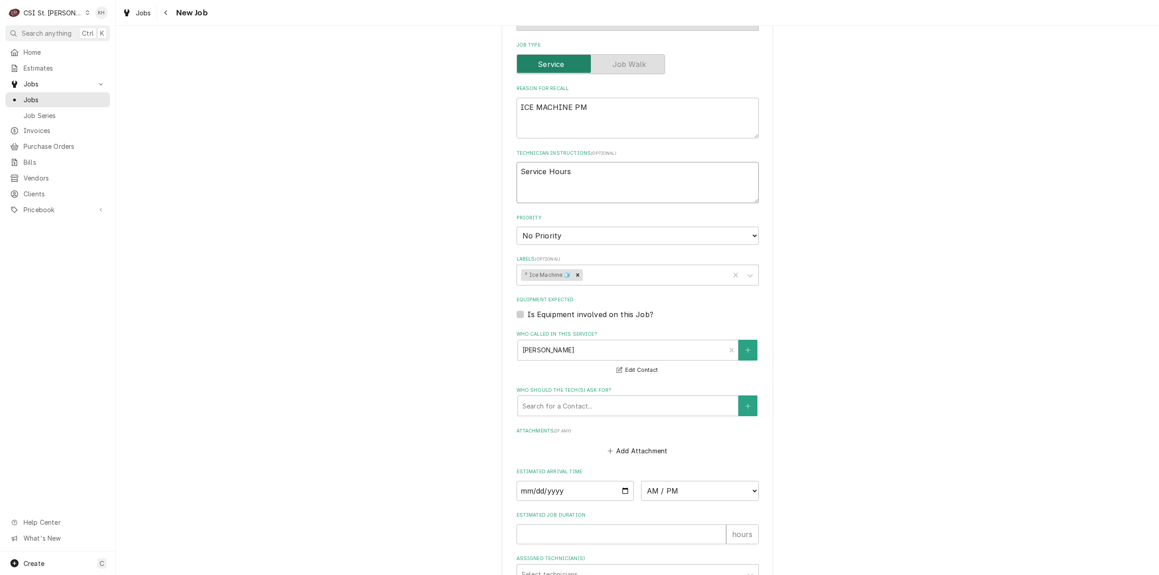
type textarea "x"
type textarea "Service Hours:"
type textarea "x"
type textarea "Service Hours:"
type textarea "x"
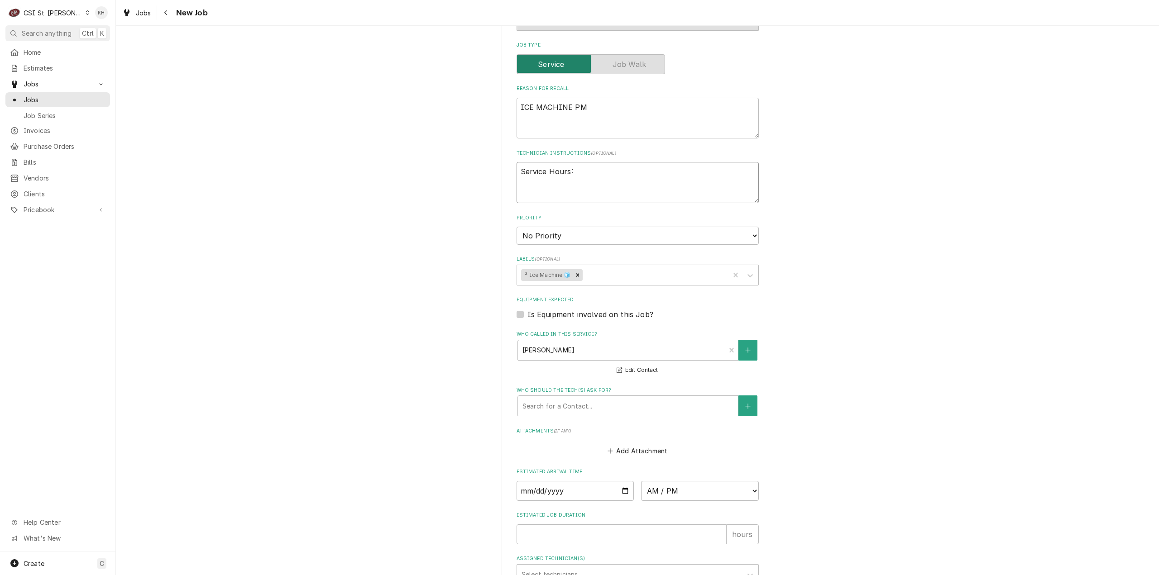
type textarea "Service Hours: 7"
type textarea "x"
type textarea "Service Hours: 7a"
type textarea "x"
type textarea "Service Hours: 7am"
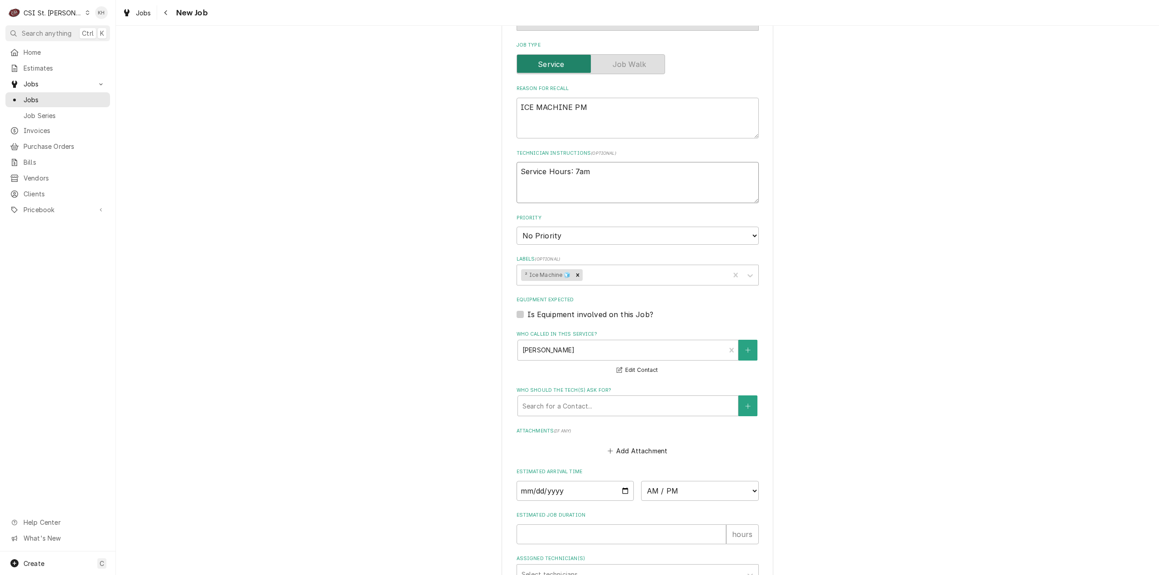
type textarea "x"
type textarea "Service Hours: 7am"
type textarea "x"
type textarea "Service Hours: 7am -"
type textarea "x"
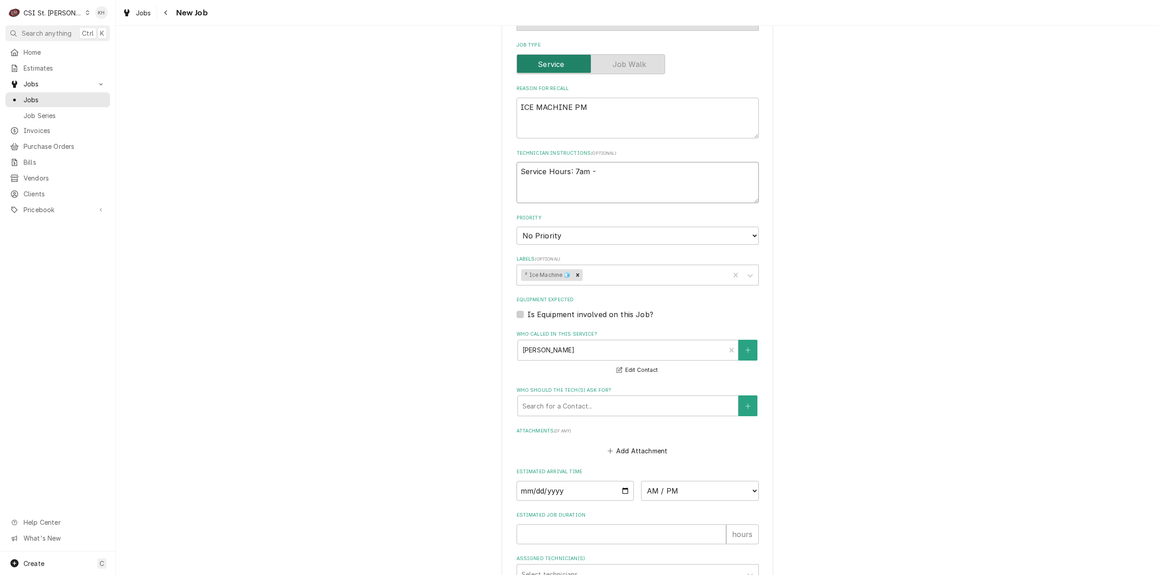
type textarea "Service Hours: 7am -"
type textarea "x"
type textarea "Service Hours: 7am - 4"
type textarea "x"
type textarea "Service Hours: 7am - 4p"
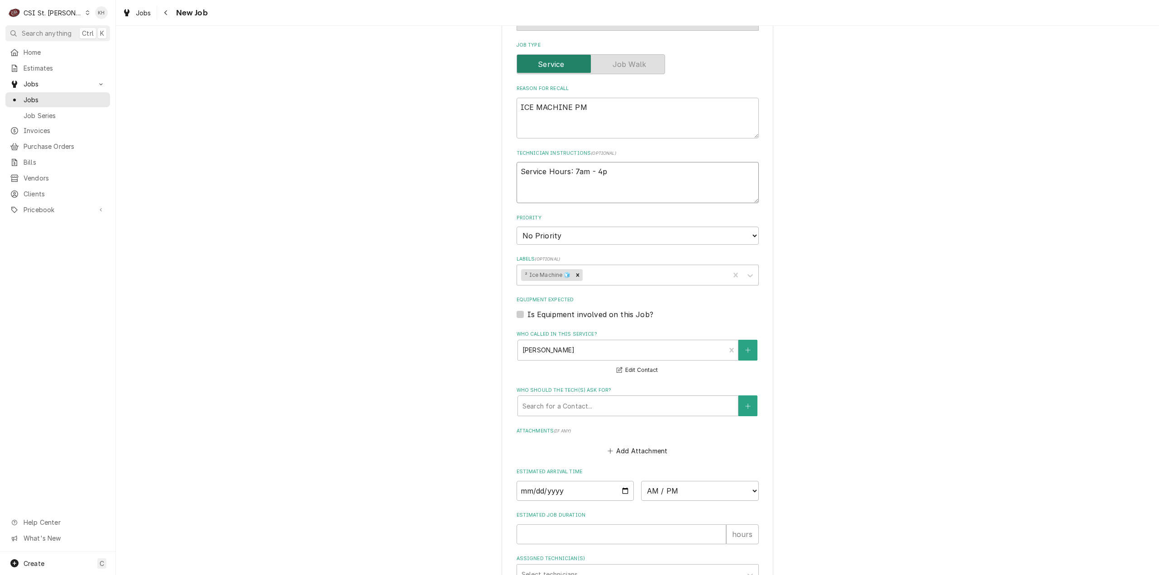
type textarea "x"
type textarea "Service Hours: 7am - 4pm"
type textarea "x"
type textarea "Service Hours: 7am - 4pm"
click at [645, 227] on div "Priority No Priority Urgent High Medium Low" at bounding box center [638, 230] width 242 height 30
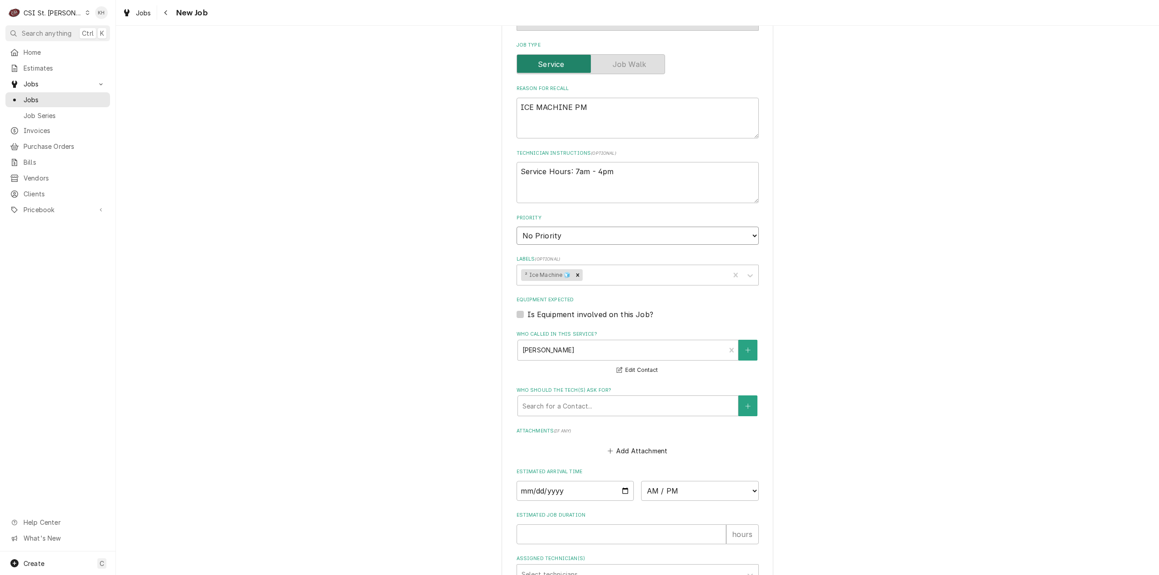
click at [595, 240] on select "No Priority Urgent High Medium Low" at bounding box center [638, 236] width 242 height 18
select select "4"
click at [517, 227] on select "No Priority Urgent High Medium Low" at bounding box center [638, 236] width 242 height 18
type textarea "x"
click at [527, 316] on label "Is Equipment involved on this Job?" at bounding box center [590, 314] width 126 height 11
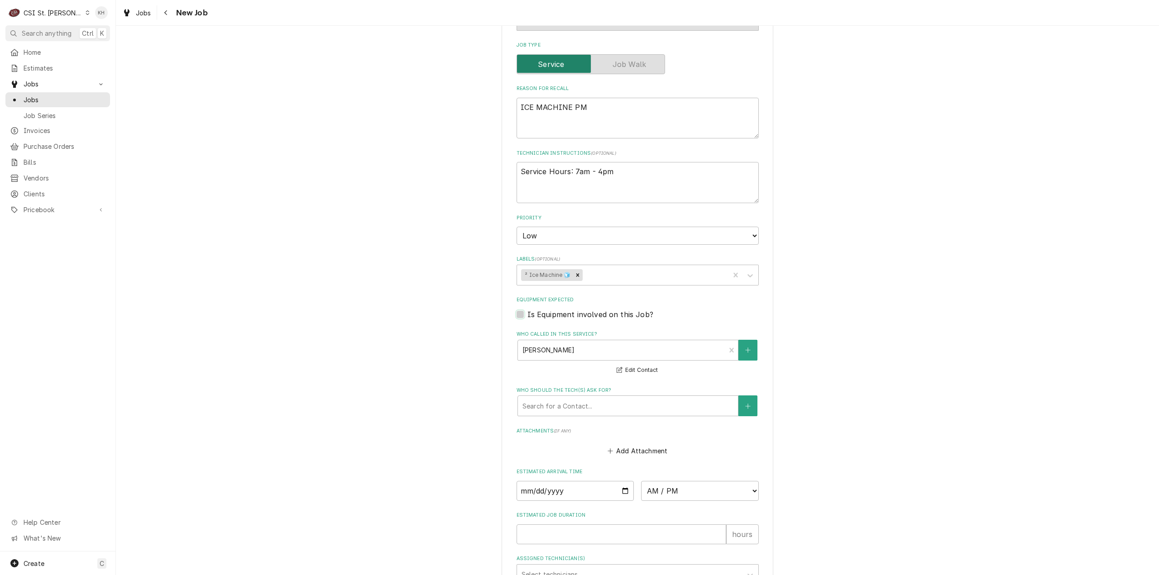
click at [527, 316] on input "Equipment Expected" at bounding box center [648, 319] width 242 height 20
checkbox input "true"
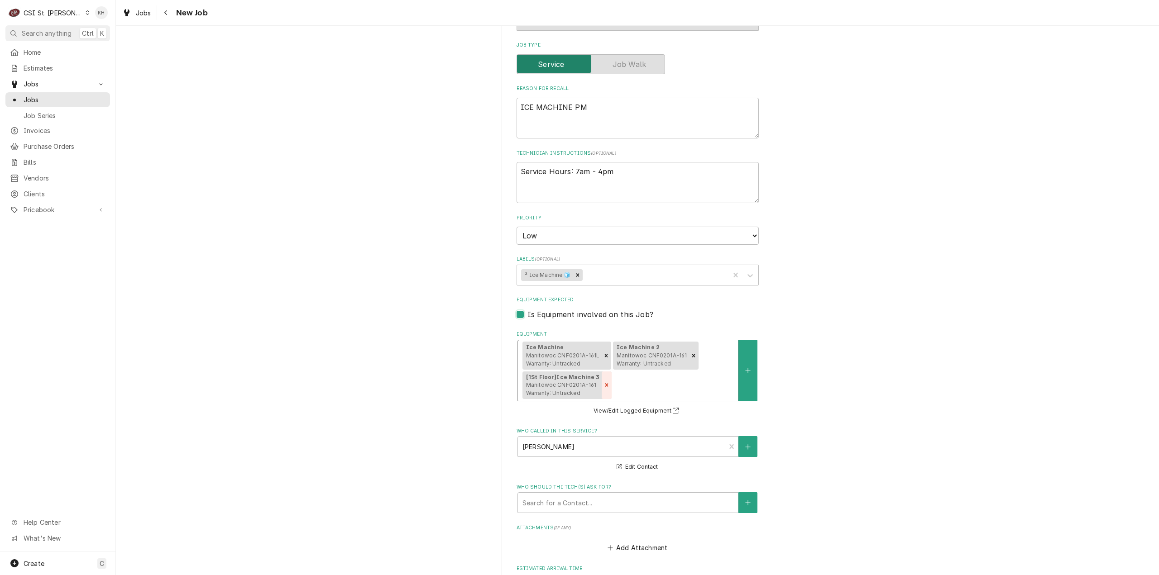
drag, startPoint x: 600, startPoint y: 390, endPoint x: 631, endPoint y: 380, distance: 31.9
click at [602, 390] on div "Remove [object Object]" at bounding box center [607, 386] width 10 height 28
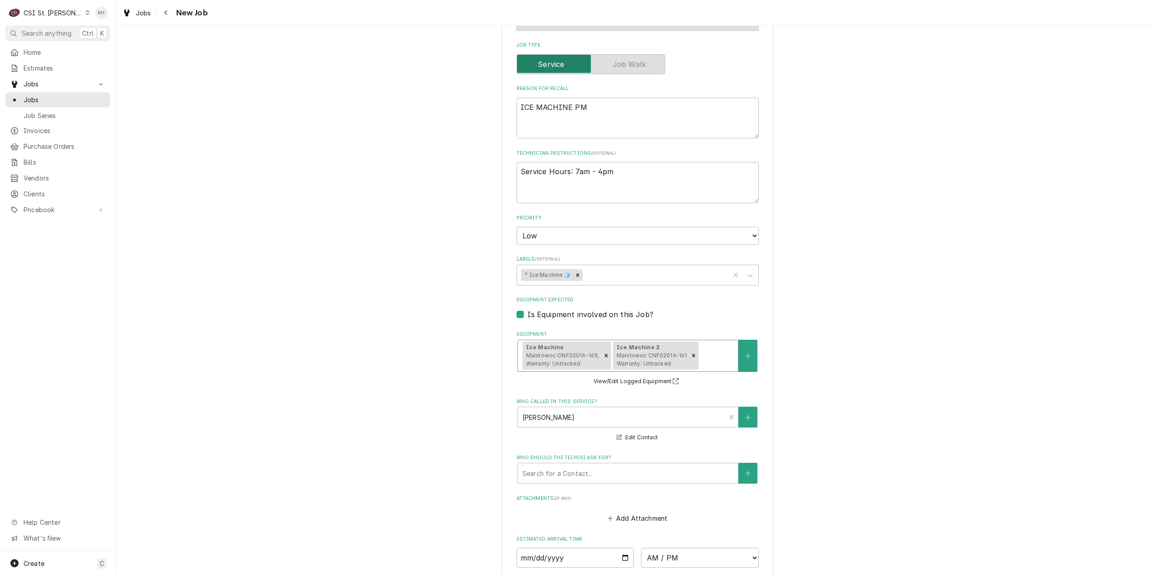
drag, startPoint x: 685, startPoint y: 349, endPoint x: 674, endPoint y: 345, distance: 11.5
click at [689, 349] on div "Remove [object Object]" at bounding box center [694, 356] width 10 height 28
click at [591, 122] on textarea "ICE MACHINE PM" at bounding box center [638, 118] width 242 height 41
type textarea "x"
type textarea "ICE MACHINE PM4"
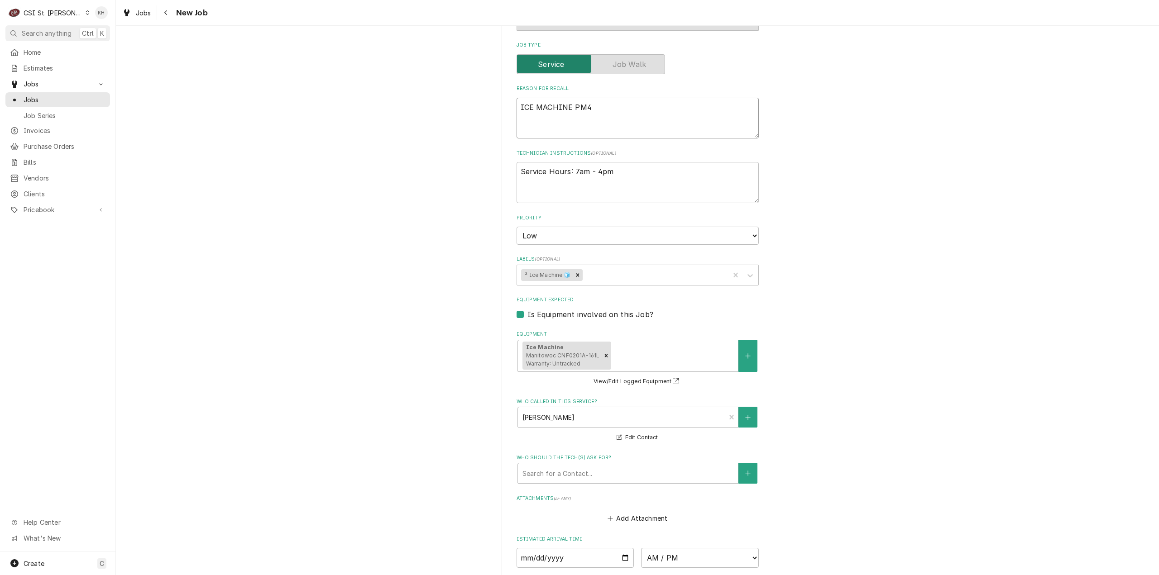
type textarea "x"
type textarea "ICE MACHINE PM43"
type textarea "x"
type textarea "ICE MACHINE PM431"
type textarea "x"
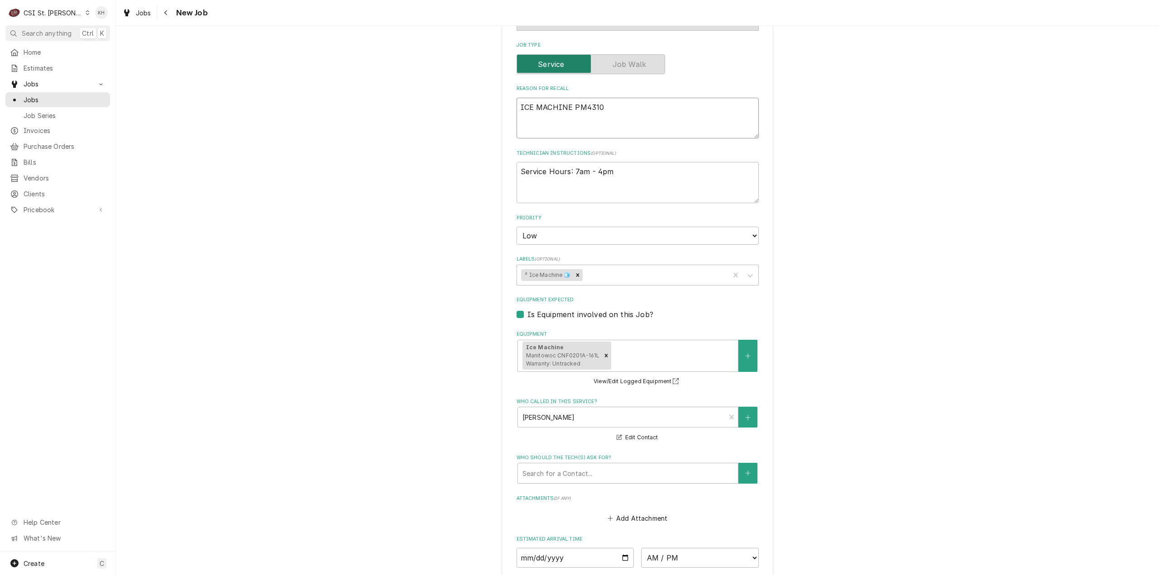
type textarea "ICE MACHINE PM43106"
type textarea "x"
type textarea "ICE MACHINE PM43106"
drag, startPoint x: 581, startPoint y: 106, endPoint x: 499, endPoint y: 112, distance: 82.6
click at [502, 111] on div "Please provide the following information to create a job: Client Details Client…" at bounding box center [638, 202] width 272 height 1042
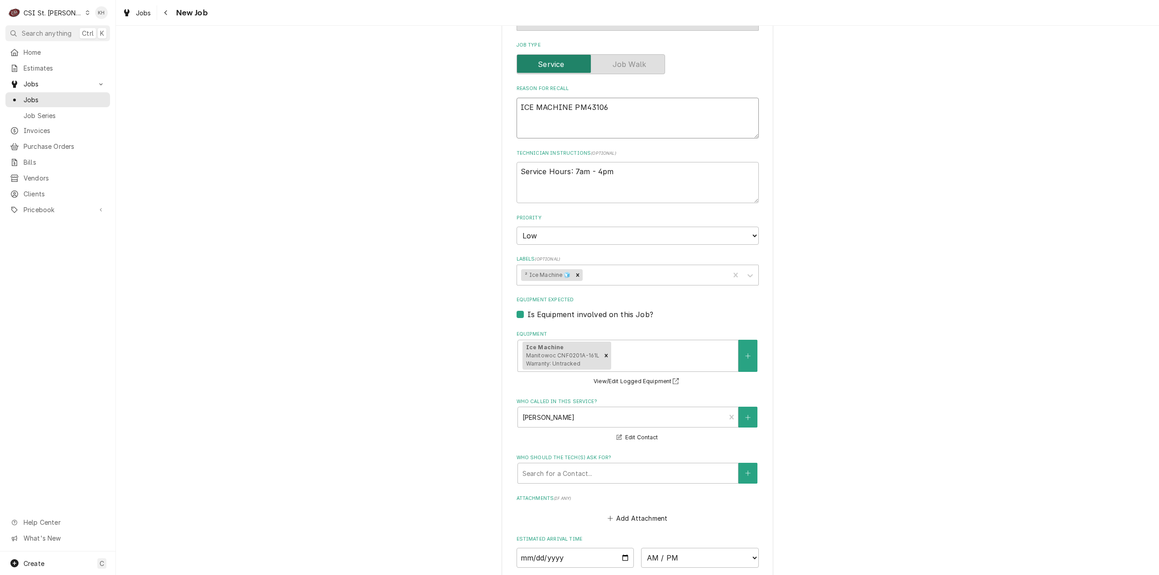
type textarea "x"
type textarea "P43106"
type textarea "x"
type textarea "Ps43106"
type textarea "x"
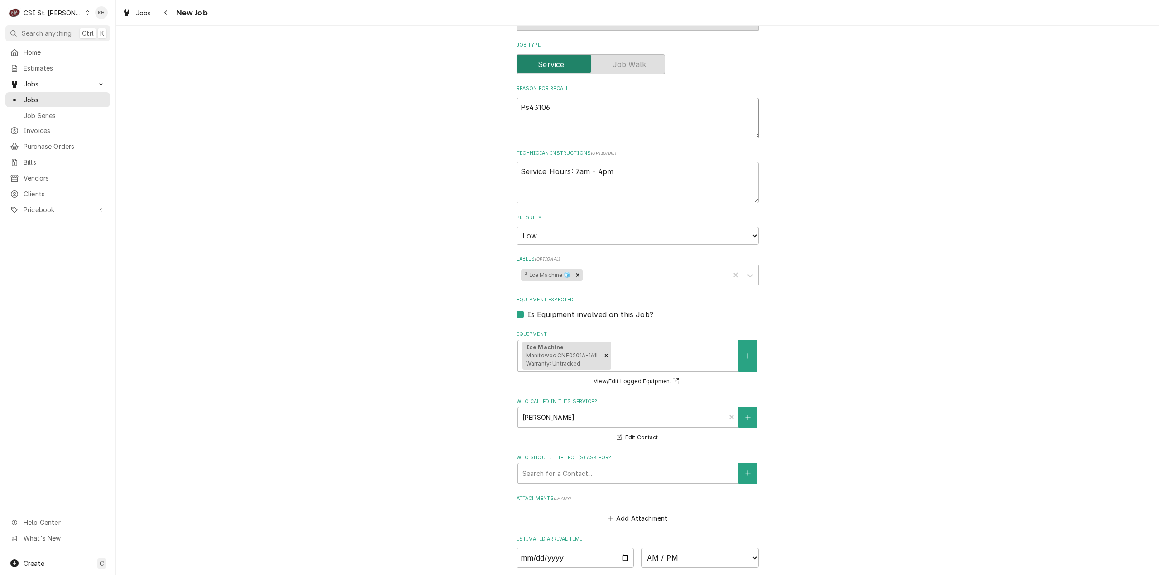
type textarea "P43106"
type textarea "x"
type textarea "Po43106"
type textarea "x"
type textarea "Pos43106"
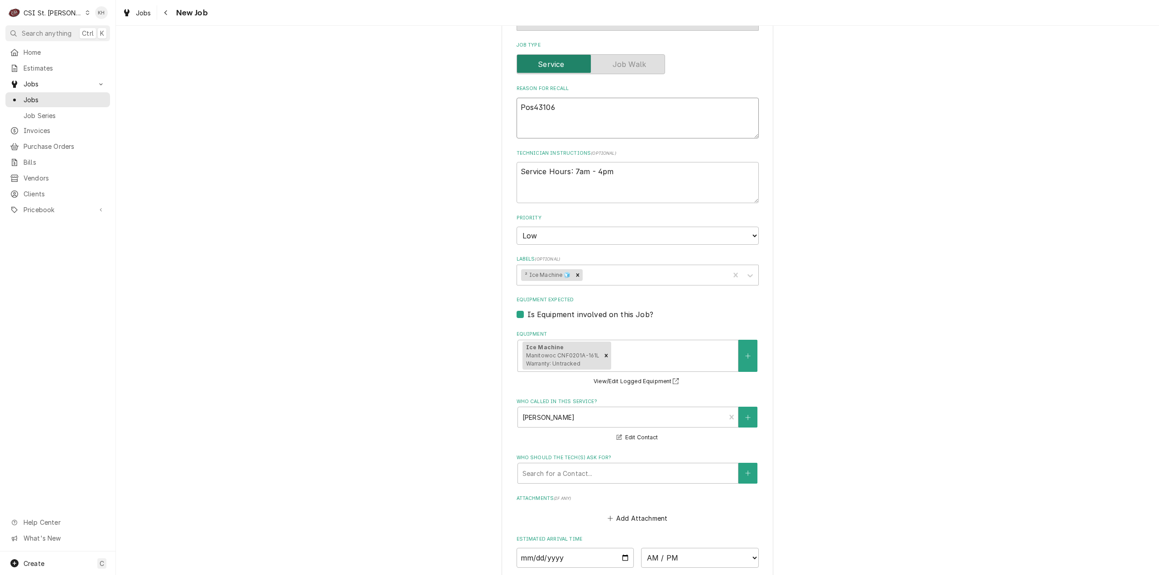
type textarea "x"
type textarea "Poss43106"
type textarea "x"
type textarea "Possi43106"
type textarea "x"
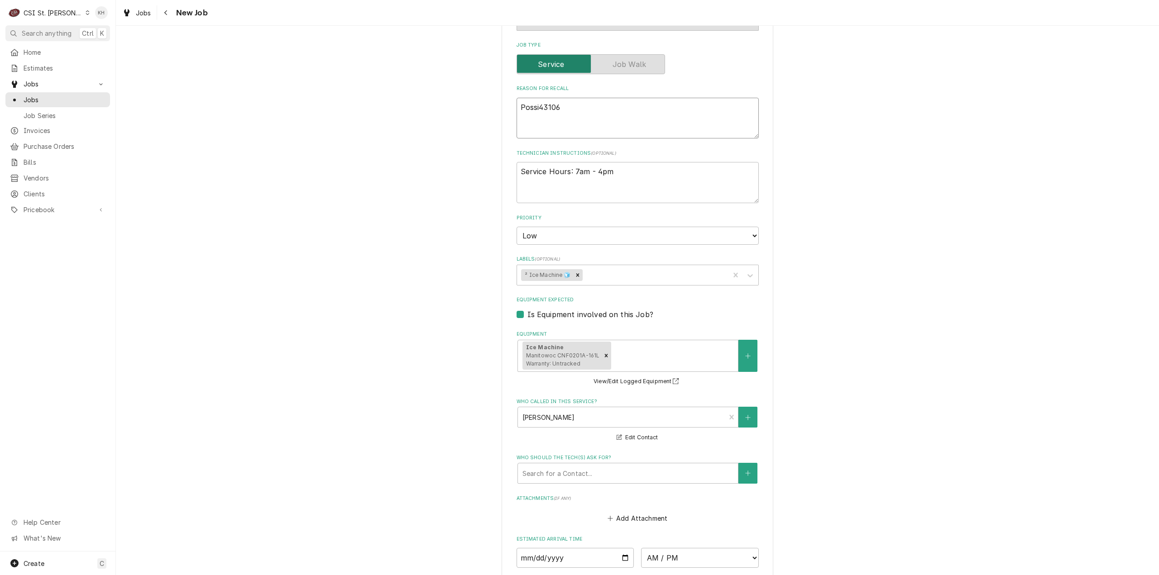
type textarea "Possib43106"
type textarea "x"
type textarea "Possible43106"
type textarea "x"
type textarea "Possible 43106"
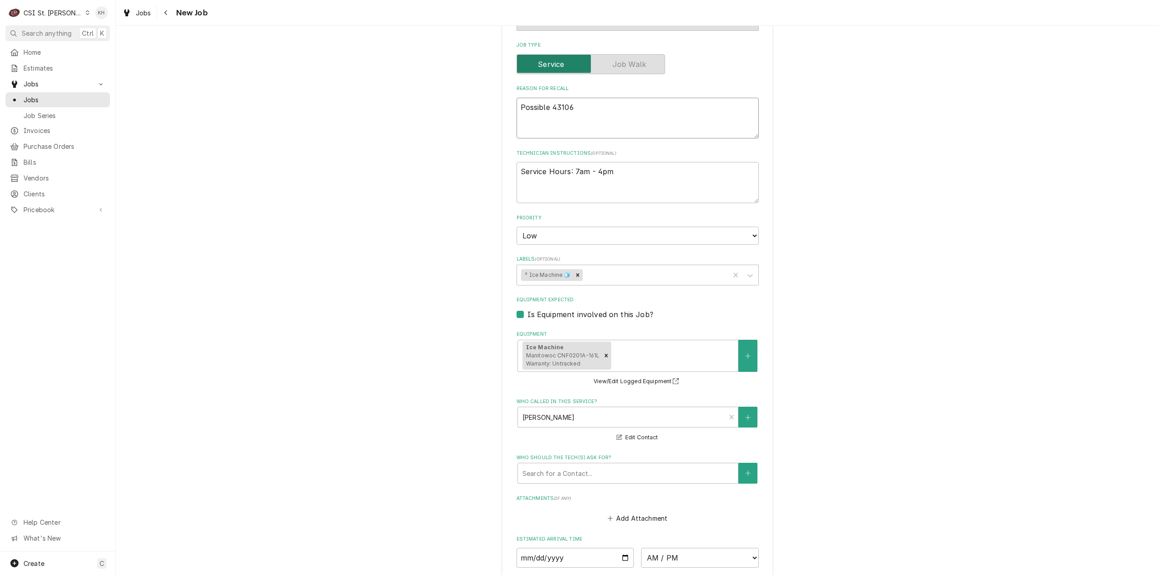
type textarea "x"
type textarea "Possible R43106"
type textarea "x"
type textarea "Possible Re43106"
type textarea "x"
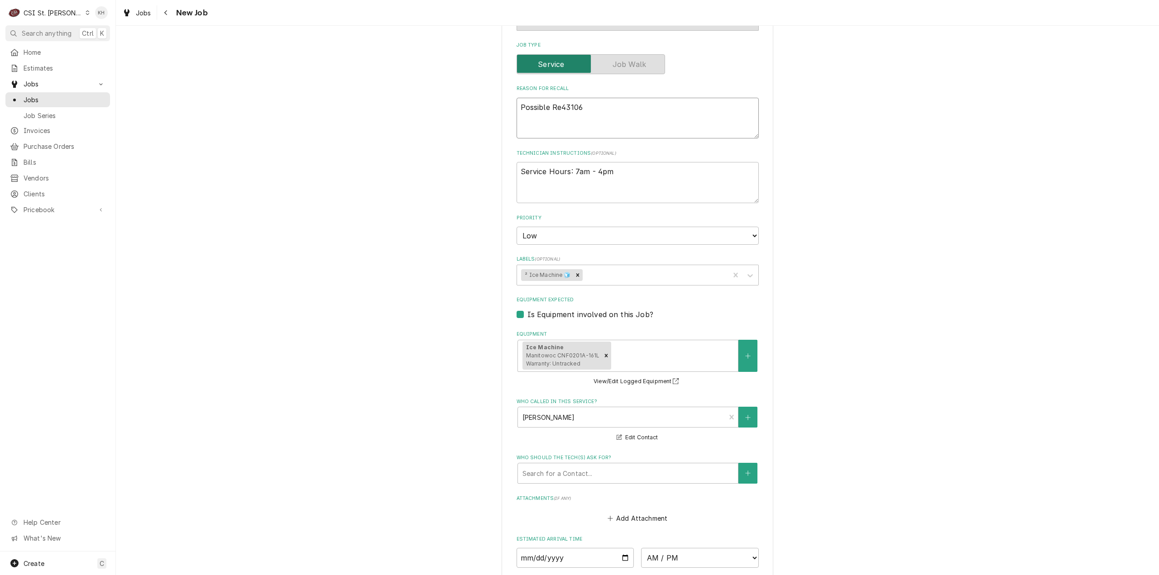
type textarea "Possible Rec43106"
type textarea "x"
type textarea "Possible Reca43106"
type textarea "x"
type textarea "Possible Recal43106"
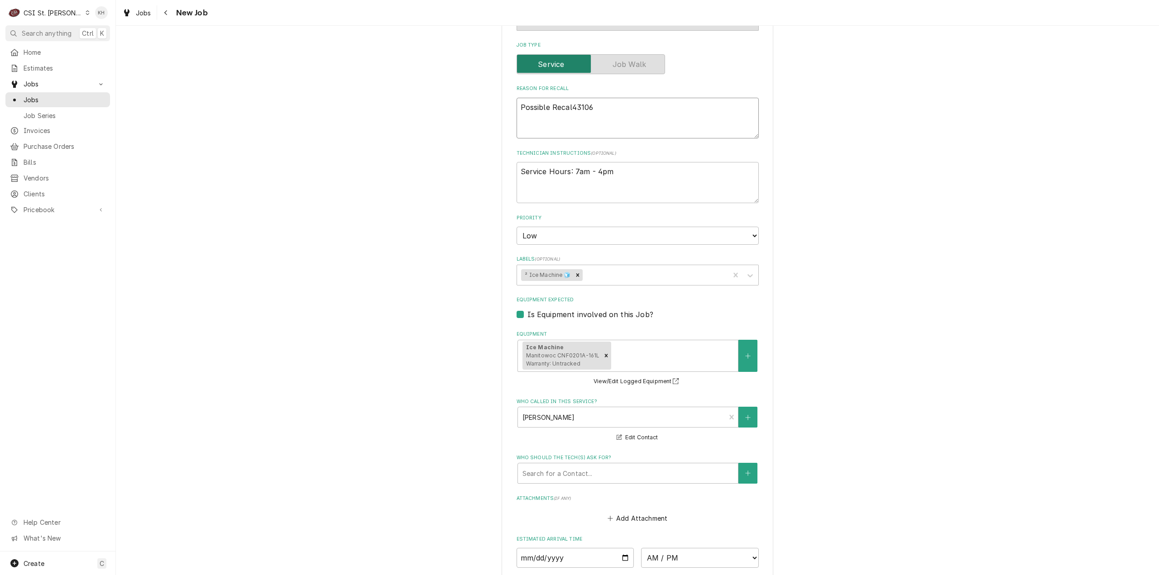
type textarea "x"
type textarea "Possible Recall 43106"
type textarea "x"
type textarea "Possible Recall J43106"
type textarea "x"
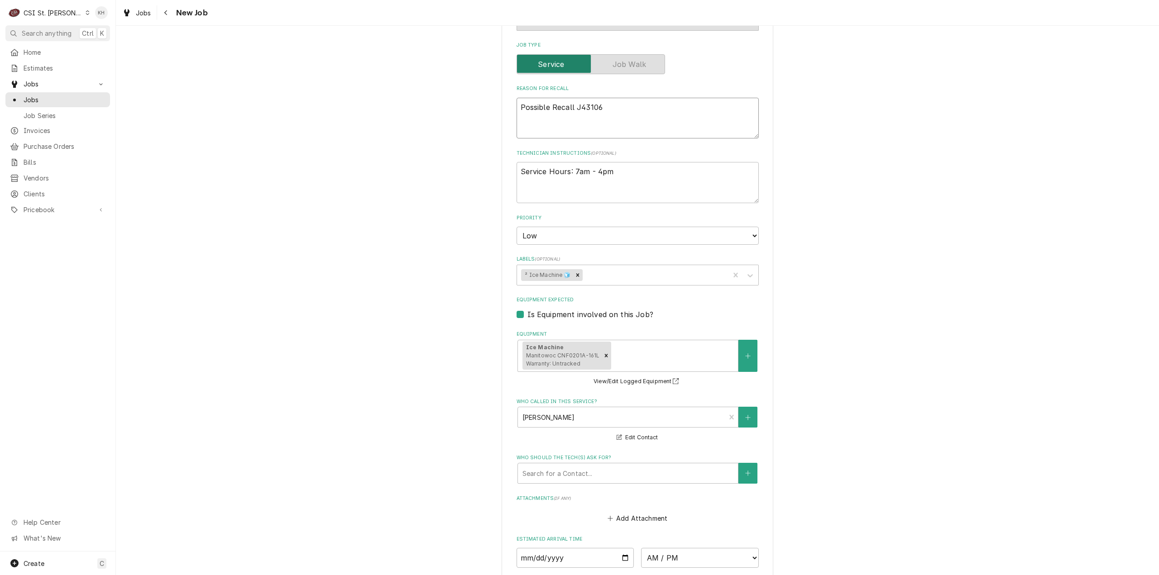
type textarea "Possible Recall JO43106"
type textarea "x"
type textarea "Possible Recall JOB43106"
type textarea "x"
type textarea "Possible Recall JOB-43106"
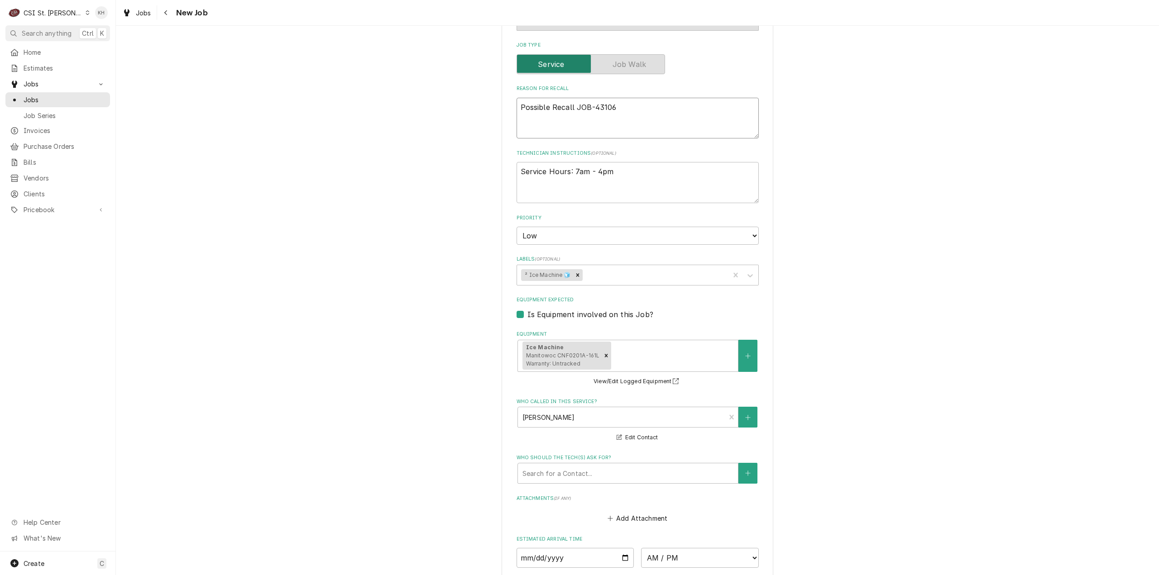
type textarea "x"
type textarea "Possible Recall JOB- 43106"
type textarea "x"
type textarea "Possible Recall JOB-43106"
type textarea "x"
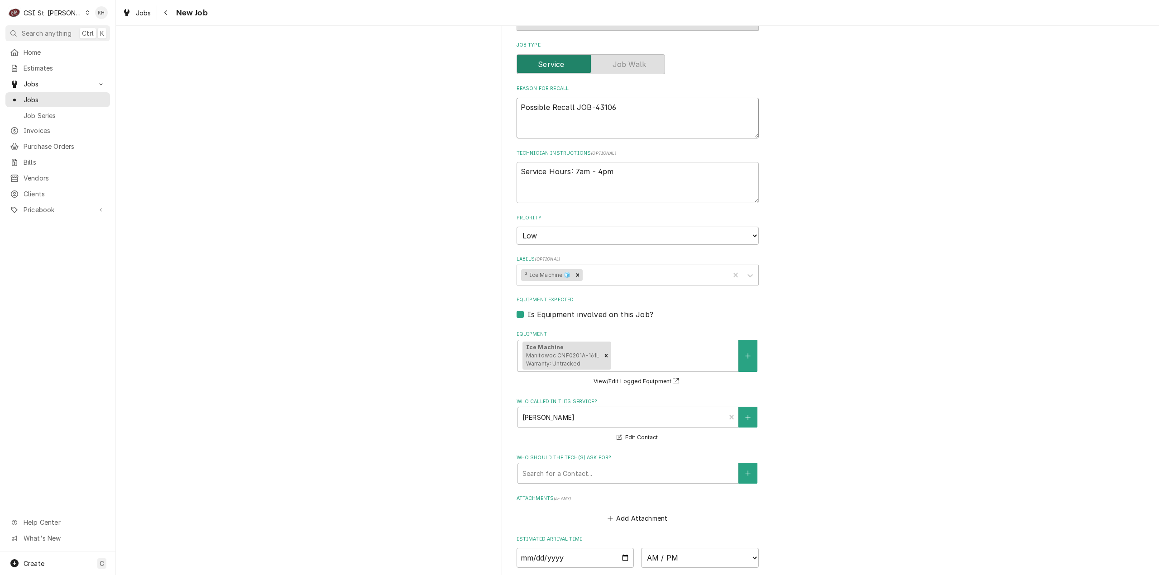
drag, startPoint x: 618, startPoint y: 106, endPoint x: 459, endPoint y: 111, distance: 159.9
click at [459, 111] on div "Please provide the following information to create a job: Client Details Client…" at bounding box center [637, 202] width 1043 height 1058
type textarea "Possible Recall JOB-43106"
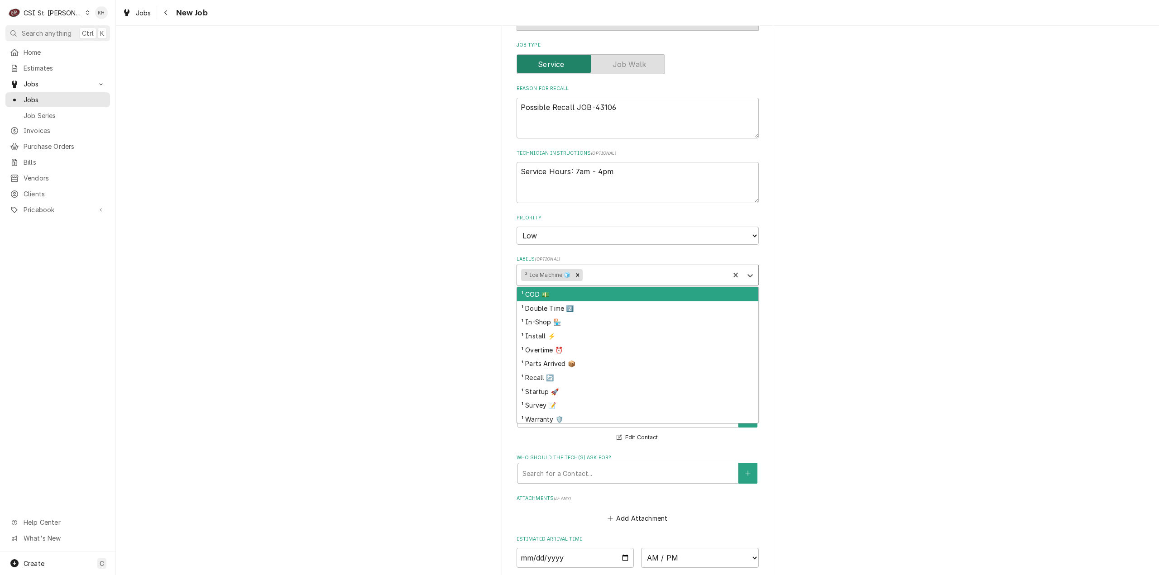
click at [616, 278] on div "Labels" at bounding box center [654, 275] width 141 height 16
type input "reca"
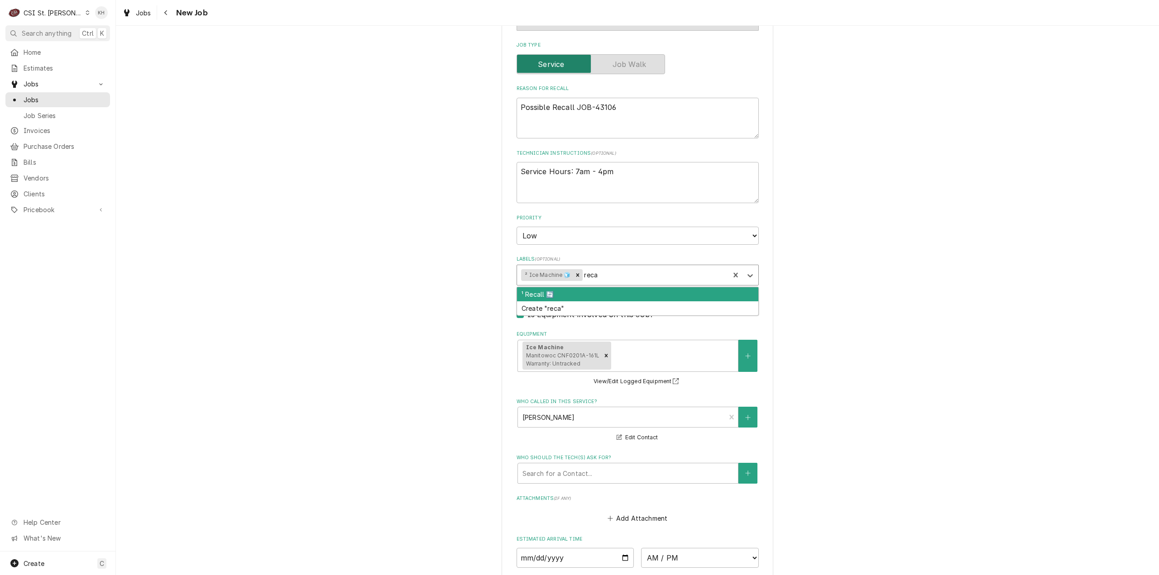
click at [590, 297] on div "¹ Recall 🔄" at bounding box center [637, 294] width 241 height 14
type textarea "x"
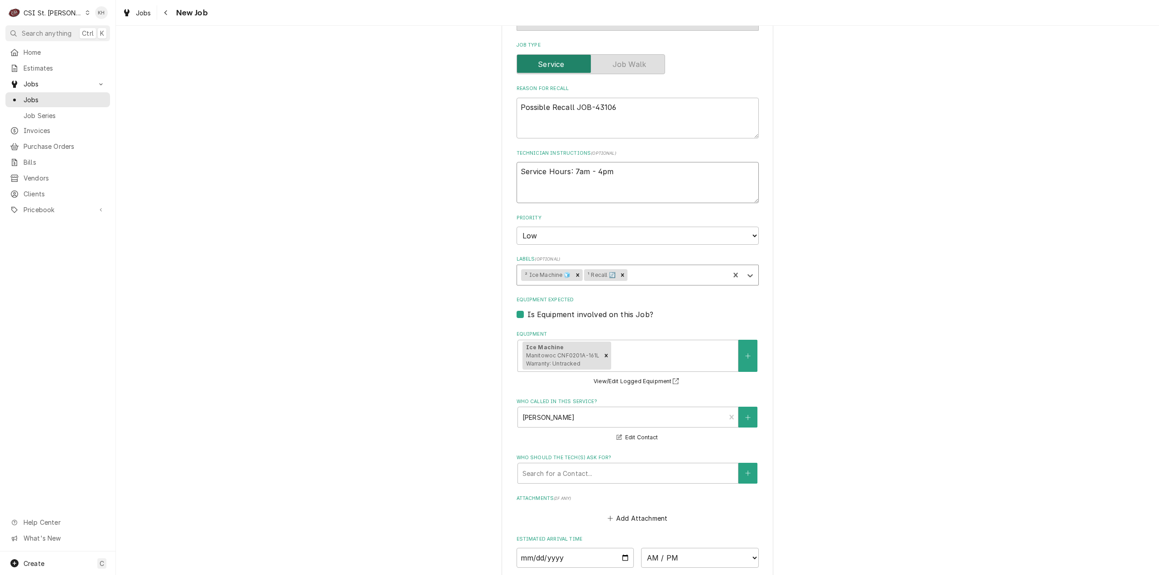
click at [518, 171] on textarea "Service Hours: 7am - 4pm" at bounding box center [638, 182] width 242 height 41
type textarea "x"
type textarea "Service Hours: 7am - 4pm"
type textarea "x"
type textarea "Service Hours: 7am - 4pm"
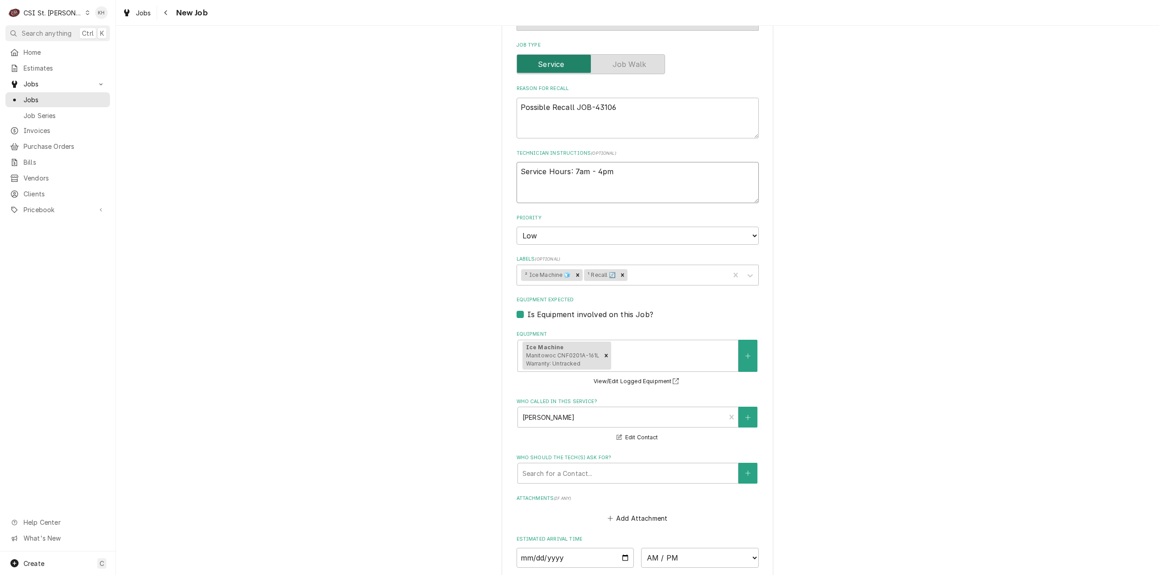
paste textarea "Possible Recall JOB-43106"
type textarea "x"
type textarea "Possible Recall JOB-43106 Service Hours: 7am - 4pm"
type textarea "x"
type textarea "Possible Recall JOB-43106 Service Hours: 7am - 4pm"
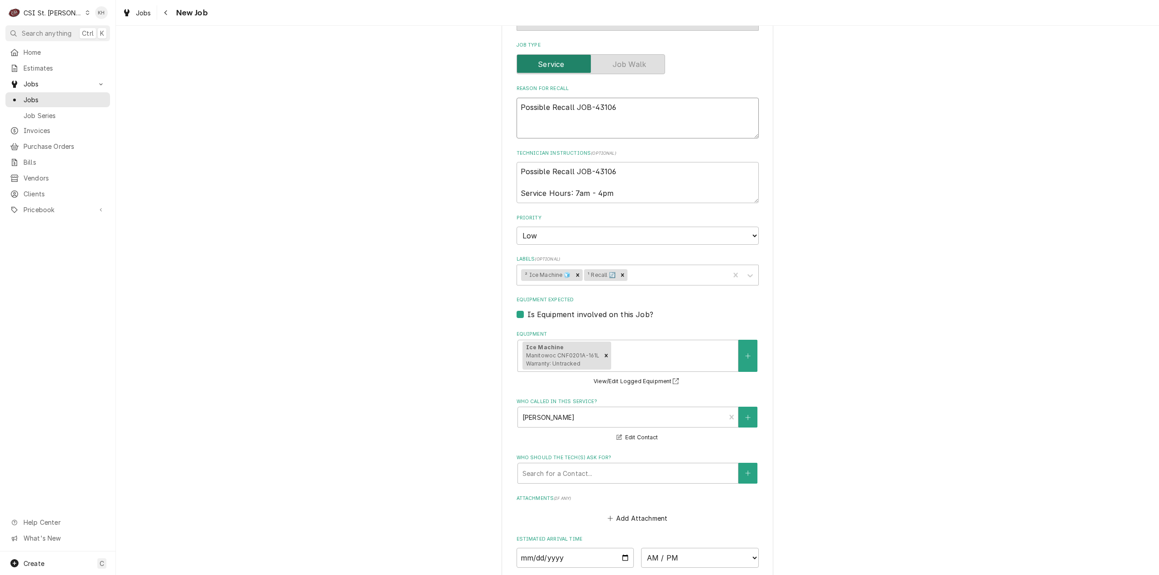
drag, startPoint x: 624, startPoint y: 106, endPoint x: 406, endPoint y: 128, distance: 219.7
click at [406, 128] on div "Please provide the following information to create a job: Client Details Client…" at bounding box center [637, 202] width 1043 height 1058
type textarea "x"
type textarea "I"
type textarea "x"
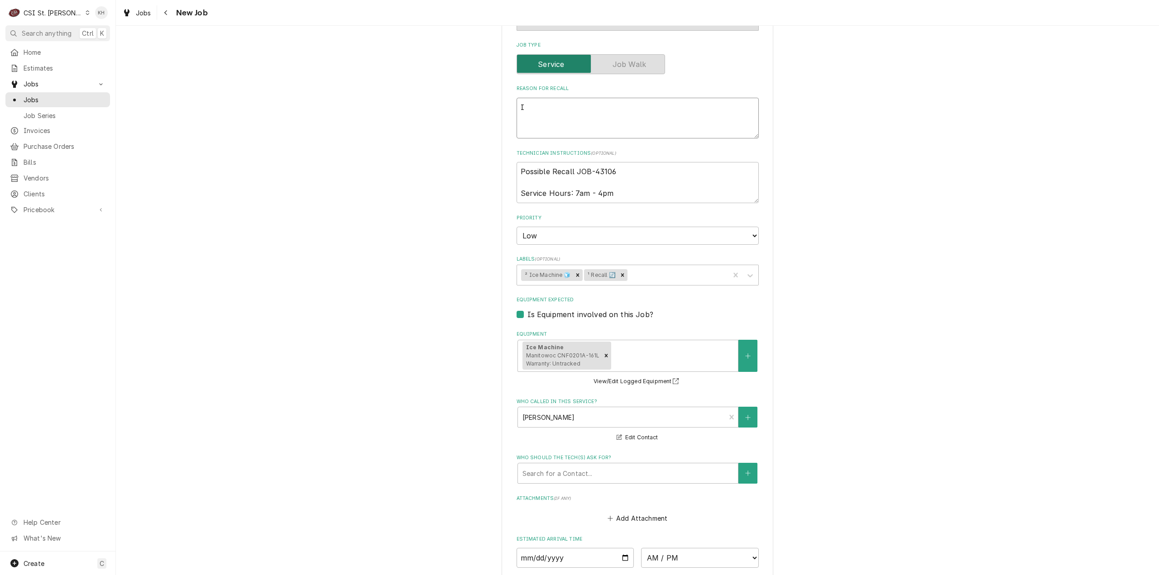
type textarea "Ic"
type textarea "x"
type textarea "Ice"
type textarea "x"
type textarea "Ice"
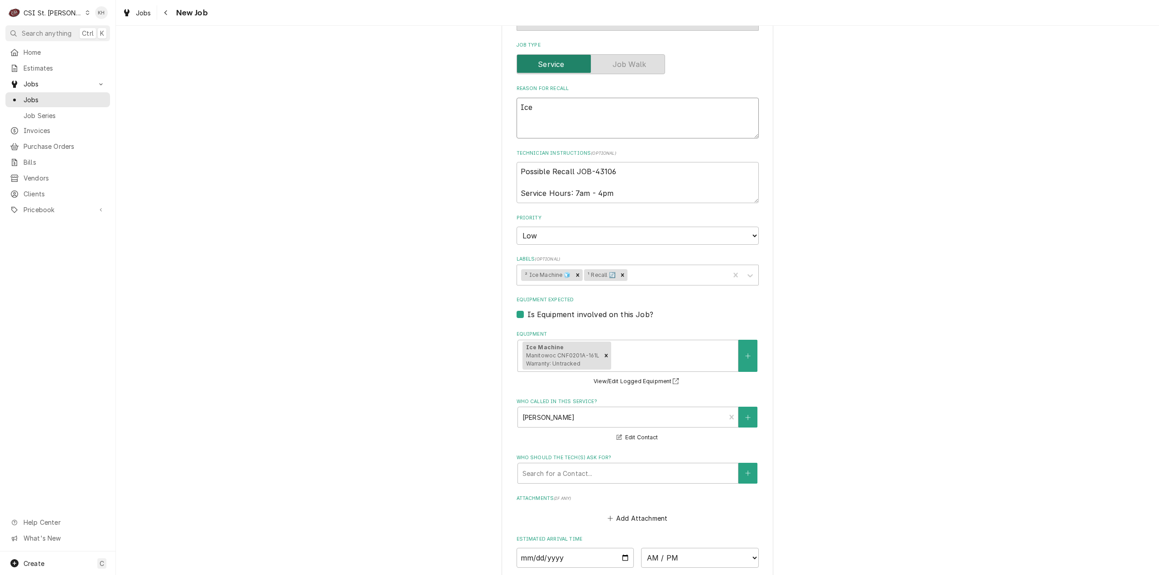
type textarea "x"
type textarea "Ice M"
type textarea "x"
type textarea "Ice Ma"
type textarea "x"
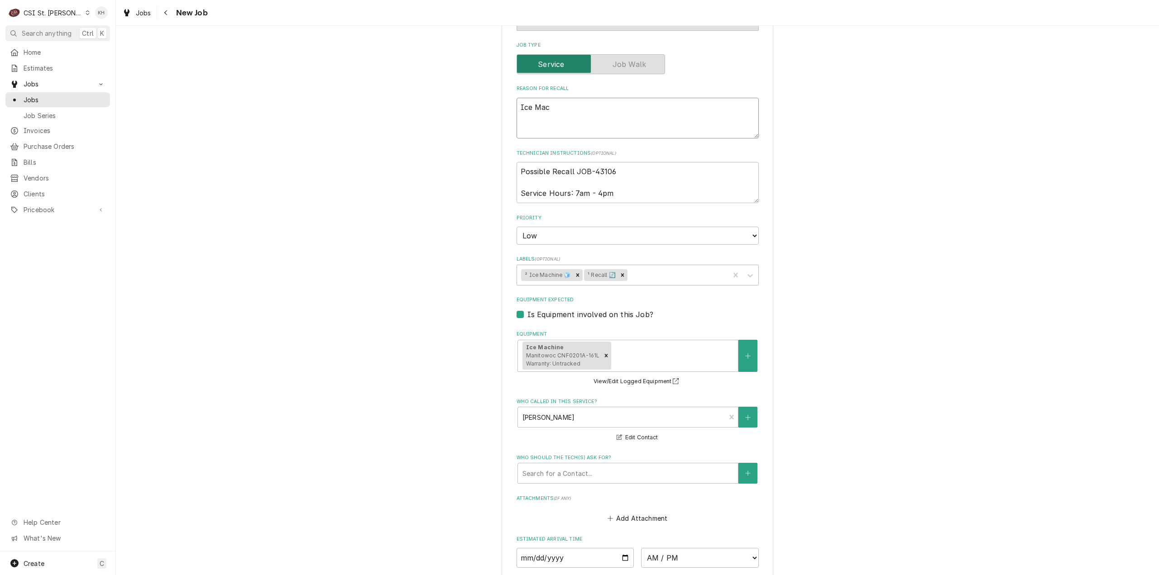
type textarea "Ice Mach"
type textarea "x"
type textarea "Ice Machi"
type textarea "x"
type textarea "Ice Machin"
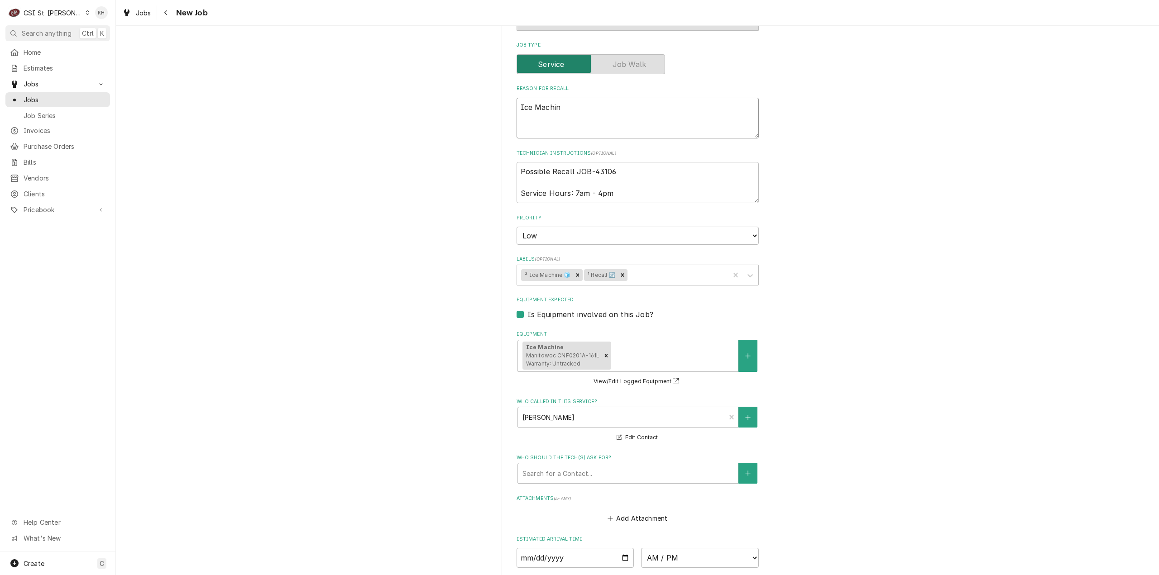
type textarea "x"
type textarea "Ice Machine"
type textarea "x"
type textarea "Ice Machine"
type textarea "x"
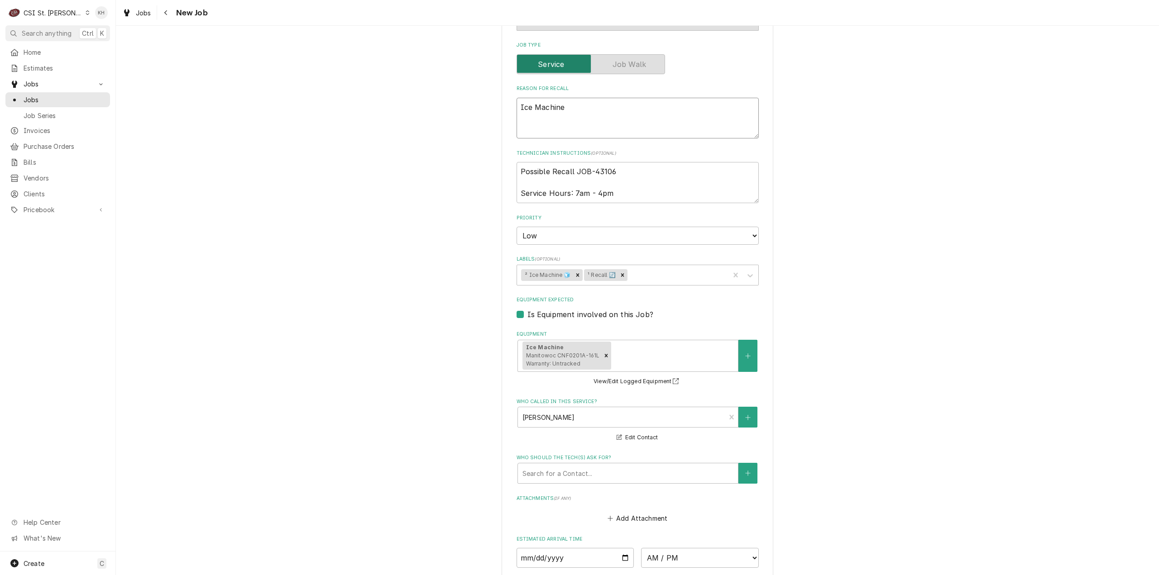
type textarea "Ice Machine t"
type textarea "x"
type textarea "Ice Machine th"
type textarea "x"
type textarea "Ice Machine tha"
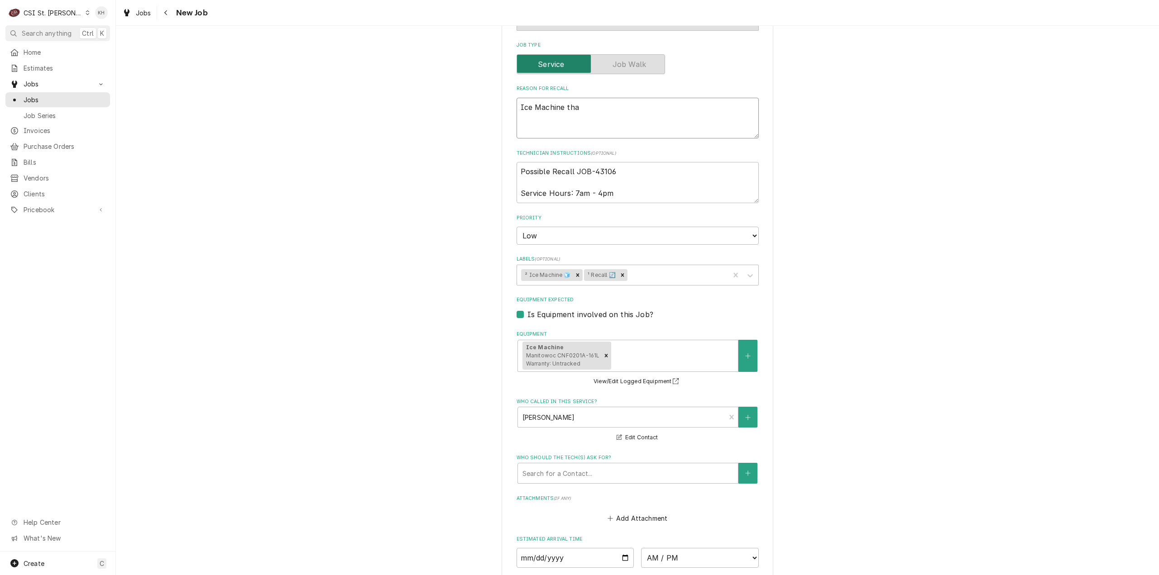
type textarea "x"
type textarea "Ice Machine that"
type textarea "x"
type textarea "Ice Machine that w"
type textarea "x"
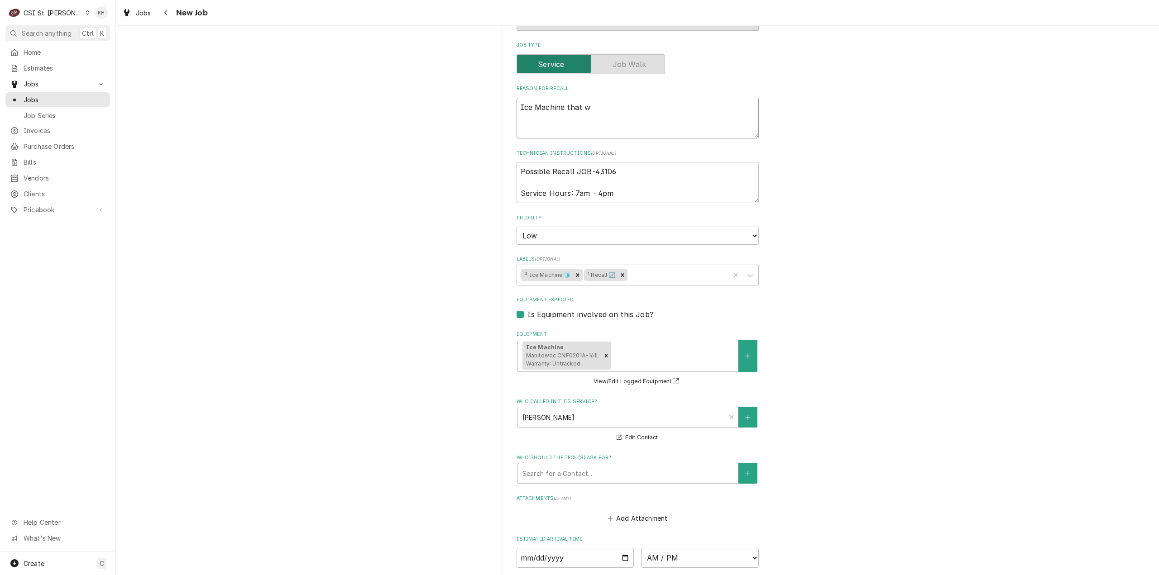
type textarea "Ice Machine that wa"
type textarea "x"
type textarea "Ice Machine that was"
type textarea "x"
type textarea "Ice Machine that was"
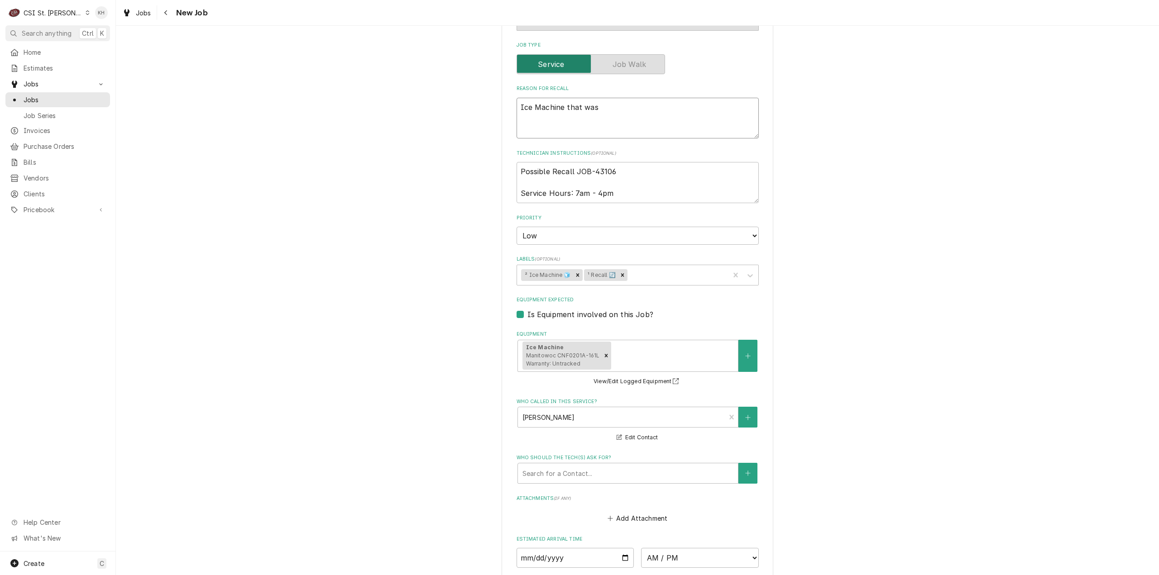
type textarea "x"
type textarea "Ice Machine that was j"
type textarea "x"
type textarea "Ice Machine that was ju"
type textarea "x"
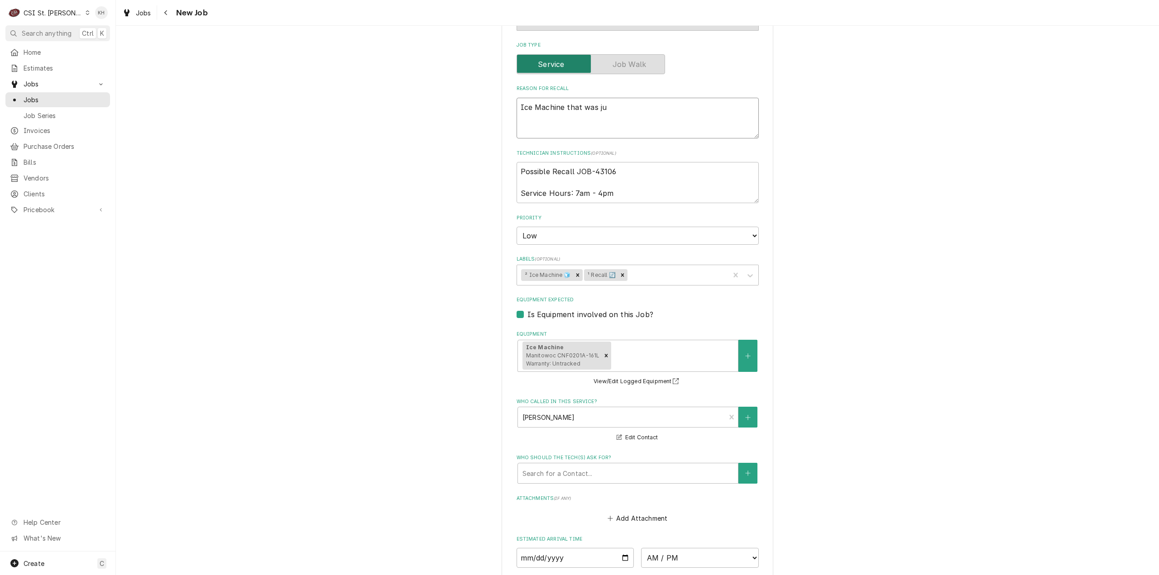
type textarea "Ice Machine that was jus"
type textarea "x"
type textarea "Ice Machine that was just"
type textarea "x"
type textarea "Ice Machine that was just"
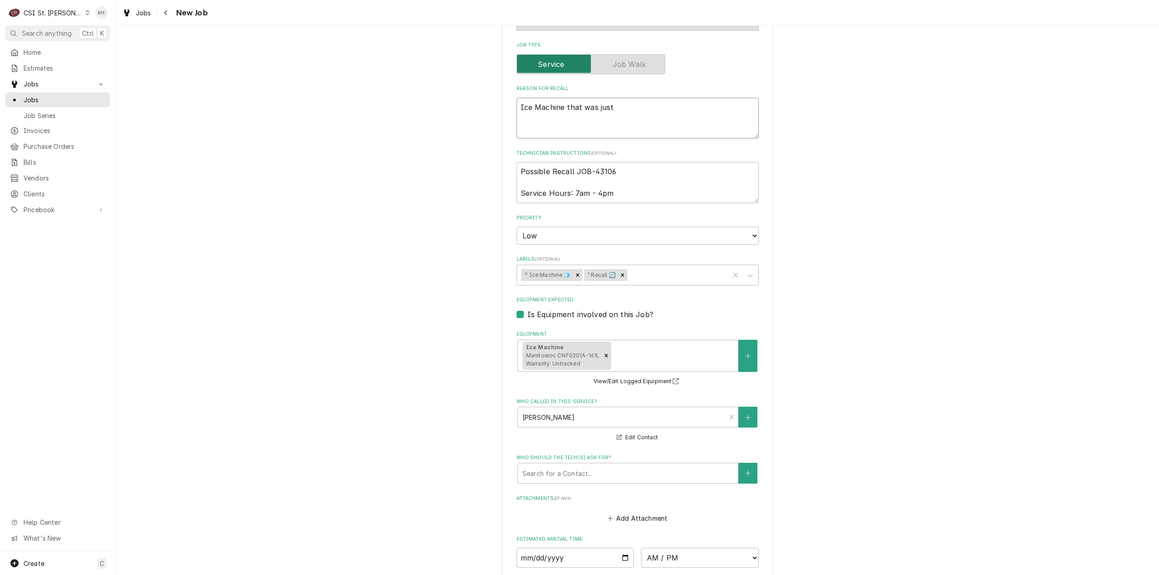
type textarea "x"
type textarea "Ice Machine that was just s"
type textarea "x"
type textarea "Ice Machine that was just se"
type textarea "x"
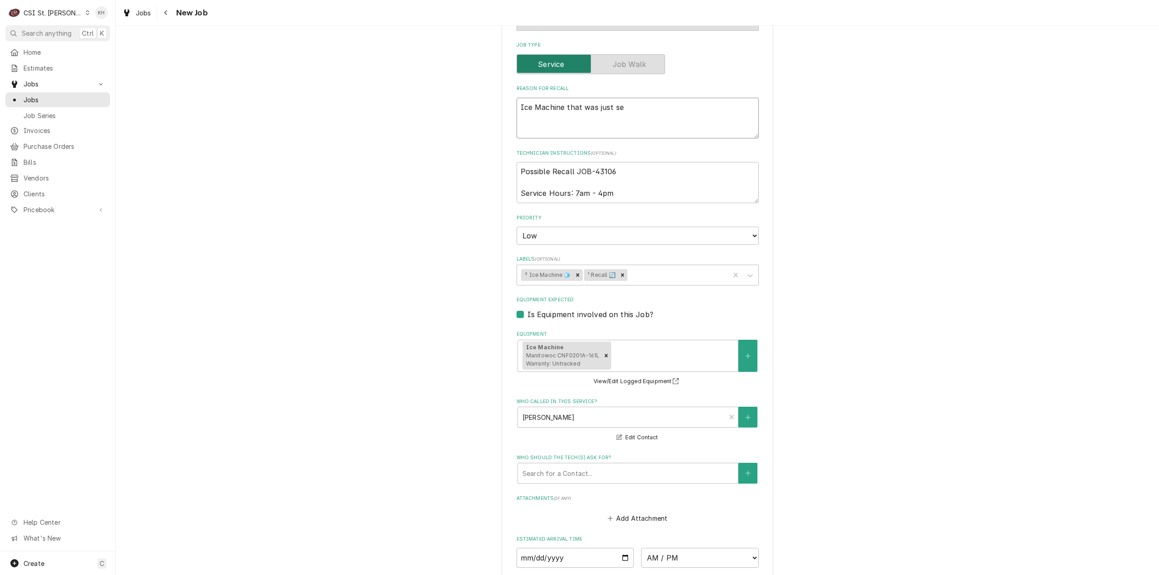
type textarea "Ice Machine that was just ser"
type textarea "x"
type textarea "Ice Machine that was just serv"
type textarea "x"
type textarea "Ice Machine that was just servi"
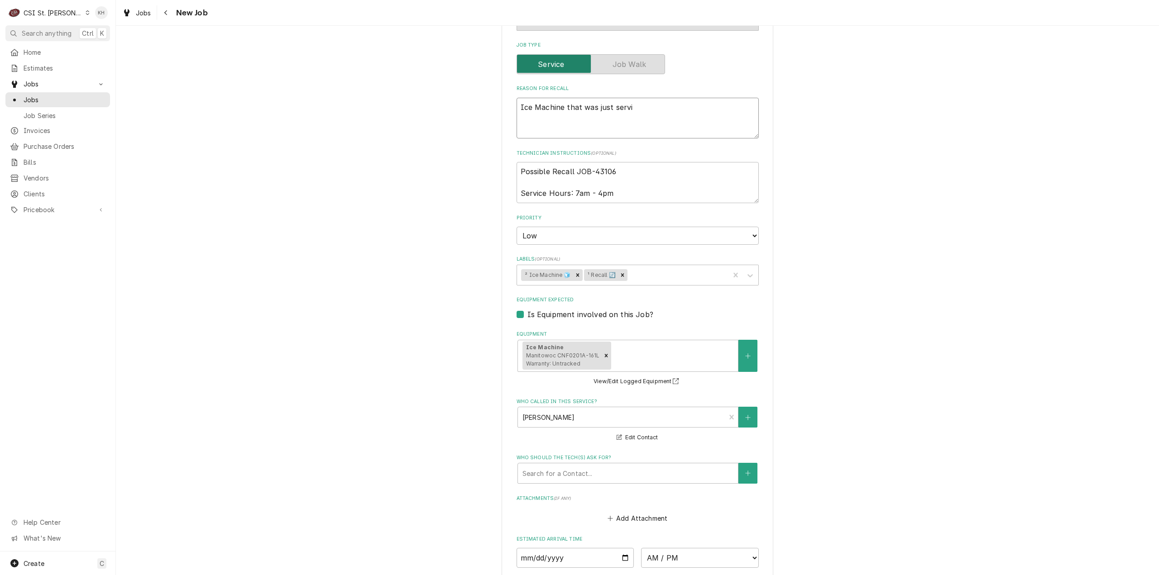
type textarea "x"
type textarea "Ice Machine that was just servic"
type textarea "x"
type textarea "Ice Machine that was just service"
type textarea "x"
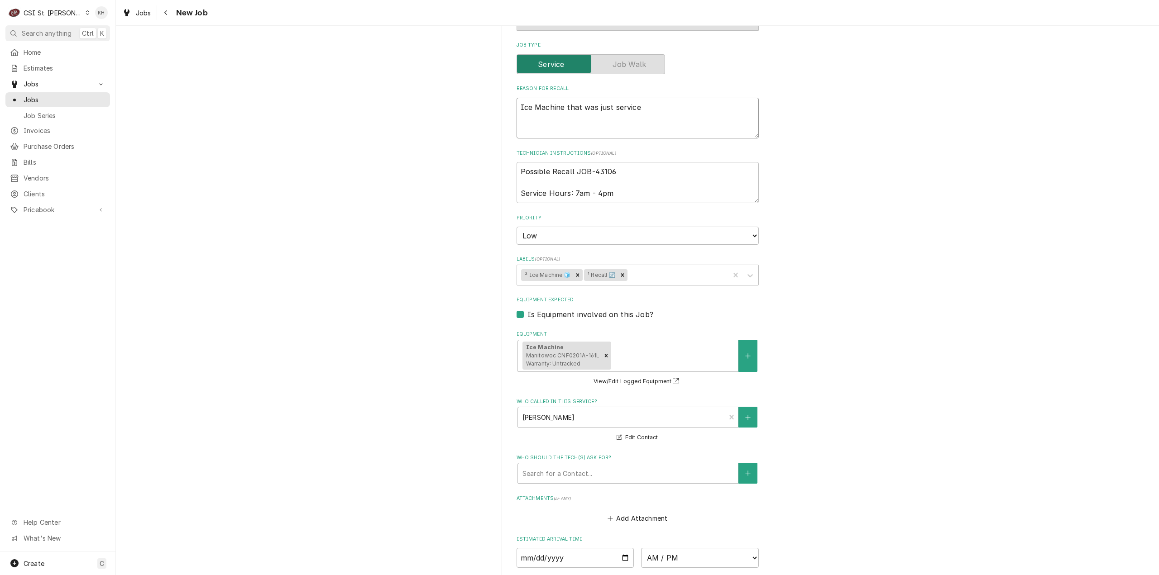
type textarea "Ice Machine that was just serviced"
type textarea "x"
type textarea "Ice Machine that was just serviced"
type textarea "x"
type textarea "Ice Machine that was just serviced u"
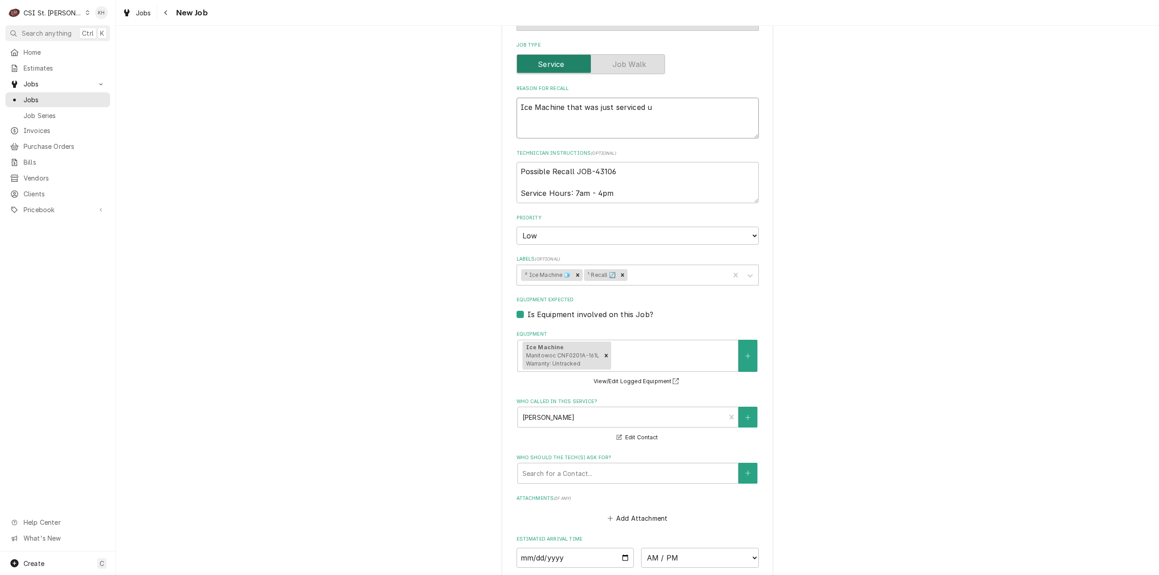
type textarea "x"
type textarea "Ice Machine that was just serviced un"
type textarea "x"
type textarea "Ice Machine that was just serviced und"
type textarea "x"
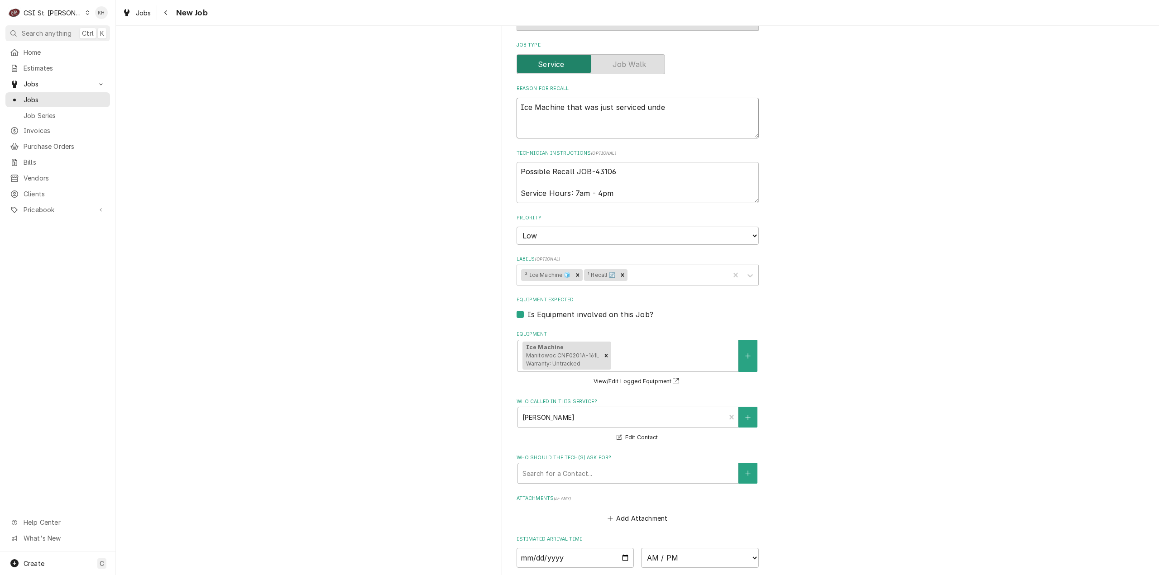
type textarea "Ice Machine that was just serviced under"
type textarea "x"
type textarea "Ice Machine that was just serviced under"
type textarea "x"
type textarea "Ice Machine that was just serviced under P"
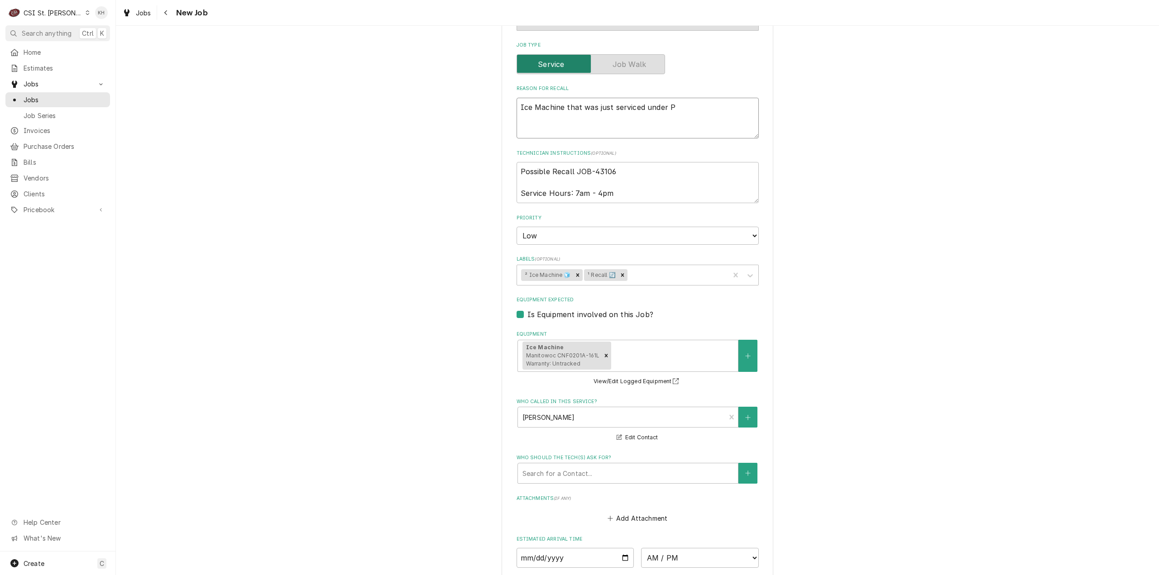
type textarea "x"
type textarea "Ice Machine that was just serviced under PM"
type textarea "x"
type textarea "Ice Machine that was just serviced under PM"
type textarea "x"
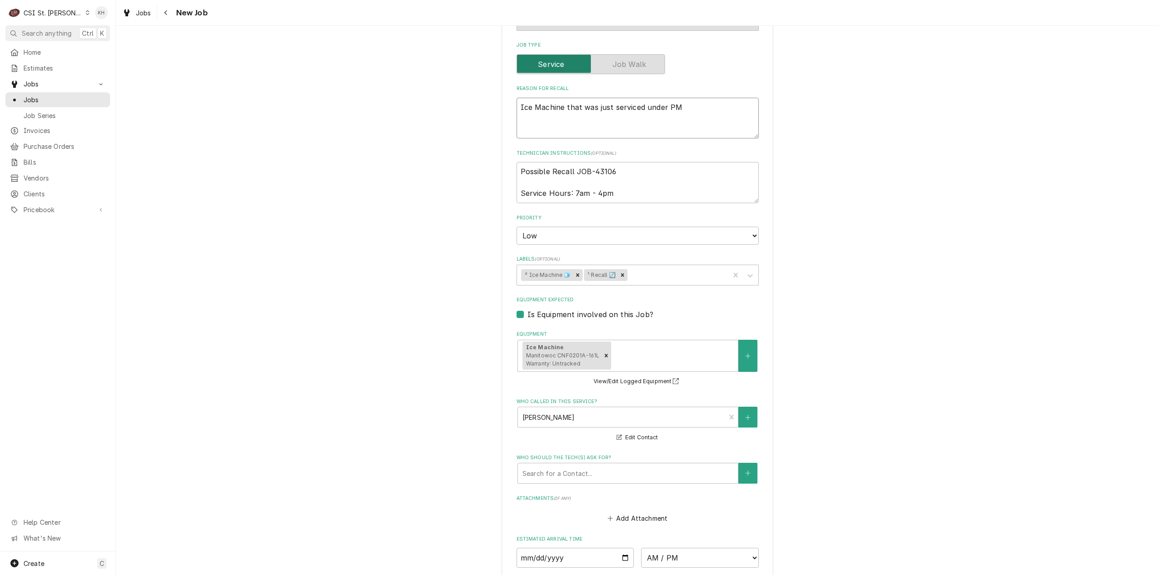
type textarea "Ice Machine that was just serviced under PM i"
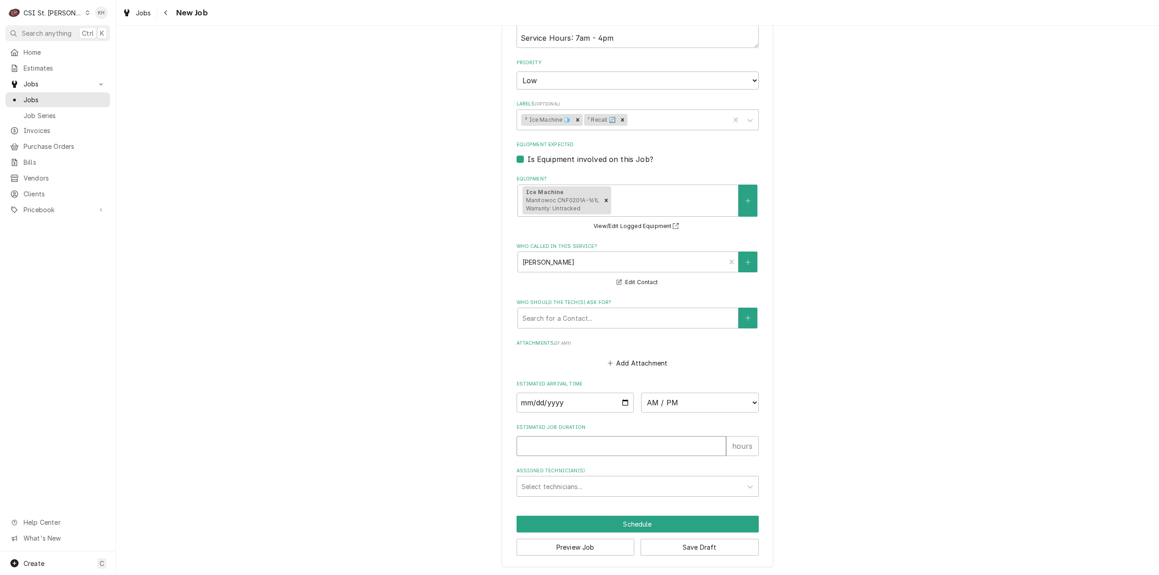
click at [583, 451] on input "Estimated Job Duration" at bounding box center [622, 446] width 210 height 20
drag, startPoint x: 606, startPoint y: 545, endPoint x: 861, endPoint y: 503, distance: 258.3
click at [605, 545] on button "Preview Job" at bounding box center [576, 547] width 118 height 17
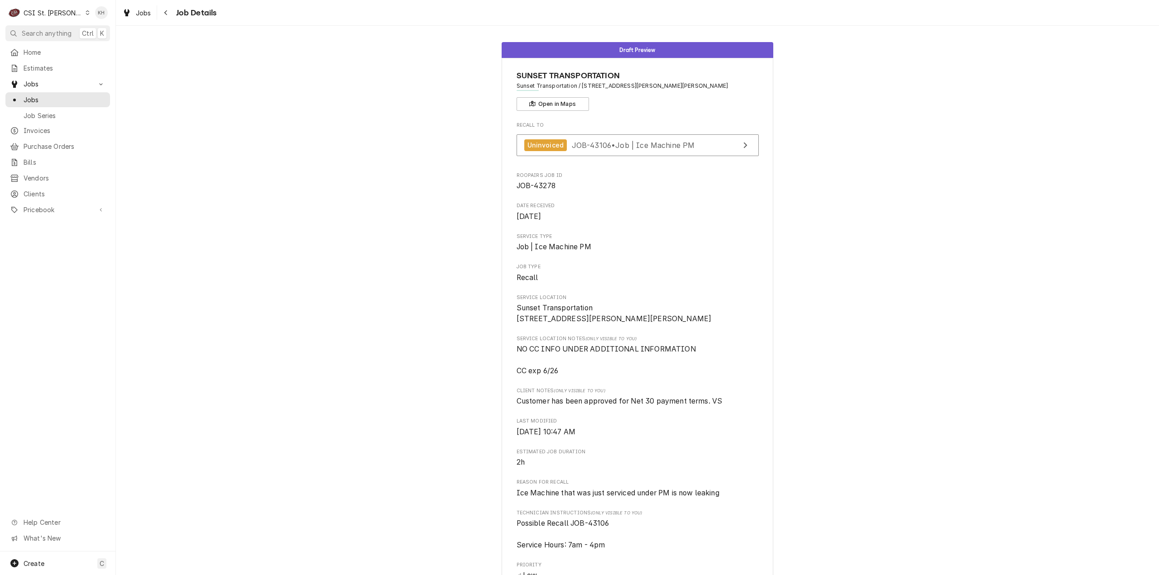
click at [51, 13] on div "CSI St. Louis" at bounding box center [53, 13] width 59 height 10
click at [87, 18] on div "CSI [US_STATE][GEOGRAPHIC_DATA]" at bounding box center [139, 18] width 120 height 10
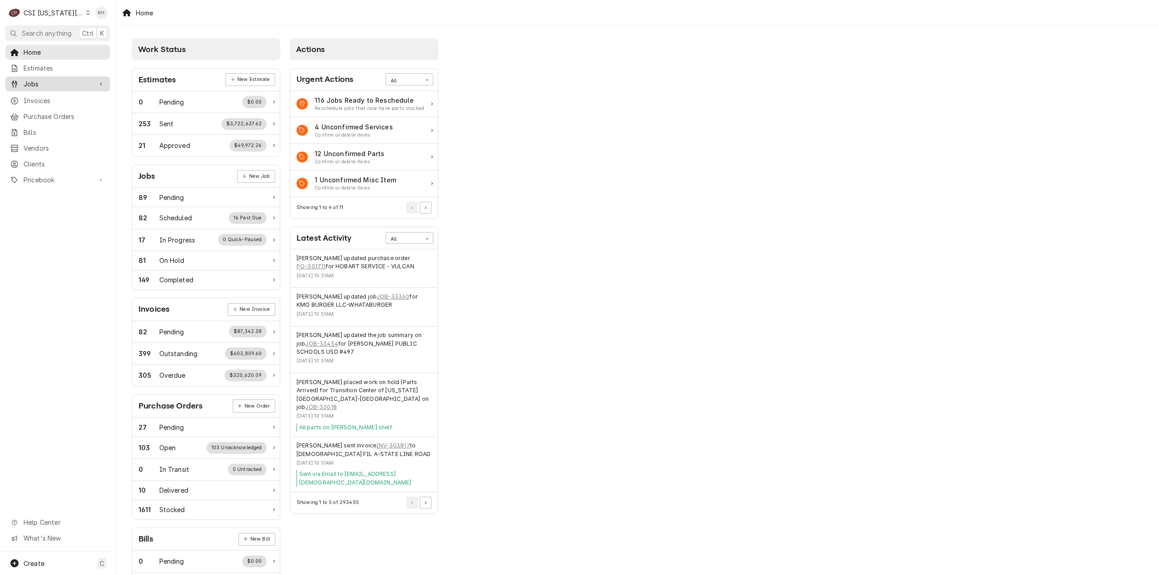
click at [62, 82] on span "Jobs" at bounding box center [58, 84] width 68 height 10
click at [61, 94] on div "Jobs" at bounding box center [57, 99] width 101 height 11
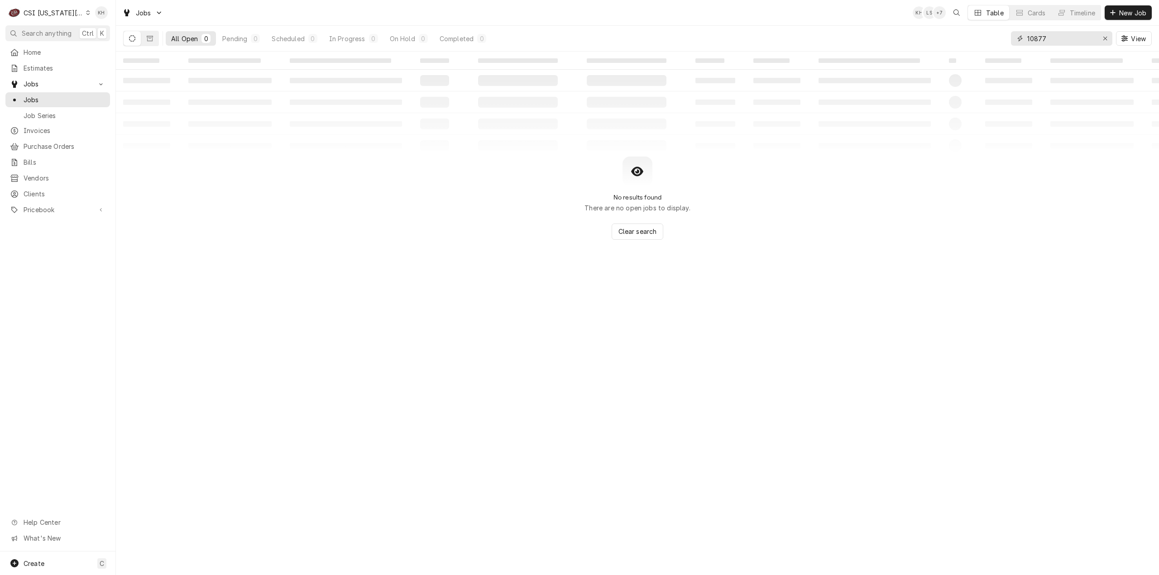
drag, startPoint x: 1058, startPoint y: 38, endPoint x: 922, endPoint y: 49, distance: 135.8
click at [923, 49] on div "All Open 0 Pending 0 Scheduled 0 In Progress 0 On Hold 0 Completed 0 10877 View" at bounding box center [637, 38] width 1029 height 25
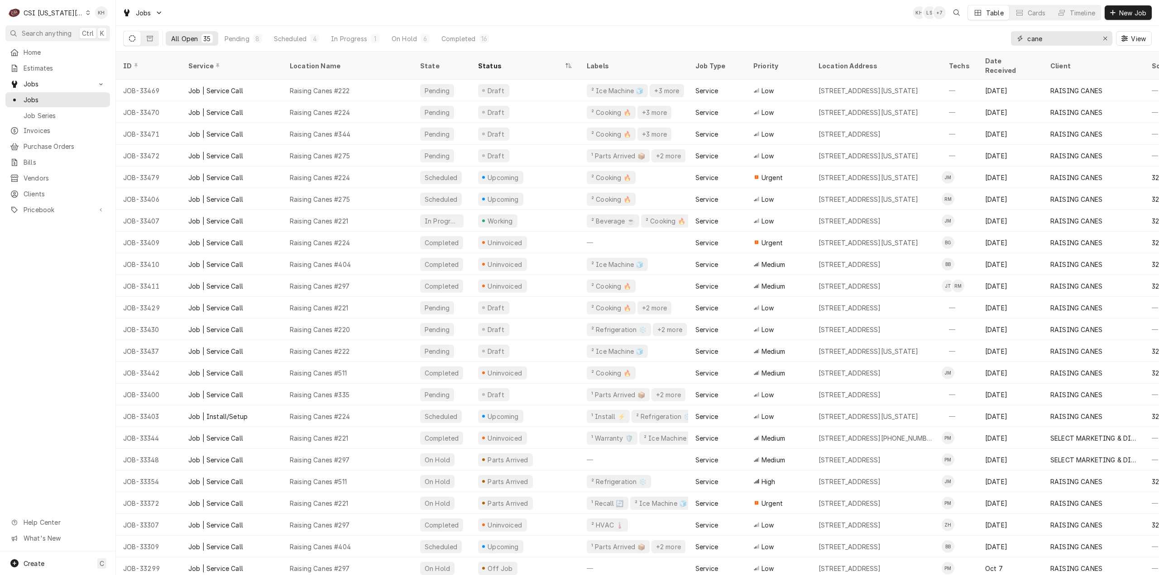
type input "cane"
click at [63, 33] on span "Search anything" at bounding box center [47, 34] width 50 height 10
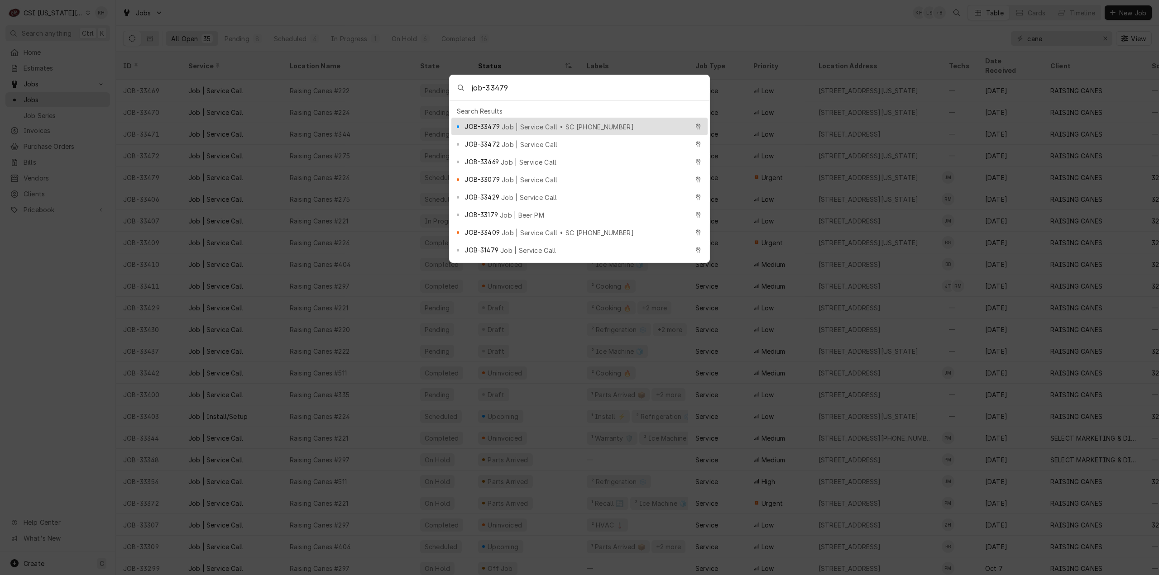
type input "job-33479"
drag, startPoint x: 519, startPoint y: 122, endPoint x: 506, endPoint y: 135, distance: 18.9
click at [519, 122] on span "Job | Service Call • SC 328756249" at bounding box center [568, 127] width 132 height 10
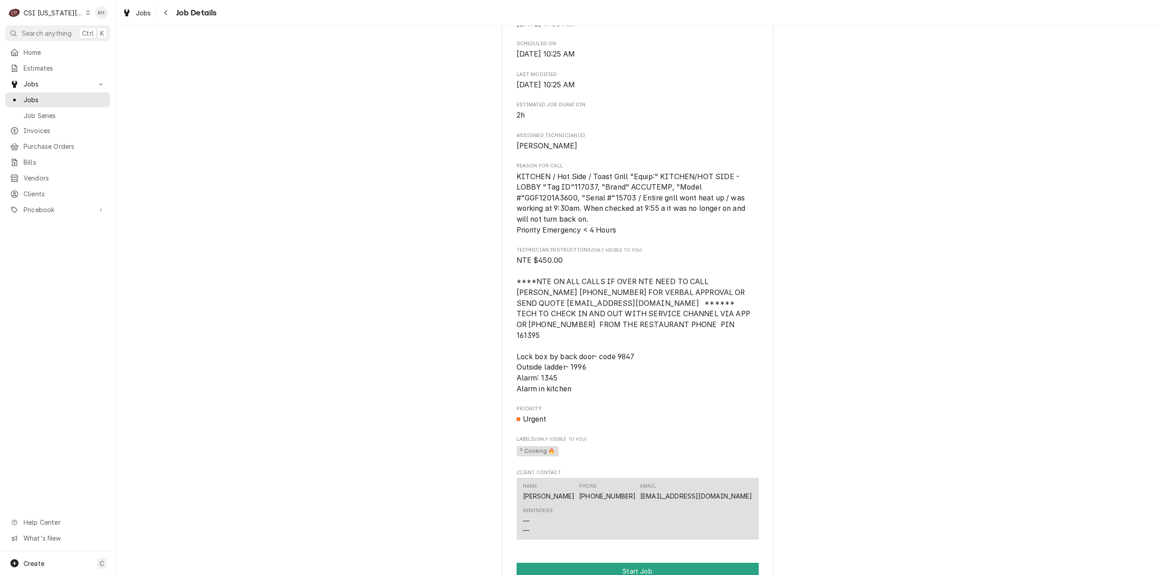
scroll to position [770, 0]
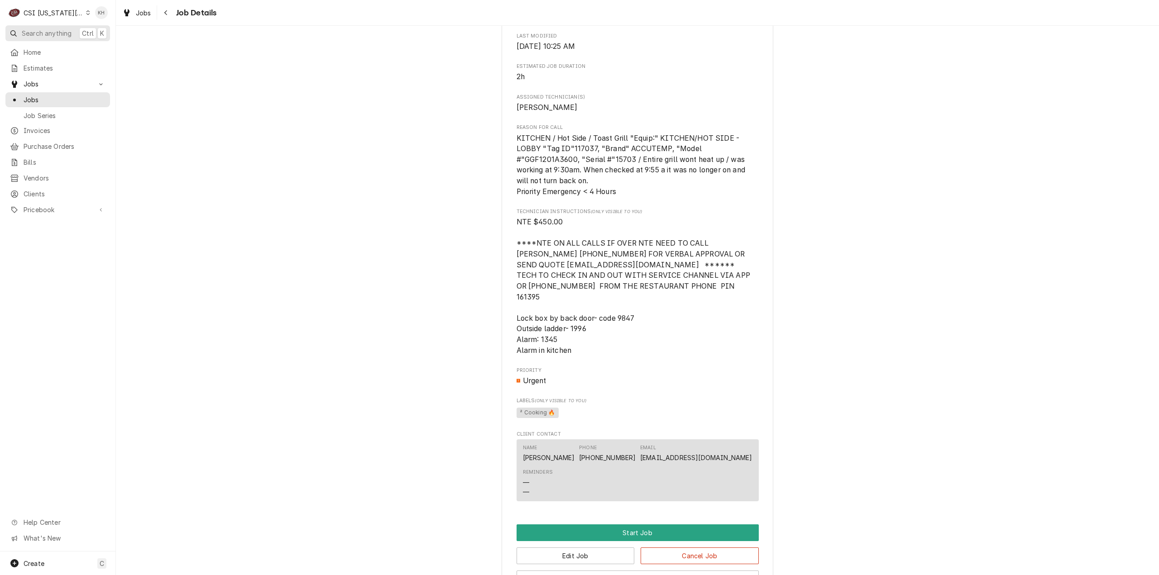
click at [47, 29] on span "Search anything" at bounding box center [47, 34] width 50 height 10
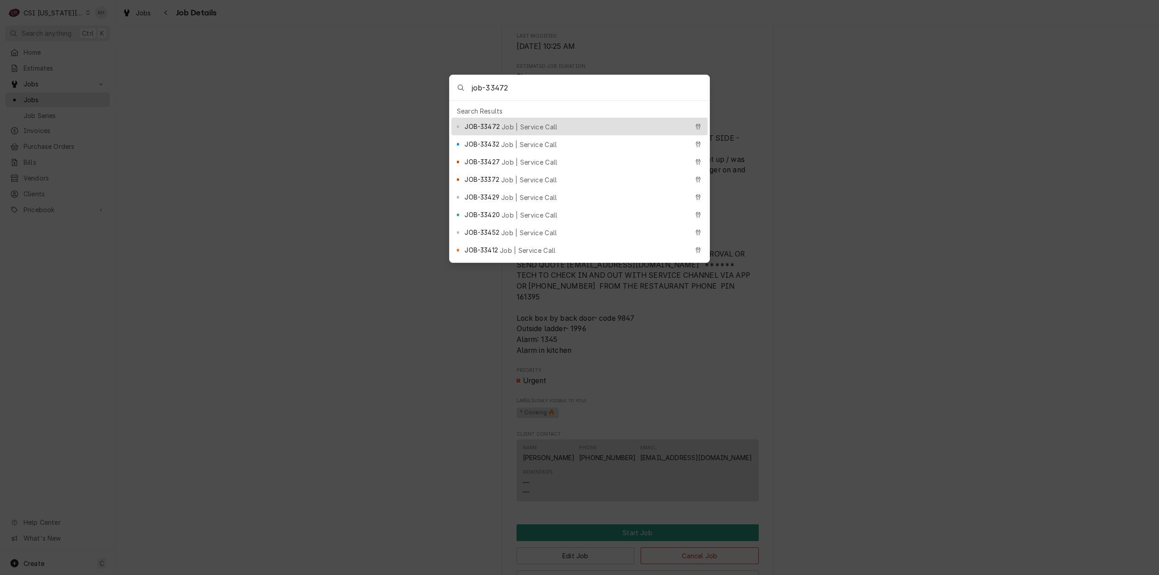
type input "job-33472"
click at [469, 118] on div "JOB-33472 Job | Service Call" at bounding box center [579, 127] width 256 height 18
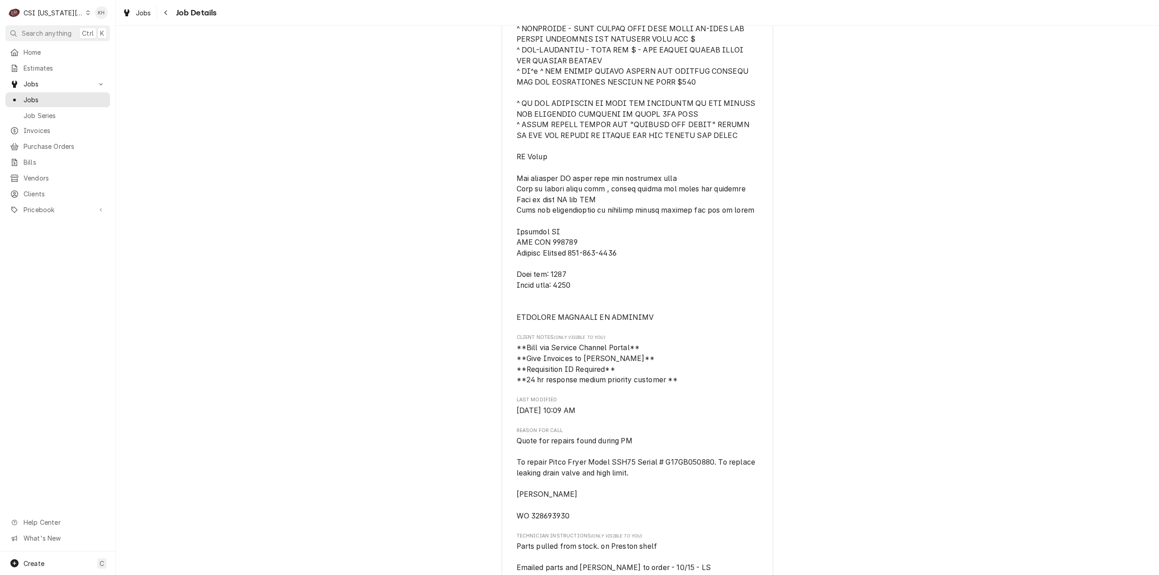
scroll to position [543, 0]
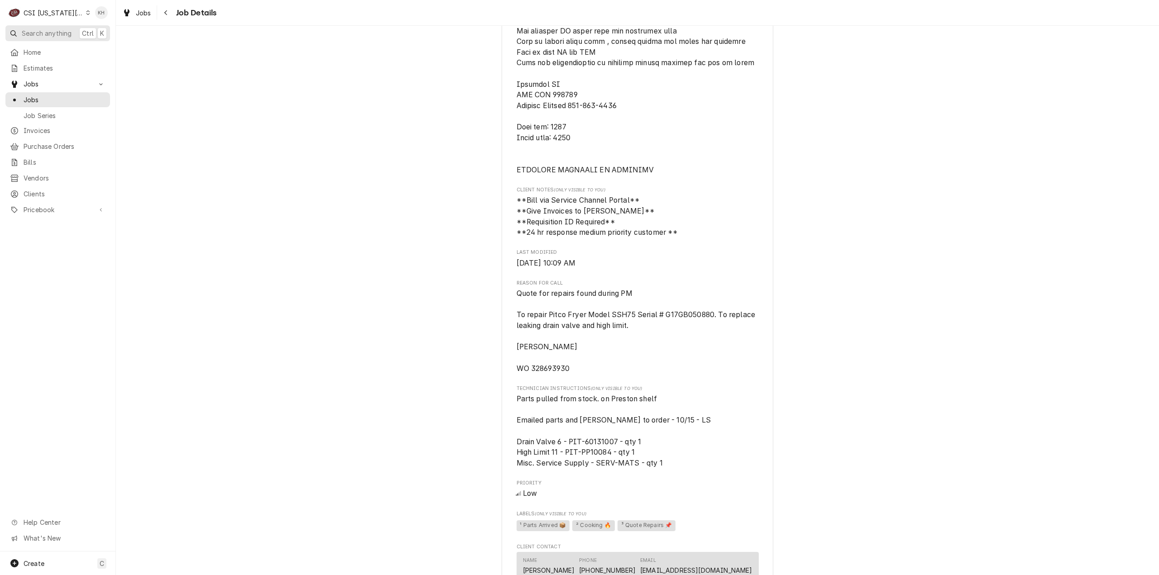
click at [55, 32] on span "Search anything" at bounding box center [47, 34] width 50 height 10
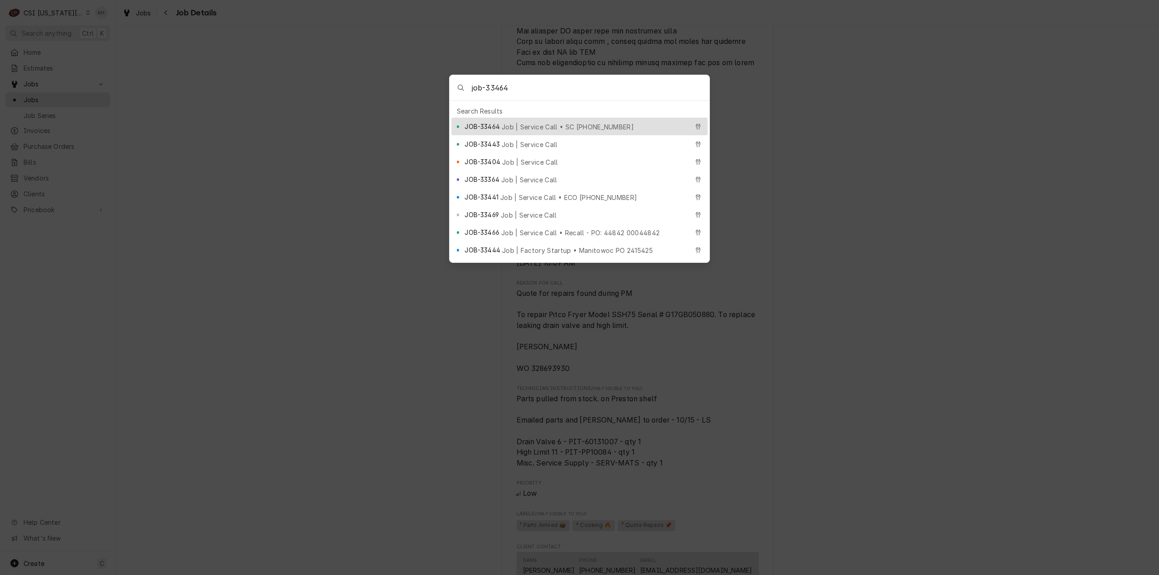
type input "job-33464"
drag, startPoint x: 493, startPoint y: 117, endPoint x: 485, endPoint y: 134, distance: 18.6
click at [493, 118] on div "JOB-33464 Job | Service Call • SC 328679339" at bounding box center [579, 127] width 256 height 18
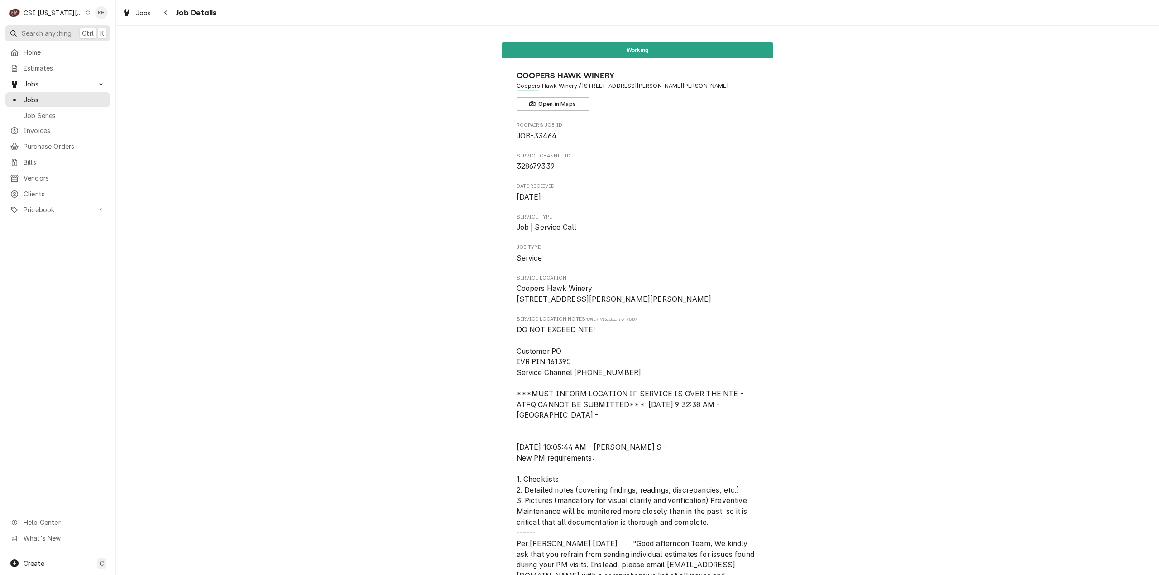
click at [50, 29] on span "Search anything" at bounding box center [47, 34] width 50 height 10
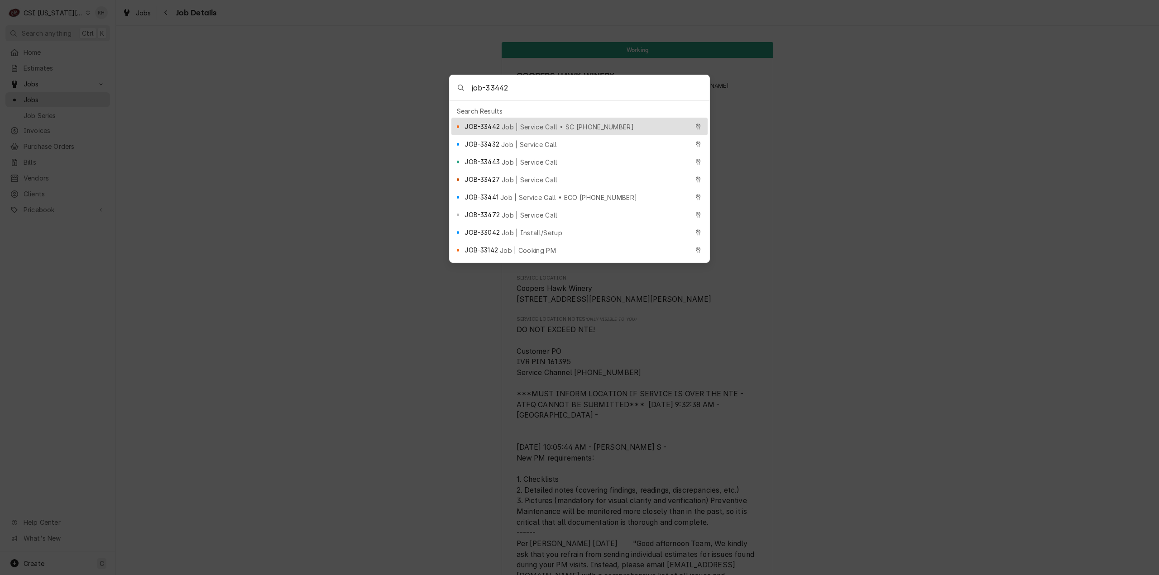
type input "job-33442"
click at [565, 122] on span "Job | Service Call • SC 328611426" at bounding box center [568, 127] width 132 height 10
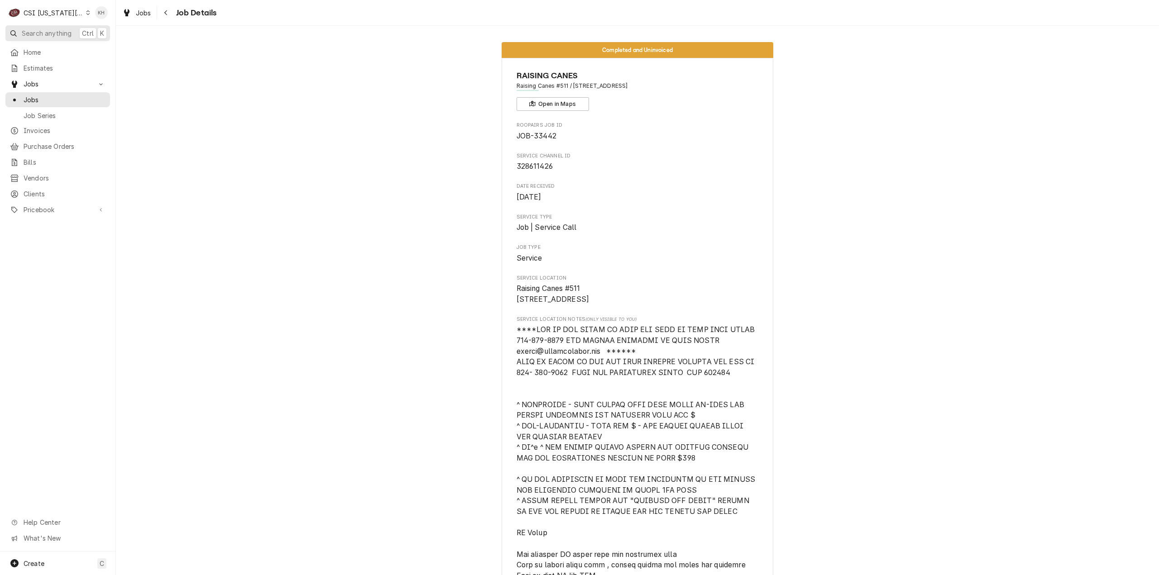
click at [71, 29] on span "Search anything" at bounding box center [47, 34] width 50 height 10
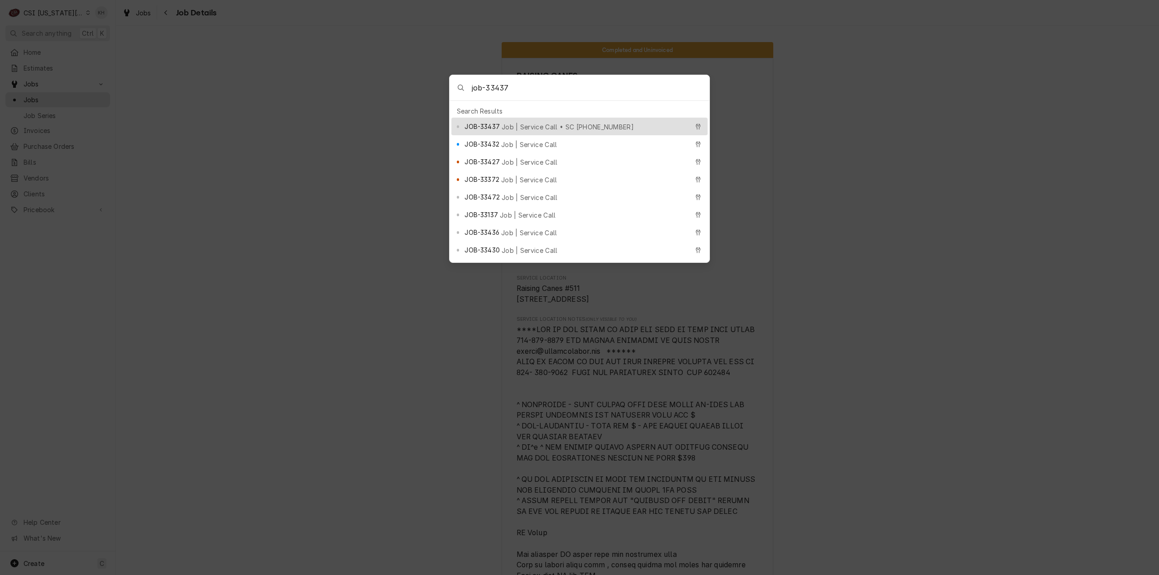
type input "job-33437"
click at [587, 121] on div "JOB-33437 Job | Service Call • SC [PHONE_NUMBER]" at bounding box center [576, 126] width 224 height 10
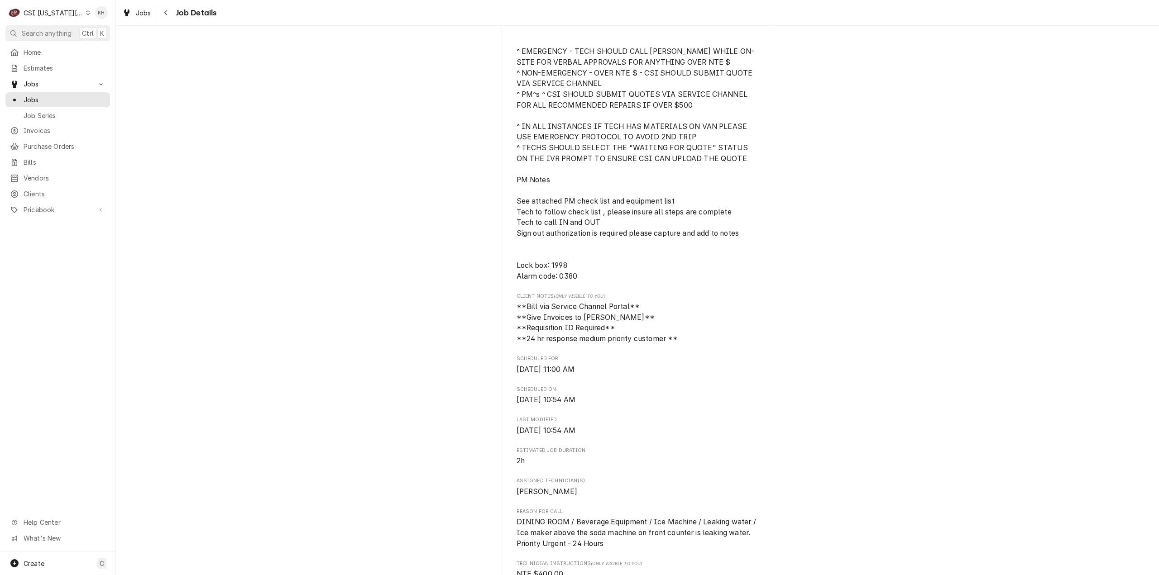
scroll to position [498, 0]
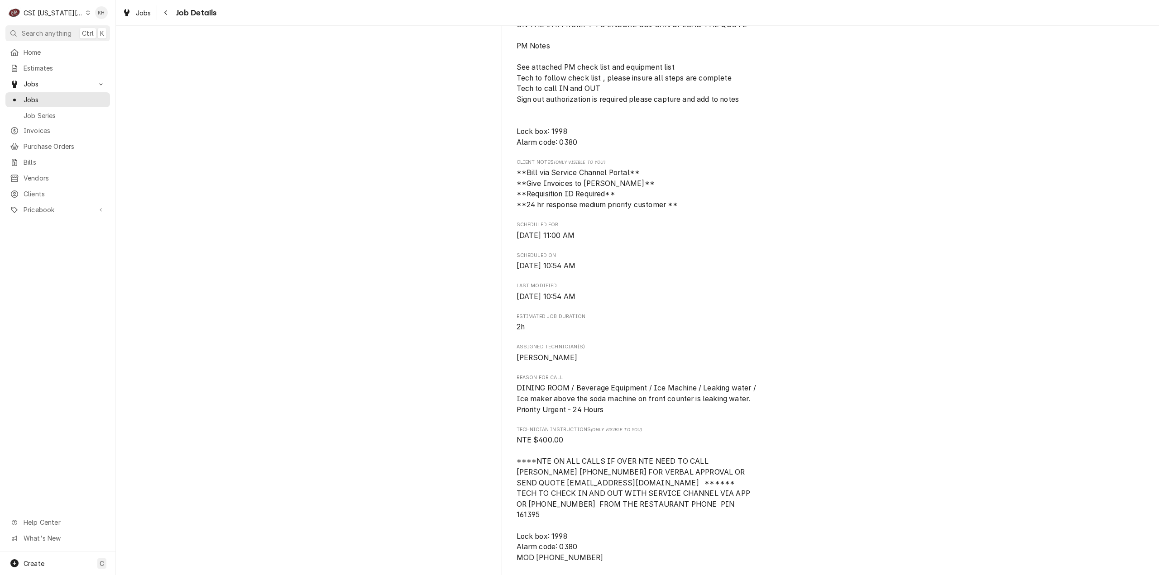
click at [15, 30] on icon "Dynamic Content Wrapper" at bounding box center [13, 33] width 6 height 6
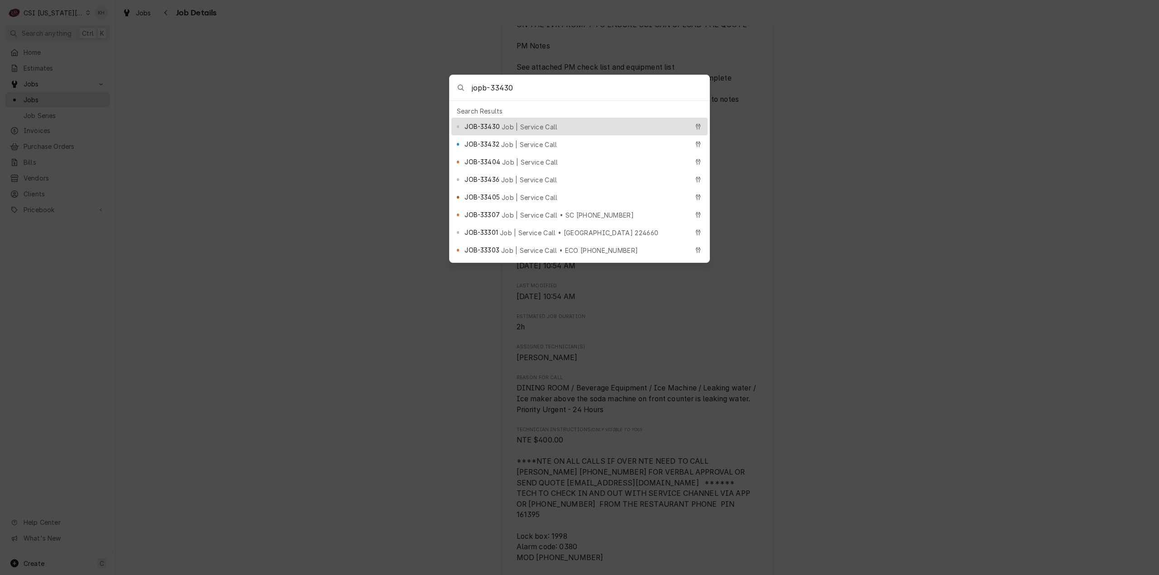
type input "jopb-33430"
click at [520, 125] on span "Job | Service Call" at bounding box center [530, 127] width 56 height 10
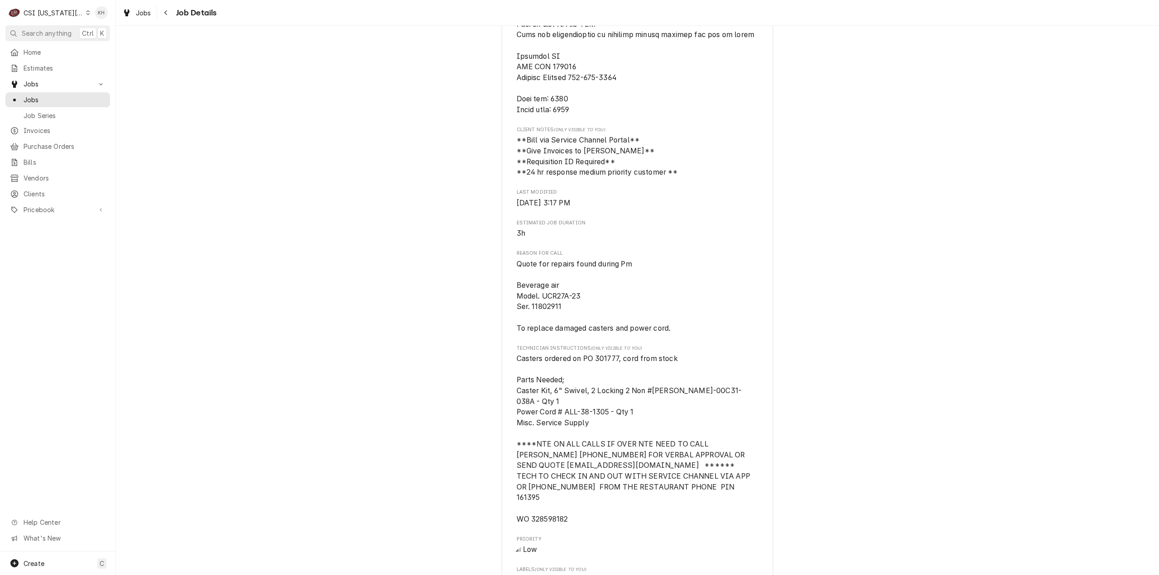
scroll to position [589, 0]
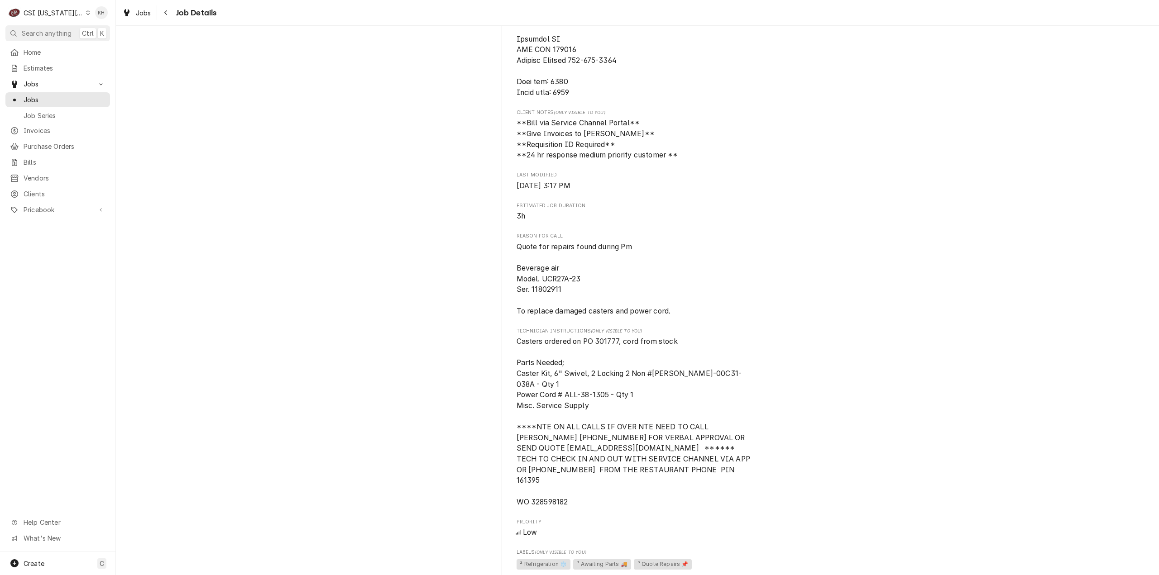
click at [50, 31] on span "Search anything" at bounding box center [47, 34] width 50 height 10
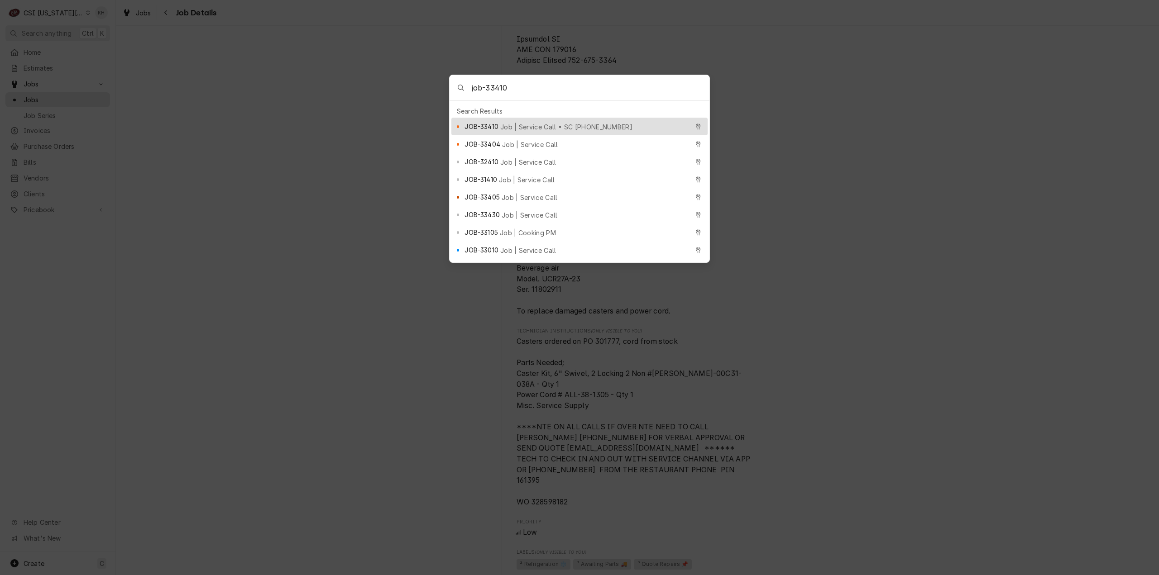
type input "job-33410"
click at [581, 124] on span "Job | Service Call • SC 328526915" at bounding box center [566, 127] width 132 height 10
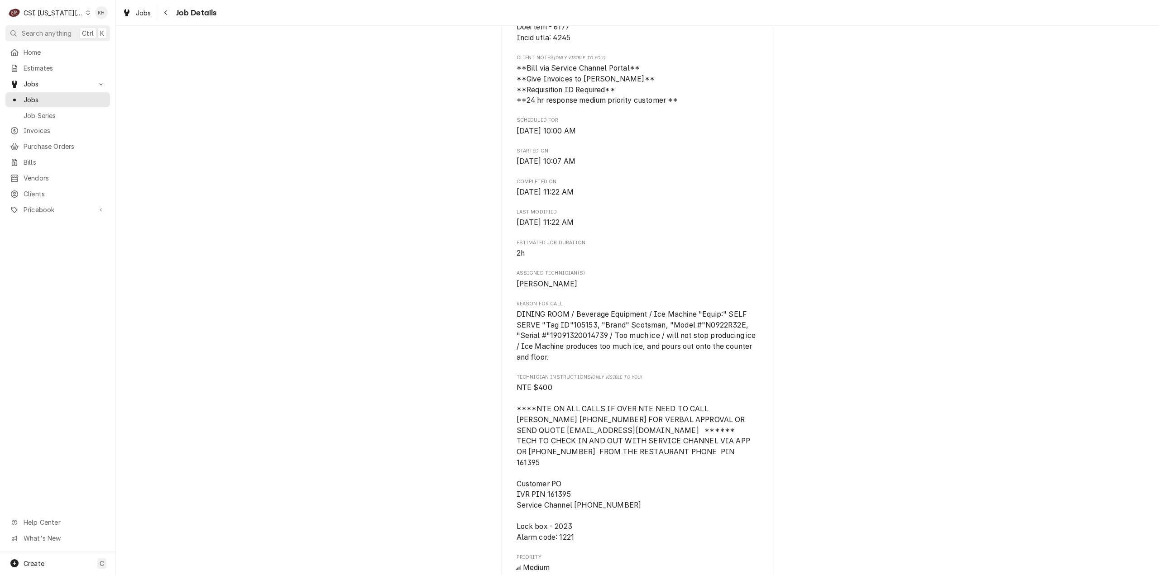
scroll to position [634, 0]
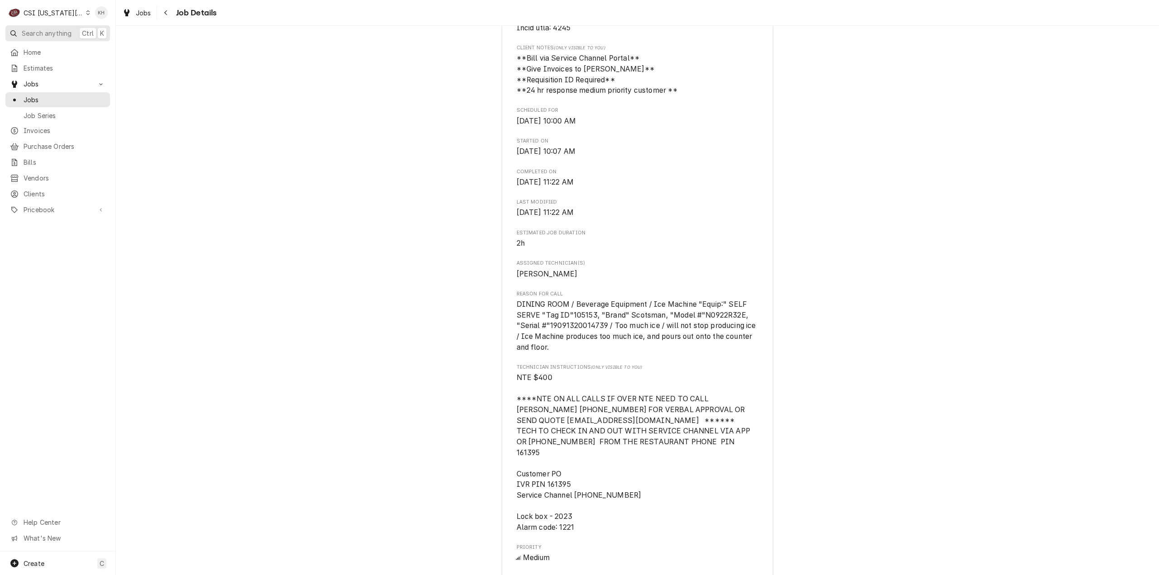
click at [63, 33] on span "Search anything" at bounding box center [47, 34] width 50 height 10
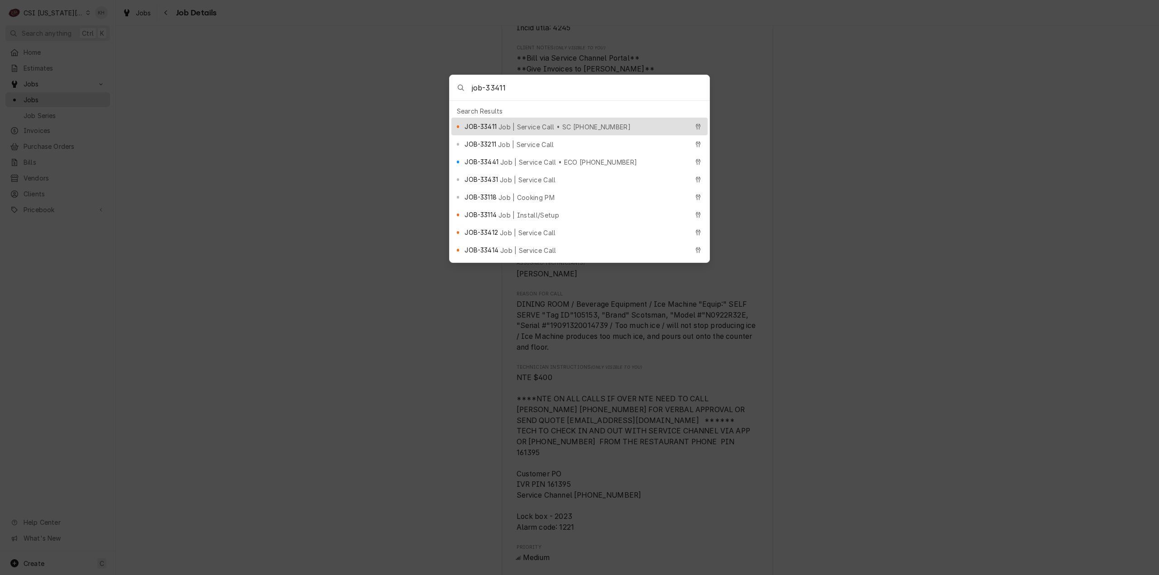
type input "job-33411"
click at [538, 122] on span "Job | Service Call • SC [PHONE_NUMBER]" at bounding box center [564, 127] width 132 height 10
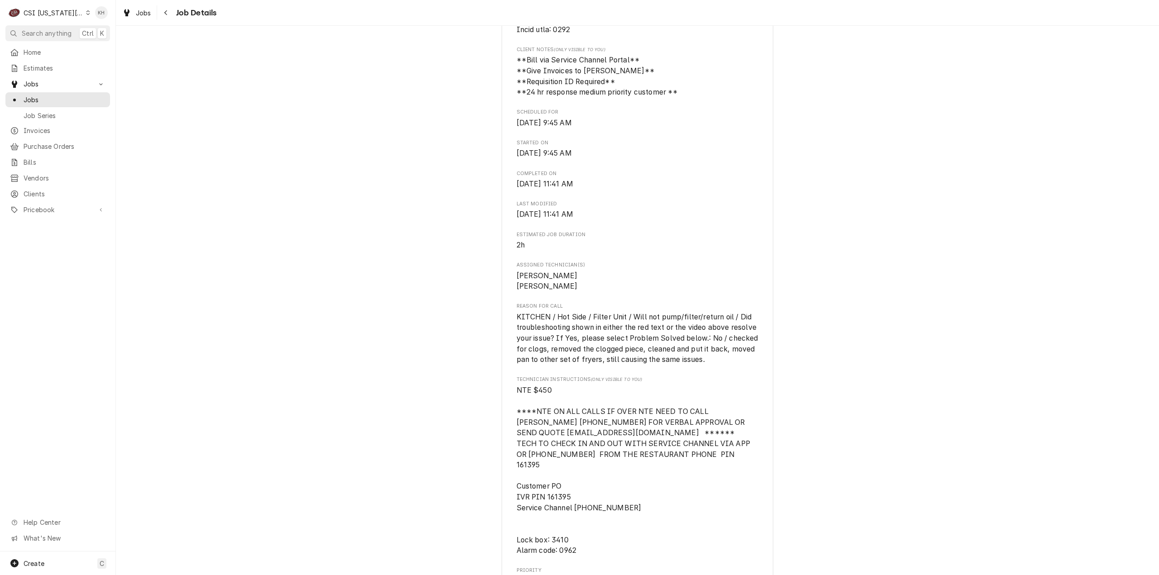
scroll to position [634, 0]
click at [53, 37] on span "Search anything" at bounding box center [47, 34] width 50 height 10
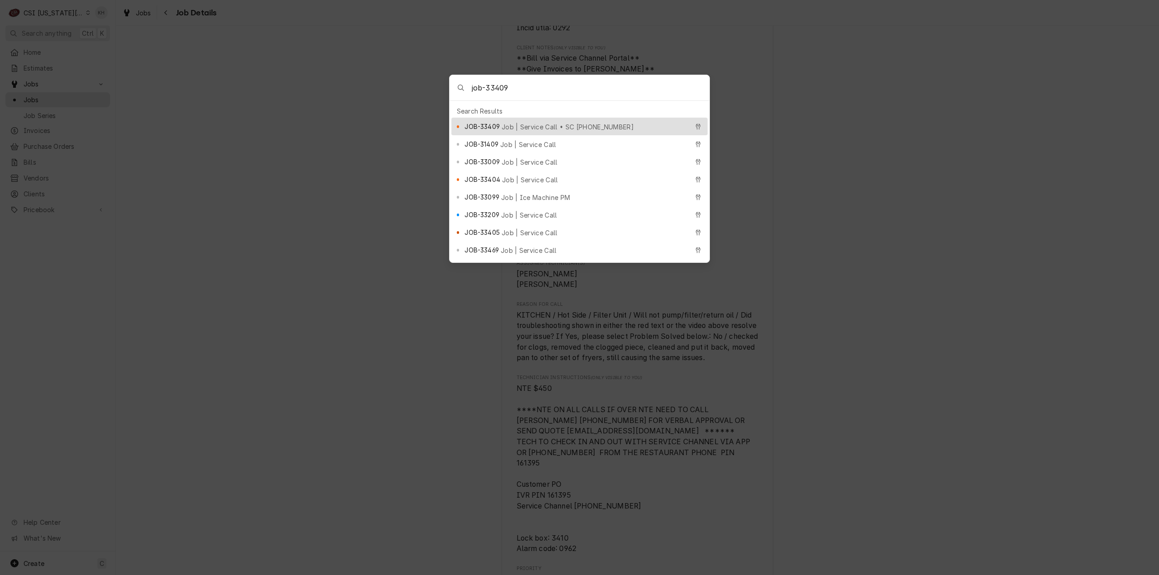
type input "job-33409"
click at [545, 121] on div "JOB-33409 Job | Service Call • SC 328540754" at bounding box center [576, 126] width 224 height 10
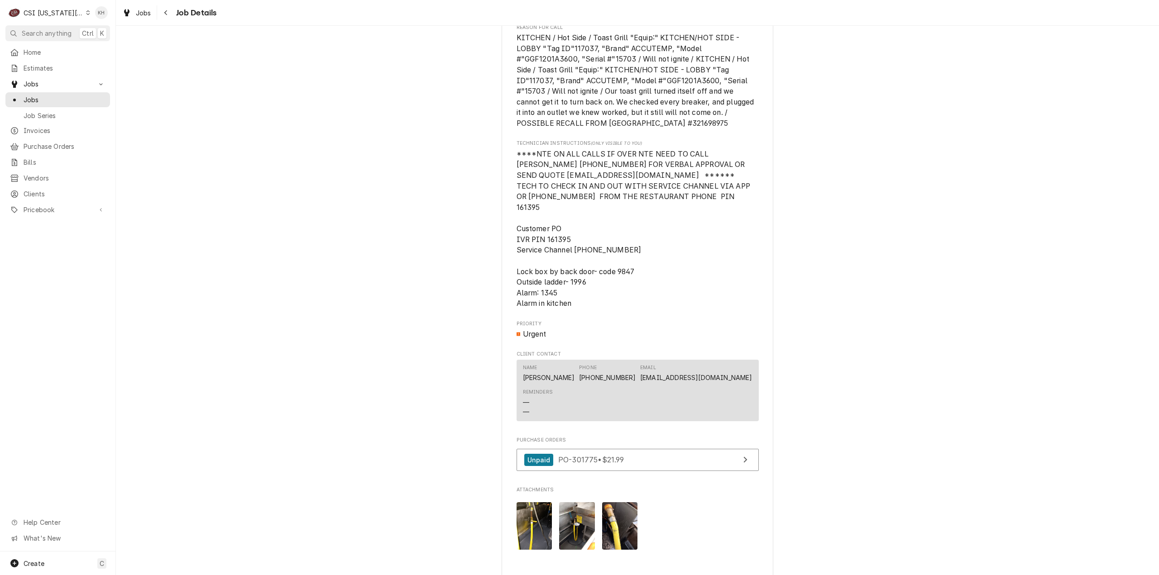
scroll to position [905, 0]
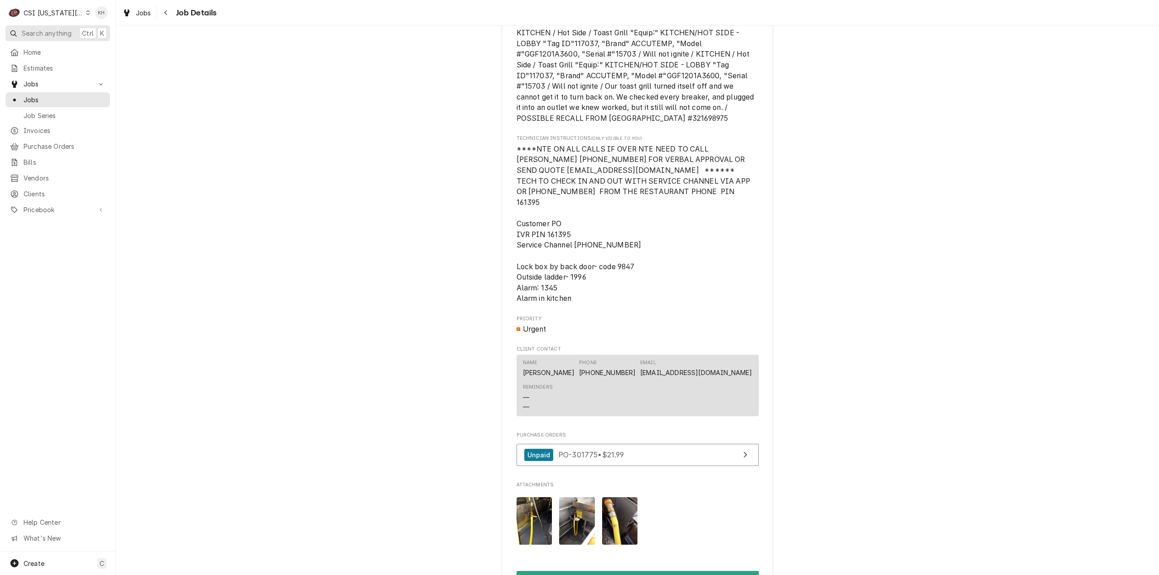
click at [31, 30] on span "Search anything" at bounding box center [47, 34] width 50 height 10
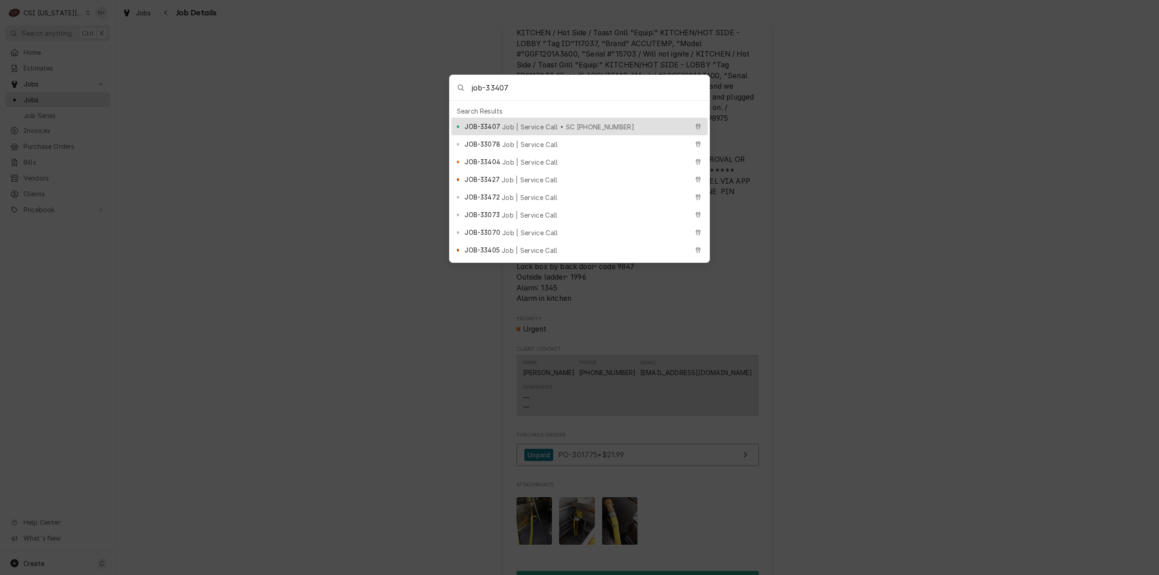
type input "job-33407"
click at [598, 118] on div "JOB-33407 Job | Service Call • SC 328443256" at bounding box center [579, 127] width 256 height 18
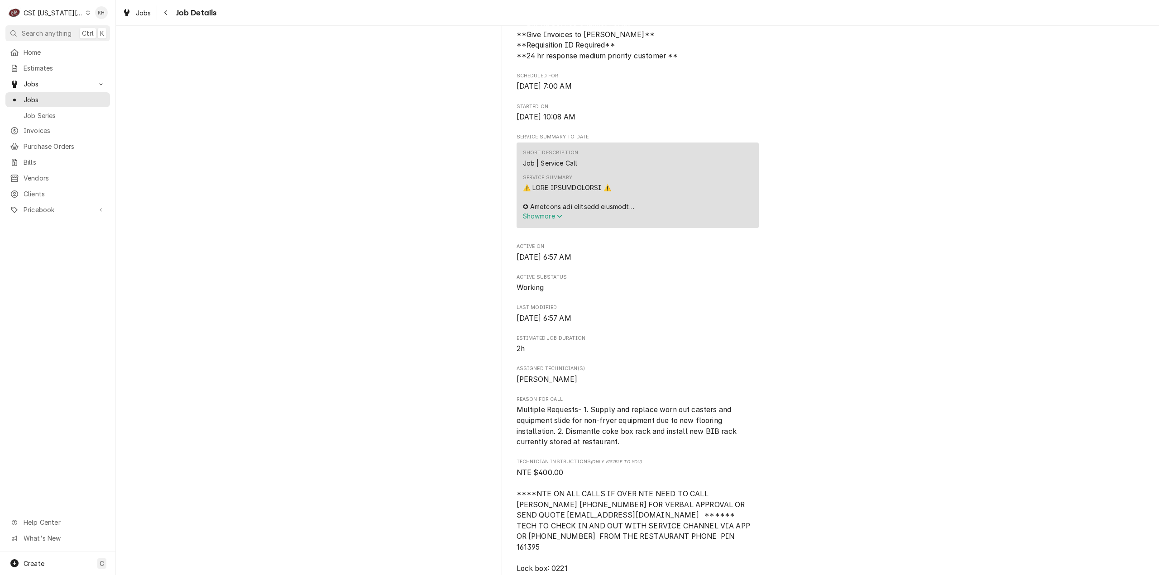
scroll to position [770, 0]
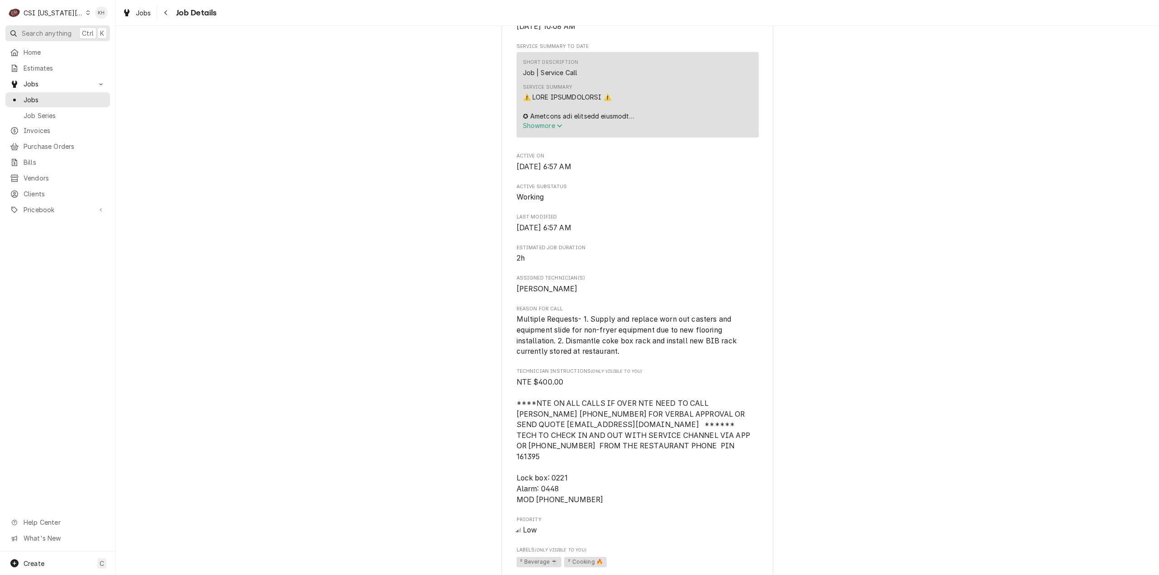
click at [38, 32] on span "Search anything" at bounding box center [47, 34] width 50 height 10
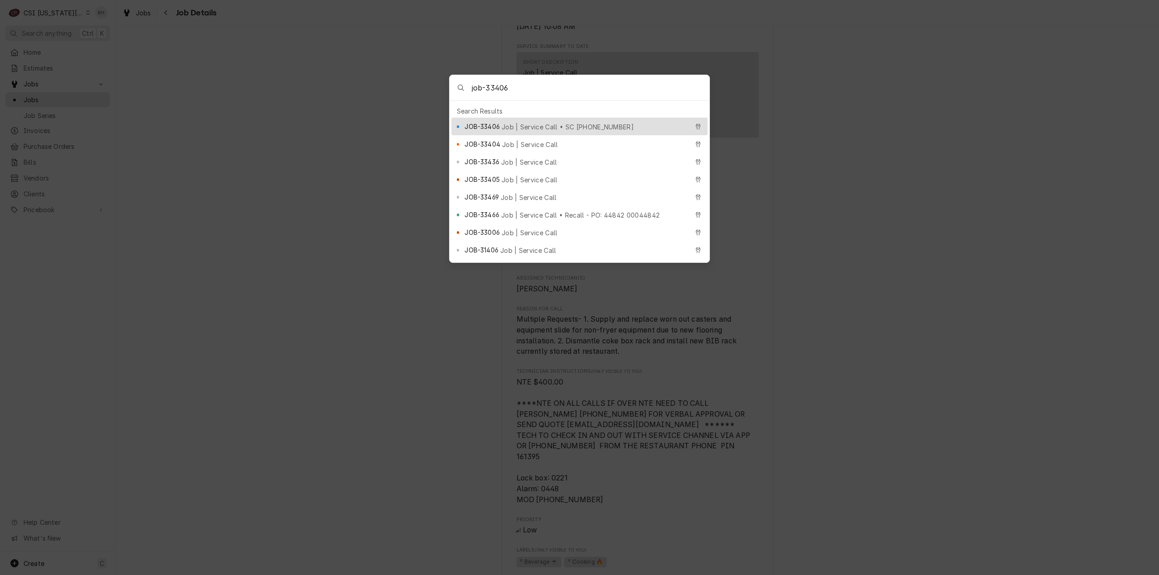
type input "job-33406"
click at [511, 129] on div "JOB-33406 Job | Service Call • SC 328560469" at bounding box center [579, 127] width 256 height 18
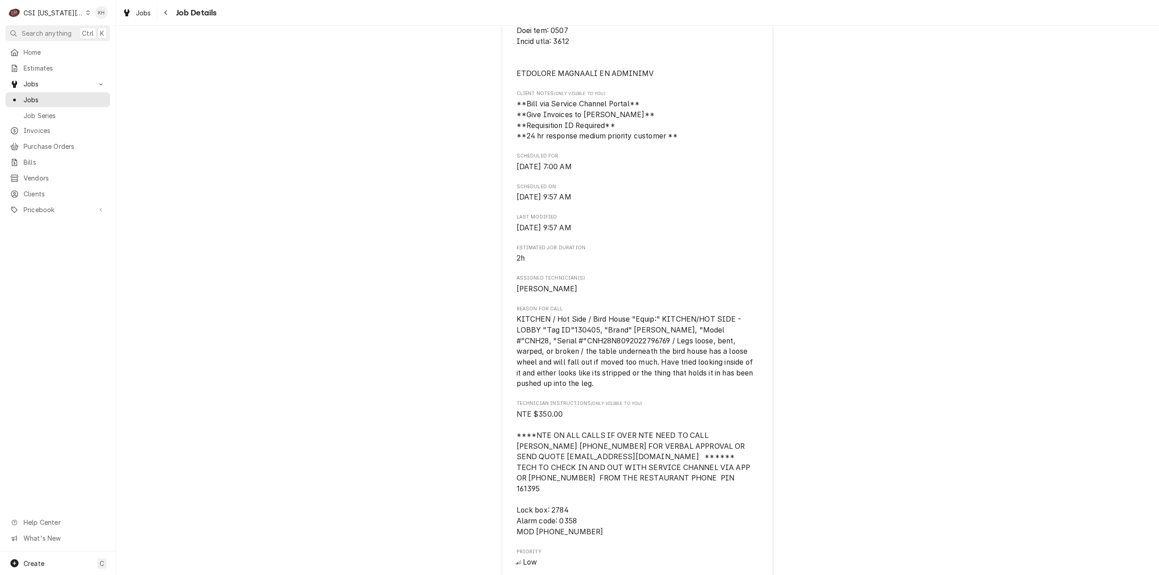
scroll to position [634, 0]
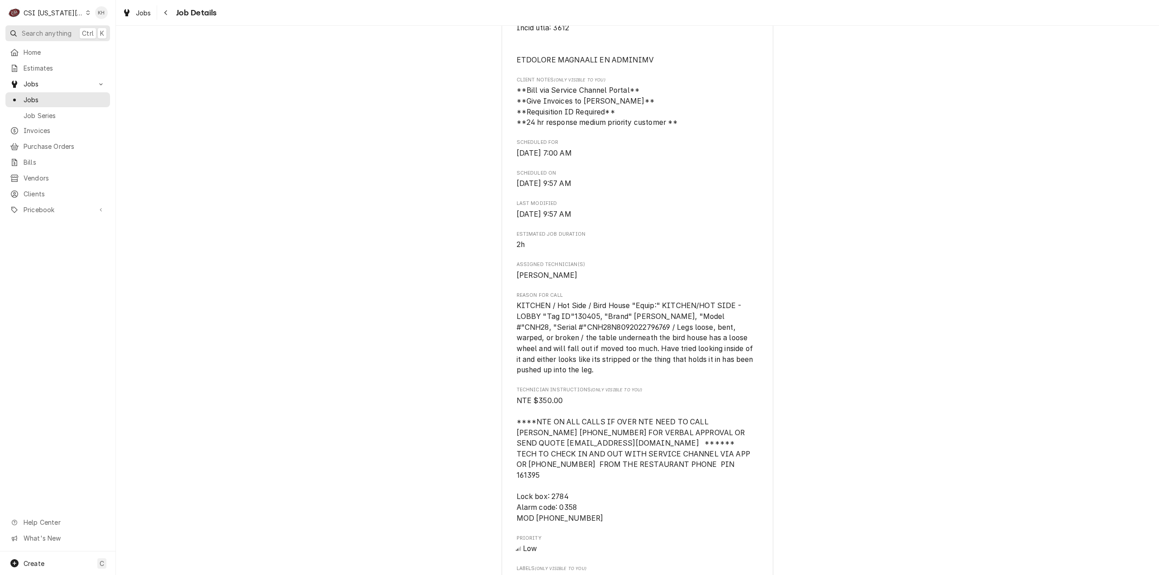
click at [45, 29] on span "Search anything" at bounding box center [47, 34] width 50 height 10
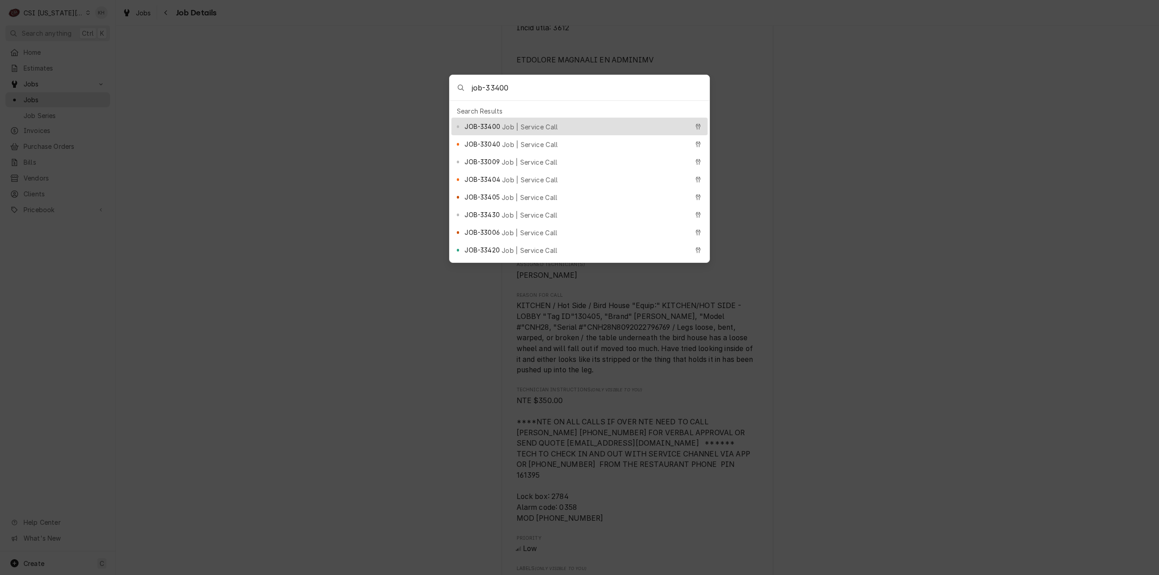
type input "job-33400"
click at [585, 121] on div "JOB-33400 Job | Service Call" at bounding box center [576, 126] width 224 height 10
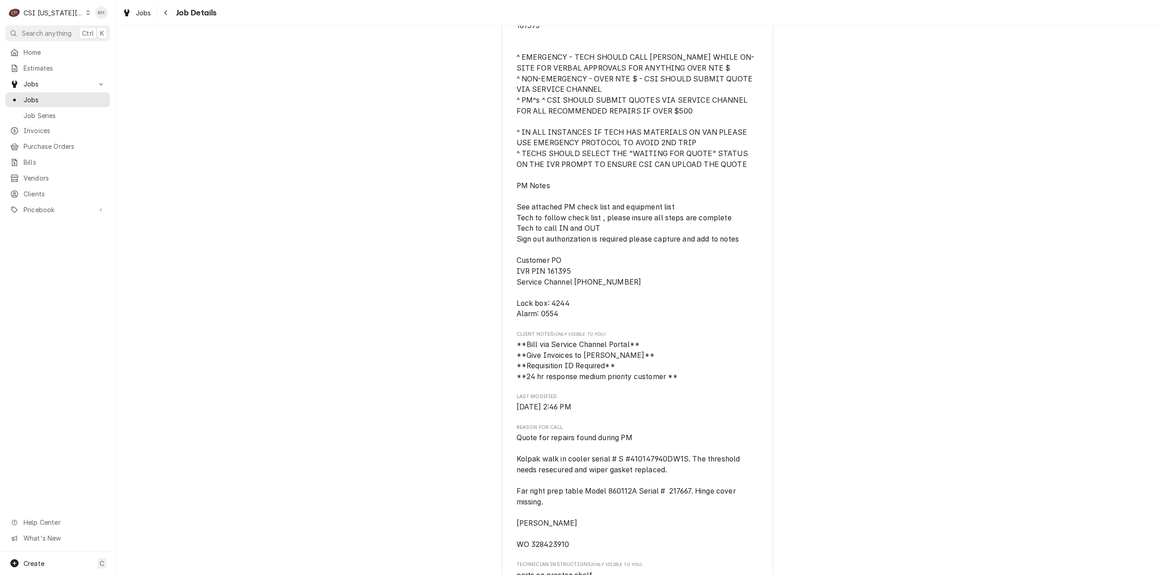
scroll to position [407, 0]
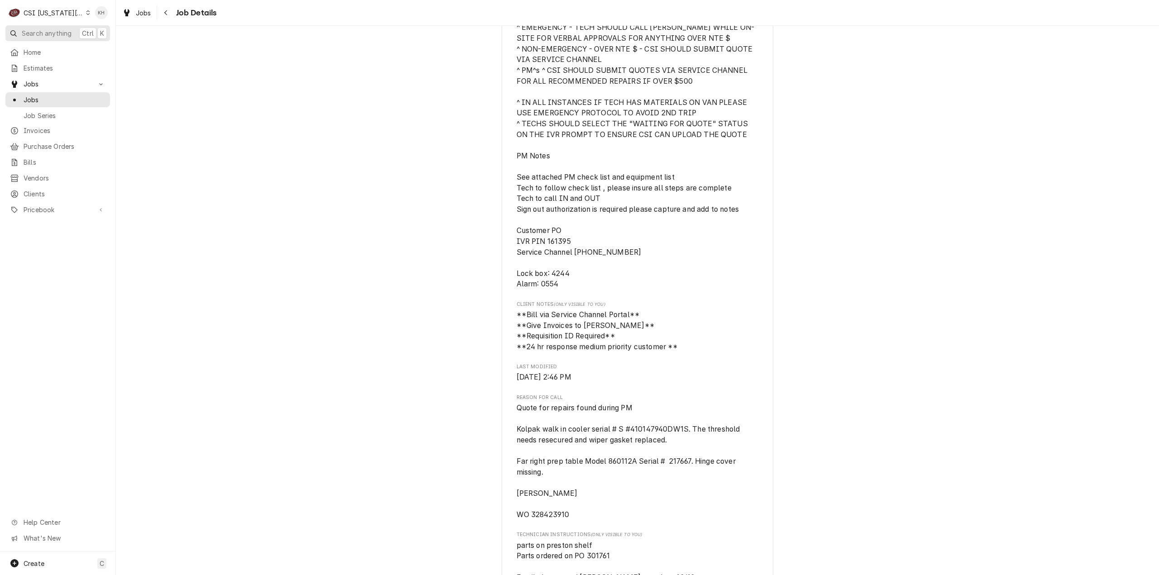
click at [52, 33] on span "Search anything" at bounding box center [47, 34] width 50 height 10
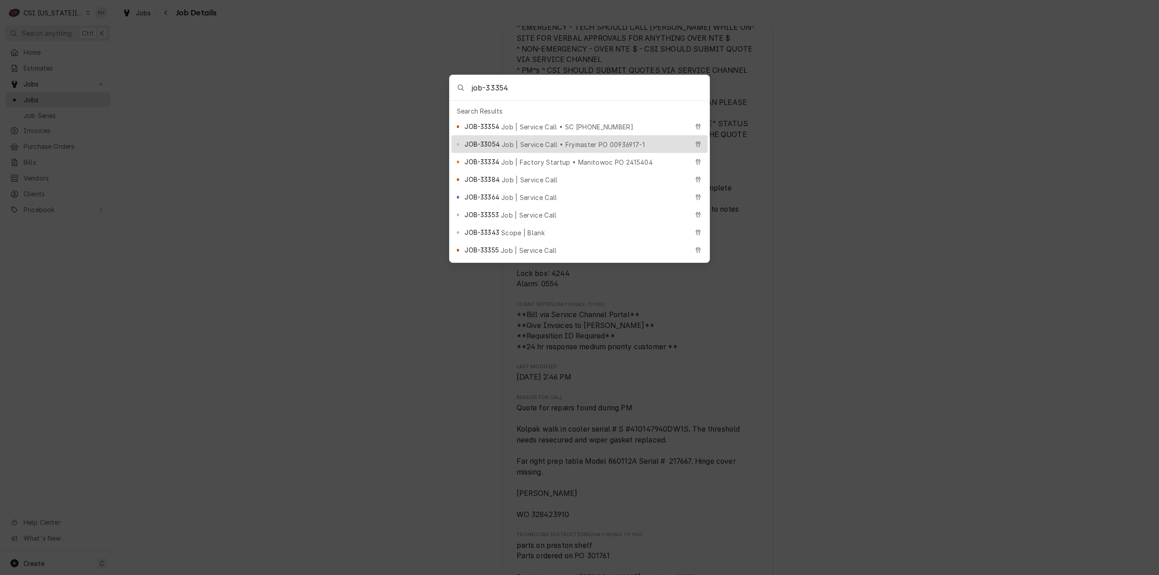
type input "job-33354"
click at [463, 135] on div "JOB-33054 Job | Service Call • Frymaster PO 00936917-1" at bounding box center [579, 144] width 256 height 18
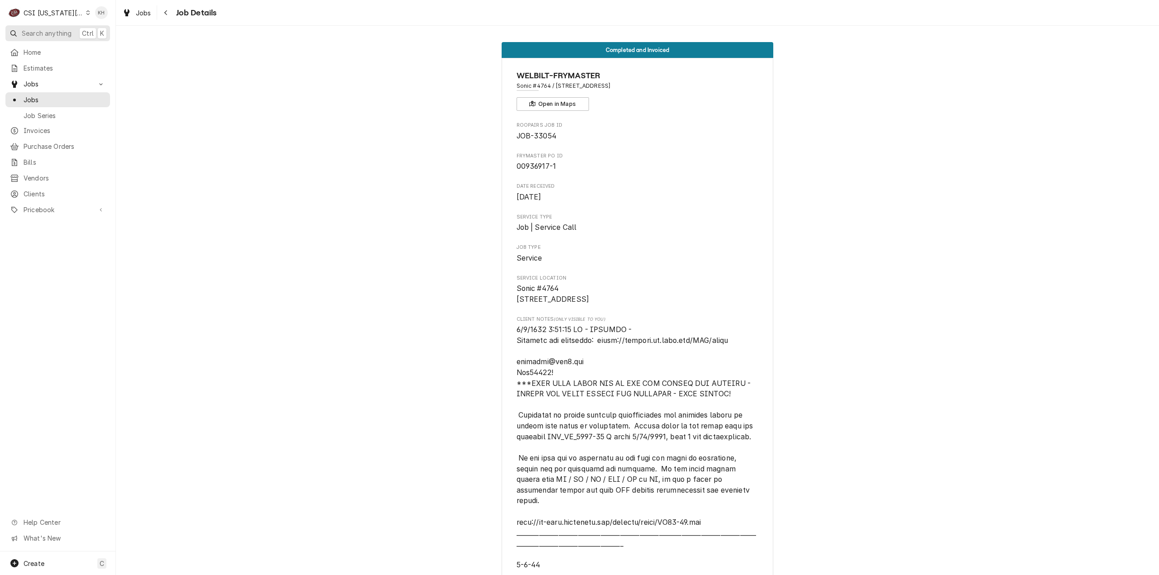
click at [59, 36] on span "Search anything" at bounding box center [47, 34] width 50 height 10
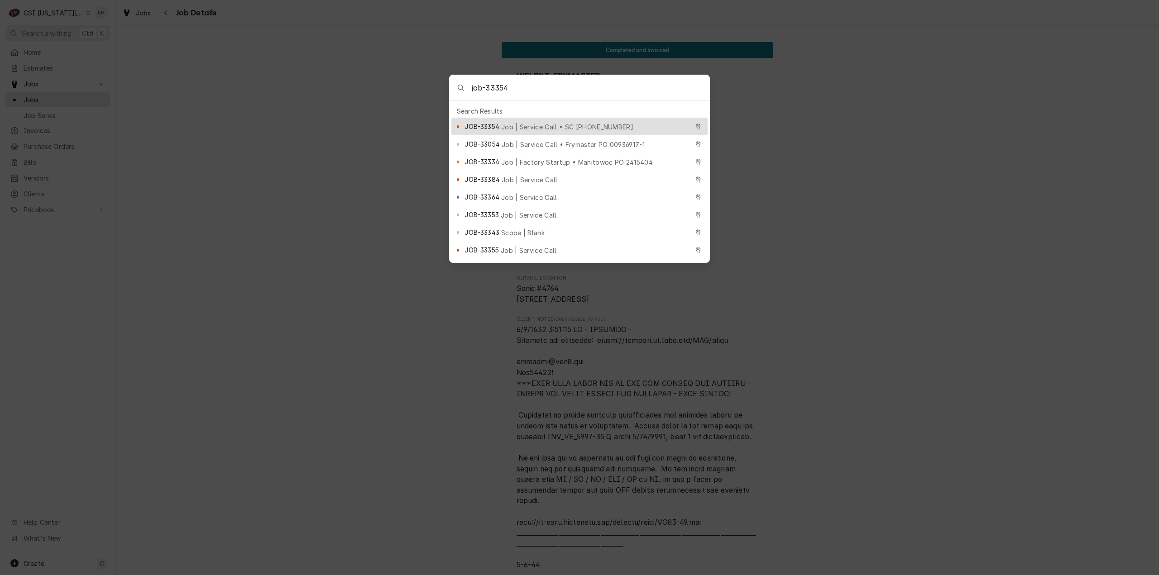
type input "job-33354"
click at [518, 121] on div "JOB-33354 Job | Service Call • SC [PHONE_NUMBER]" at bounding box center [576, 126] width 224 height 10
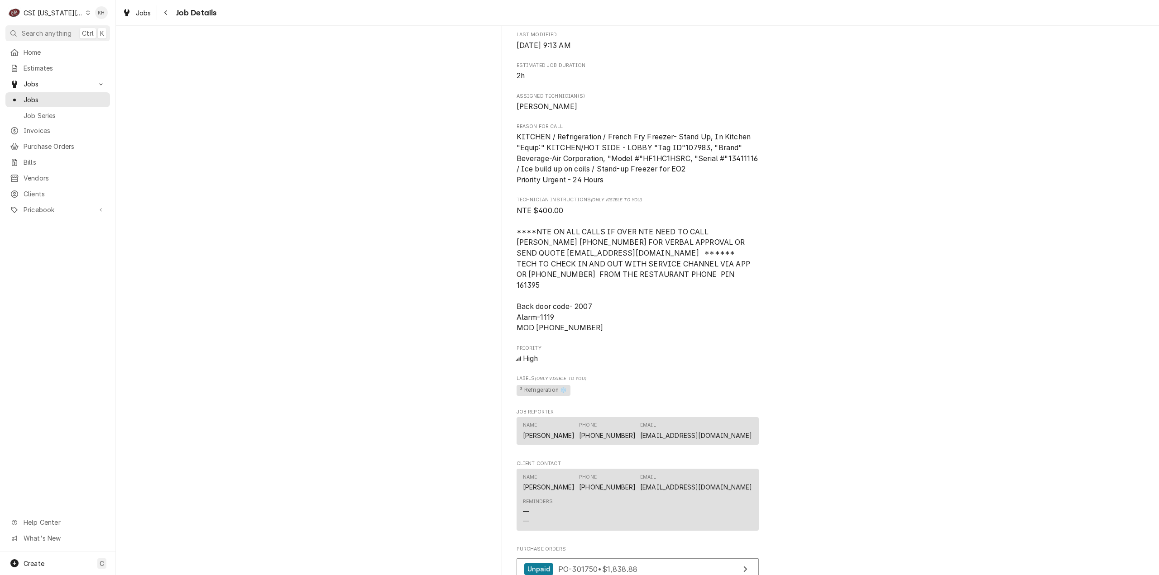
scroll to position [996, 0]
click at [58, 29] on span "Search anything" at bounding box center [47, 34] width 50 height 10
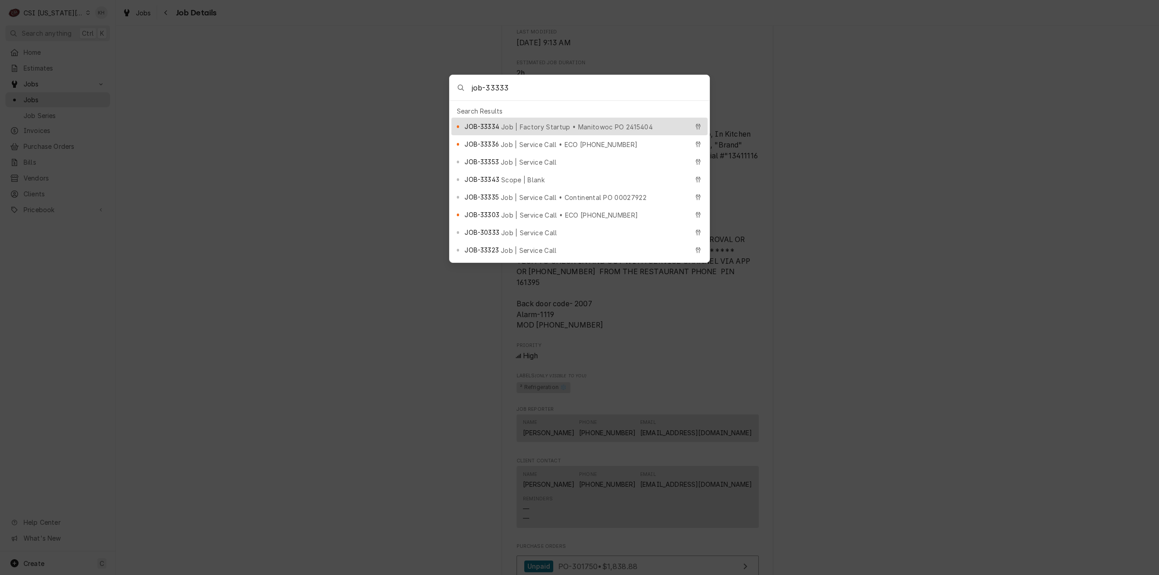
drag, startPoint x: 522, startPoint y: 90, endPoint x: 442, endPoint y: 96, distance: 79.9
click at [442, 96] on body "C CSI [US_STATE][GEOGRAPHIC_DATA] KH Search anything Ctrl K Home Estimates Jobs…" at bounding box center [579, 287] width 1159 height 575
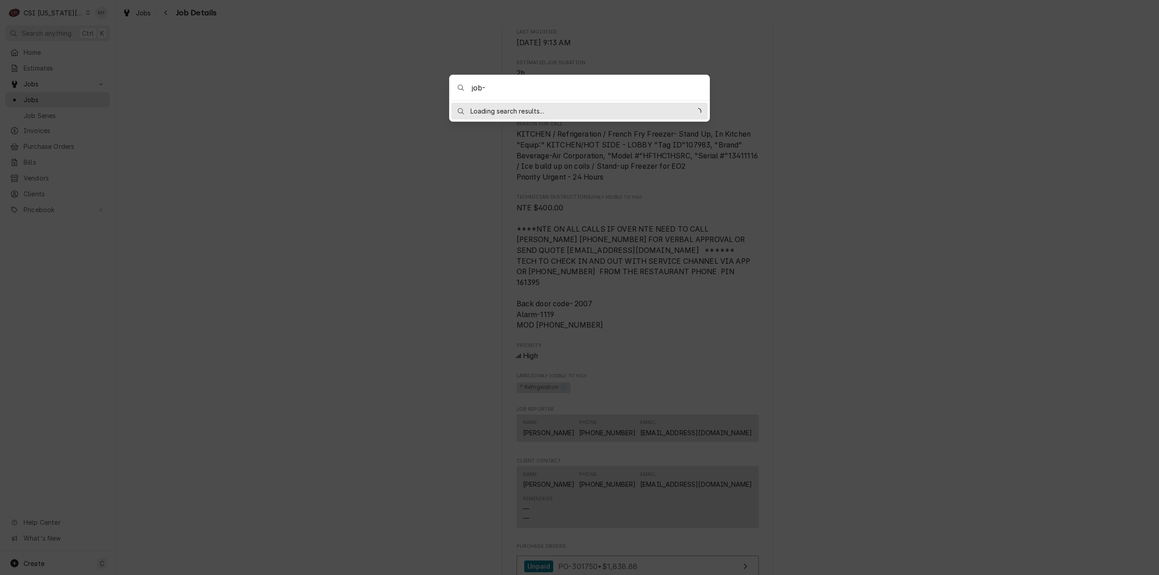
paste input "33310"
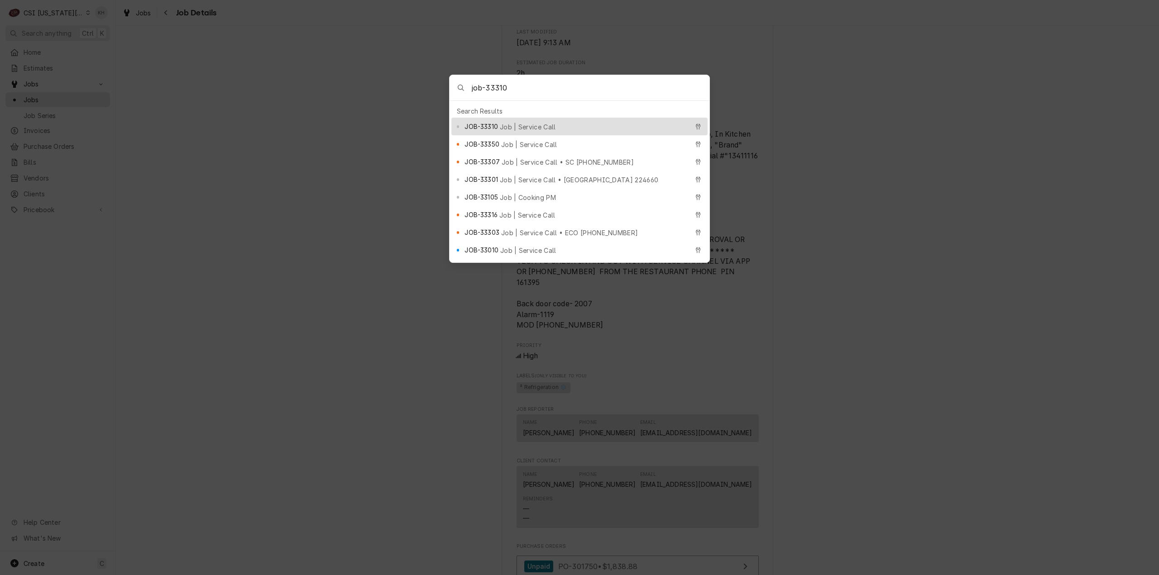
type input "job-33310"
click at [567, 122] on div "JOB-33310 Job | Service Call" at bounding box center [576, 126] width 224 height 10
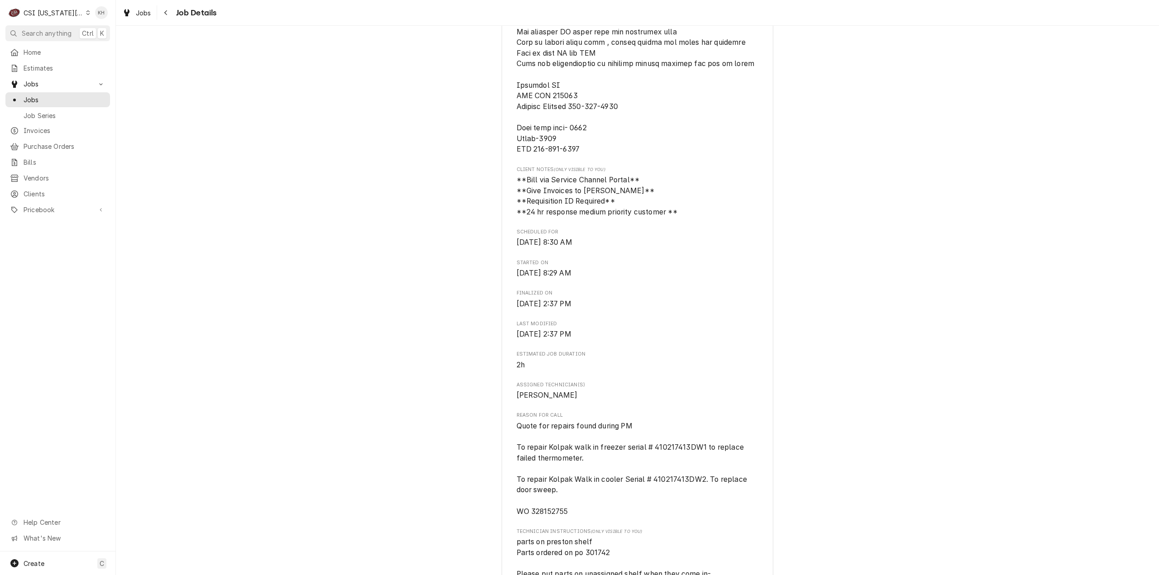
scroll to position [634, 0]
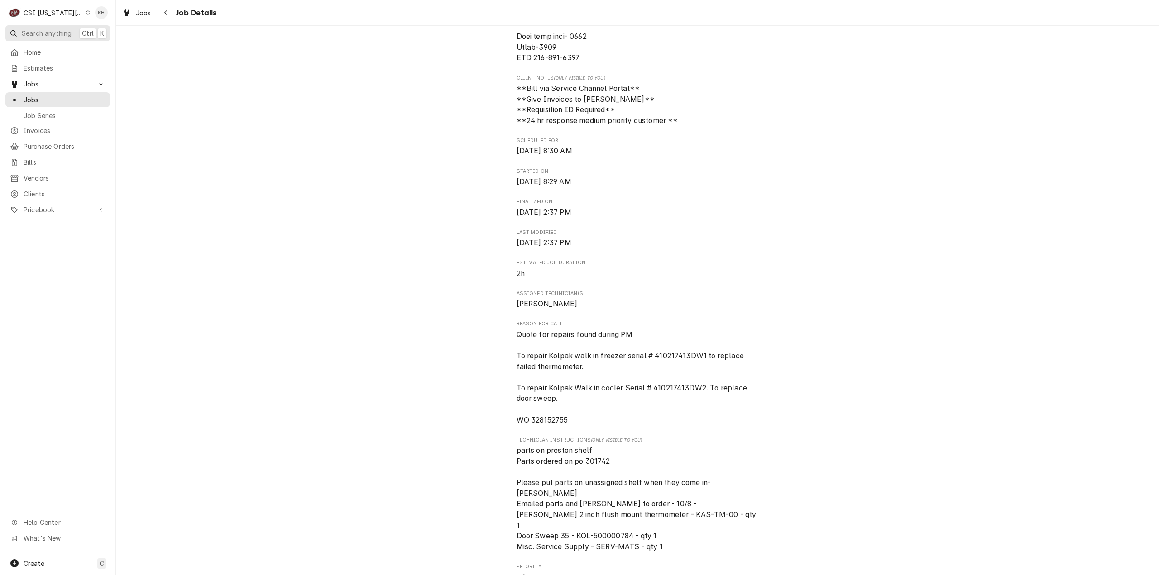
click at [47, 29] on span "Search anything" at bounding box center [47, 34] width 50 height 10
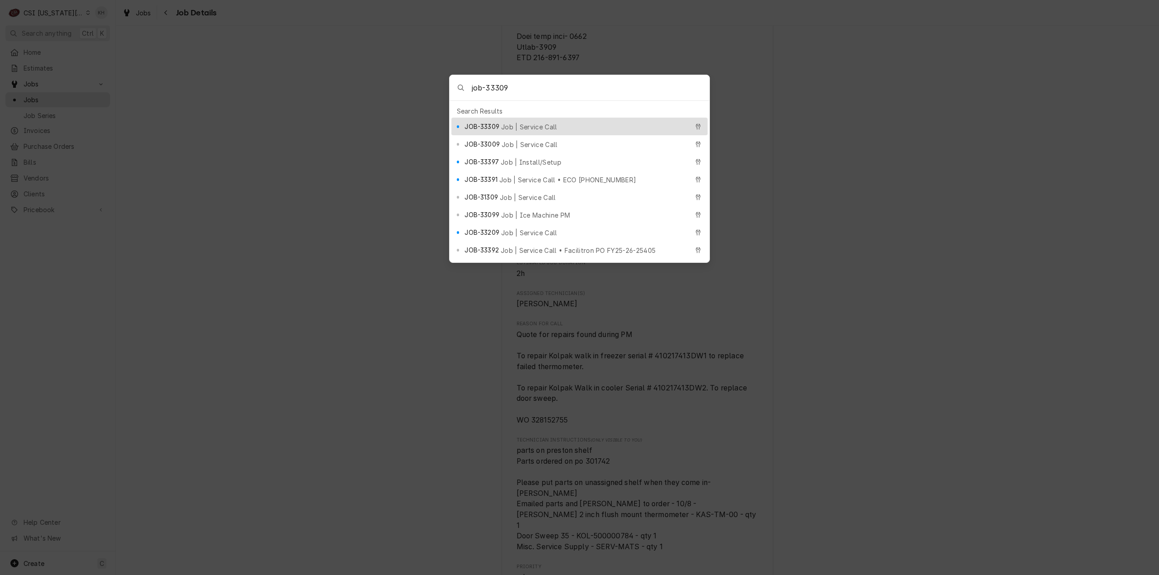
type input "job-33309"
drag, startPoint x: 594, startPoint y: 121, endPoint x: 1050, endPoint y: 186, distance: 461.3
click at [602, 118] on div "JOB-33309 Job | Service Call" at bounding box center [579, 127] width 256 height 18
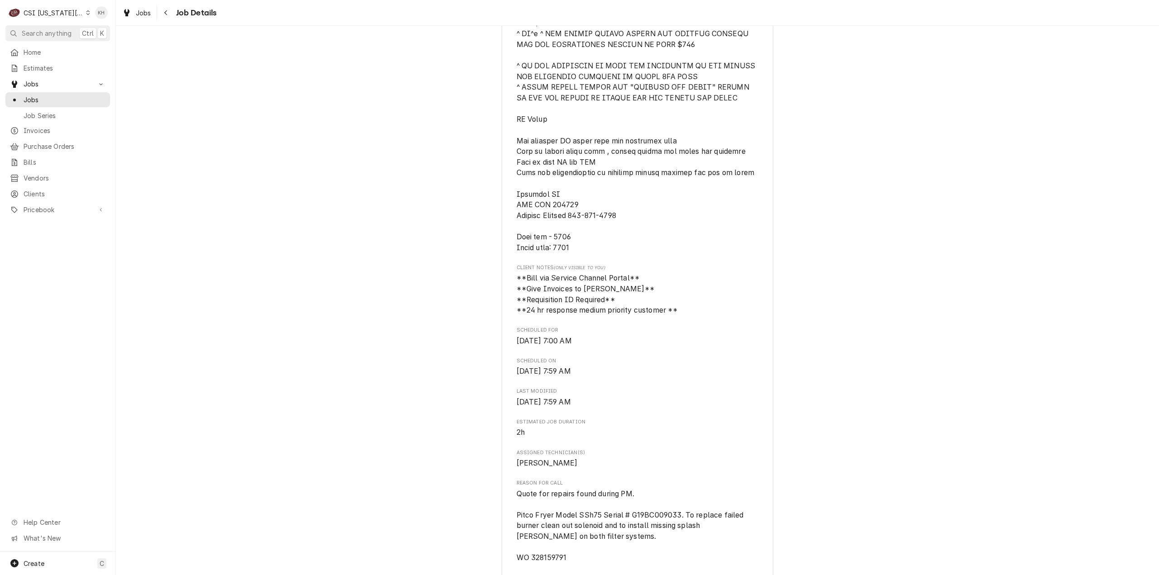
scroll to position [543, 0]
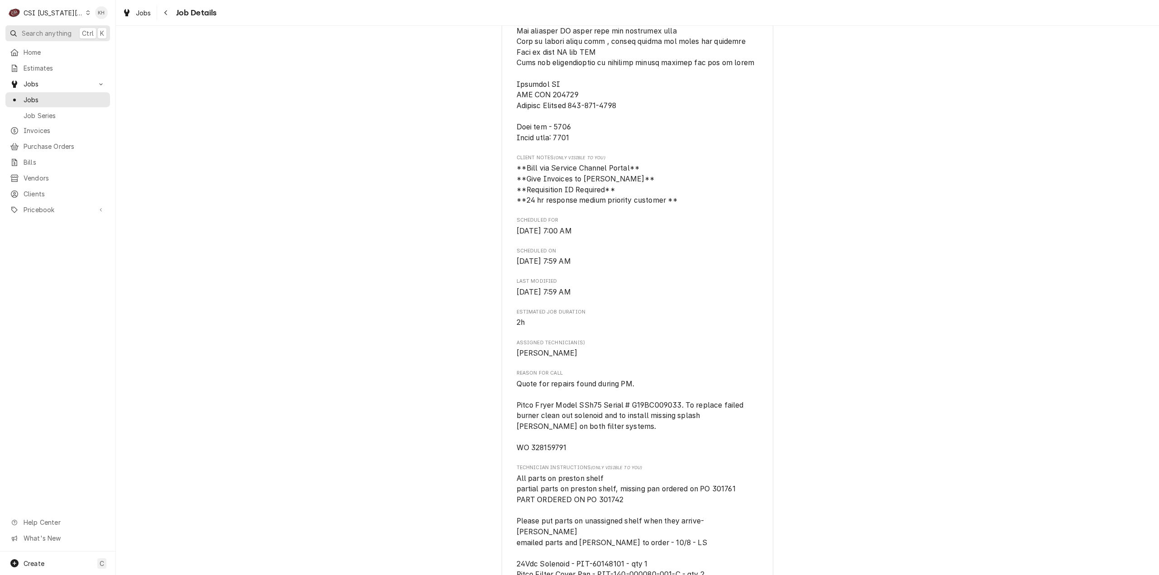
click at [36, 29] on span "Search anything" at bounding box center [47, 34] width 50 height 10
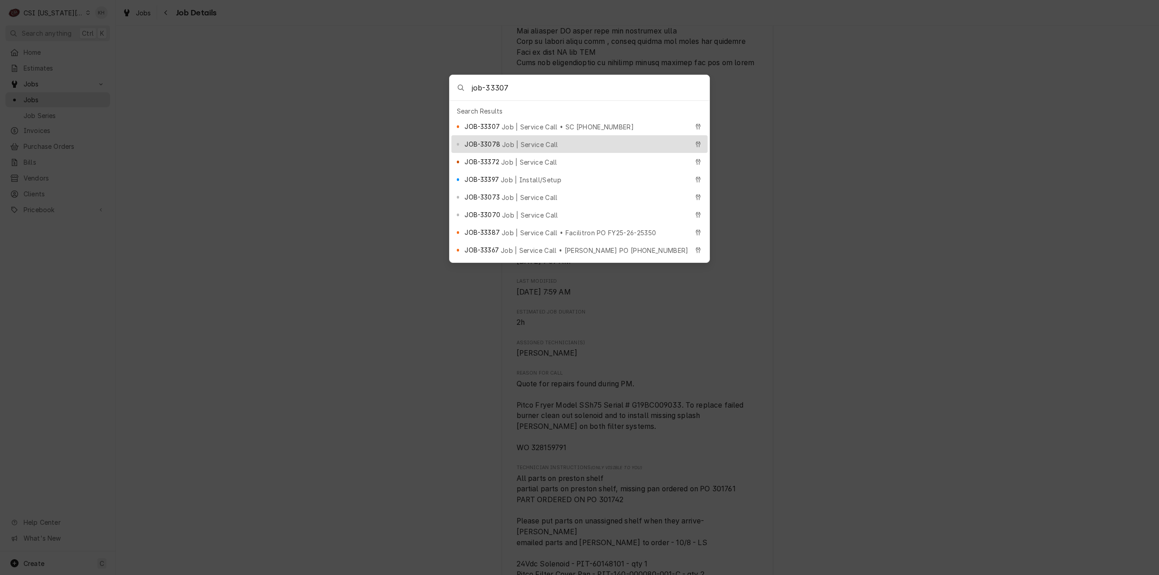
type input "job-33307"
click at [563, 125] on span "Job | Service Call • SC 328158620" at bounding box center [568, 127] width 132 height 10
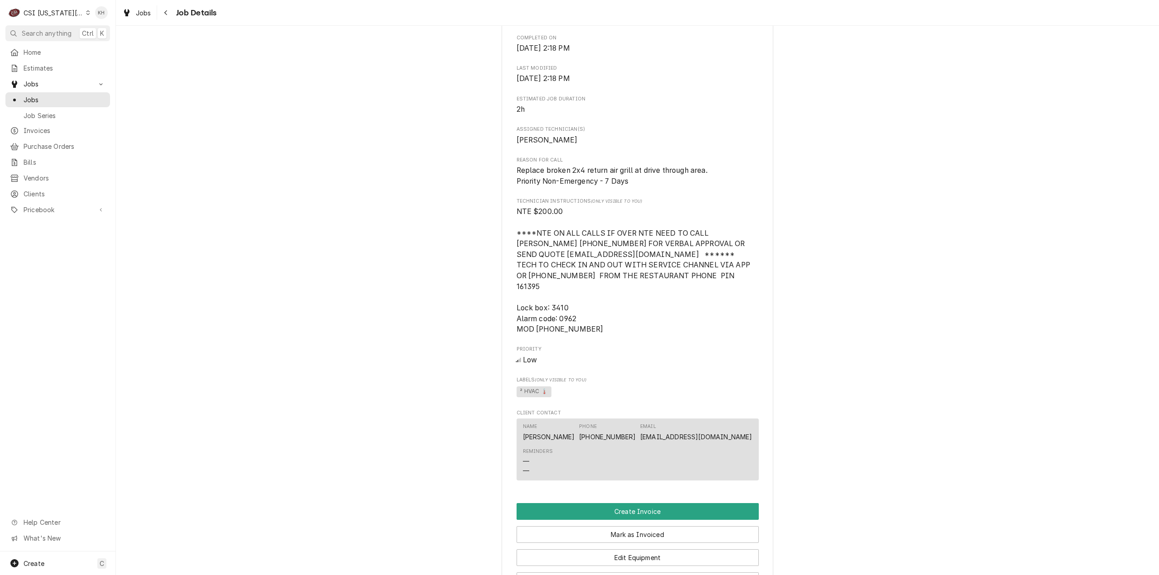
scroll to position [770, 0]
drag, startPoint x: 43, startPoint y: 192, endPoint x: 44, endPoint y: 198, distance: 5.7
click at [43, 192] on span "Clients" at bounding box center [65, 194] width 82 height 10
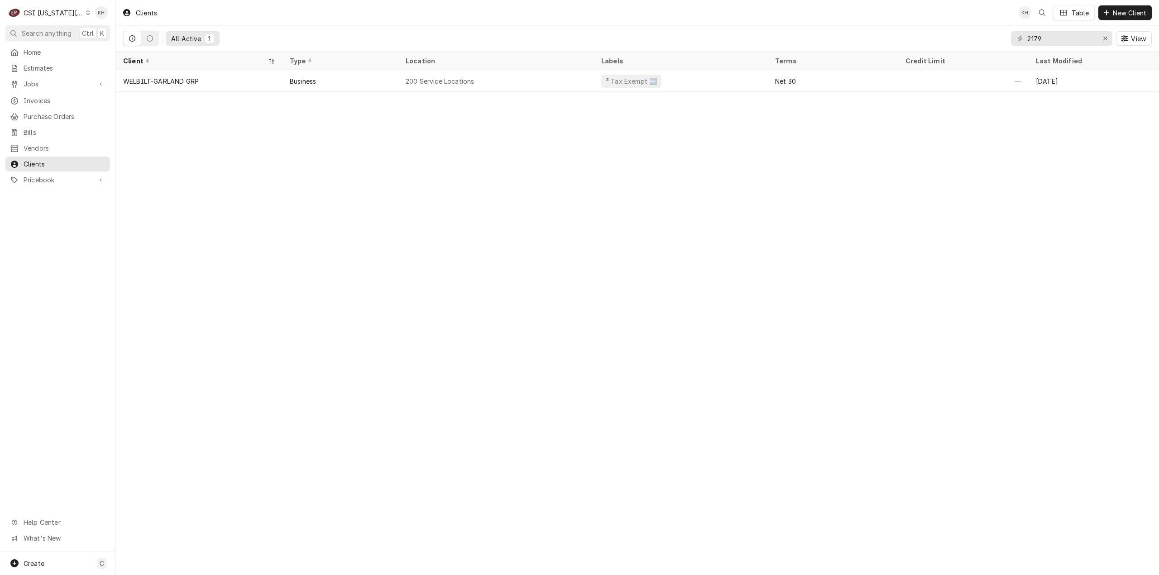
click at [56, 8] on div "CSI [US_STATE][GEOGRAPHIC_DATA]" at bounding box center [54, 13] width 60 height 10
drag, startPoint x: 105, startPoint y: 46, endPoint x: 105, endPoint y: 60, distance: 14.5
click at [105, 46] on div "CSI St. [PERSON_NAME]" at bounding box center [155, 50] width 132 height 10
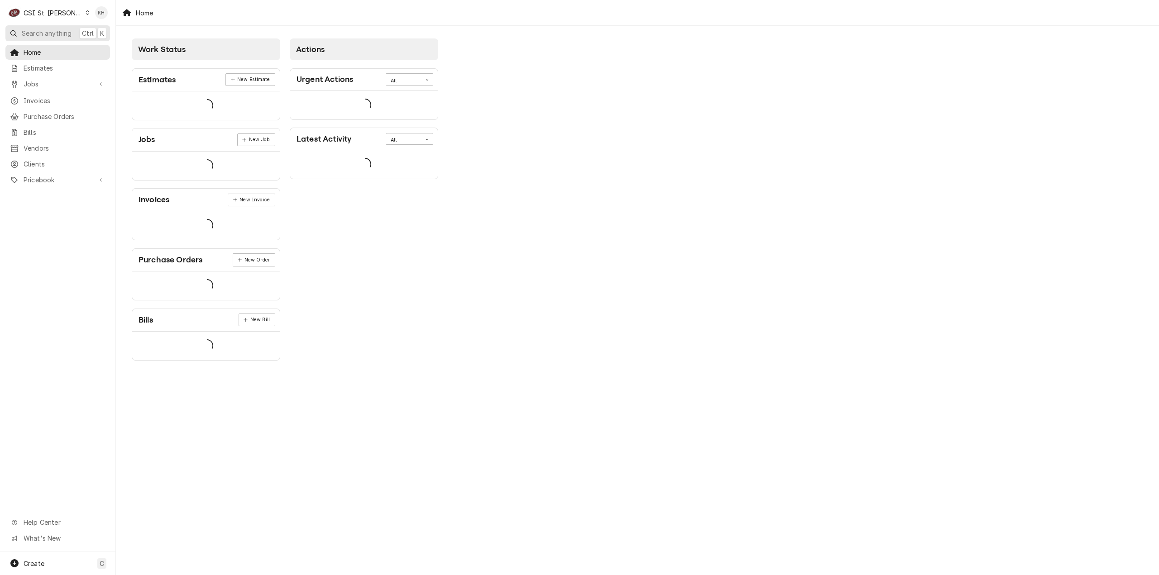
click at [51, 30] on span "Search anything" at bounding box center [47, 34] width 50 height 10
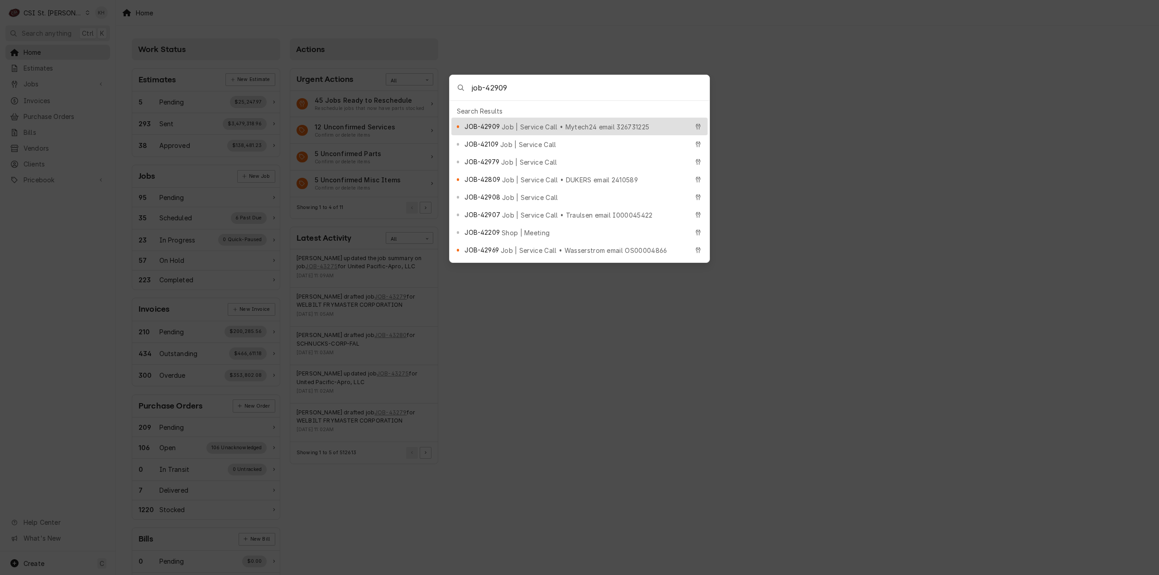
type input "job-42909"
click at [503, 124] on span "Job | Service Call • Mytech24 email 326731225" at bounding box center [576, 127] width 148 height 10
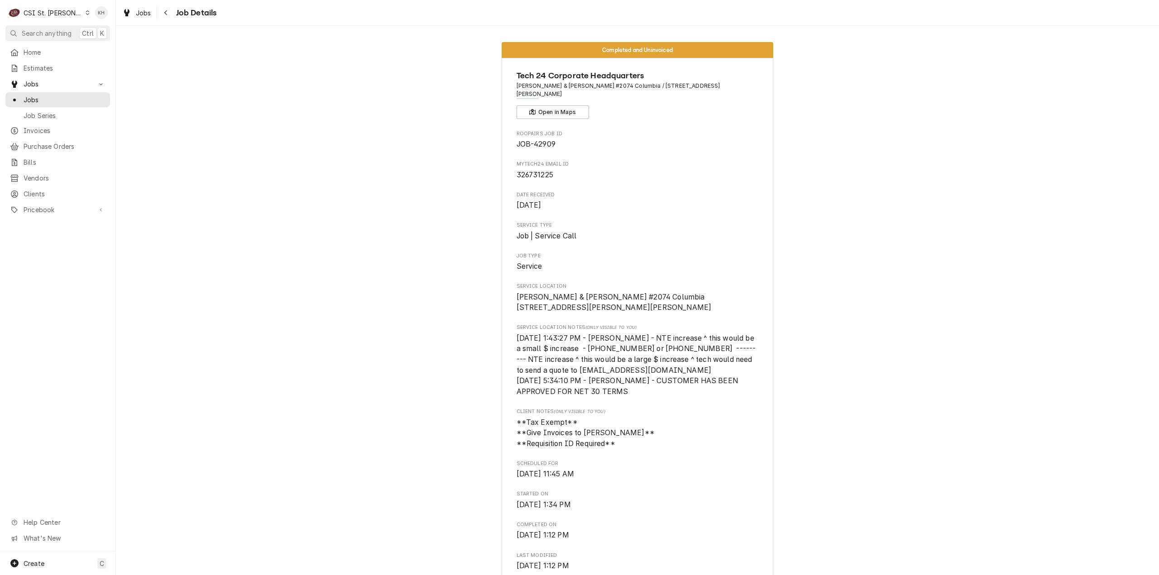
click at [525, 171] on span "326731225" at bounding box center [535, 175] width 37 height 9
copy span "326731225"
drag, startPoint x: 605, startPoint y: 83, endPoint x: 719, endPoint y: 88, distance: 114.2
click at [719, 88] on span "[PERSON_NAME] & [PERSON_NAME] #2074 Columbia / [STREET_ADDRESS][PERSON_NAME]" at bounding box center [638, 90] width 242 height 17
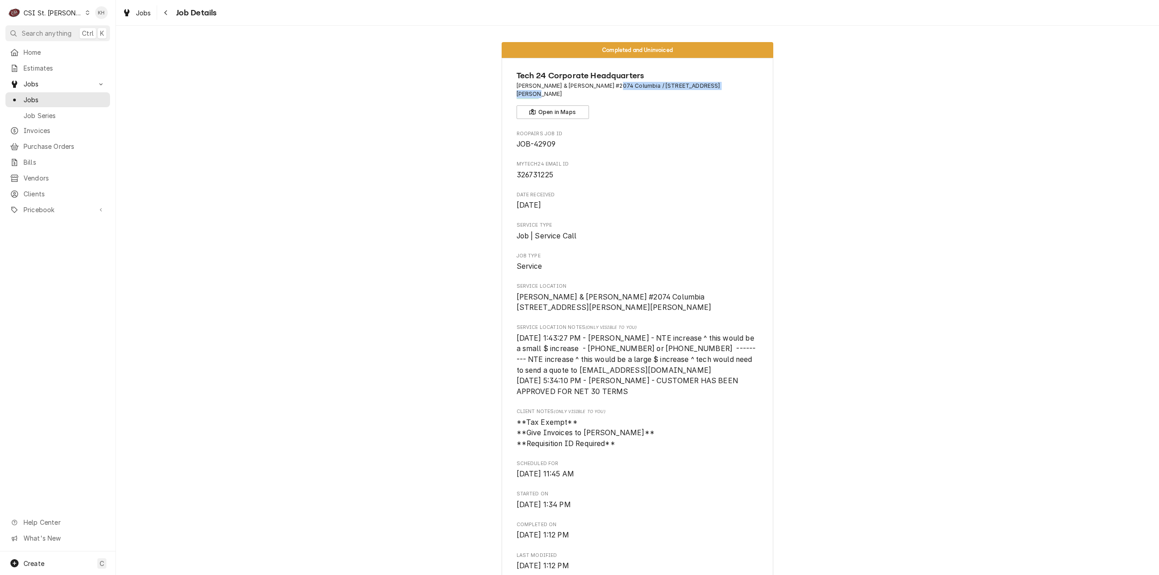
copy span "[STREET_ADDRESS][PERSON_NAME]"
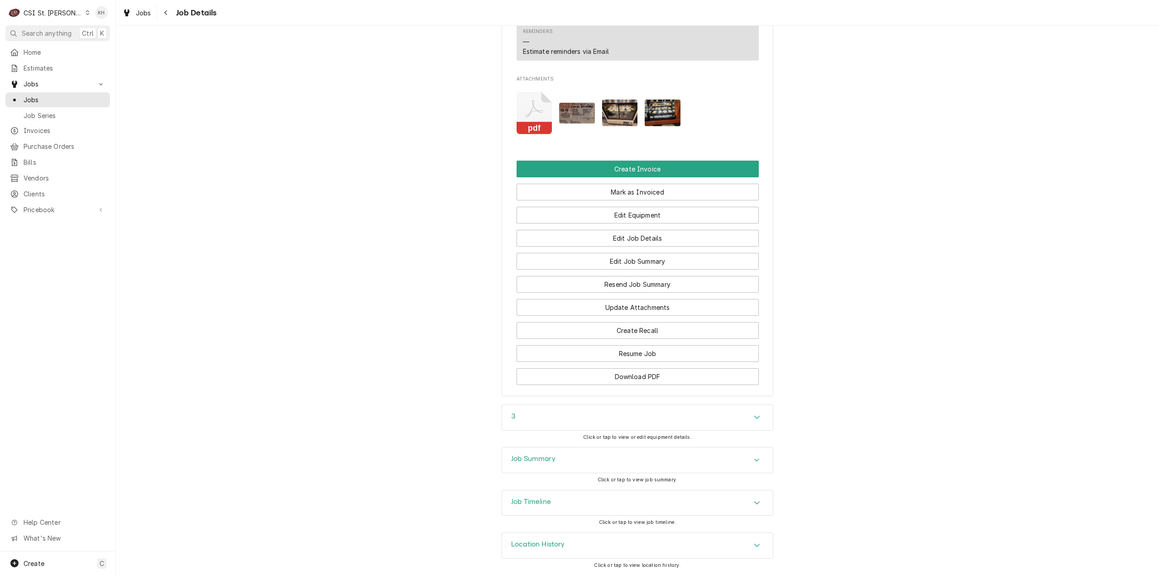
drag, startPoint x: 555, startPoint y: 414, endPoint x: 558, endPoint y: 426, distance: 12.5
click at [555, 413] on div "3" at bounding box center [637, 417] width 271 height 25
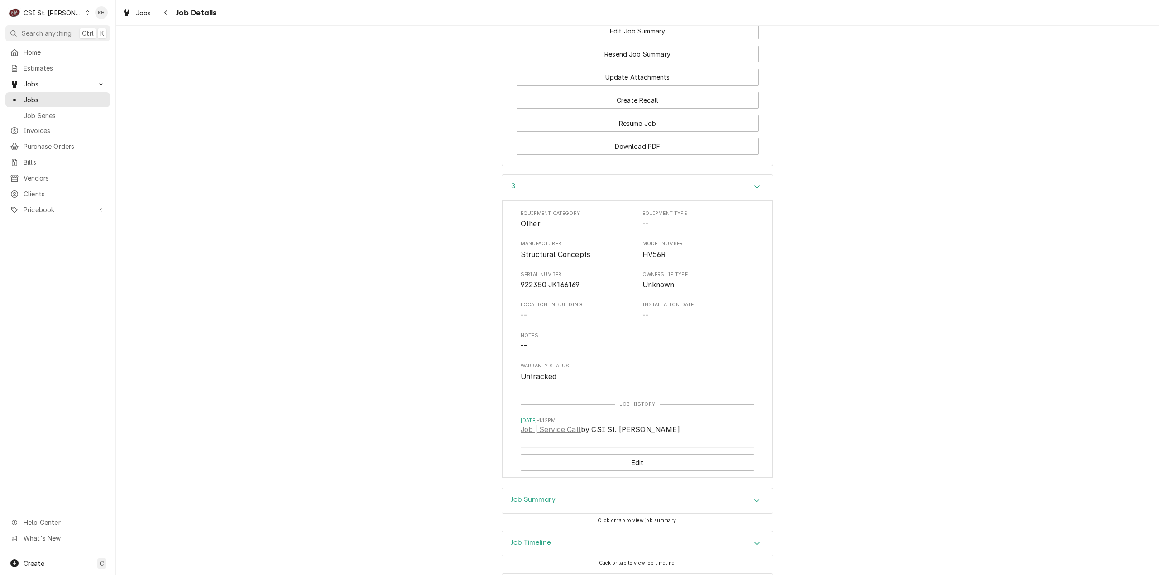
scroll to position [1311, 0]
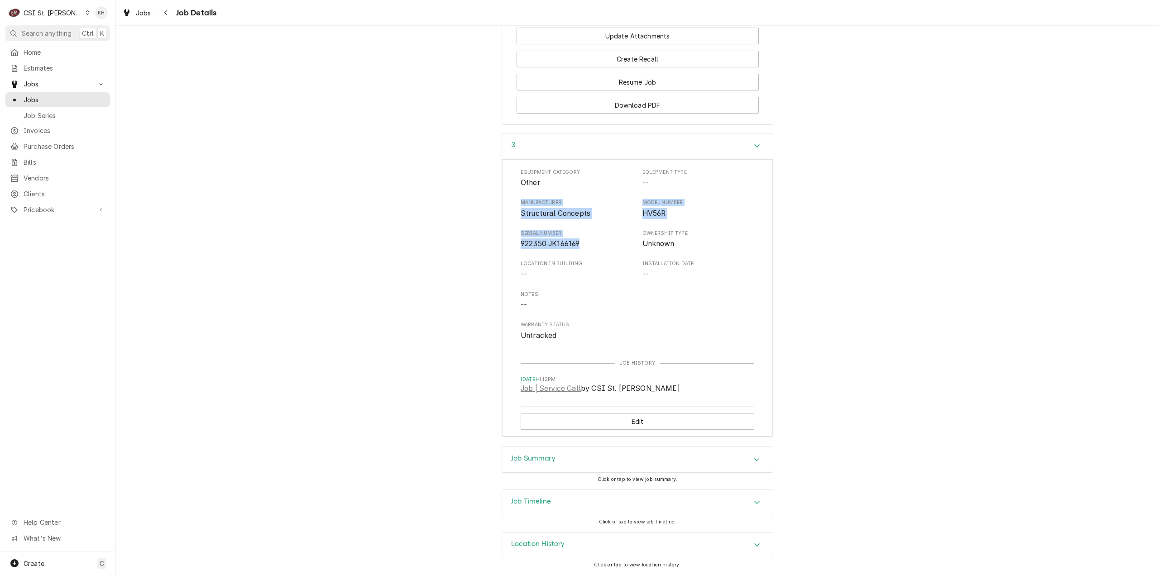
drag, startPoint x: 576, startPoint y: 247, endPoint x: 510, endPoint y: 210, distance: 75.4
click at [510, 210] on div "Equipment Category Other Equipment Type -- Manufacturer Structural Concepts Mod…" at bounding box center [637, 298] width 271 height 278
copy div "Manufacturer Structural Concepts Model Number HV56R Serial Number 922350 JK1661…"
